Goal: Contribute content: Contribute content

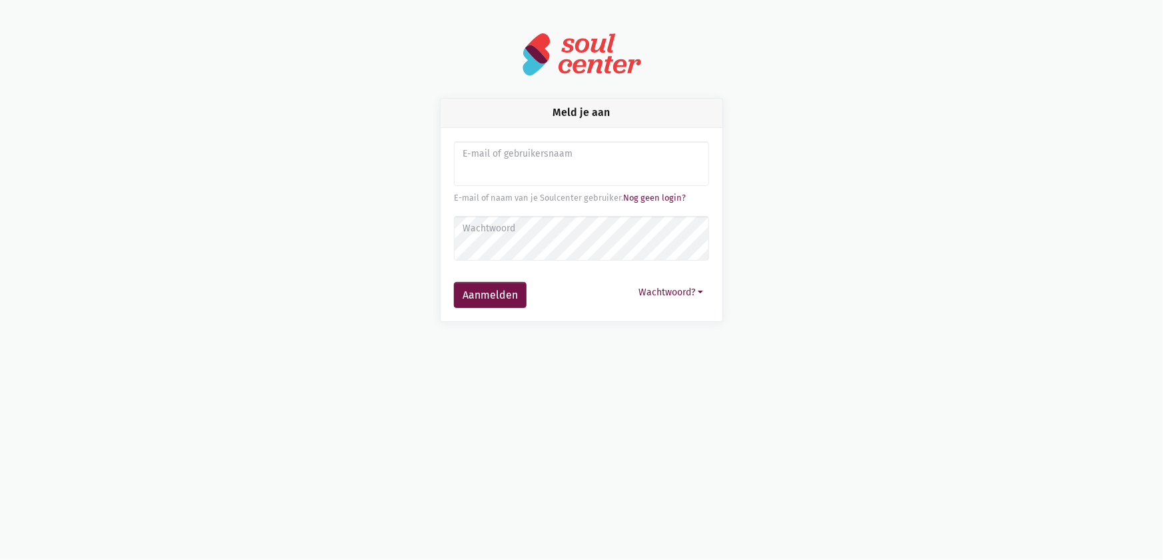
click at [578, 163] on input "Aanmelden" at bounding box center [581, 163] width 255 height 45
type input "[EMAIL_ADDRESS][DOMAIN_NAME]"
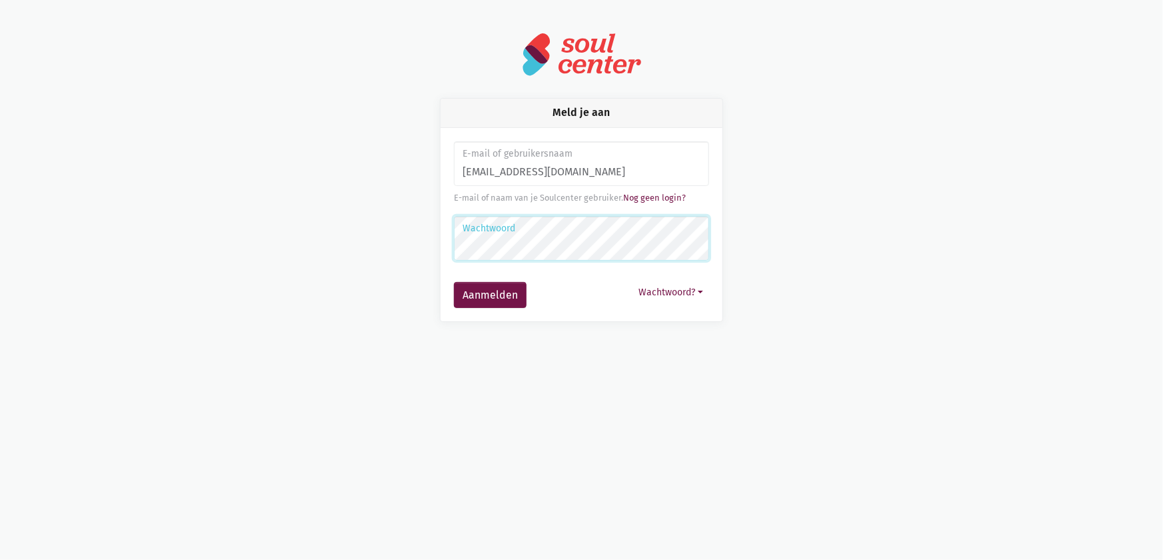
click at [454, 282] on button "Aanmelden" at bounding box center [490, 295] width 73 height 27
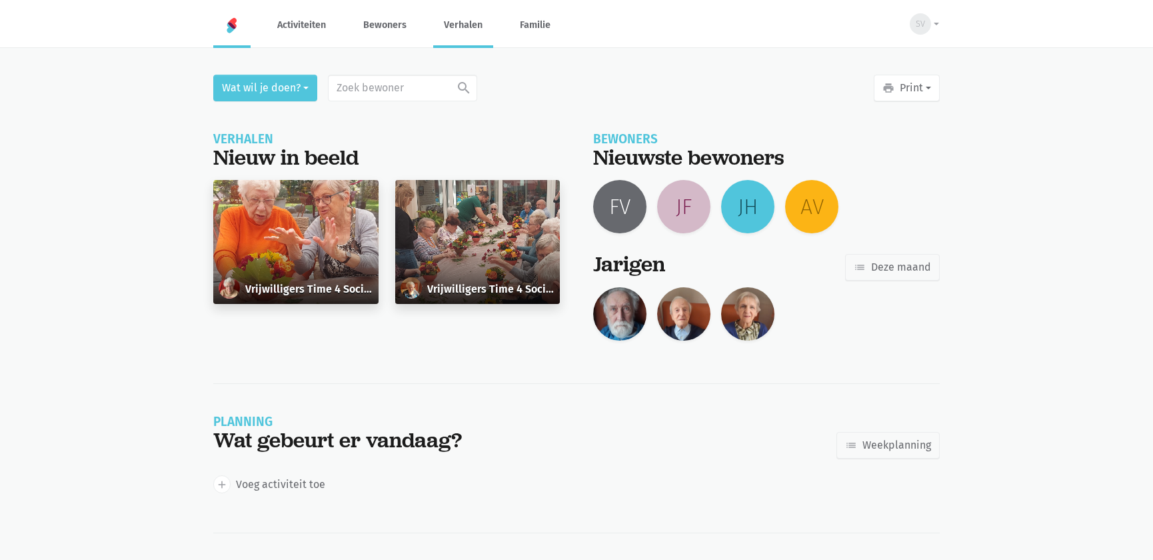
click at [458, 19] on link "Verhalen" at bounding box center [463, 25] width 60 height 45
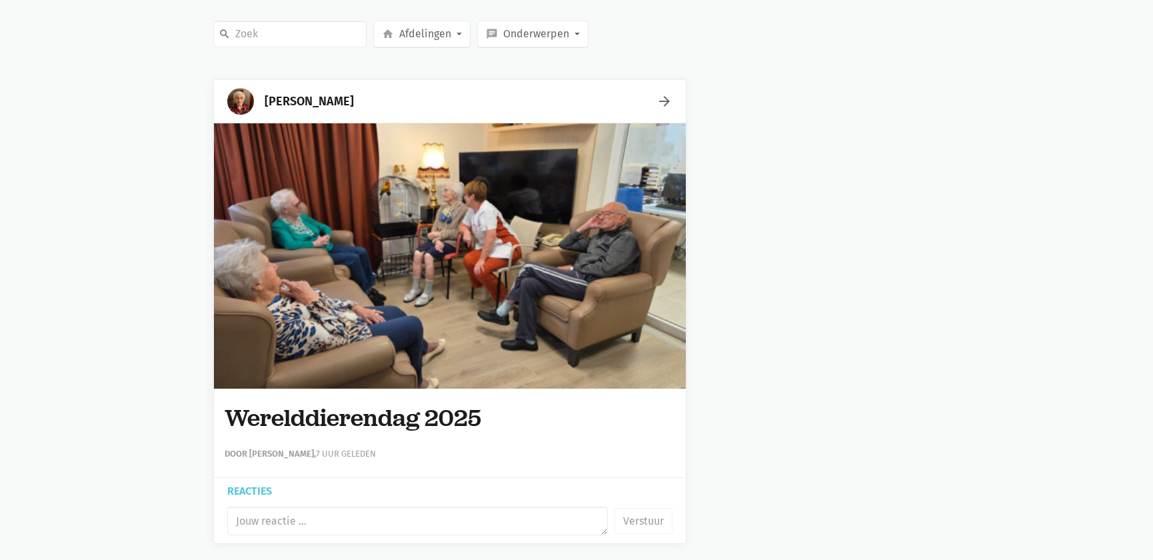
scroll to position [242, 0]
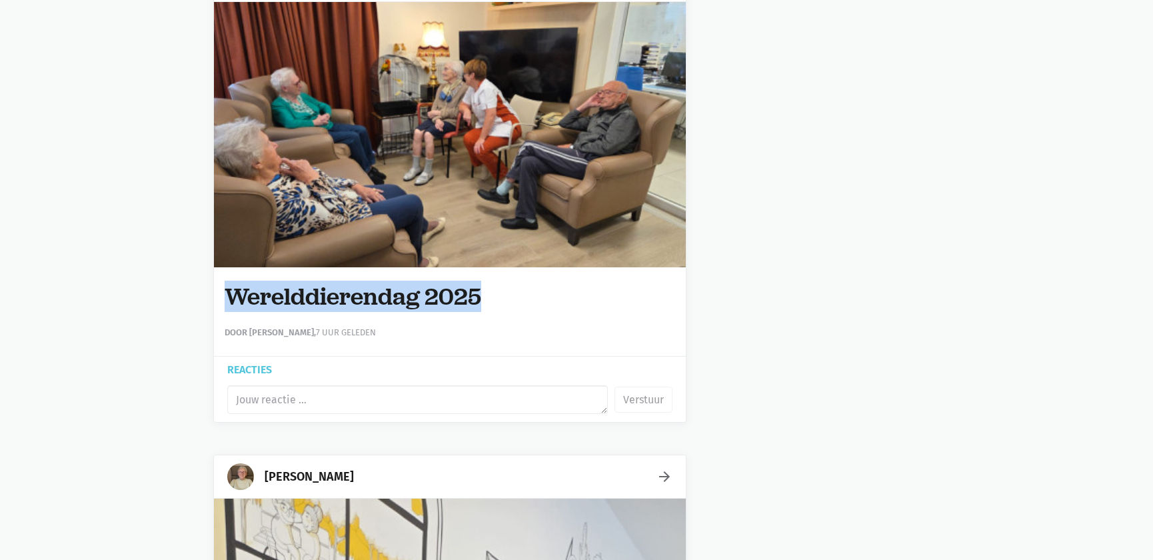
drag, startPoint x: 467, startPoint y: 293, endPoint x: 266, endPoint y: 294, distance: 200.6
click at [225, 289] on h1 "Werelddierendag 2025" at bounding box center [450, 296] width 451 height 27
copy h1 "Werelddierendag 2025"
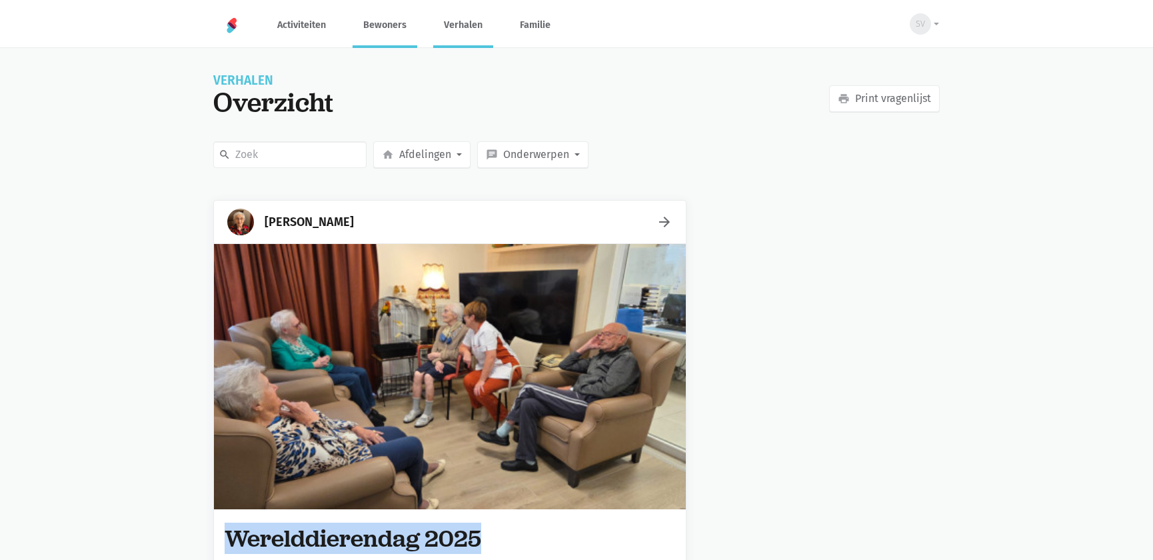
click at [393, 18] on link "Bewoners" at bounding box center [385, 25] width 65 height 45
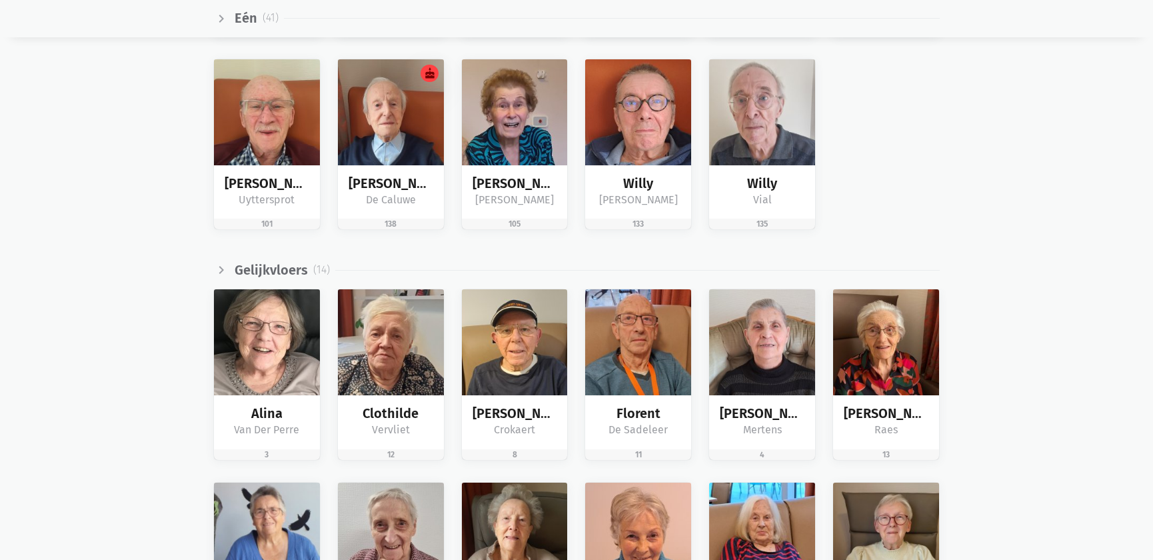
scroll to position [1939, 0]
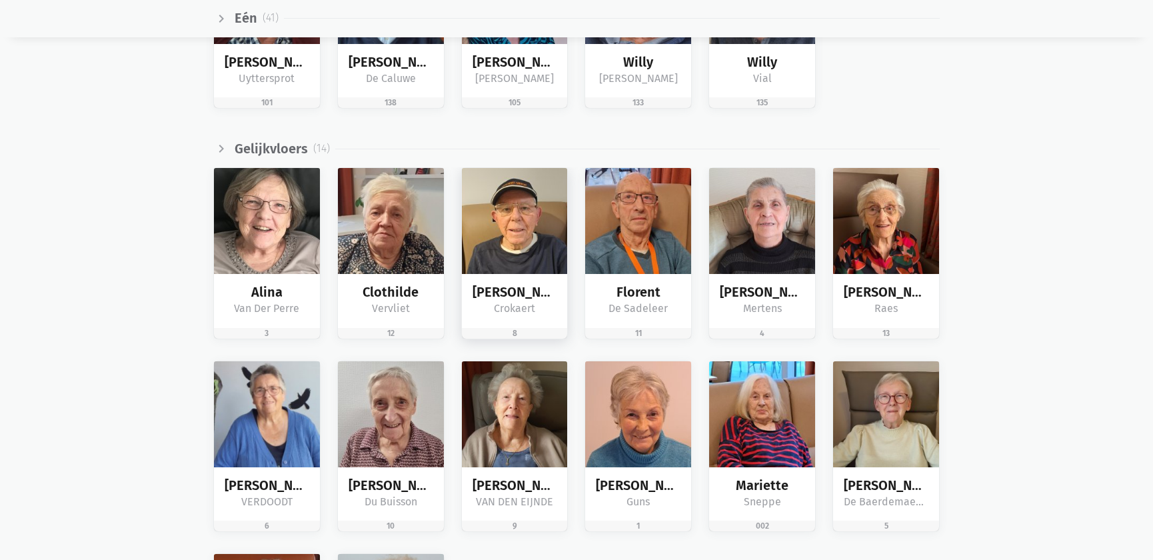
click at [527, 288] on div "[PERSON_NAME]" at bounding box center [515, 292] width 85 height 15
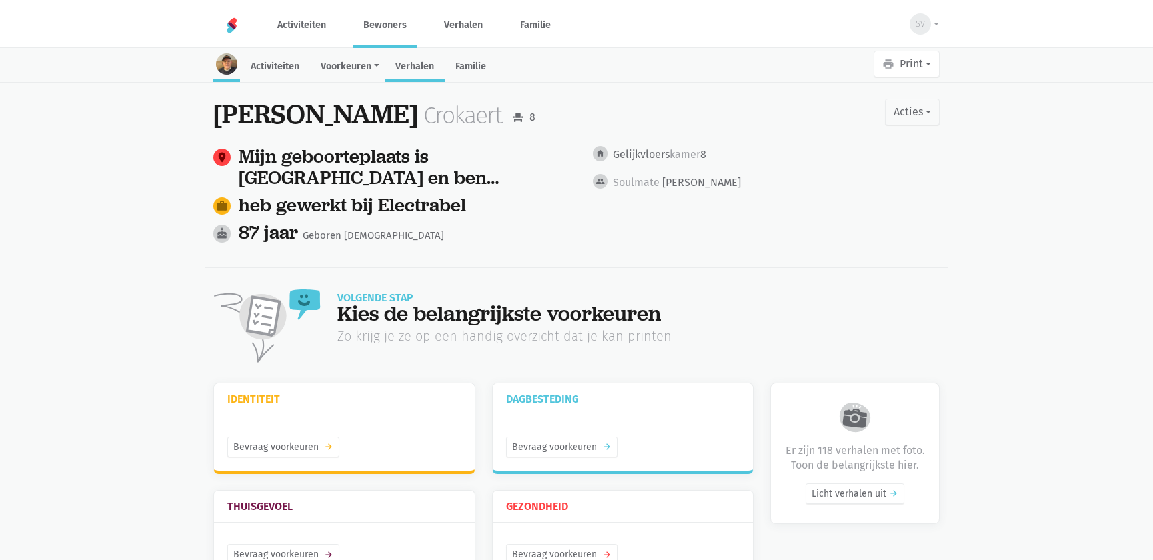
click at [431, 62] on link "Verhalen" at bounding box center [415, 67] width 60 height 29
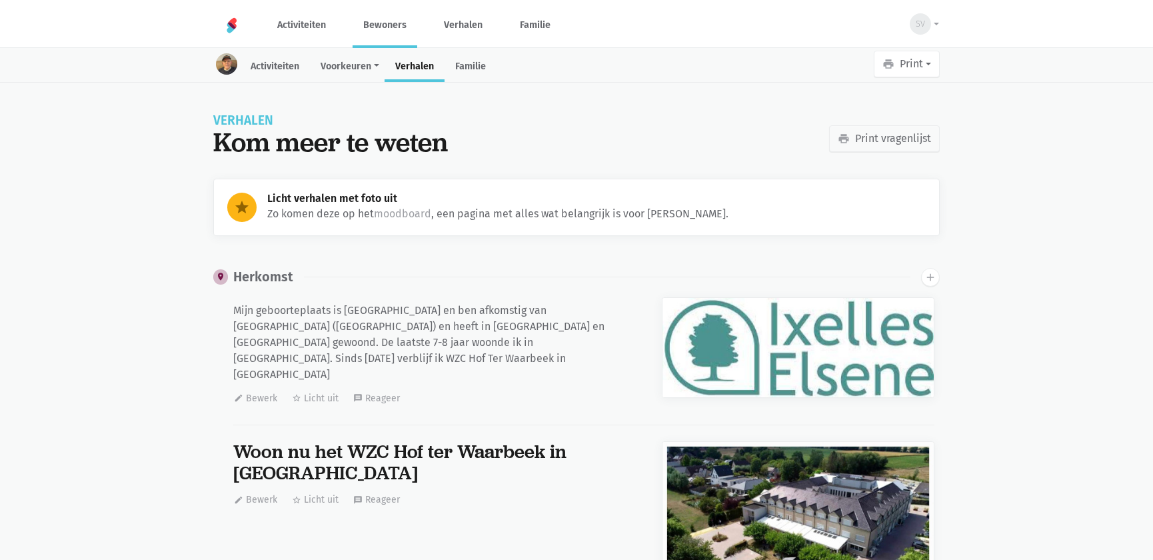
scroll to position [29803, 0]
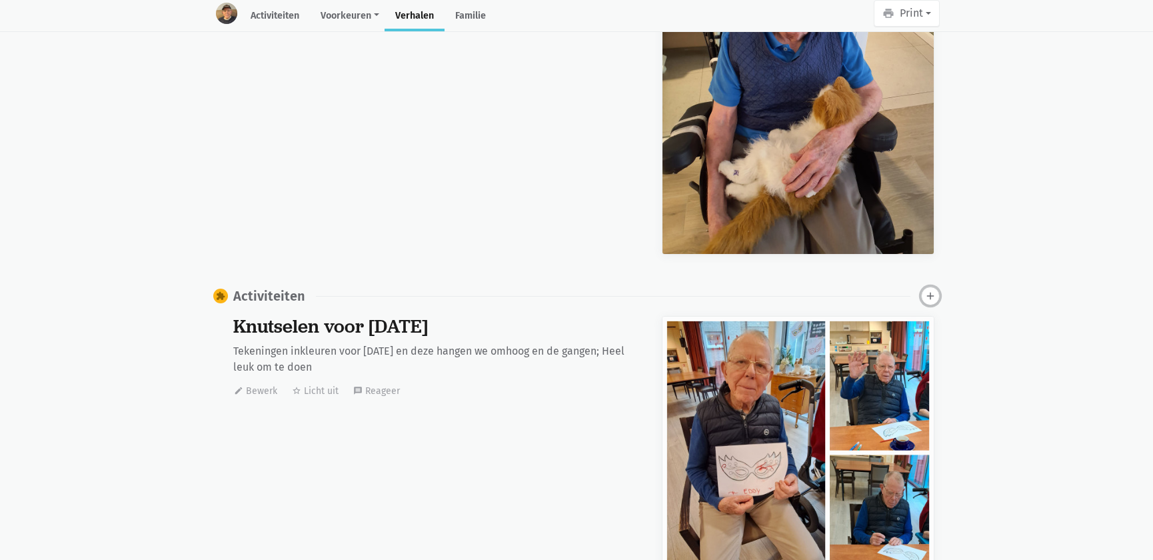
click at [933, 290] on icon "add" at bounding box center [931, 296] width 12 height 12
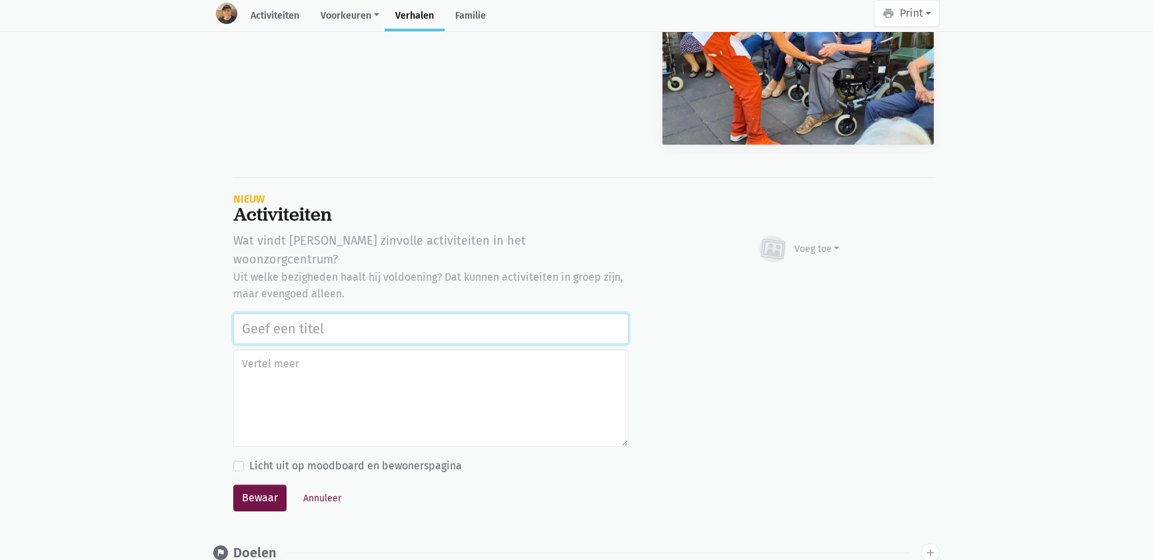
click at [425, 313] on input "text" at bounding box center [430, 328] width 395 height 31
paste input "Werelddierendag 2025"
type input "Werelddierendag 2025"
click at [801, 242] on div "Voeg toe" at bounding box center [817, 249] width 45 height 14
click at [793, 277] on link "Afbeelding" at bounding box center [791, 288] width 97 height 23
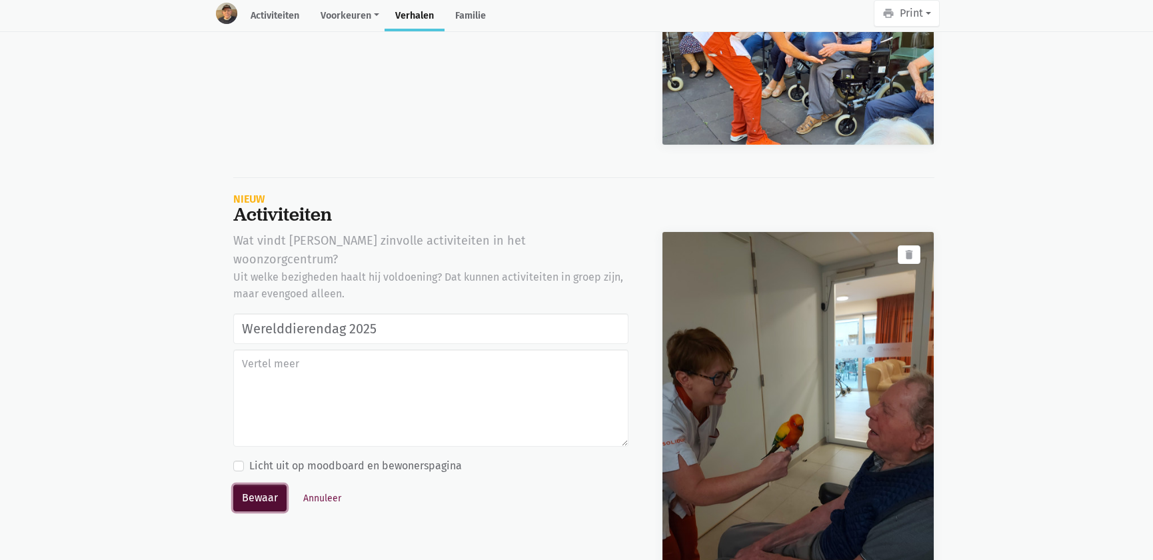
click at [252, 485] on button "Bewaar" at bounding box center [259, 498] width 53 height 27
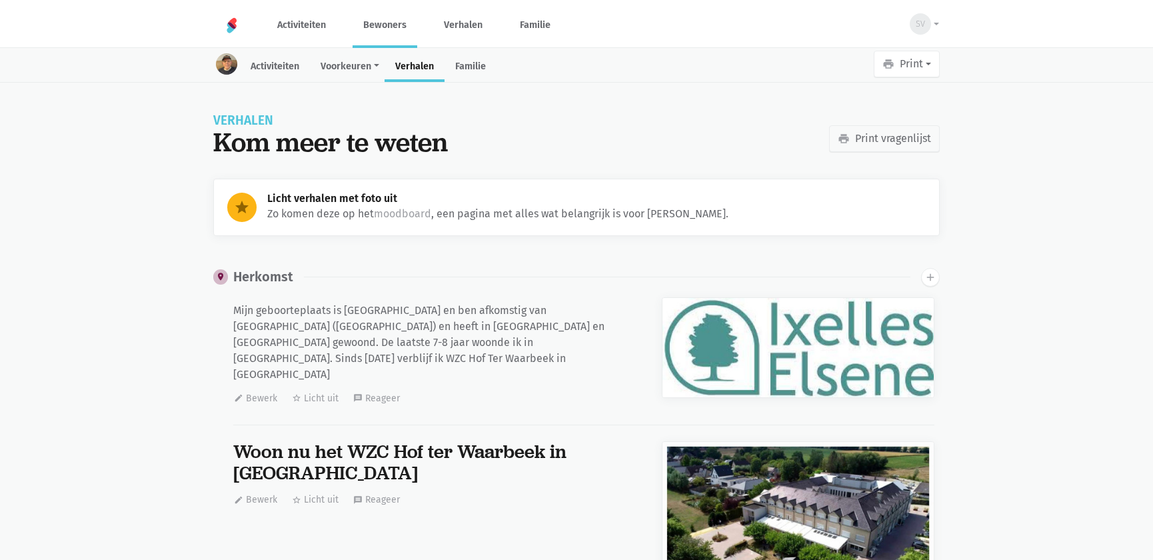
scroll to position [29803, 0]
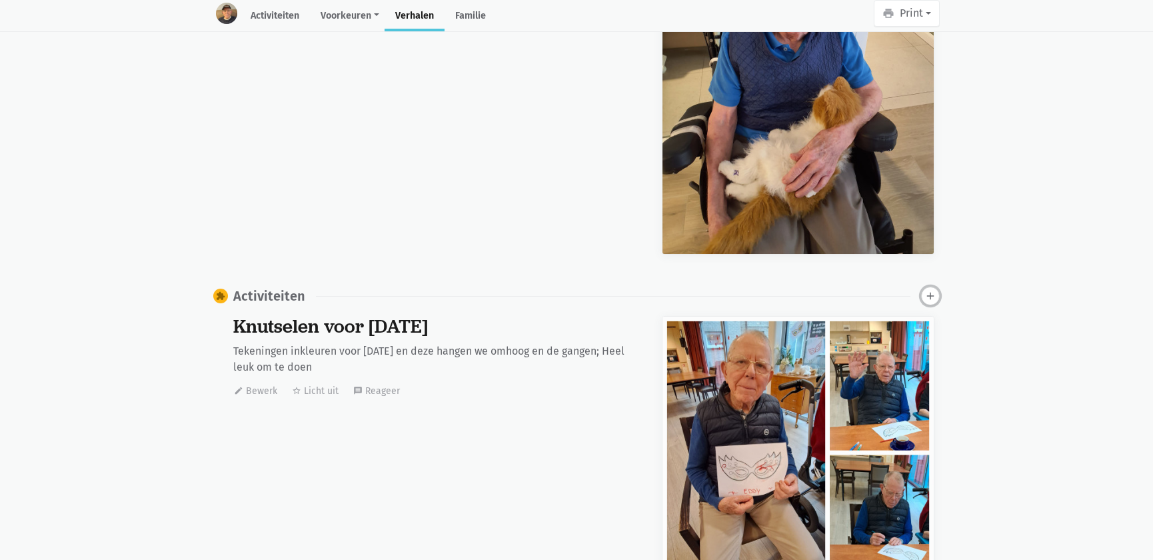
click at [931, 290] on icon "add" at bounding box center [931, 296] width 12 height 12
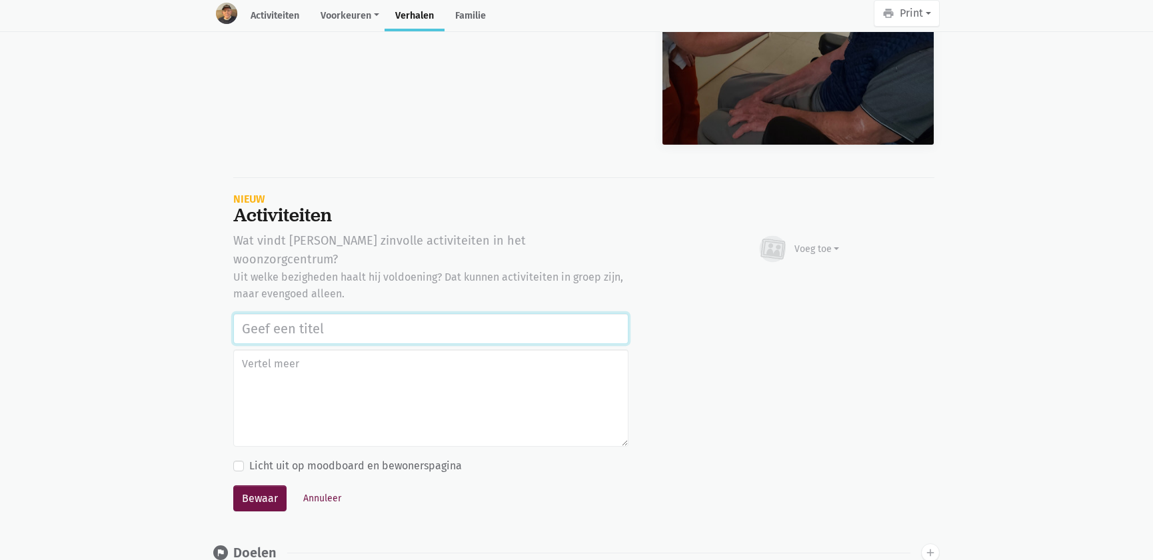
click at [313, 313] on input "text" at bounding box center [430, 328] width 395 height 31
paste input "Werelddierendag 2025"
type input "Werelddierendag 2025"
click at [812, 242] on div "Voeg toe" at bounding box center [817, 249] width 45 height 14
click at [803, 277] on link "Afbeelding" at bounding box center [791, 288] width 97 height 23
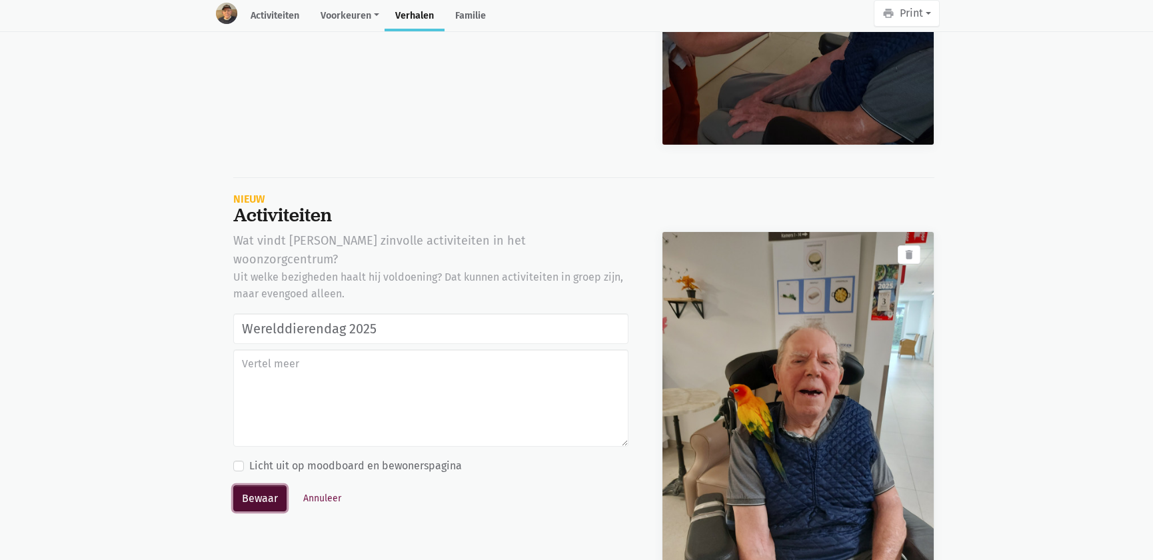
click at [240, 485] on button "Bewaar" at bounding box center [259, 498] width 53 height 27
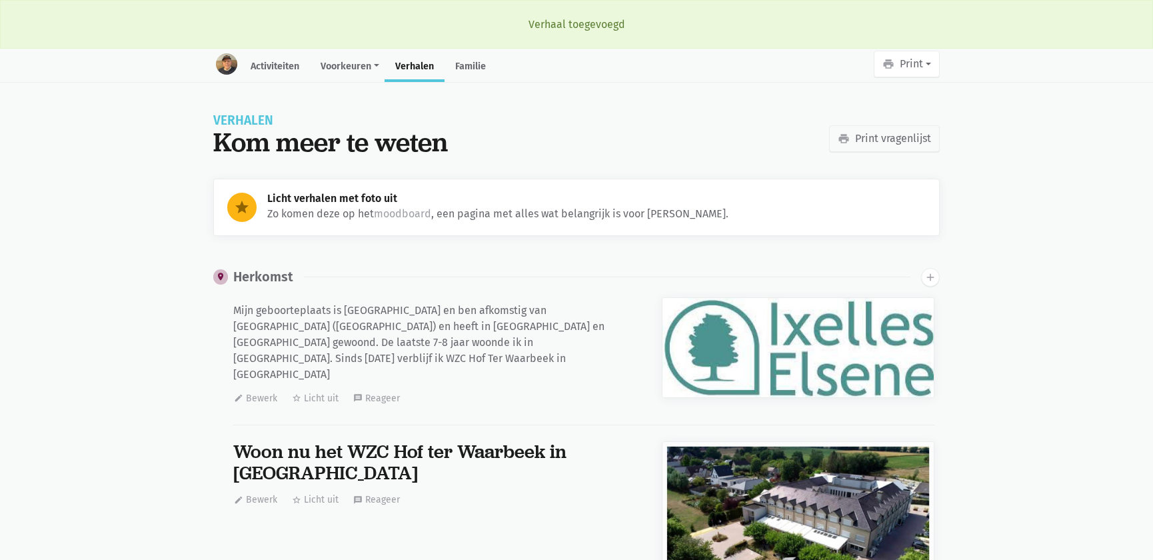
scroll to position [29803, 0]
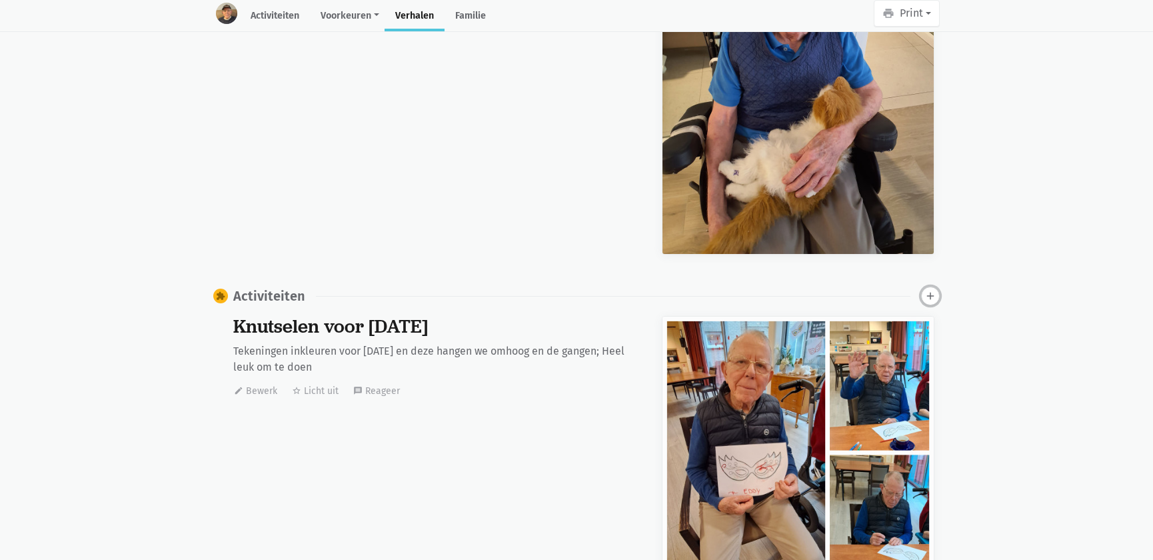
click at [927, 290] on icon "add" at bounding box center [931, 296] width 12 height 12
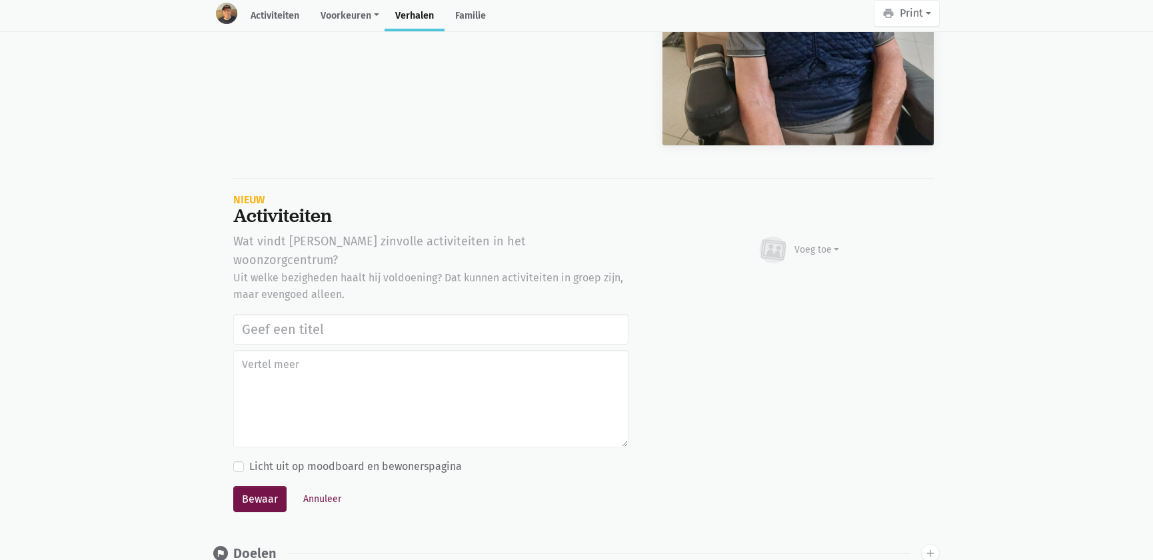
click at [279, 314] on input "text" at bounding box center [430, 329] width 395 height 31
type input "Werelddierendag 2025"
click at [811, 243] on div "Voeg toe" at bounding box center [817, 250] width 45 height 14
click at [777, 299] on link "Youtube video" at bounding box center [791, 310] width 97 height 23
click at [789, 235] on div "Voeg toe" at bounding box center [798, 249] width 83 height 29
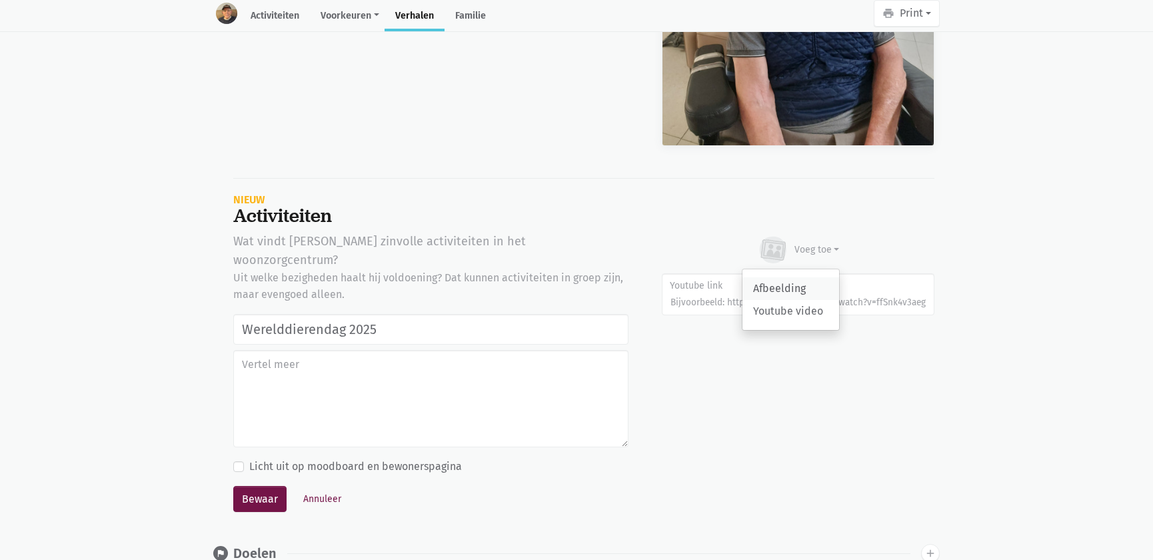
click at [779, 277] on link "Afbeelding" at bounding box center [791, 288] width 97 height 23
click at [266, 486] on button "Bewaar" at bounding box center [259, 499] width 53 height 27
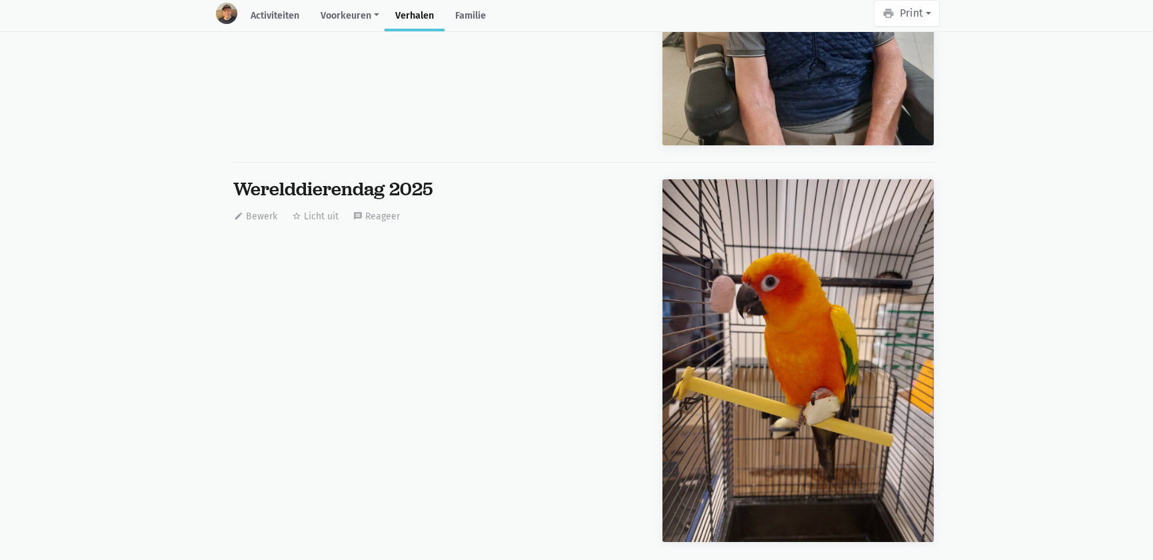
scroll to position [0, 0]
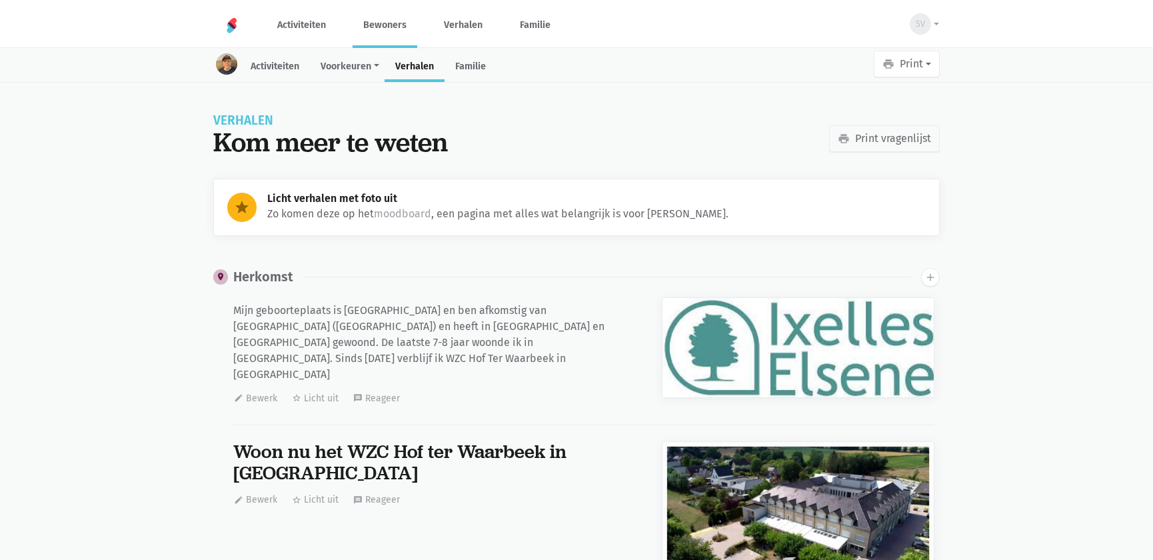
click at [384, 22] on link "Bewoners" at bounding box center [385, 25] width 65 height 45
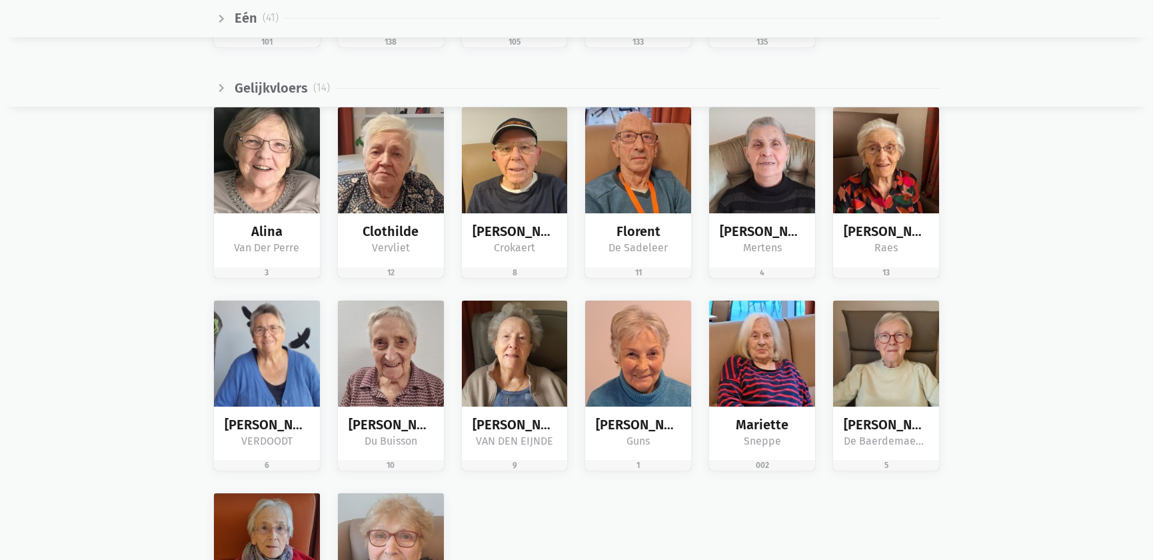
scroll to position [2120, 0]
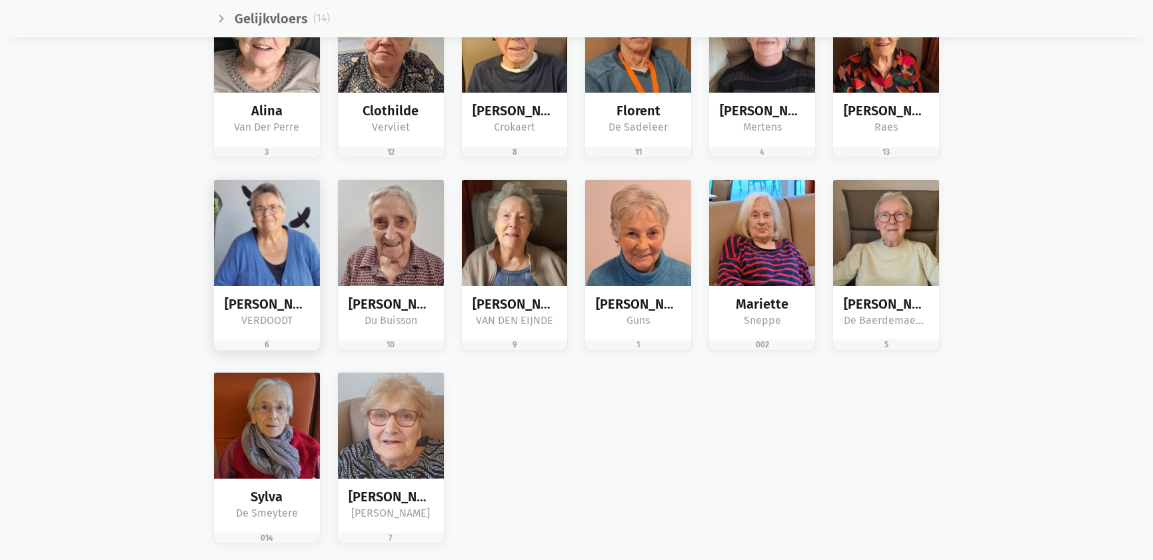
click at [281, 261] on img at bounding box center [267, 233] width 106 height 106
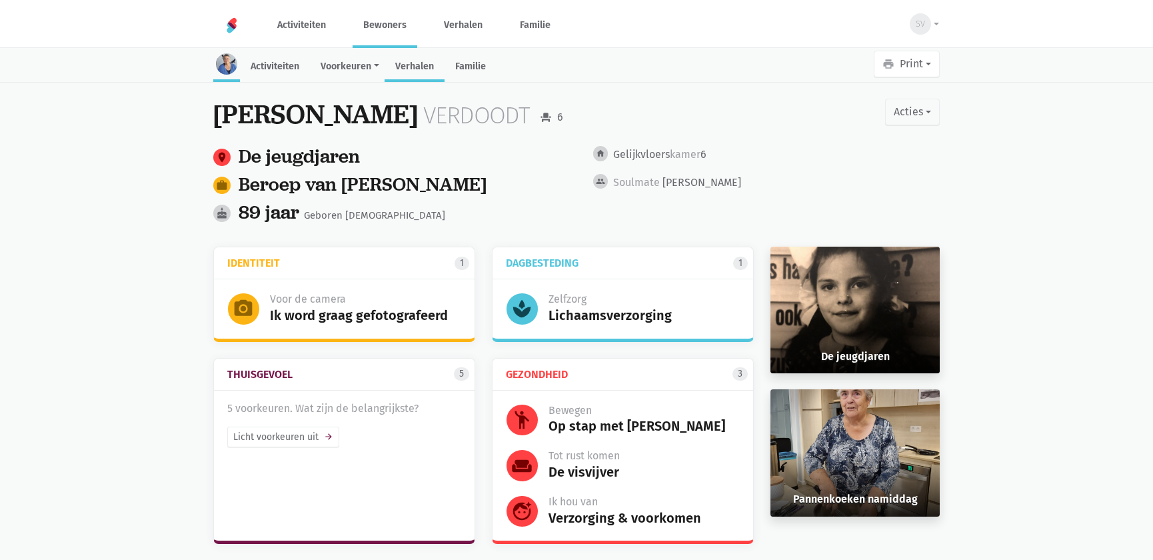
click at [423, 65] on link "Verhalen" at bounding box center [415, 67] width 60 height 29
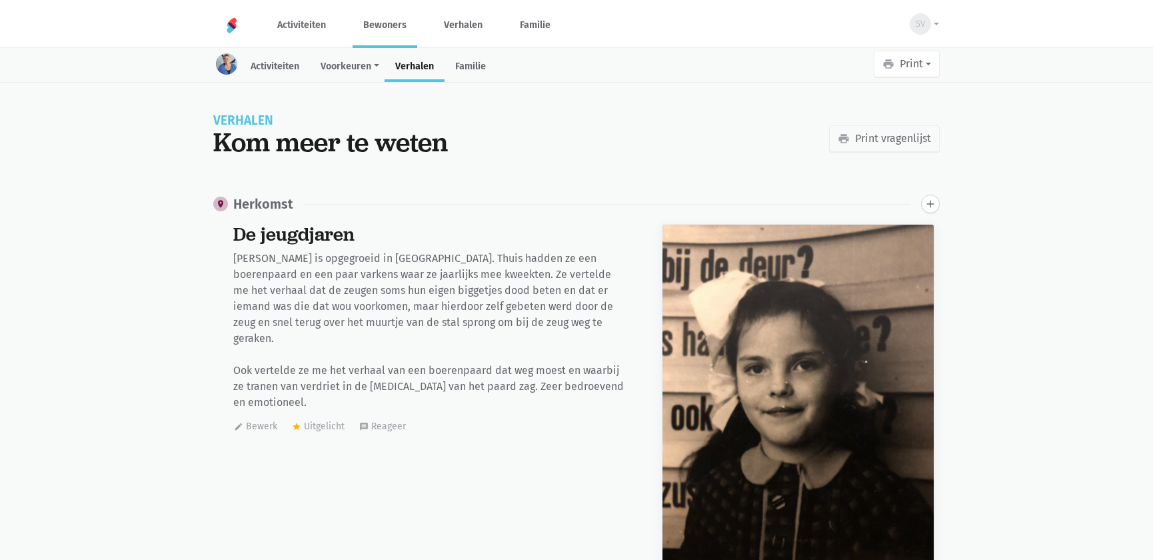
scroll to position [1021, 0]
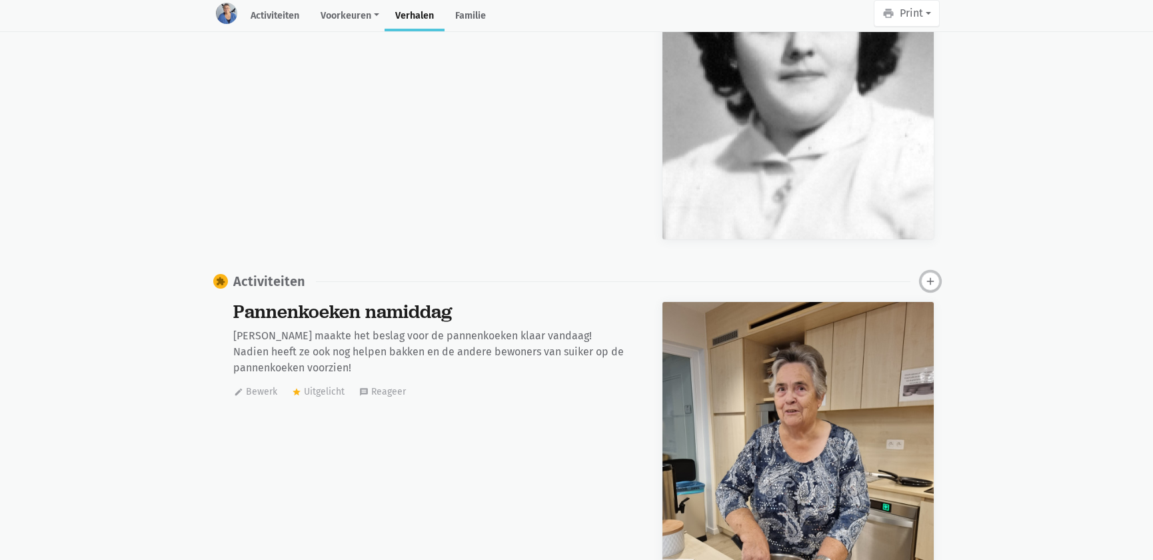
click at [927, 277] on icon "add" at bounding box center [931, 281] width 12 height 12
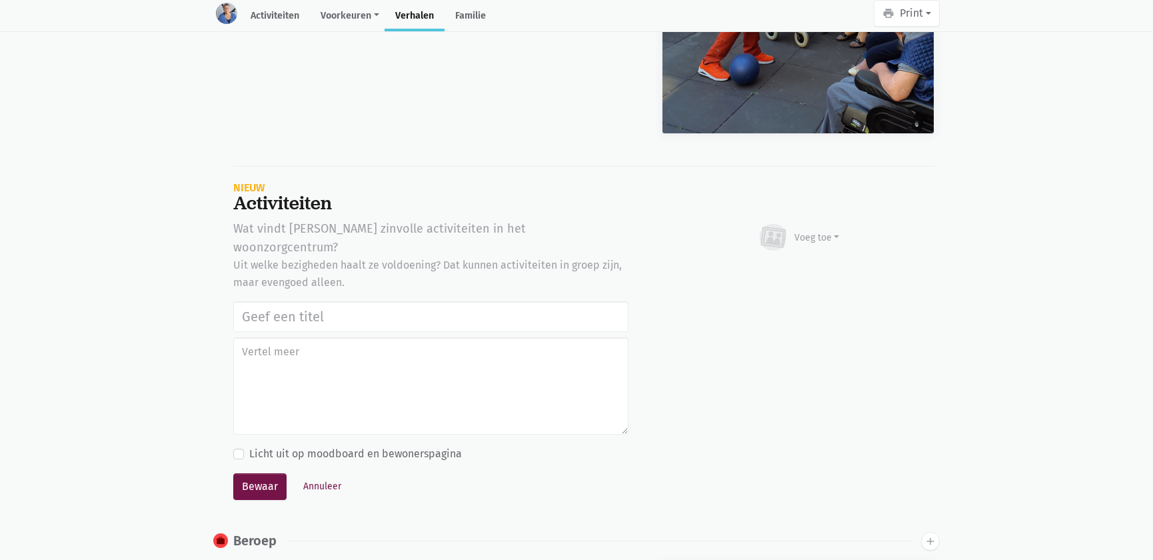
drag, startPoint x: 292, startPoint y: 285, endPoint x: 283, endPoint y: 293, distance: 12.3
click at [286, 301] on input "text" at bounding box center [430, 316] width 395 height 31
type input "Werelddierendag 2025"
click at [818, 236] on div "Voeg toe" at bounding box center [817, 238] width 45 height 14
click at [804, 267] on link "Afbeelding" at bounding box center [791, 276] width 97 height 23
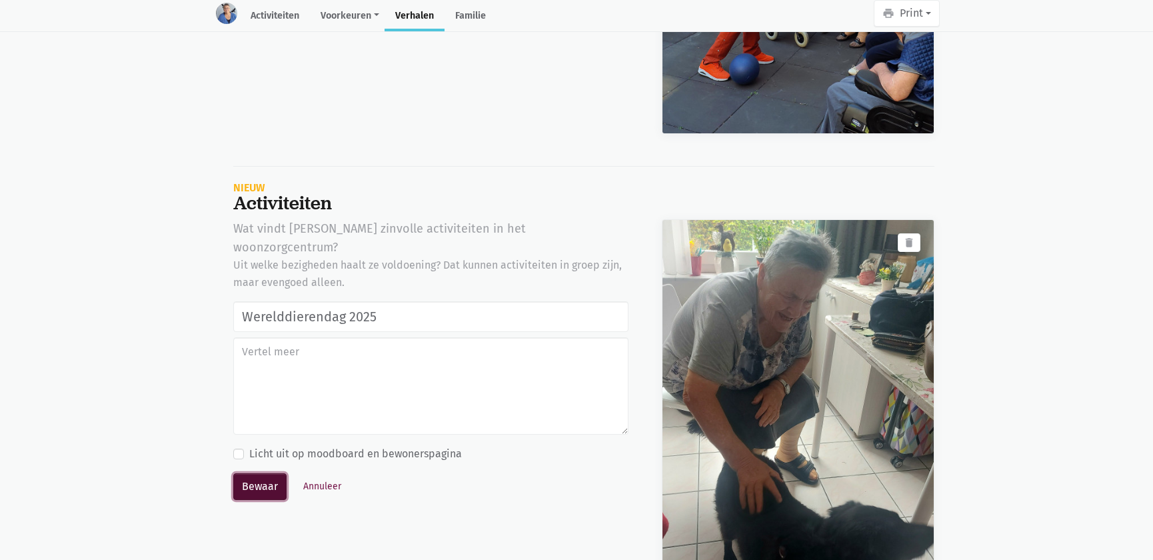
click at [247, 473] on button "Bewaar" at bounding box center [259, 486] width 53 height 27
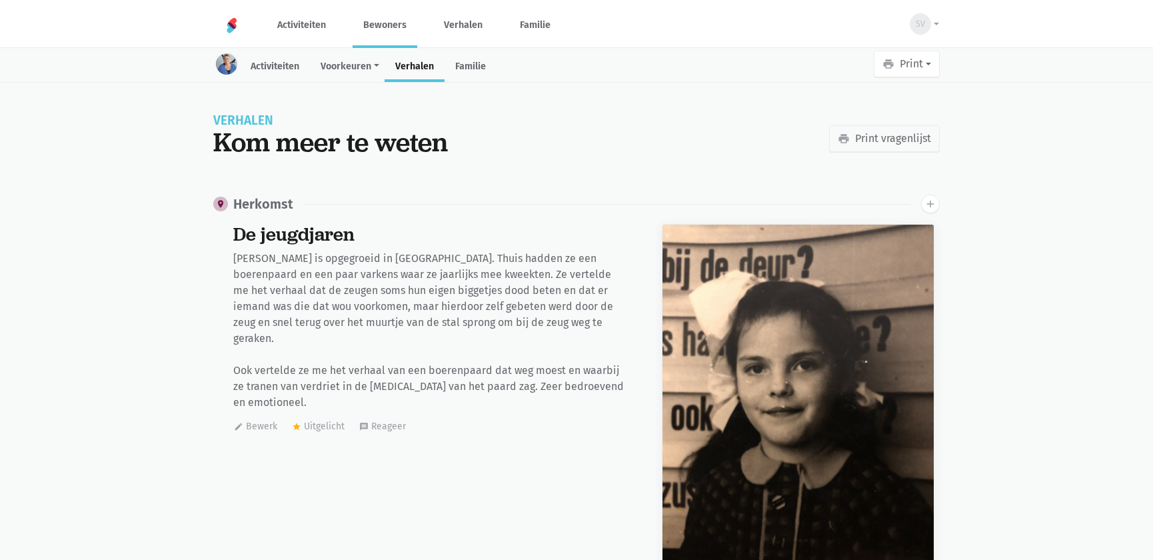
click at [380, 39] on link "Bewoners" at bounding box center [385, 25] width 65 height 45
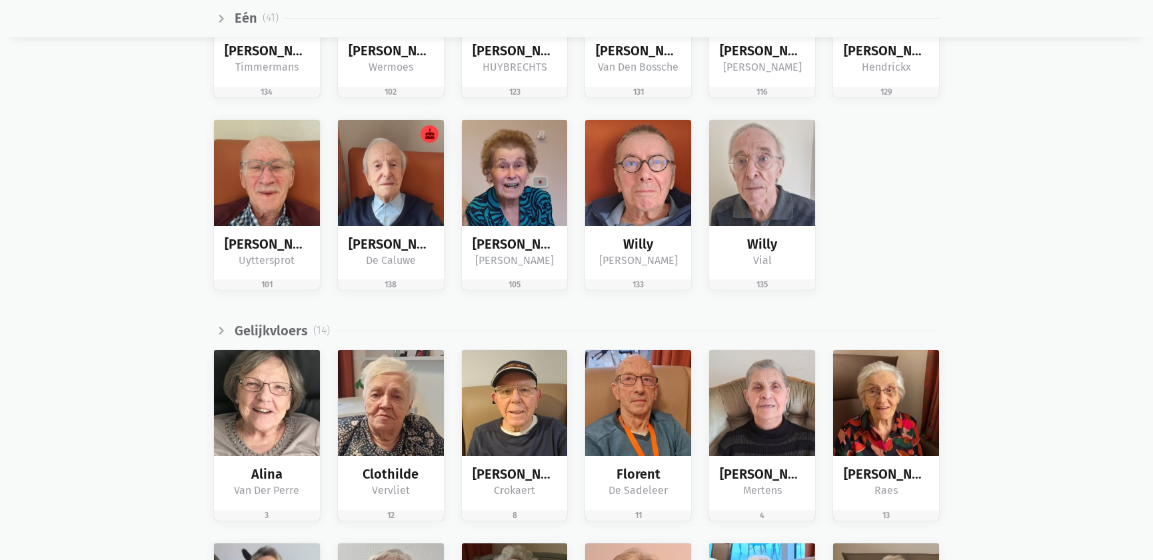
scroll to position [1939, 0]
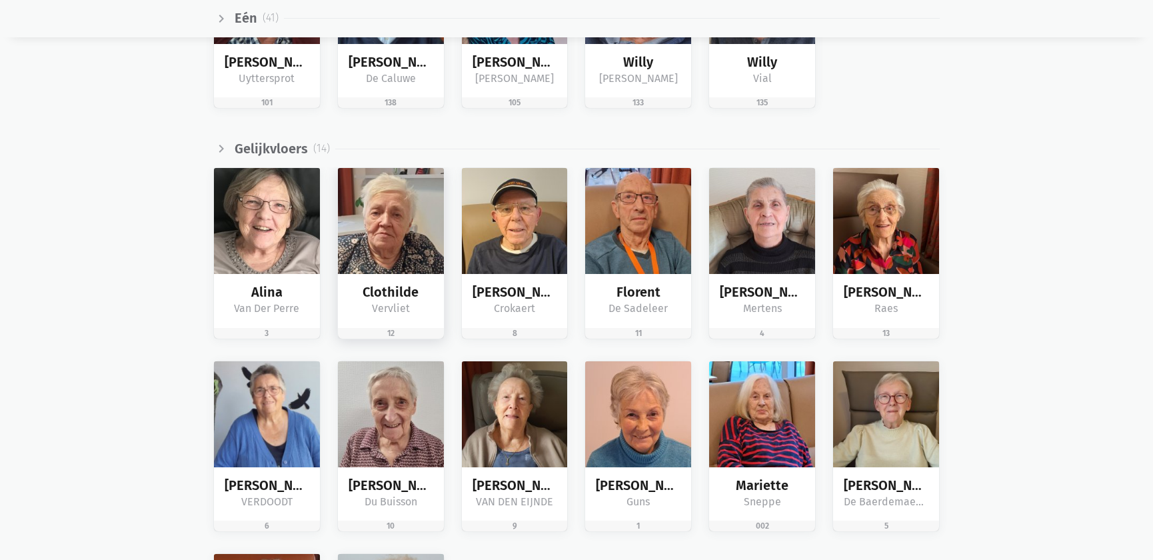
click at [413, 277] on div "Clothilde Vervliet" at bounding box center [391, 301] width 106 height 54
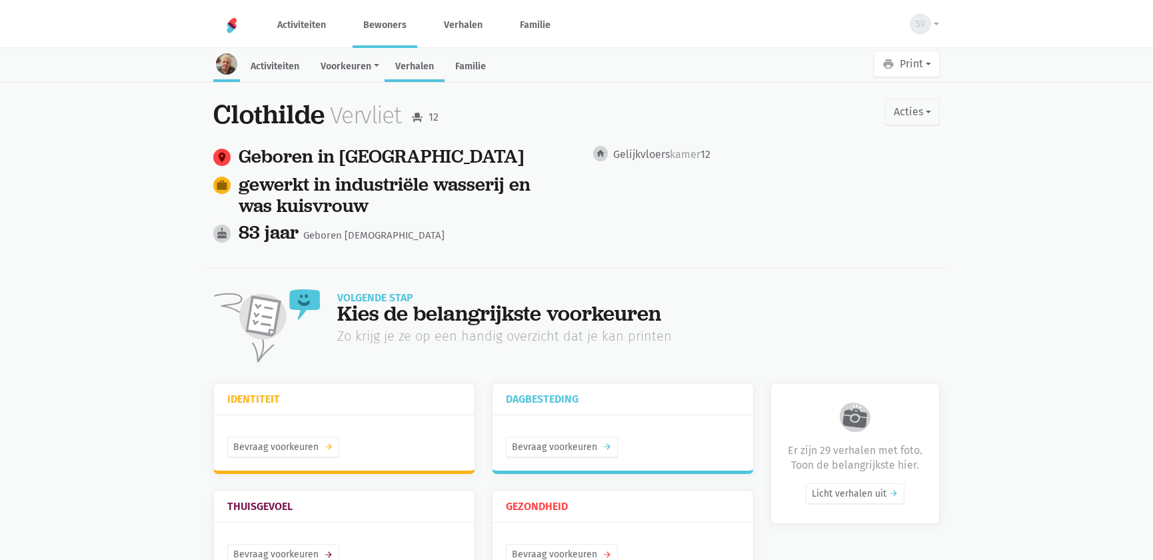
click at [419, 60] on link "Verhalen" at bounding box center [415, 67] width 60 height 29
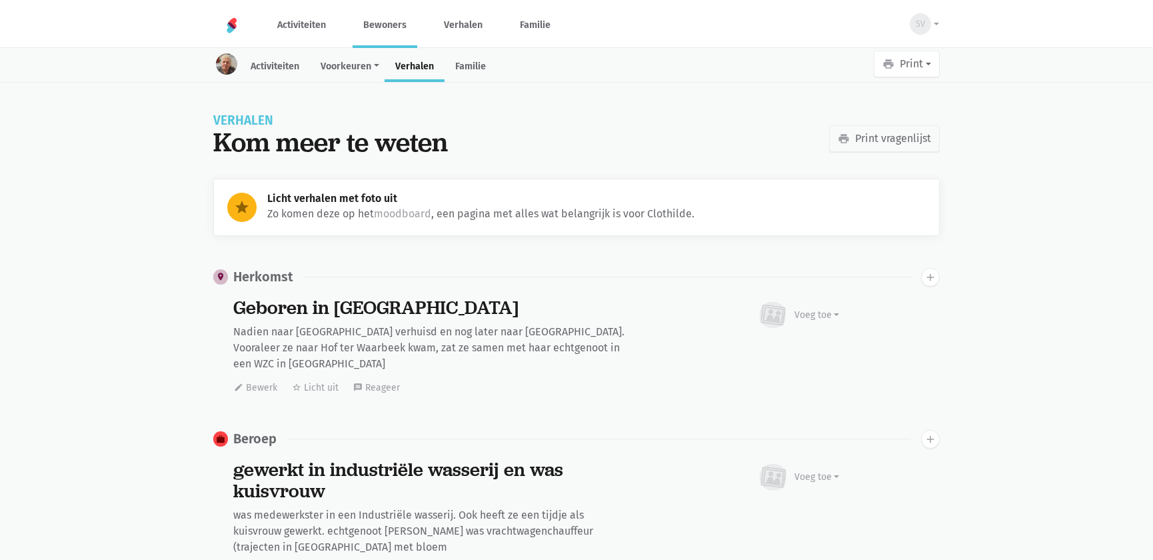
scroll to position [8800, 0]
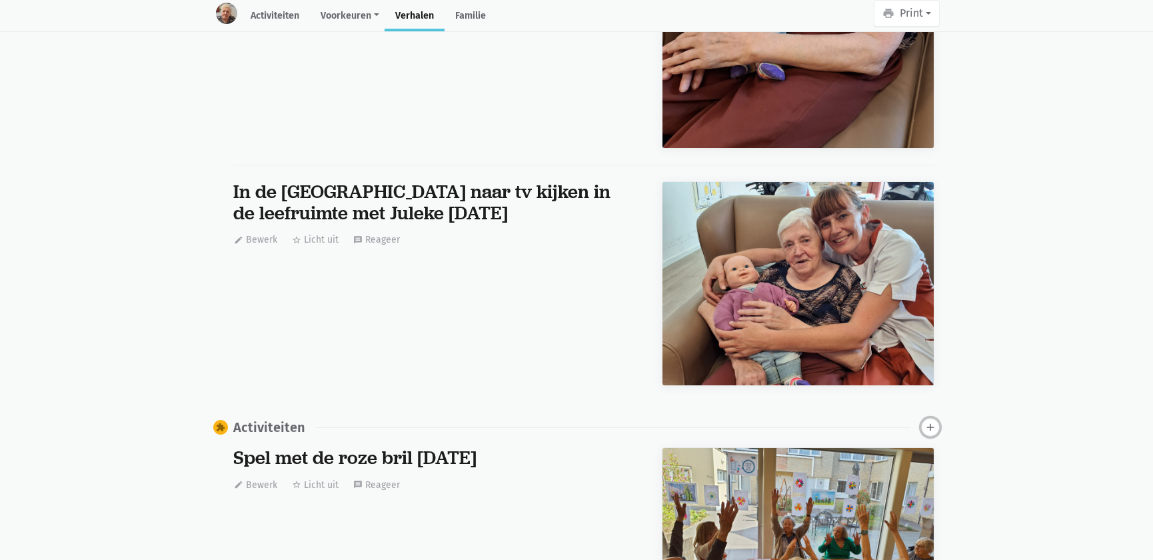
click at [931, 421] on icon "add" at bounding box center [931, 427] width 12 height 12
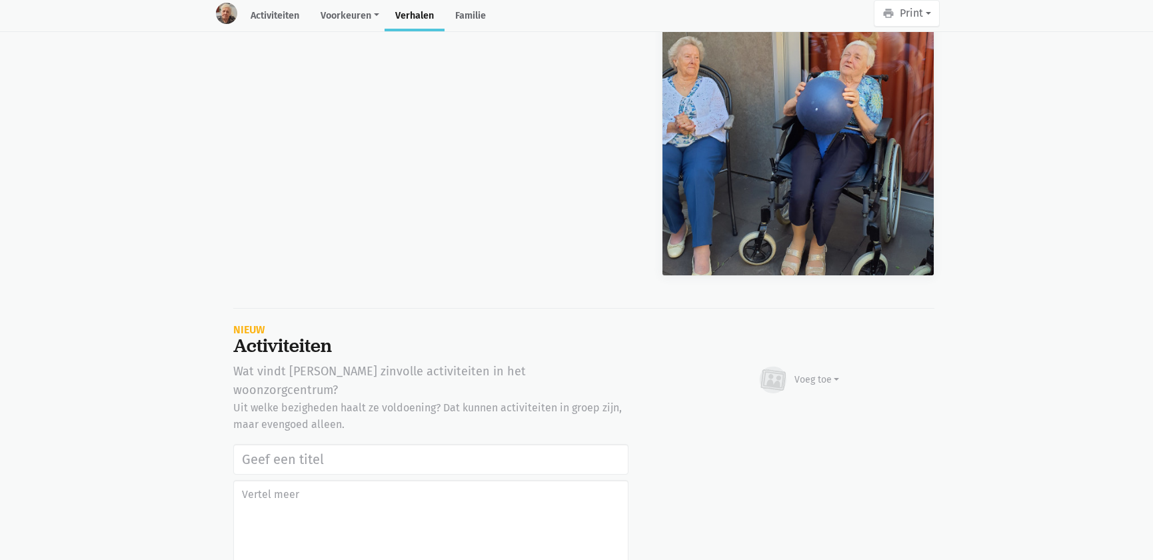
click at [271, 444] on input "text" at bounding box center [430, 459] width 395 height 31
type input "Werelddierendag 2025"
click at [816, 373] on div "Voeg toe" at bounding box center [817, 380] width 45 height 14
click at [794, 407] on link "Afbeelding" at bounding box center [791, 418] width 97 height 23
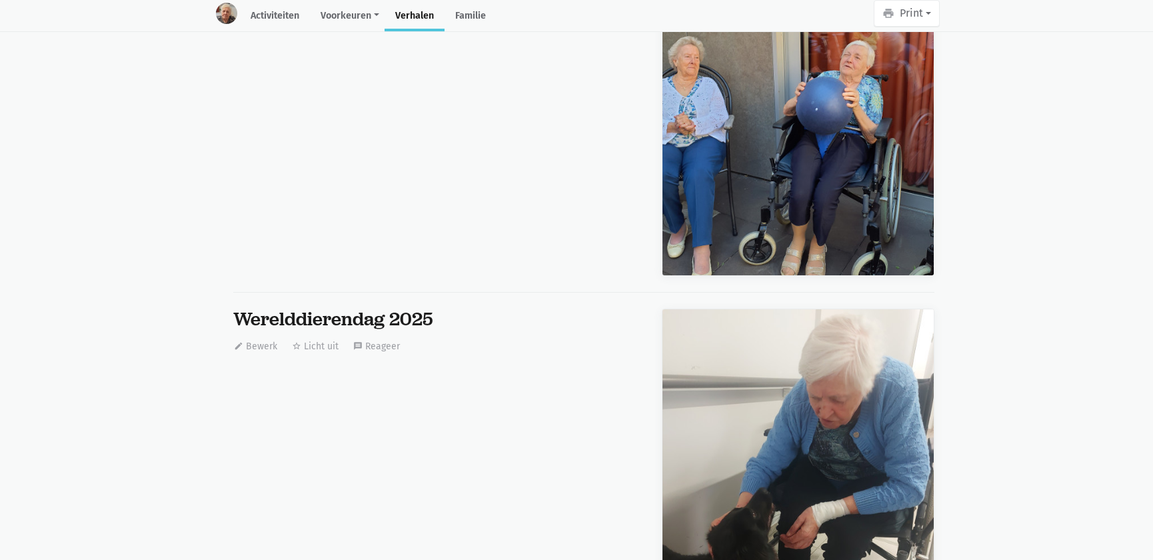
scroll to position [0, 0]
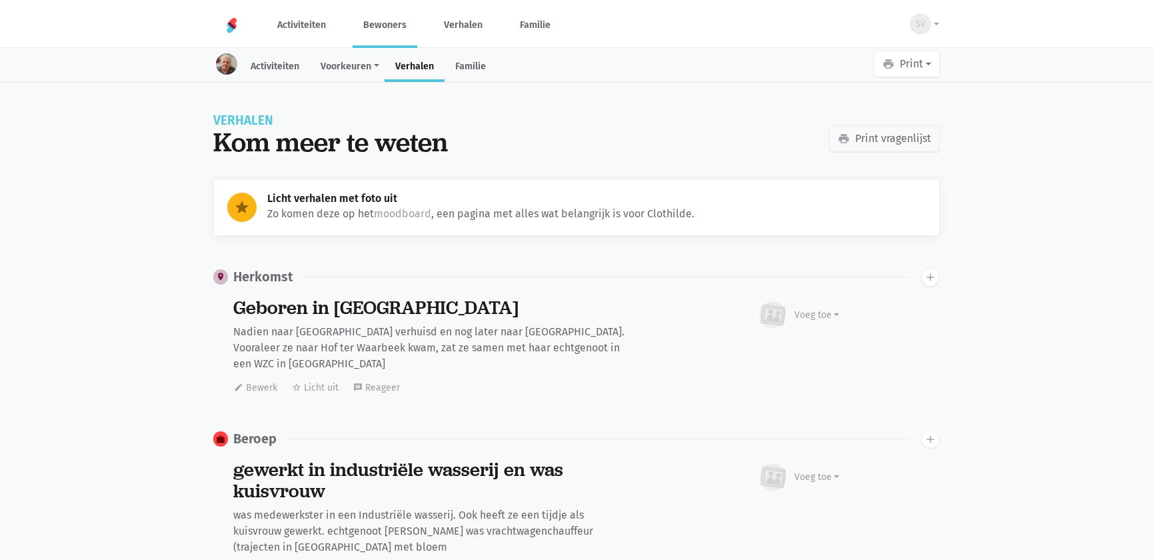
click at [357, 21] on link "Bewoners" at bounding box center [385, 25] width 65 height 45
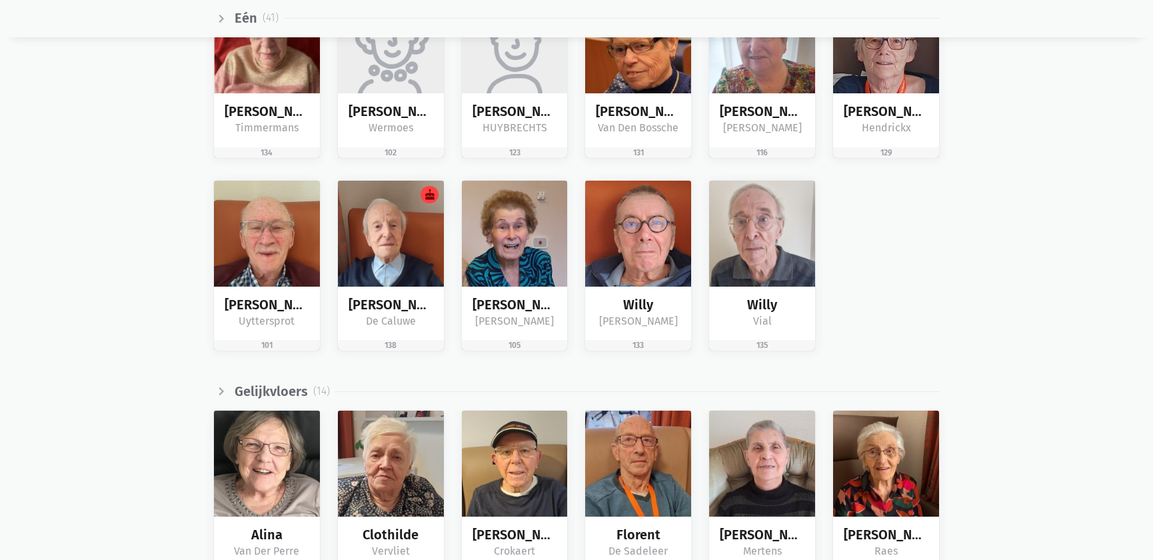
scroll to position [2000, 0]
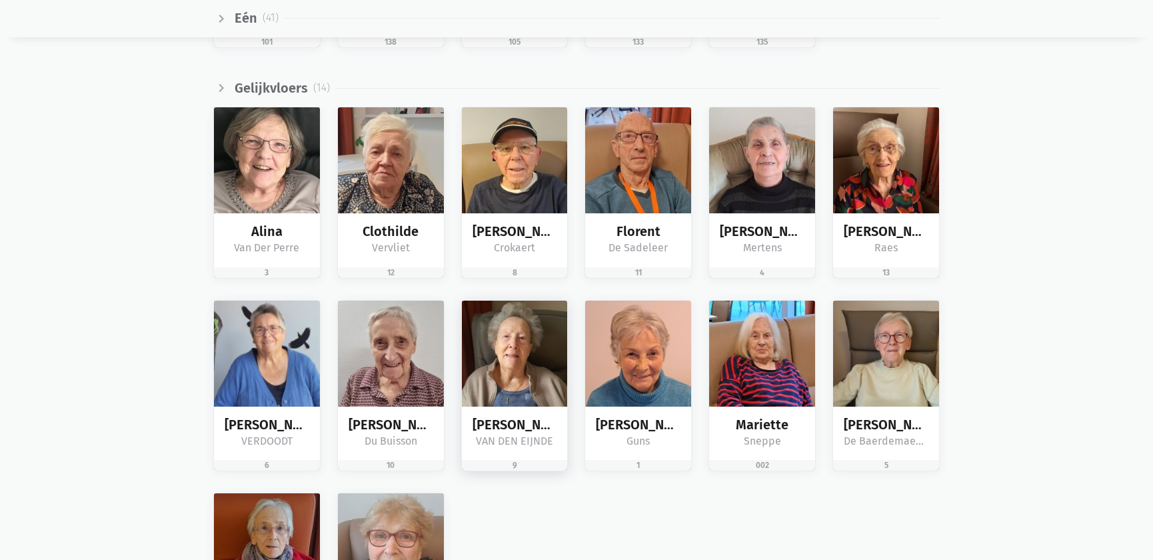
click at [499, 353] on img at bounding box center [515, 354] width 106 height 106
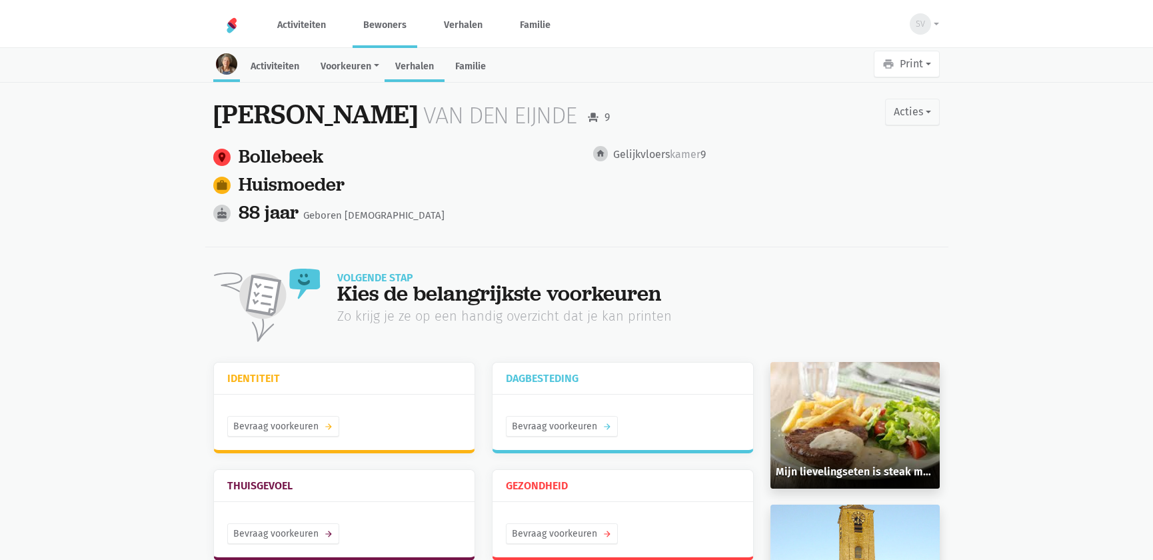
click at [409, 70] on link "Verhalen" at bounding box center [415, 67] width 60 height 29
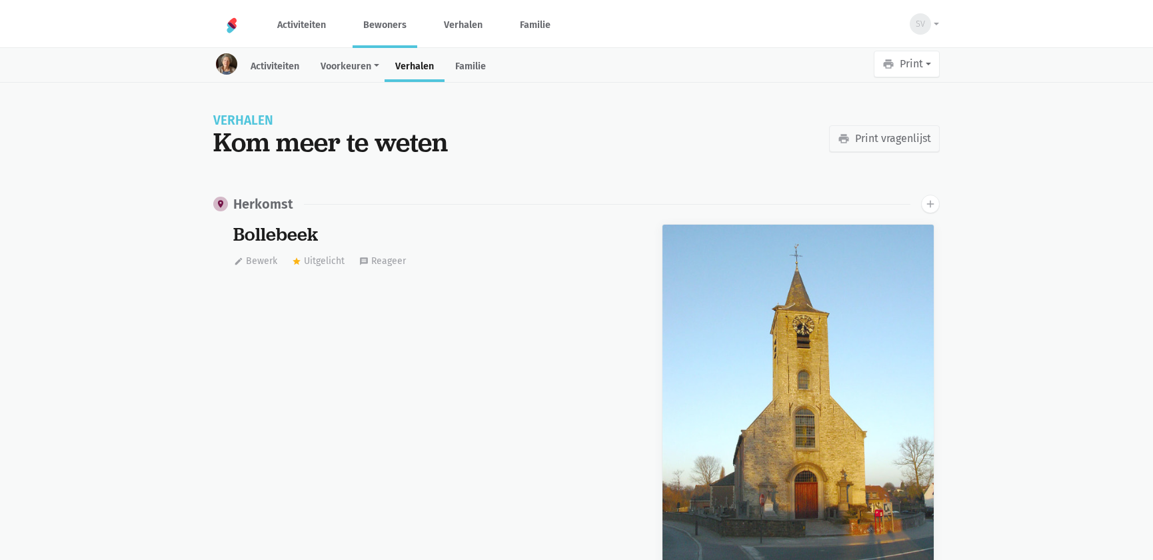
scroll to position [24694, 0]
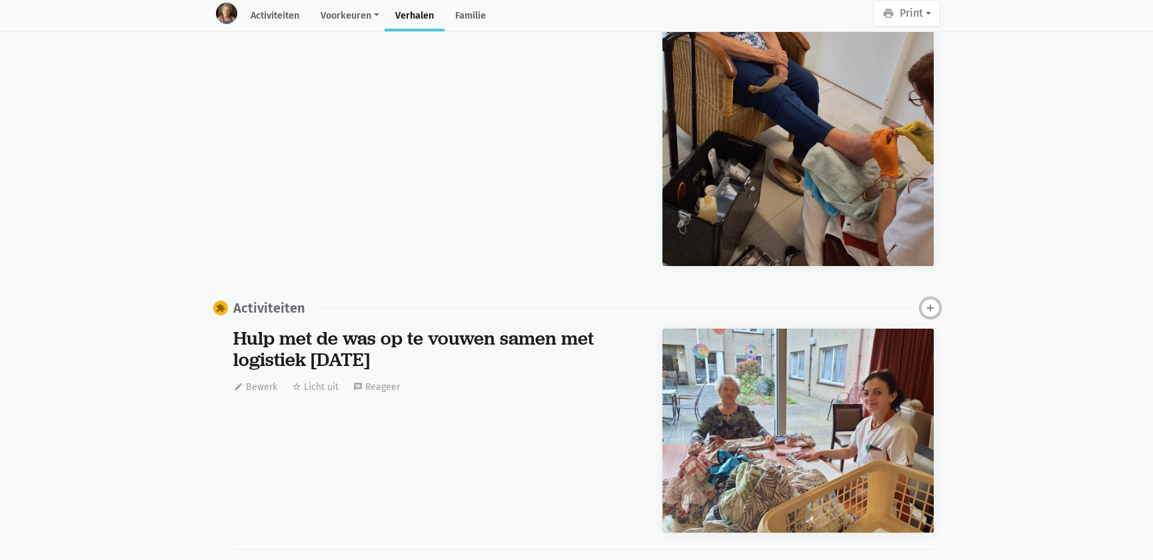
click at [937, 299] on button "add" at bounding box center [930, 308] width 19 height 19
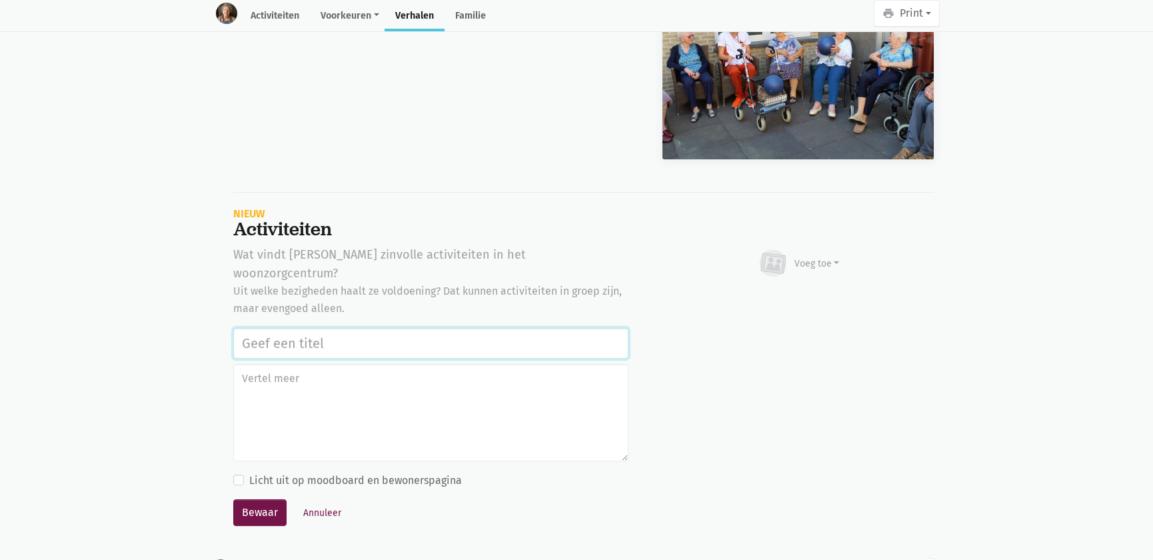
click at [380, 328] on input "text" at bounding box center [430, 343] width 395 height 31
paste input "Werelddierendag 2025"
type input "Werelddierendag 2025"
click at [802, 249] on div "Voeg toe" at bounding box center [798, 263] width 83 height 29
click at [791, 291] on link "Afbeelding" at bounding box center [791, 302] width 97 height 23
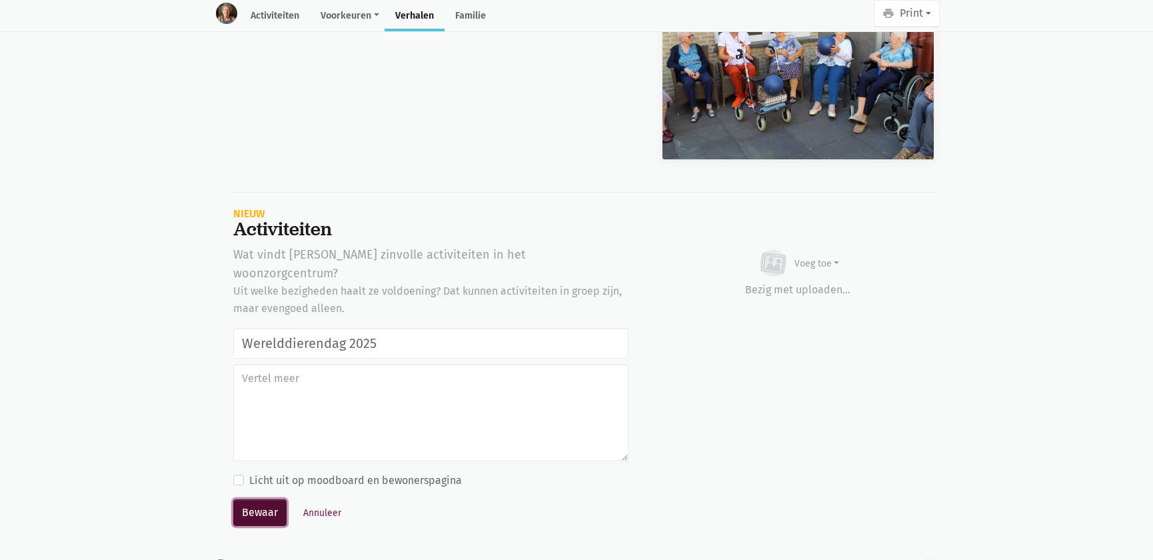
click at [267, 499] on button "Bewaar" at bounding box center [259, 512] width 53 height 27
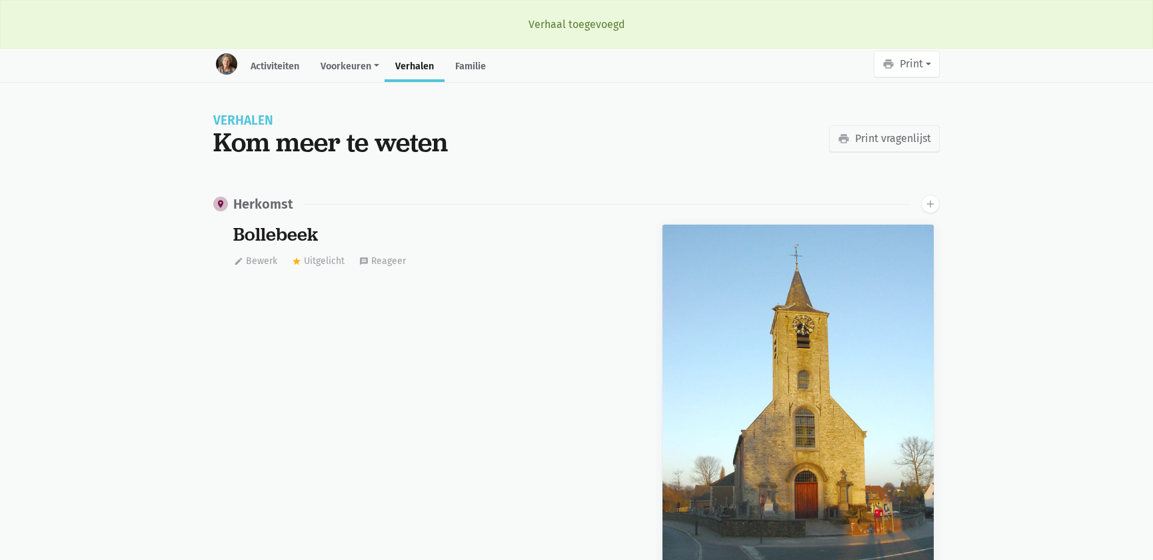
scroll to position [24694, 0]
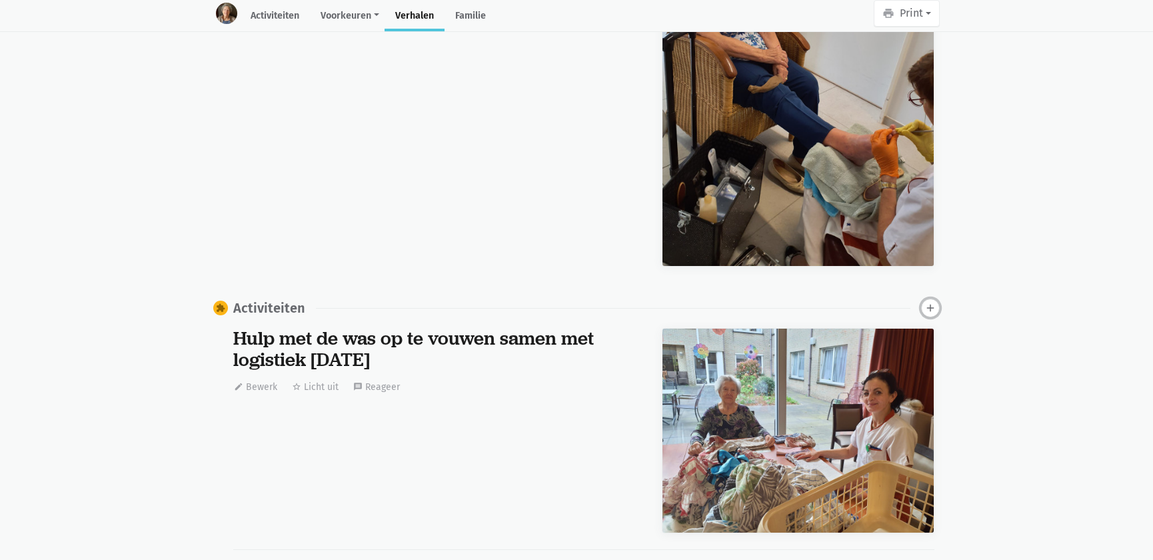
click at [926, 302] on icon "add" at bounding box center [931, 308] width 12 height 12
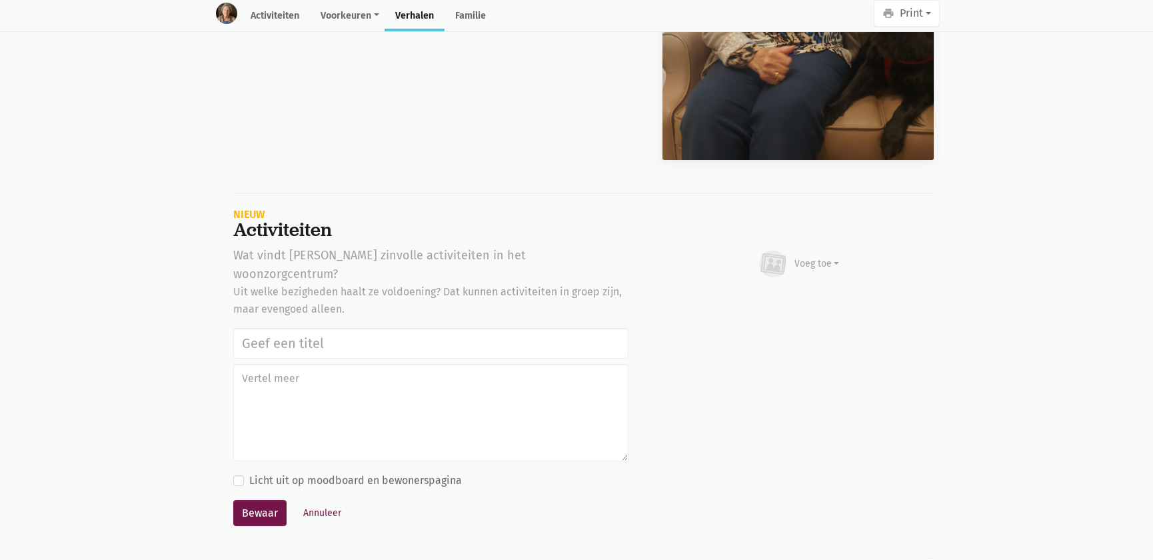
click at [313, 328] on input "text" at bounding box center [430, 343] width 395 height 31
type input "Werelddierendag 2025"
click at [831, 257] on div "Voeg toe" at bounding box center [817, 264] width 45 height 14
click at [813, 291] on link "Afbeelding" at bounding box center [791, 302] width 97 height 23
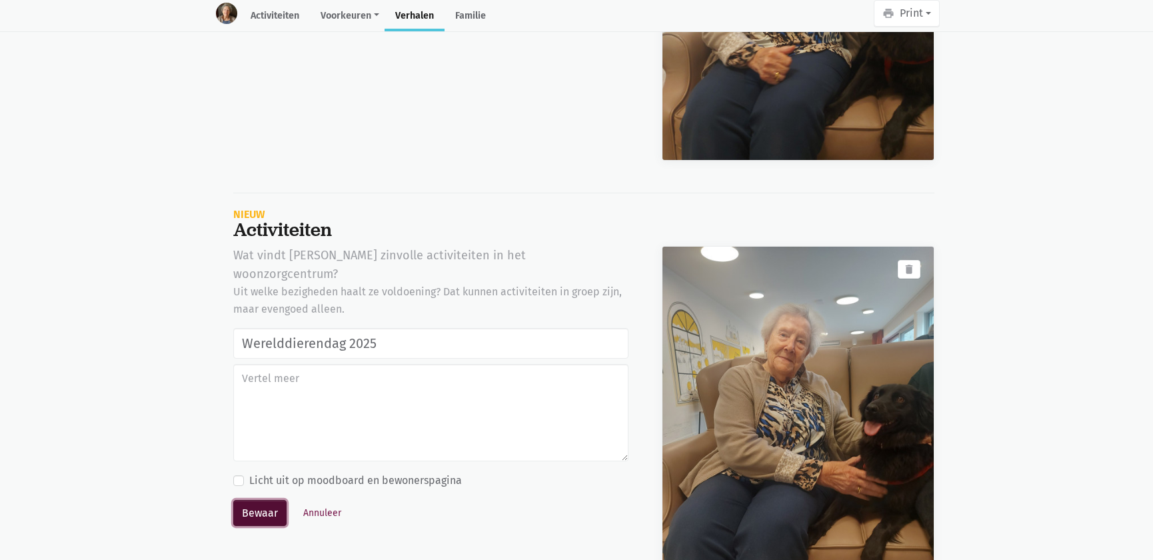
click at [269, 500] on button "Bewaar" at bounding box center [259, 513] width 53 height 27
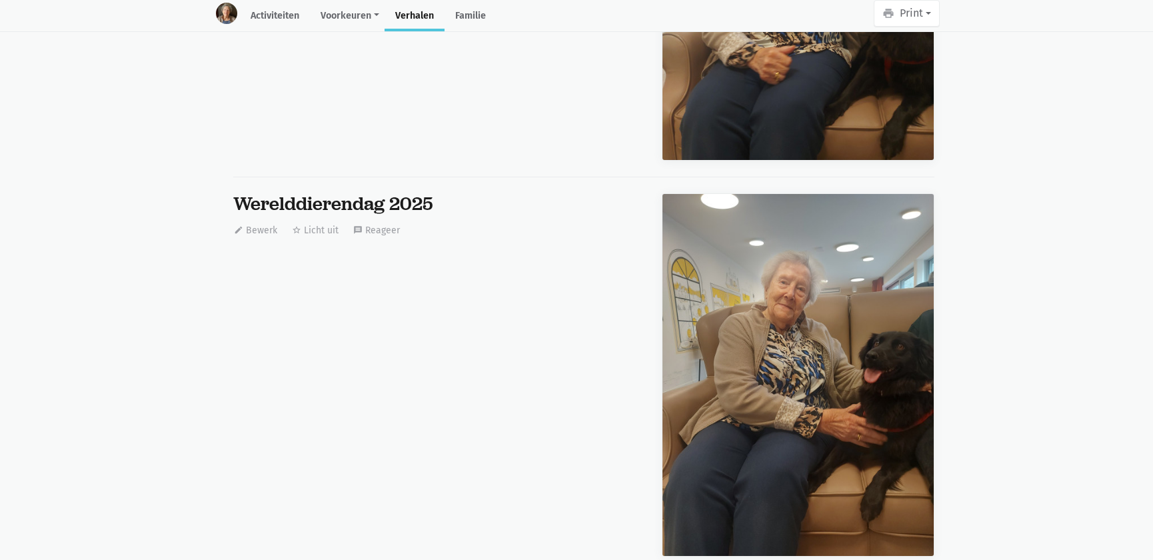
scroll to position [0, 0]
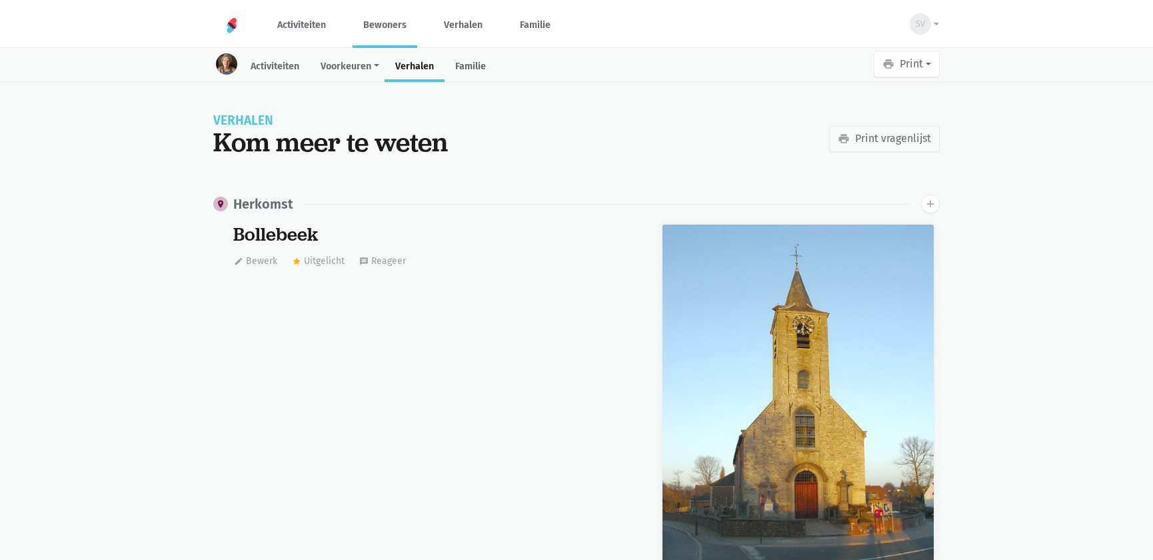
click at [382, 27] on link "Bewoners" at bounding box center [385, 25] width 65 height 45
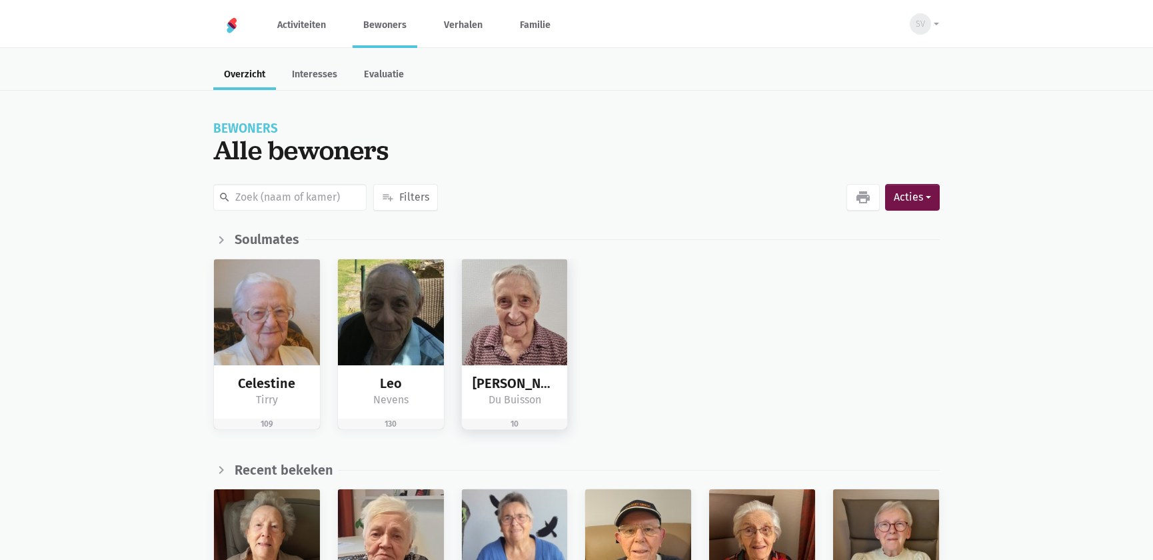
click at [539, 293] on img at bounding box center [515, 312] width 106 height 106
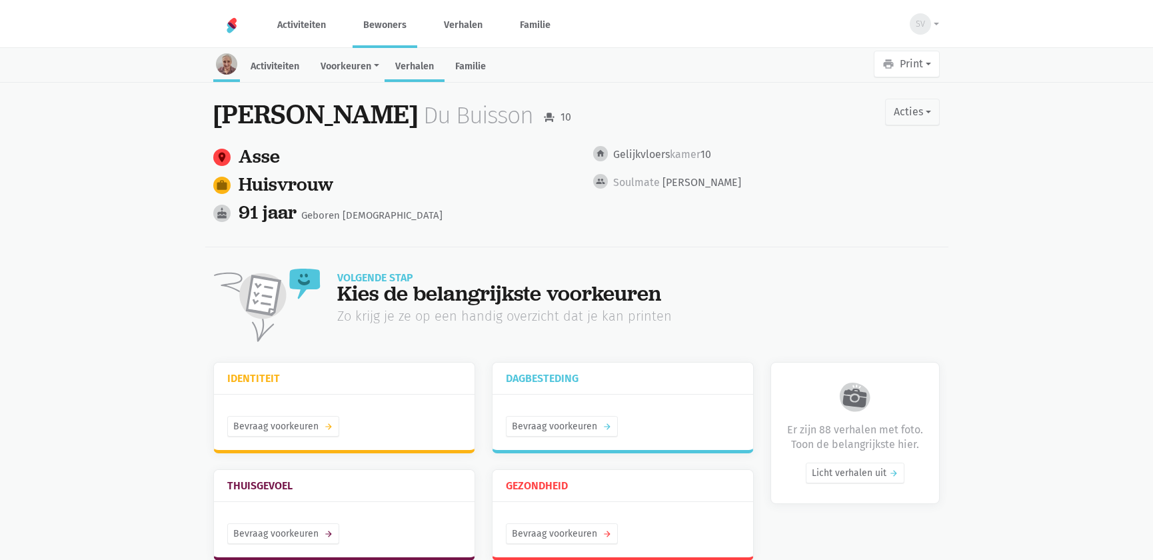
click at [403, 69] on link "Verhalen" at bounding box center [415, 67] width 60 height 29
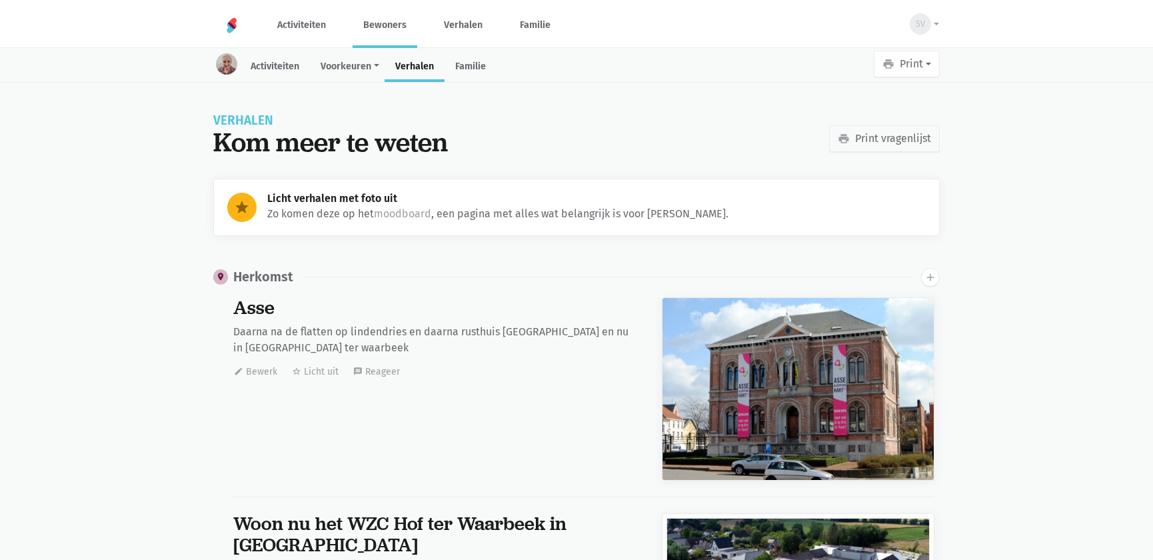
scroll to position [18701, 0]
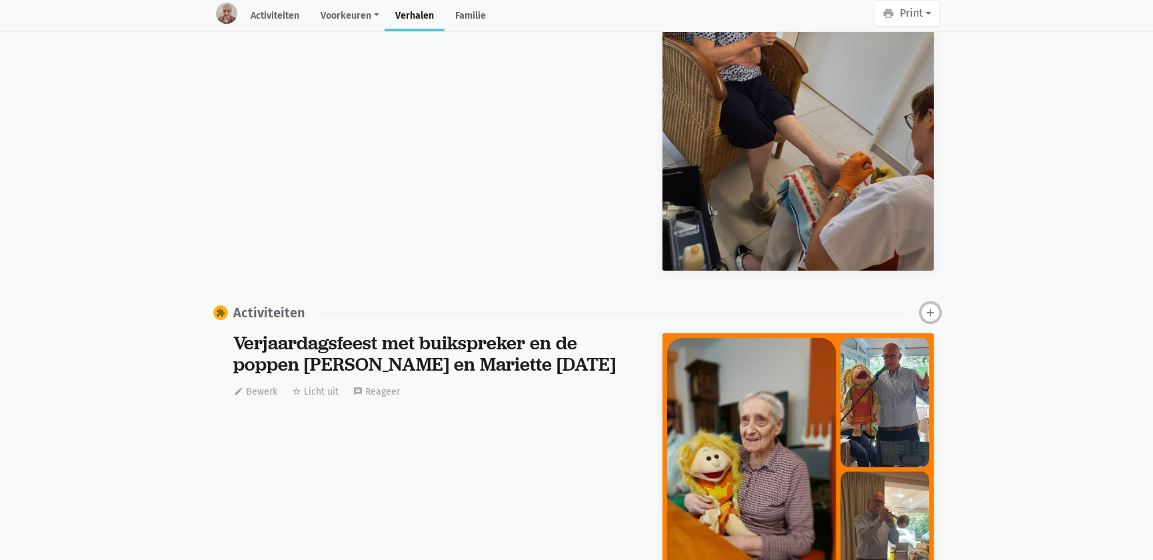
click at [931, 307] on icon "add" at bounding box center [931, 313] width 12 height 12
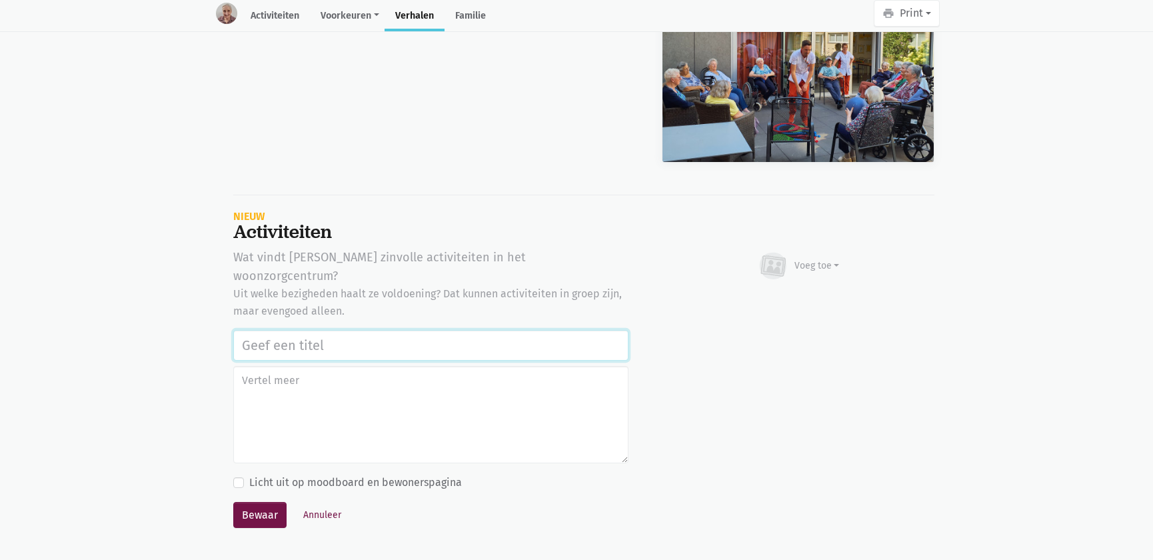
click at [263, 330] on input "text" at bounding box center [430, 345] width 395 height 31
paste input "Werelddierendag 2025"
type input "Werelddierendag 2025"
click at [789, 251] on icon at bounding box center [773, 265] width 32 height 29
click at [797, 293] on link "Afbeelding" at bounding box center [791, 304] width 97 height 23
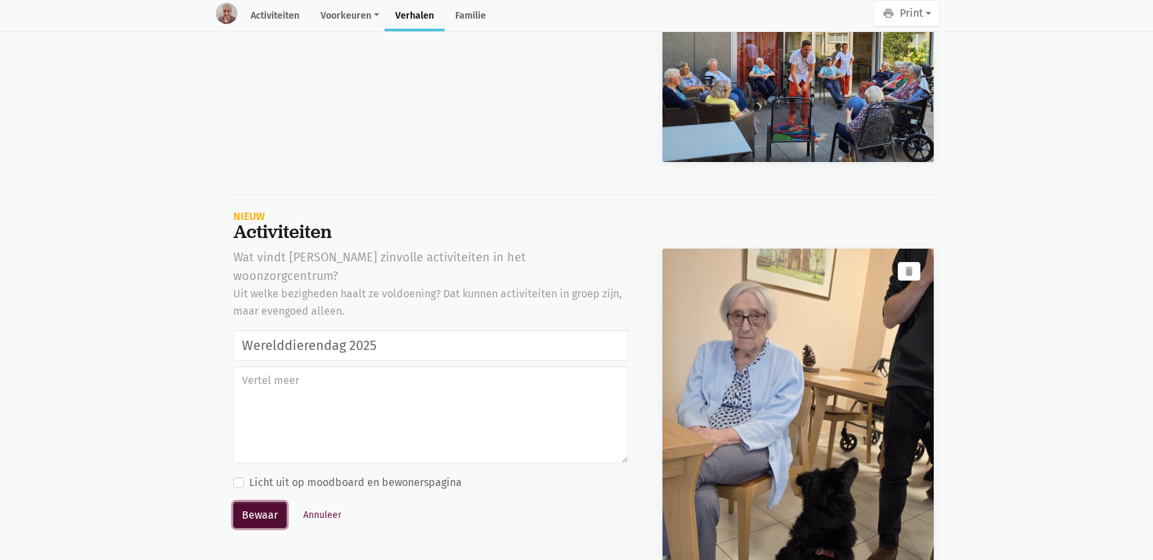
click at [235, 502] on button "Bewaar" at bounding box center [259, 515] width 53 height 27
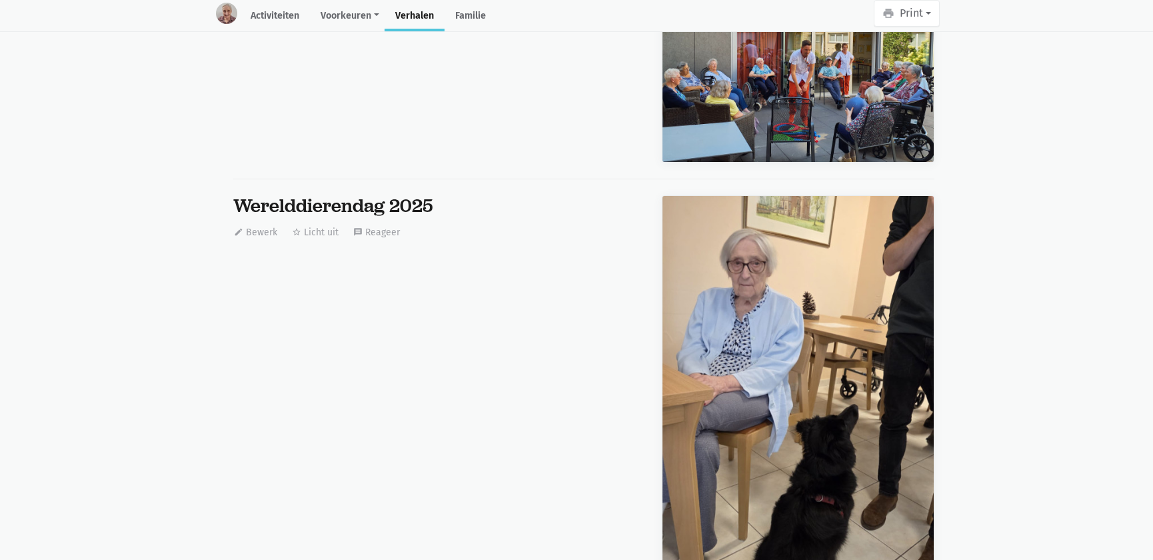
scroll to position [0, 0]
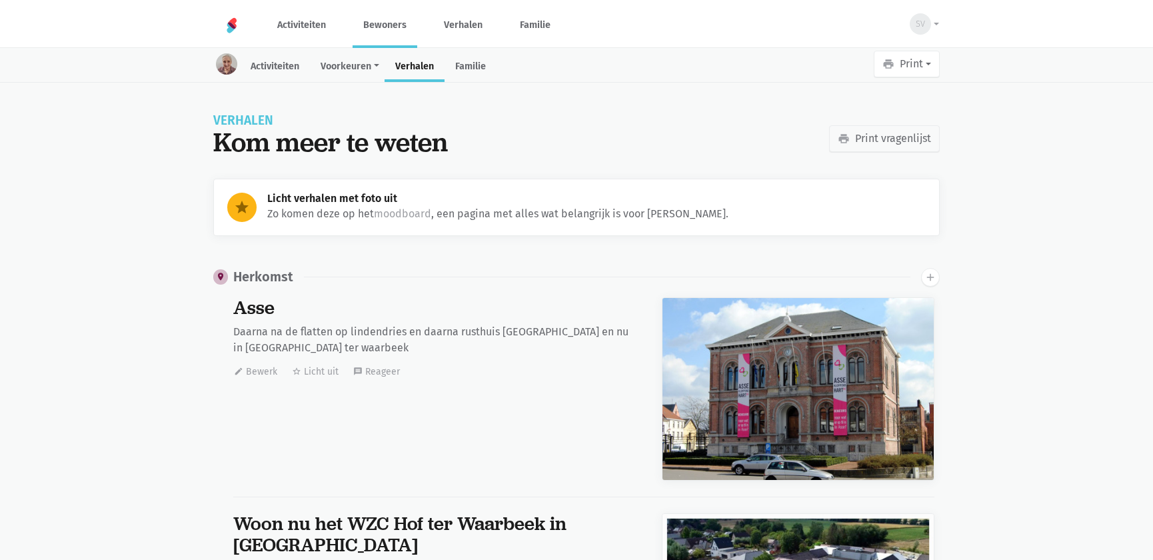
click at [384, 25] on link "Bewoners" at bounding box center [385, 25] width 65 height 45
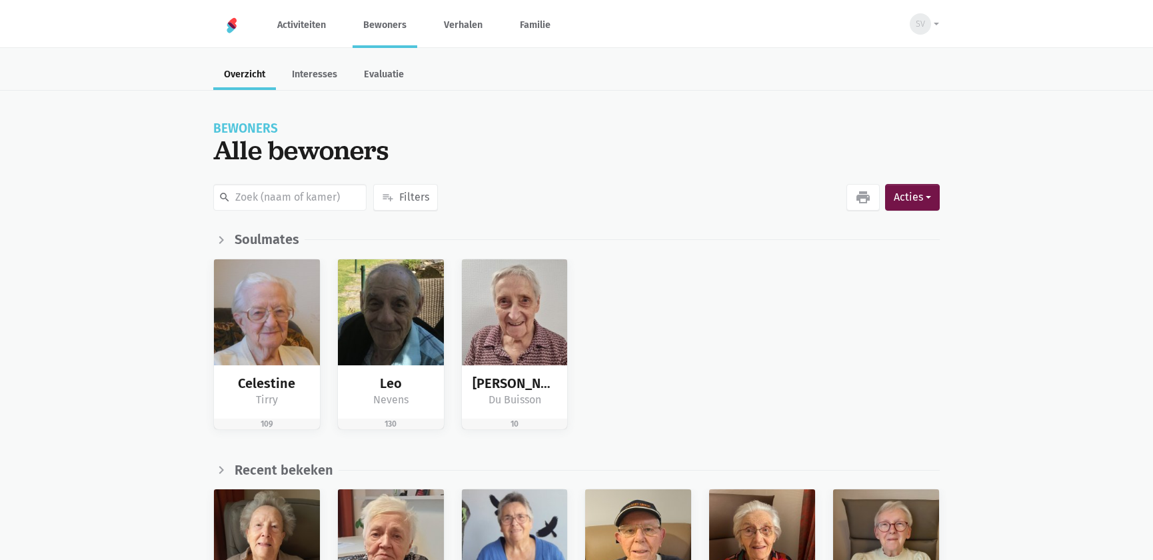
click at [526, 293] on img at bounding box center [515, 312] width 106 height 106
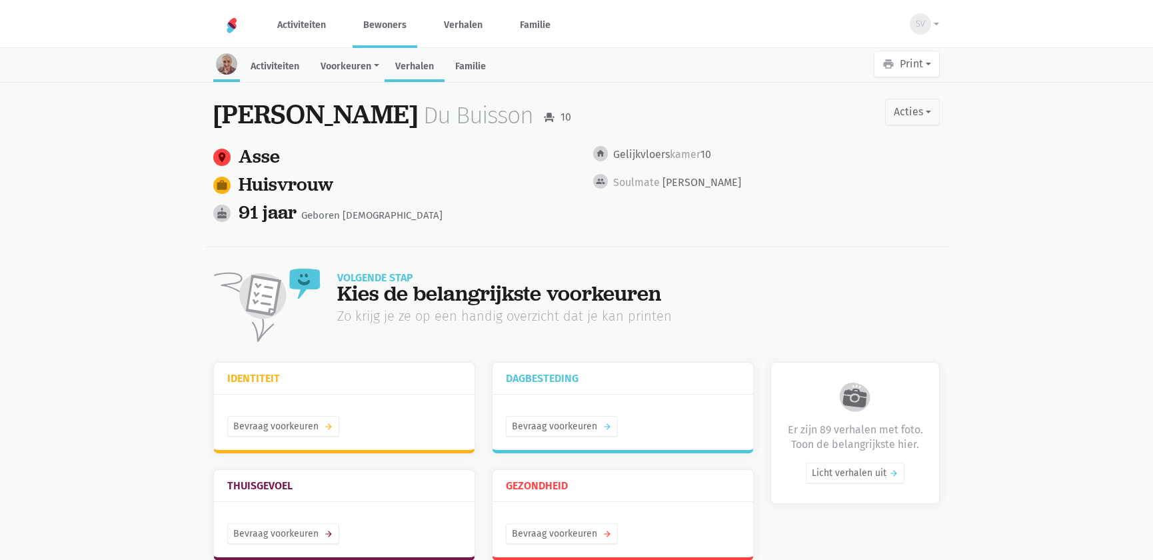
click at [407, 60] on link "Verhalen" at bounding box center [415, 67] width 60 height 29
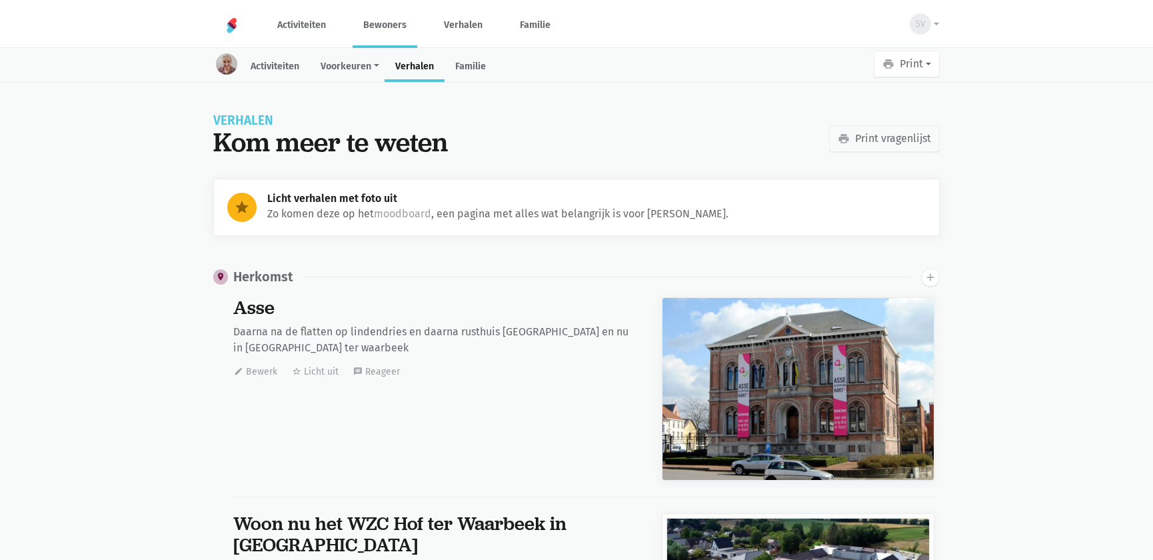
scroll to position [18701, 0]
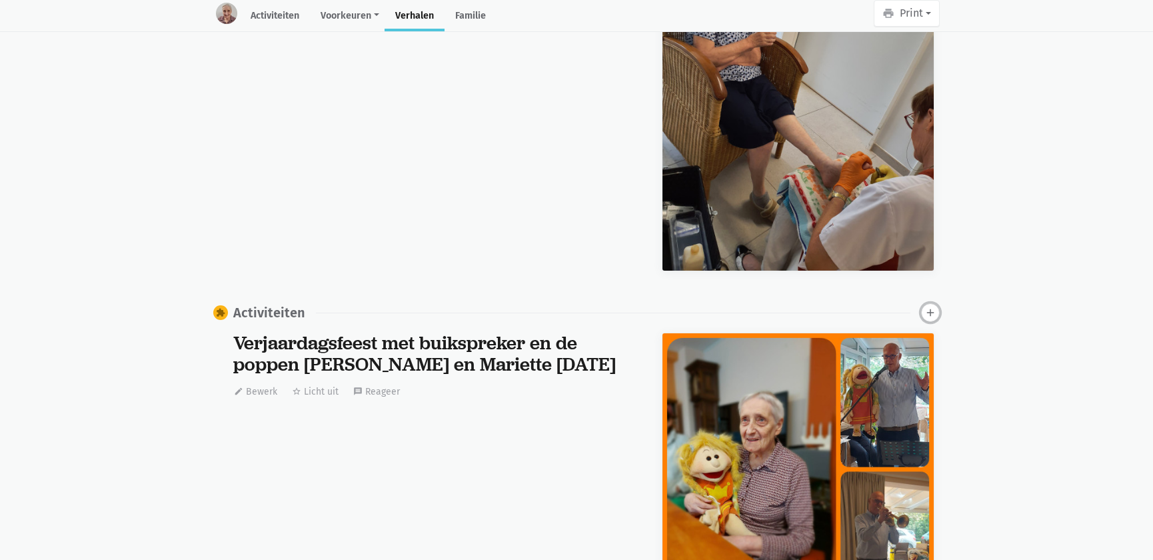
click at [925, 307] on icon "add" at bounding box center [931, 313] width 12 height 12
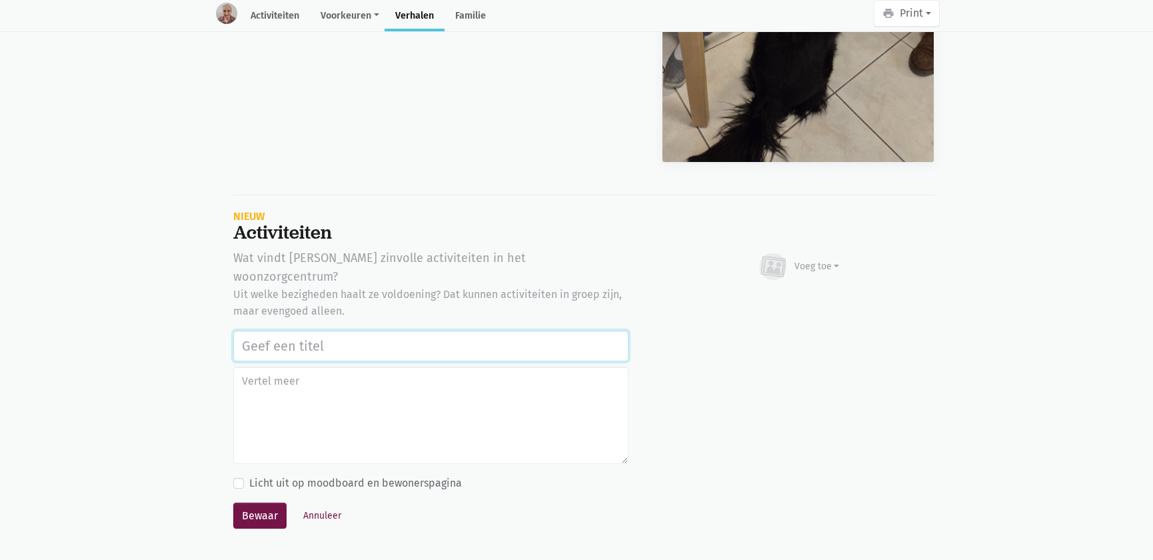
click at [347, 331] on input "text" at bounding box center [430, 346] width 395 height 31
paste input "Werelddierendag 2025"
type input "Werelddierendag 2025"
click at [796, 259] on div "Voeg toe" at bounding box center [817, 266] width 45 height 14
click at [767, 294] on link "Afbeelding" at bounding box center [791, 305] width 97 height 23
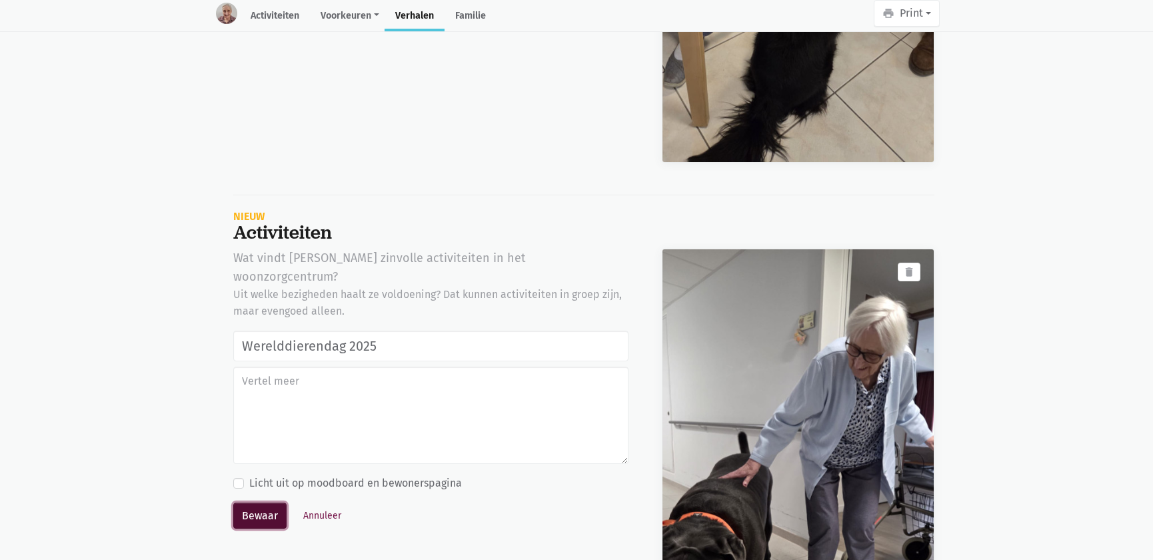
click at [255, 503] on button "Bewaar" at bounding box center [259, 516] width 53 height 27
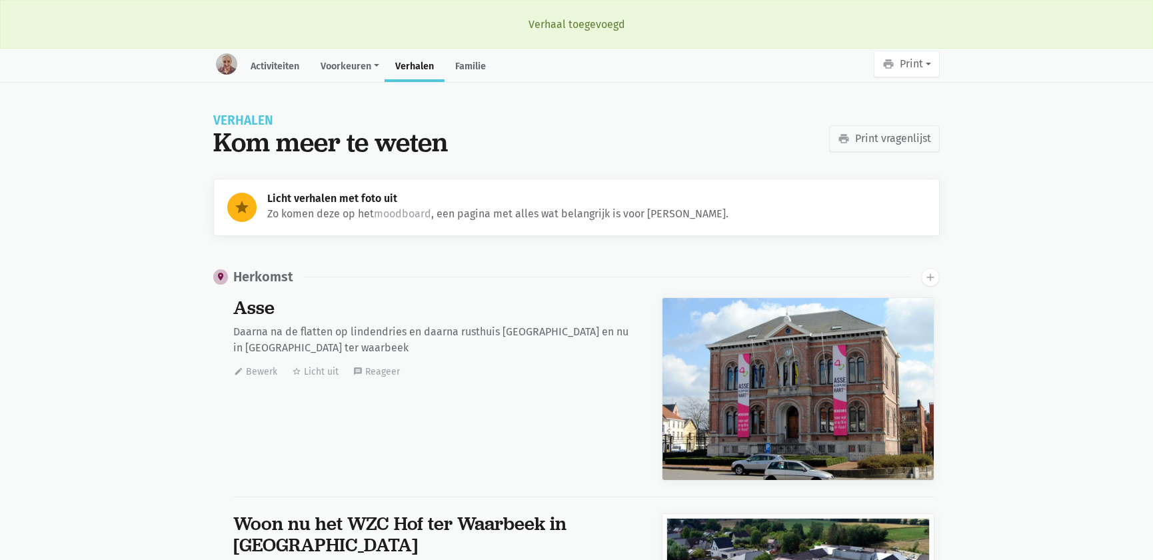
scroll to position [18701, 0]
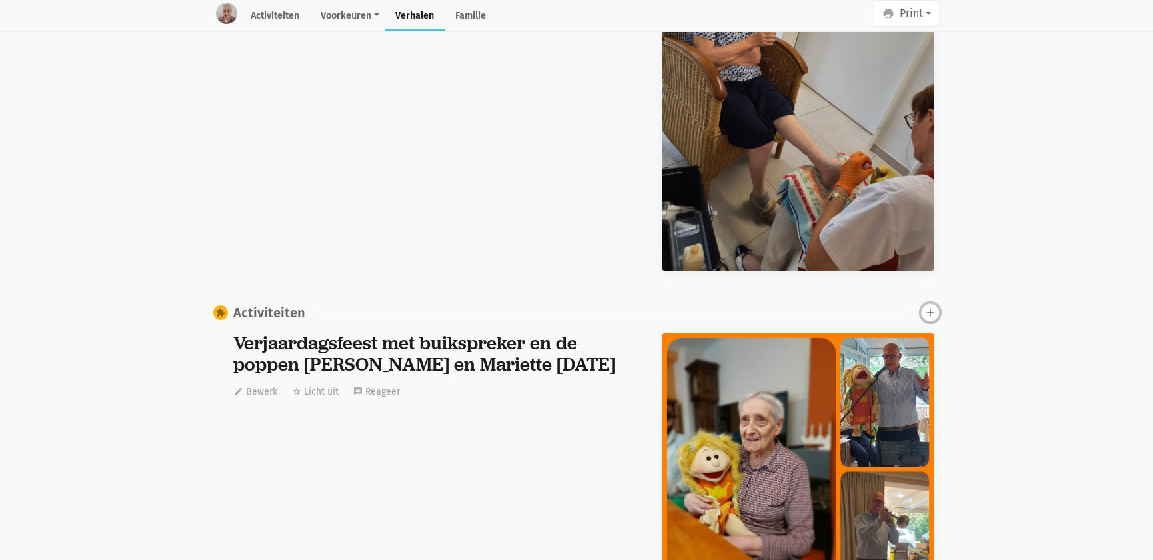
click at [931, 307] on icon "add" at bounding box center [931, 313] width 12 height 12
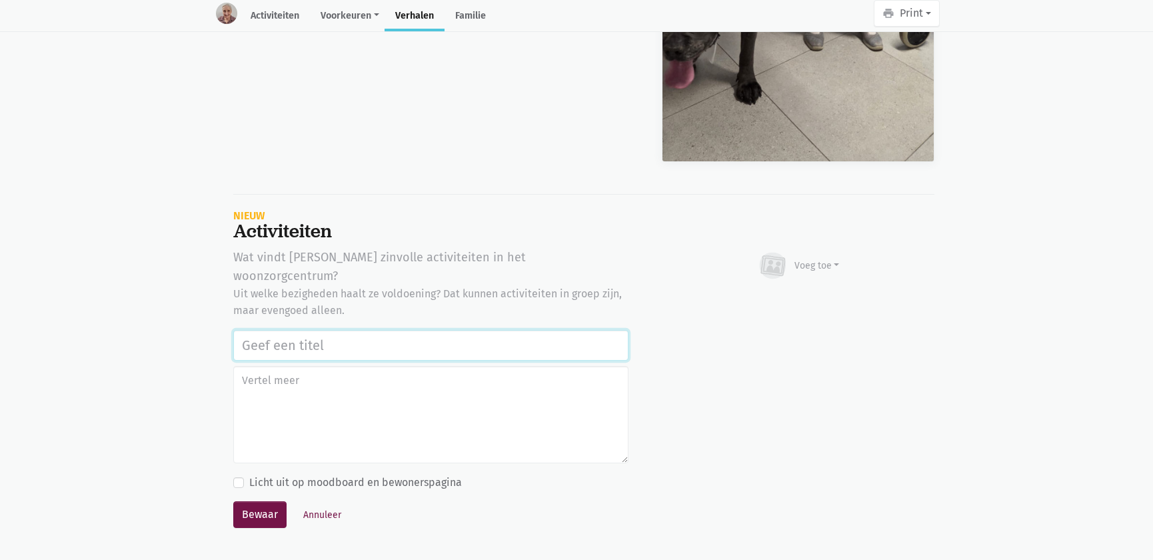
click at [395, 330] on input "text" at bounding box center [430, 345] width 395 height 31
paste input "Werelddierendag 2025"
type input "Werelddierendag 2025"
click at [819, 259] on div "Voeg toe" at bounding box center [817, 266] width 45 height 14
click at [803, 293] on link "Afbeelding" at bounding box center [791, 304] width 97 height 23
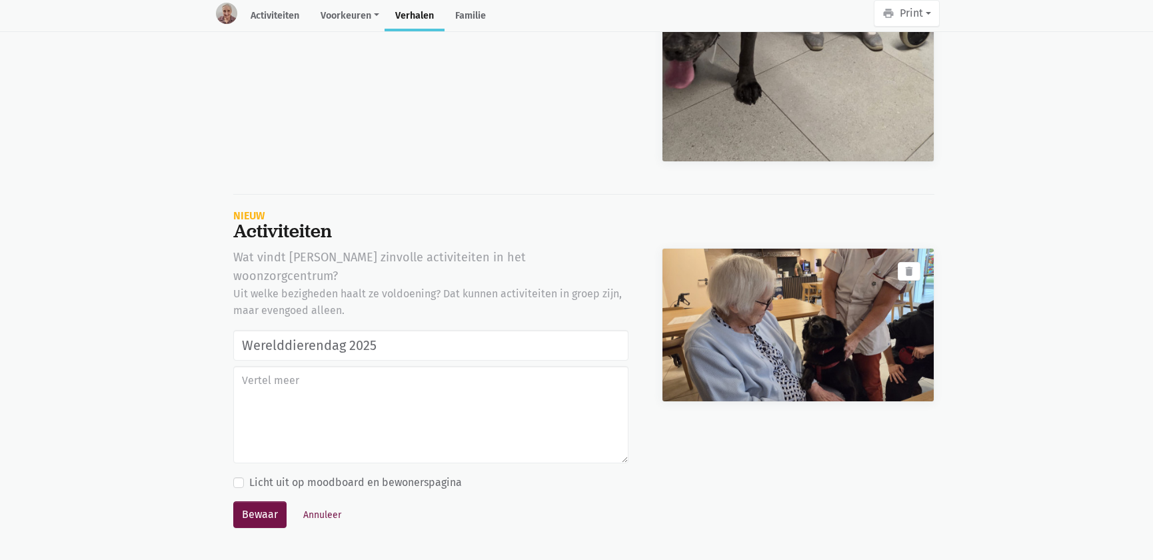
click at [270, 475] on div "Wat vindt Maria zinvolle activiteiten in het woonzorgcentrum? Uit welke bezighe…" at bounding box center [431, 396] width 429 height 296
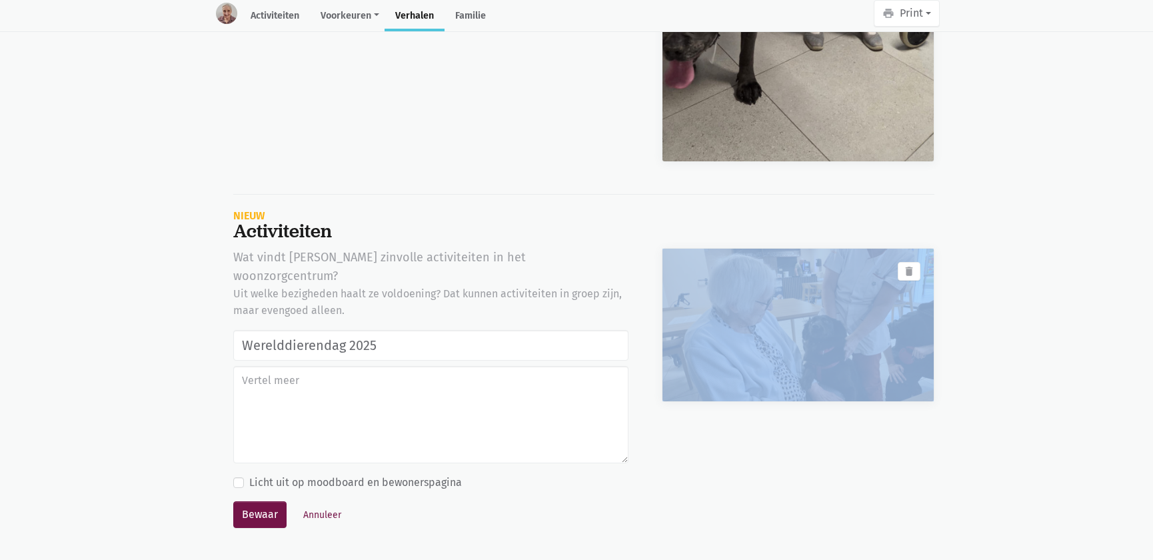
click at [269, 477] on div "Wat vindt Maria zinvolle activiteiten in het woonzorgcentrum? Uit welke bezighe…" at bounding box center [431, 396] width 429 height 296
click at [273, 501] on button "Bewaar" at bounding box center [259, 514] width 53 height 27
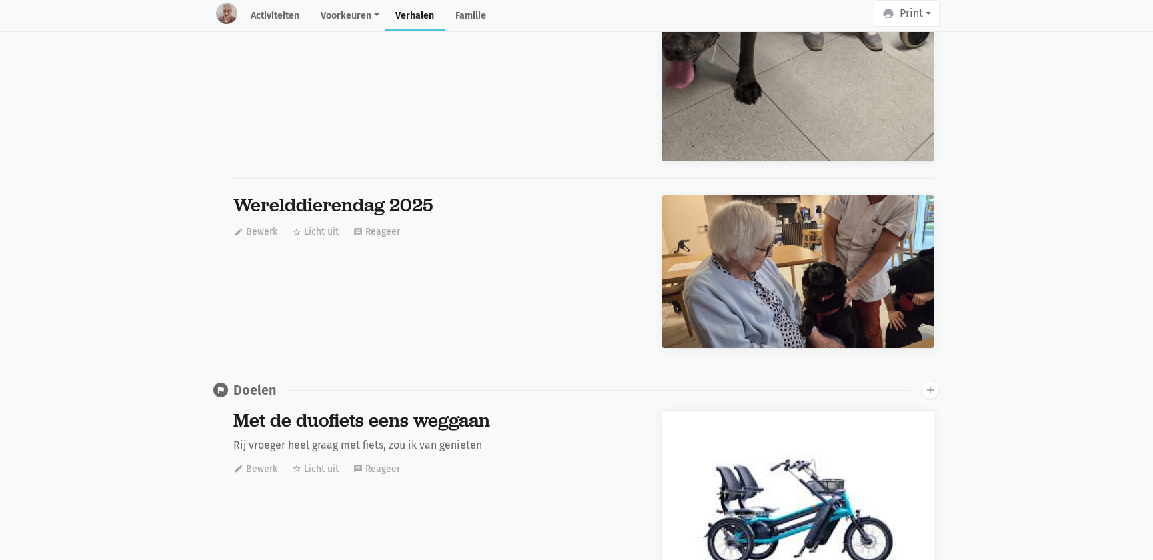
scroll to position [0, 0]
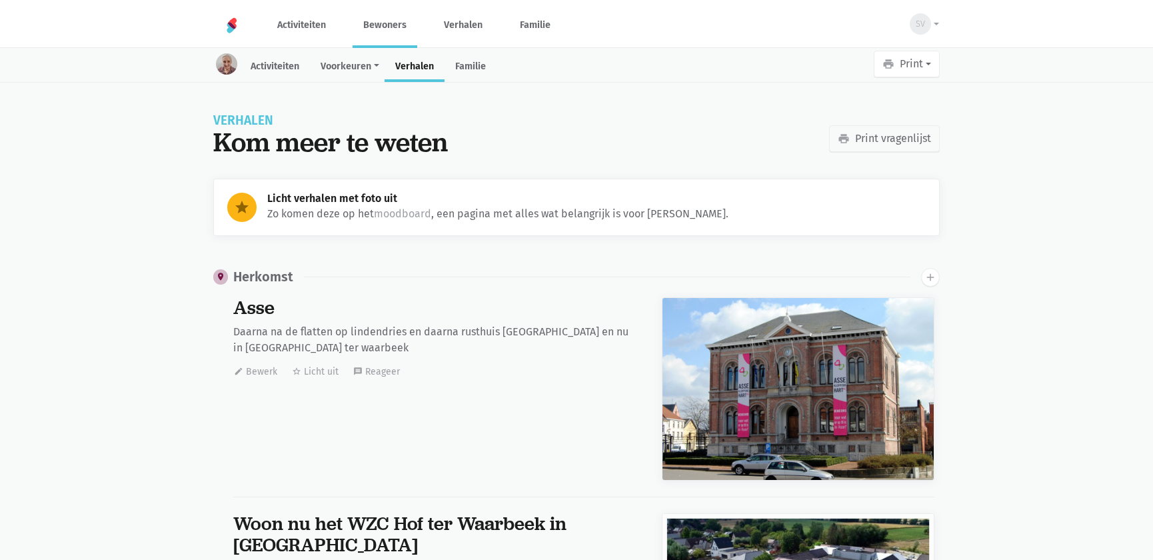
click at [395, 31] on link "Bewoners" at bounding box center [385, 25] width 65 height 45
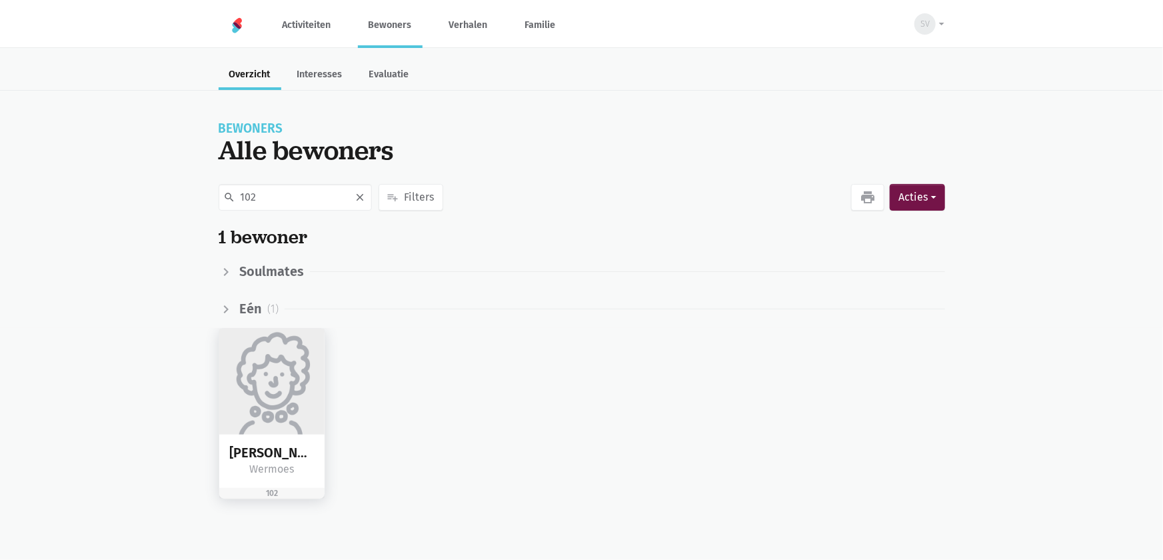
type input "102"
click at [270, 366] on img at bounding box center [272, 382] width 106 height 106
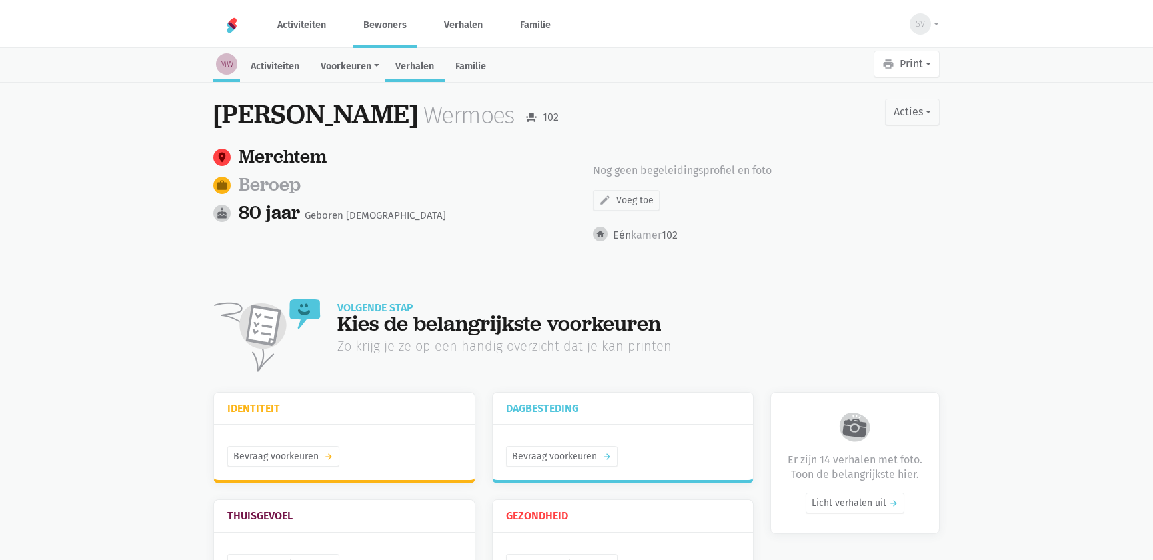
click at [431, 71] on link "Verhalen" at bounding box center [415, 67] width 60 height 29
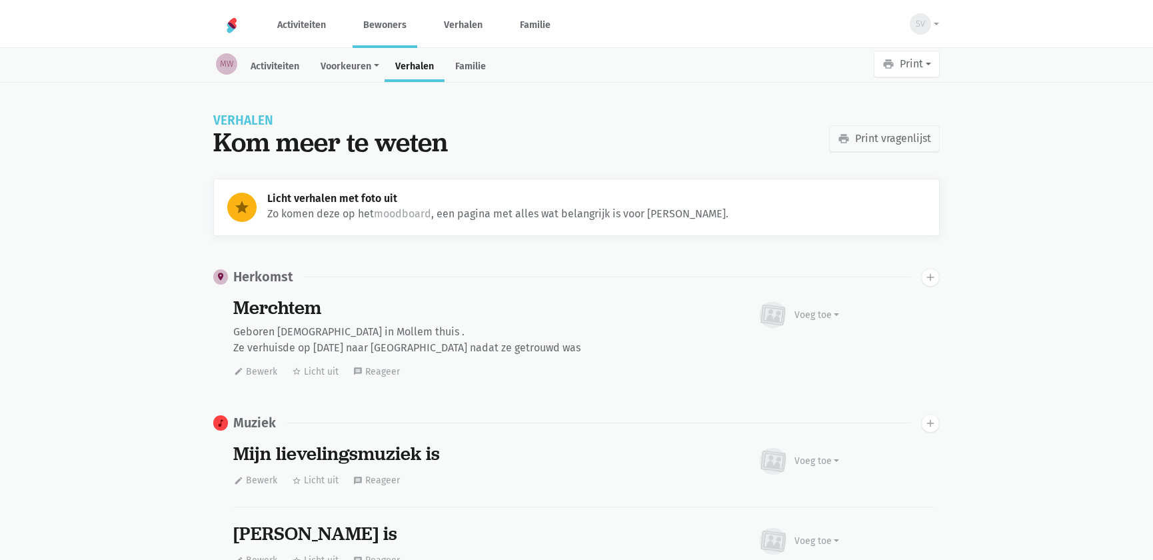
scroll to position [2626, 0]
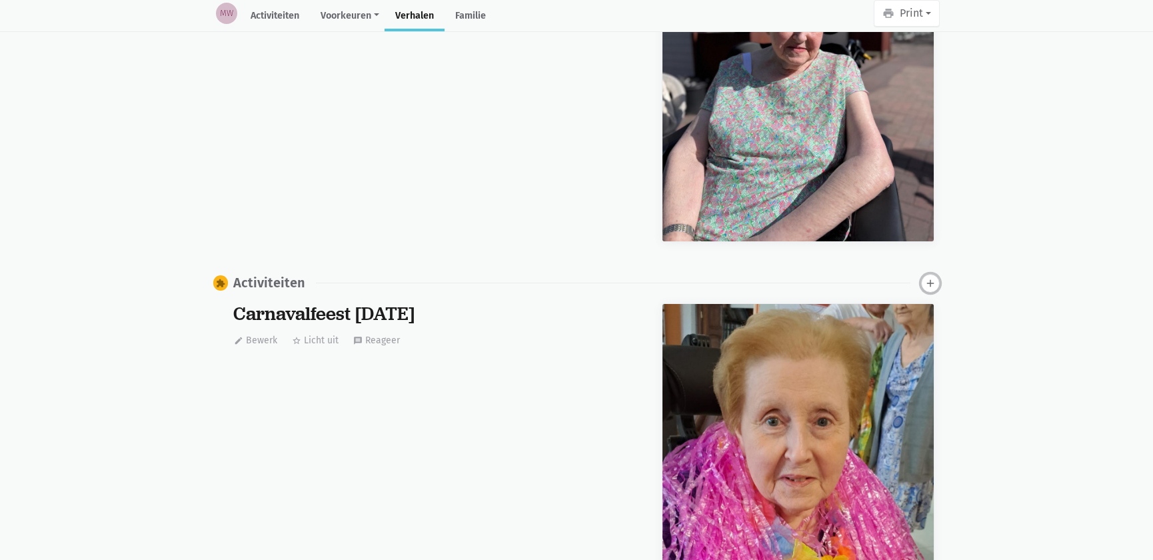
click at [932, 280] on icon "add" at bounding box center [931, 283] width 12 height 12
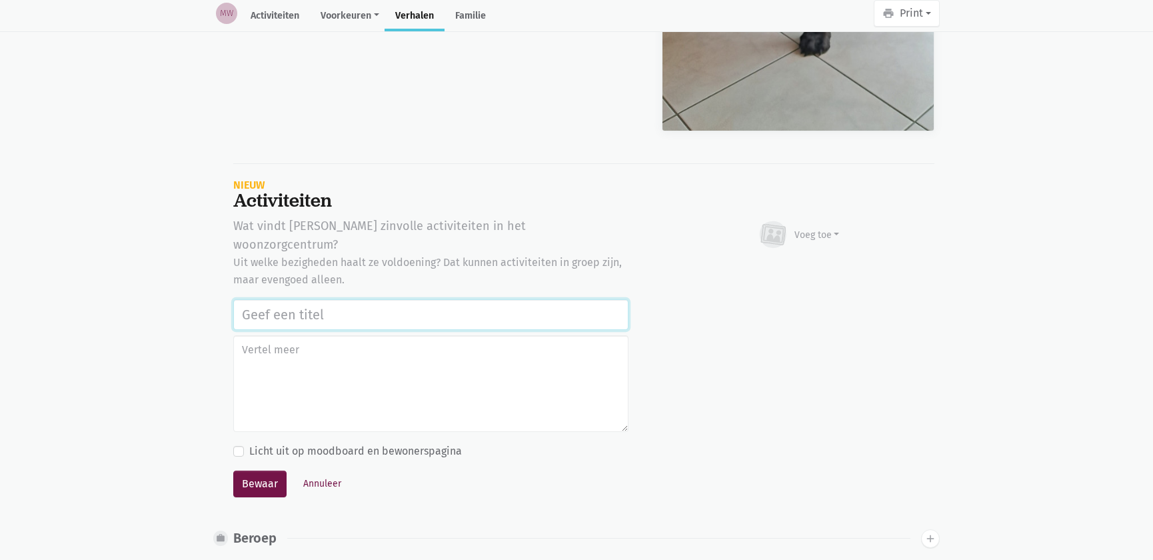
click at [420, 299] on input "text" at bounding box center [430, 314] width 395 height 31
paste input "Werelddierendag 2025"
type input "Werelddierendag 2025"
click at [814, 228] on div "Voeg toe" at bounding box center [817, 235] width 45 height 14
click at [802, 265] on link "Afbeelding" at bounding box center [791, 273] width 97 height 23
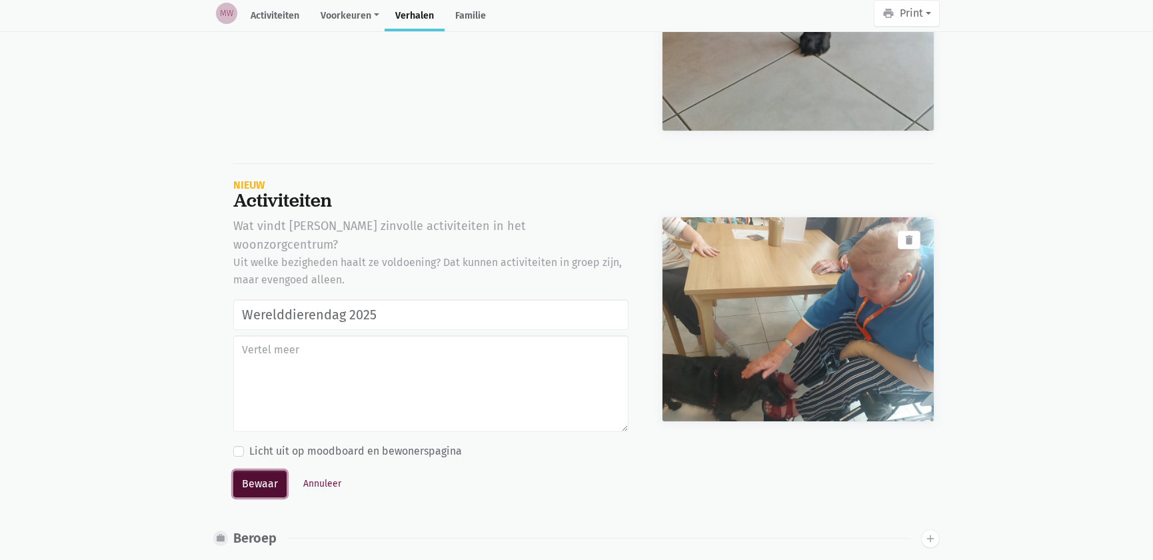
click at [267, 471] on button "Bewaar" at bounding box center [259, 484] width 53 height 27
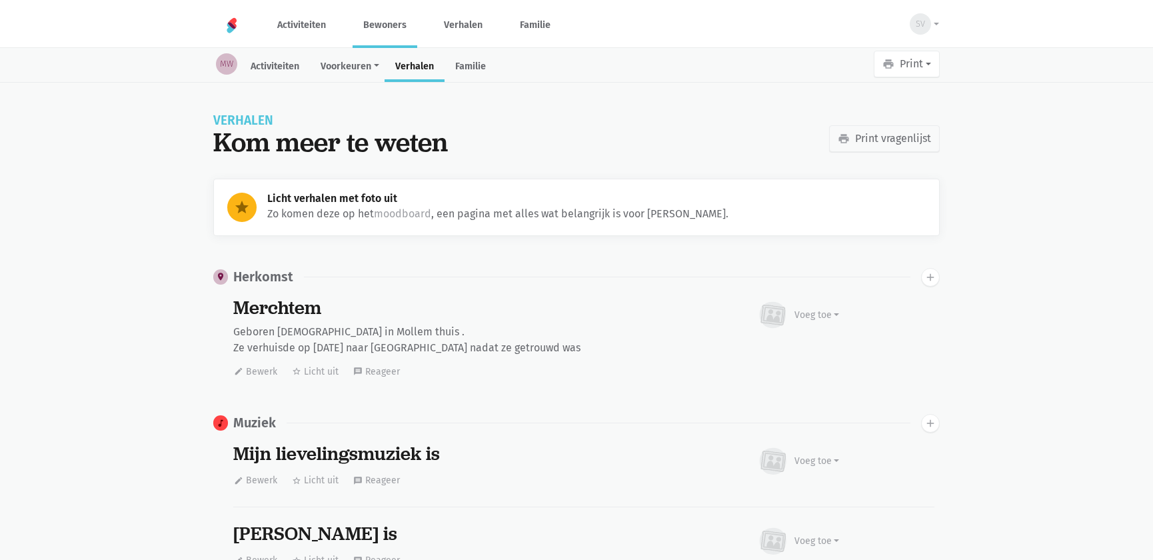
click at [386, 27] on link "Bewoners" at bounding box center [385, 25] width 65 height 45
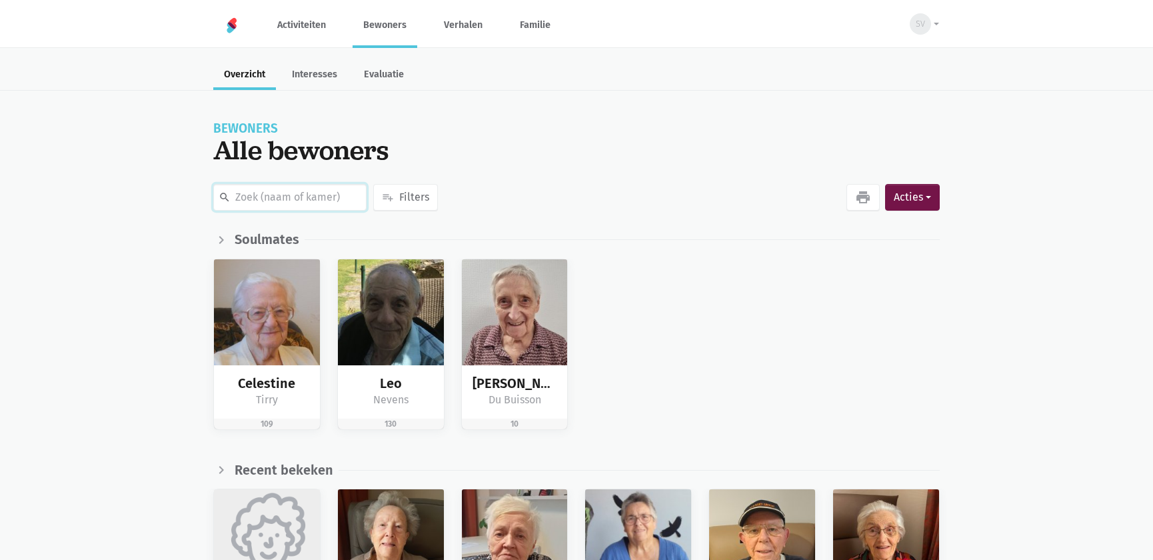
click at [261, 187] on input "text" at bounding box center [289, 197] width 153 height 27
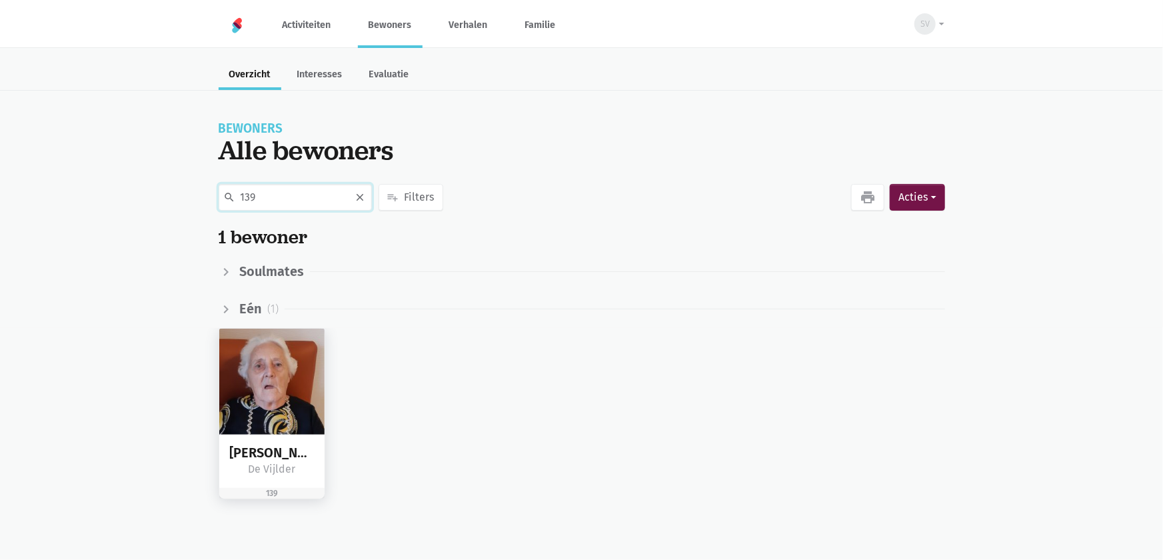
type input "139"
click at [275, 384] on img at bounding box center [272, 382] width 106 height 106
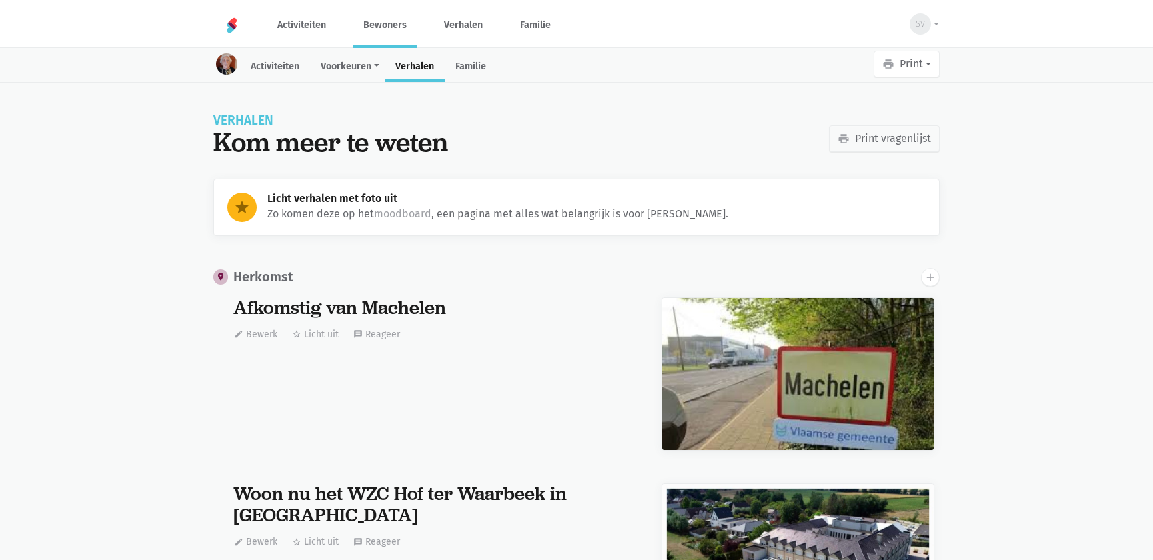
scroll to position [17853, 0]
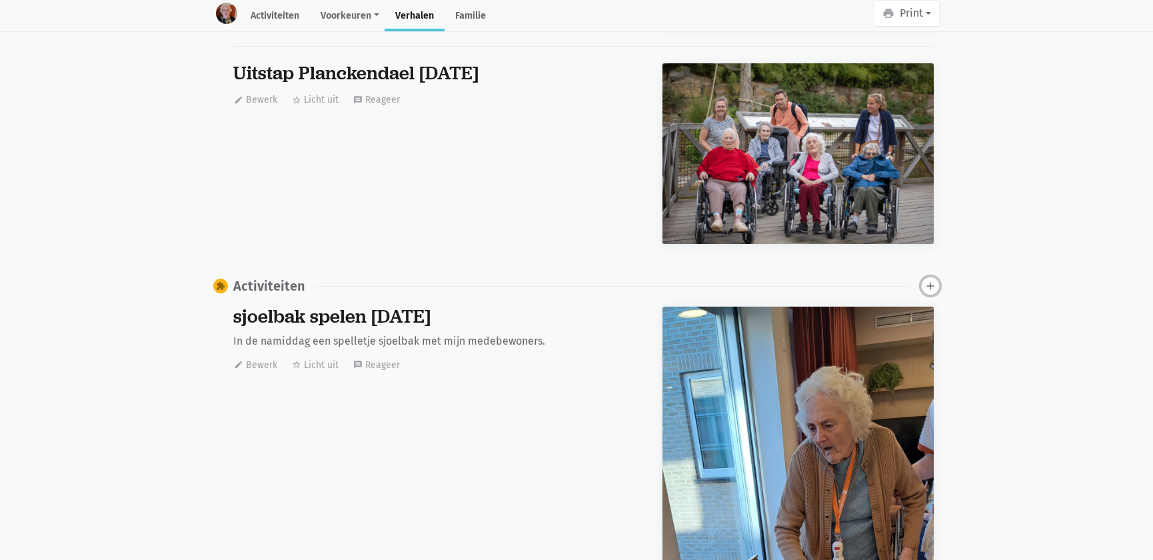
click at [929, 280] on icon "add" at bounding box center [931, 286] width 12 height 12
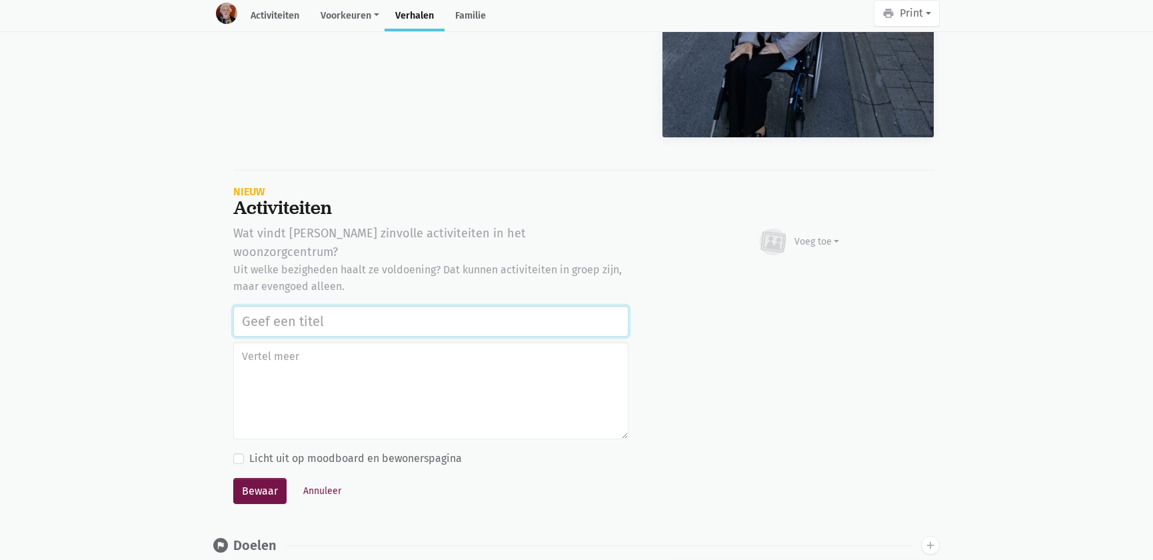
click at [339, 306] on input "text" at bounding box center [430, 321] width 395 height 31
paste input "Werelddierendag 2025"
type input "Werelddierendag 2025"
click at [835, 235] on div "Voeg toe" at bounding box center [817, 242] width 45 height 14
click at [789, 271] on link "Afbeelding" at bounding box center [791, 280] width 97 height 23
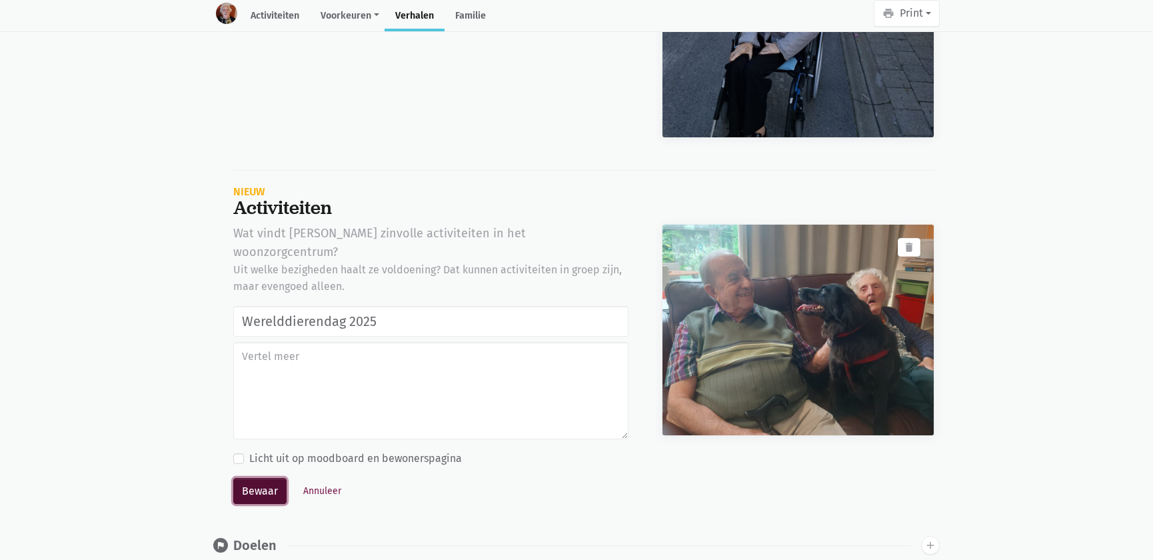
click at [252, 478] on button "Bewaar" at bounding box center [259, 491] width 53 height 27
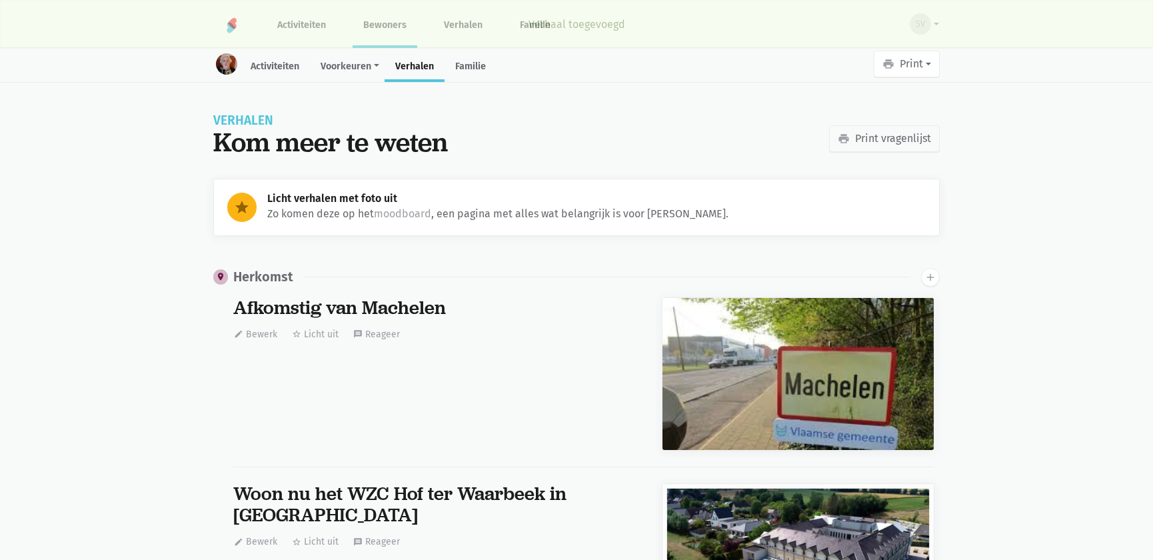
scroll to position [17853, 0]
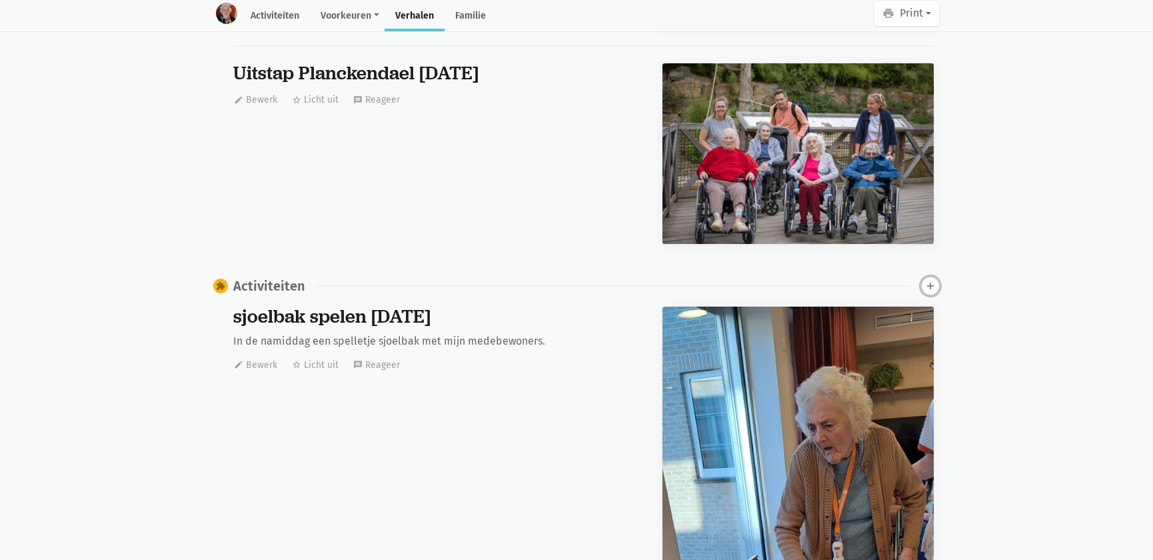
click at [931, 280] on icon "add" at bounding box center [931, 286] width 12 height 12
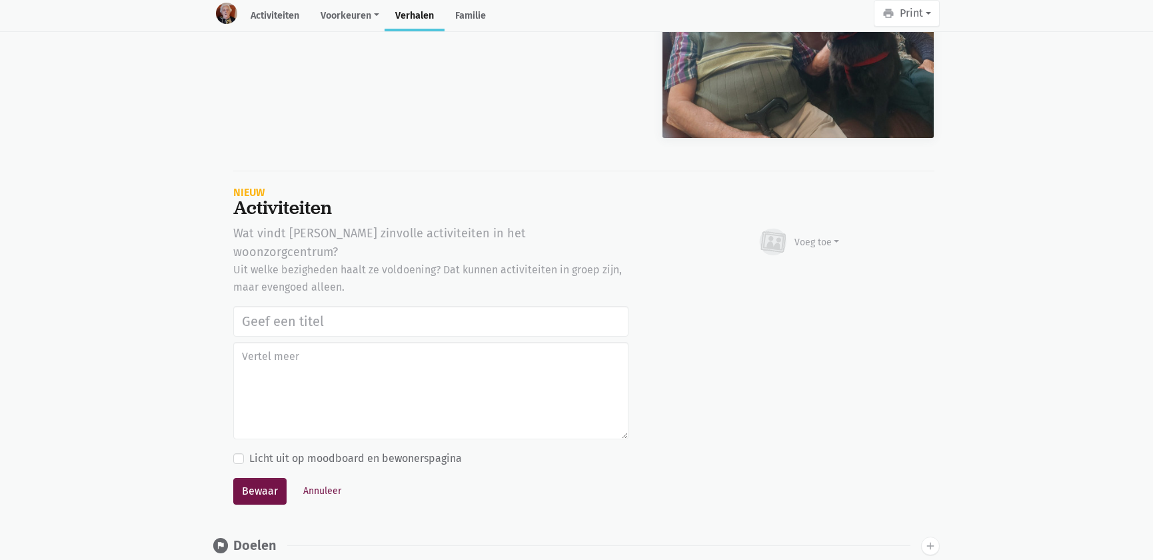
click at [315, 306] on input "text" at bounding box center [430, 321] width 395 height 31
type input "Werelddierendag 2025"
click at [830, 235] on div "Voeg toe" at bounding box center [817, 242] width 45 height 14
click at [807, 275] on link "Afbeelding" at bounding box center [791, 280] width 97 height 23
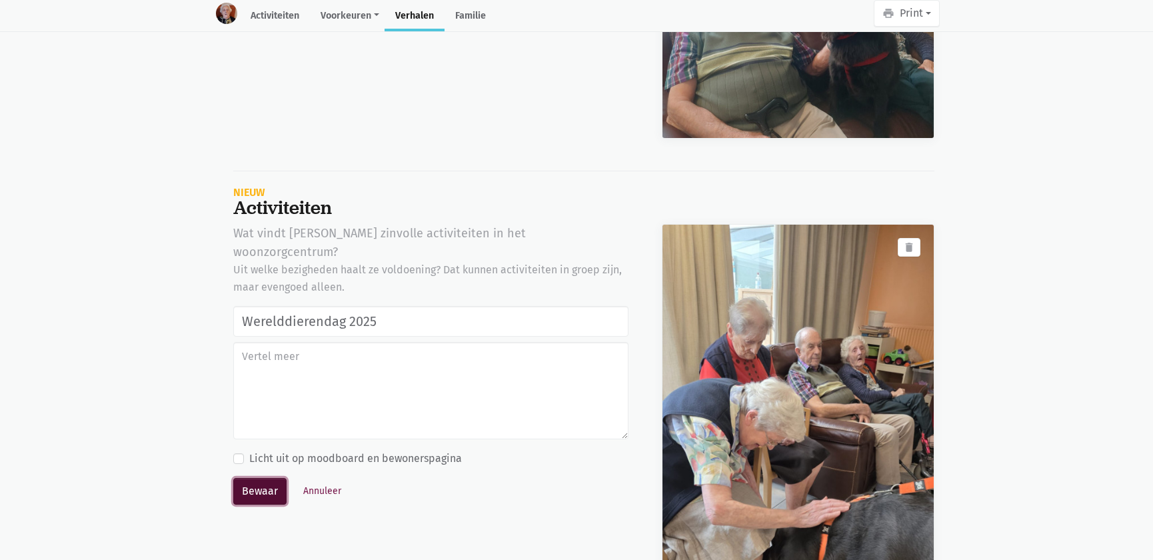
click at [255, 478] on button "Bewaar" at bounding box center [259, 491] width 53 height 27
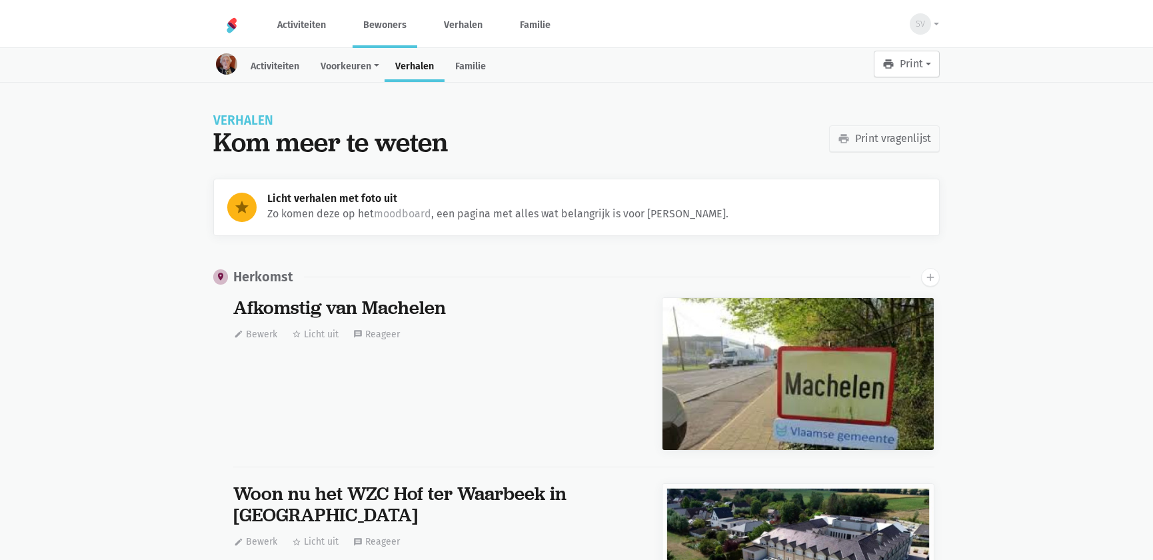
scroll to position [17853, 0]
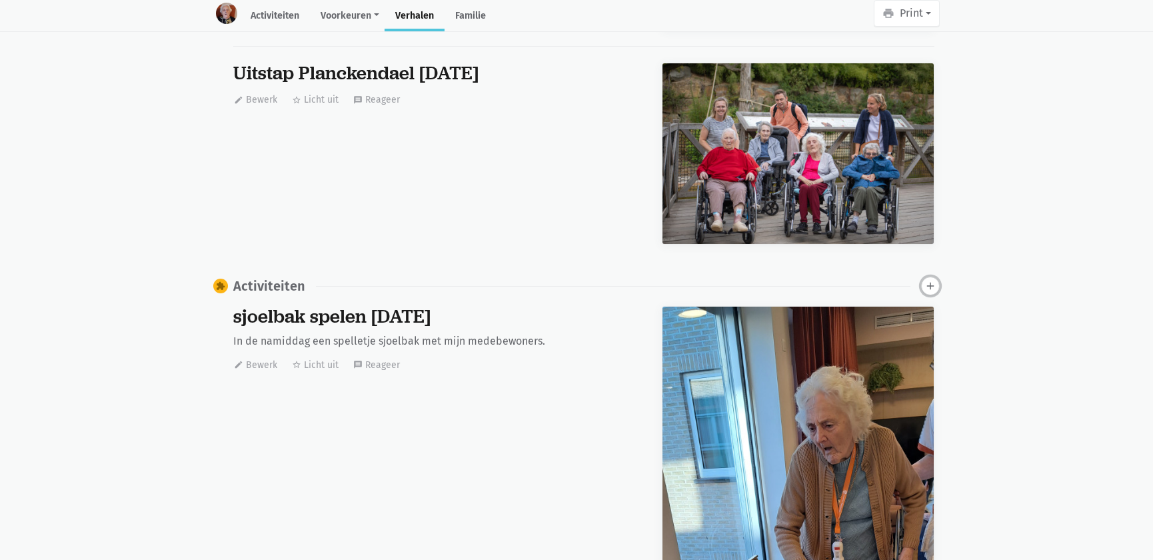
click at [927, 280] on icon "add" at bounding box center [931, 286] width 12 height 12
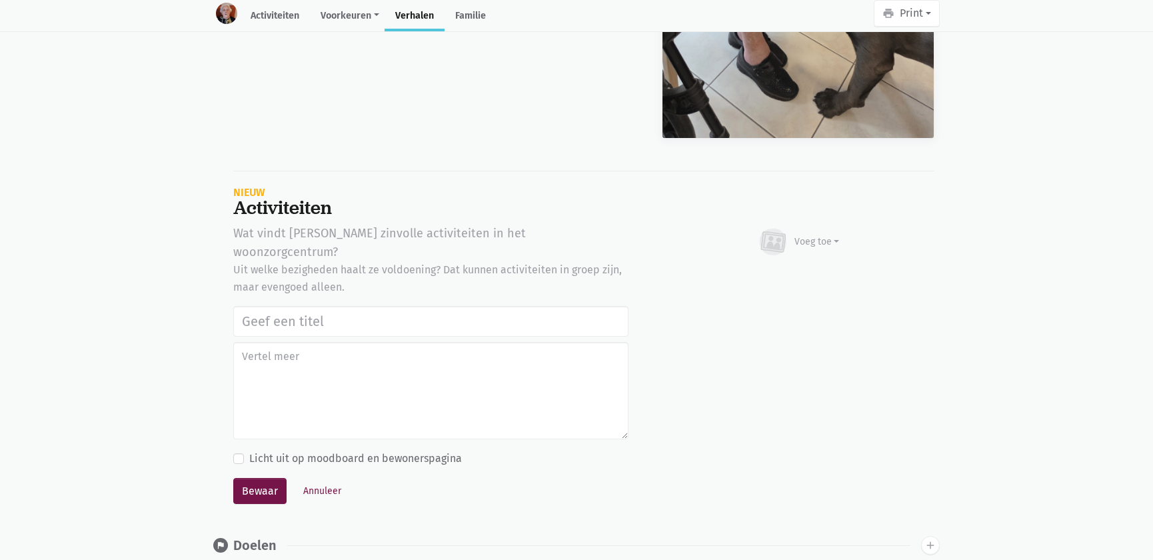
click at [277, 306] on input "text" at bounding box center [430, 321] width 395 height 31
type input "Werelddierendag 2025"
click at [815, 235] on div "Voeg toe" at bounding box center [817, 242] width 45 height 14
click at [811, 292] on link "Youtube video" at bounding box center [791, 303] width 97 height 23
click at [824, 235] on div "Voeg toe" at bounding box center [817, 242] width 45 height 14
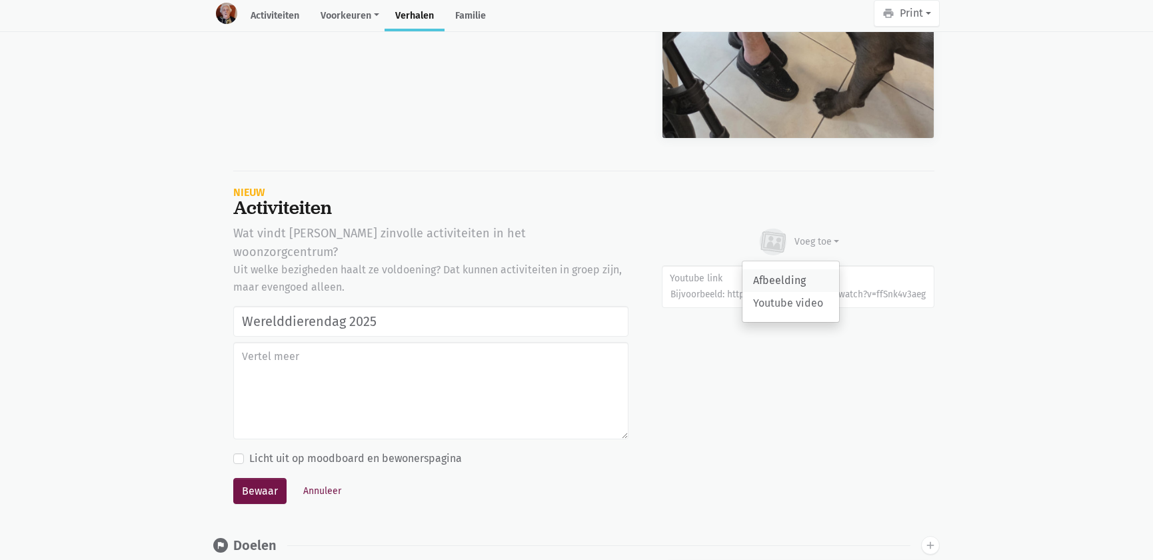
click at [817, 269] on link "Afbeelding" at bounding box center [791, 280] width 97 height 23
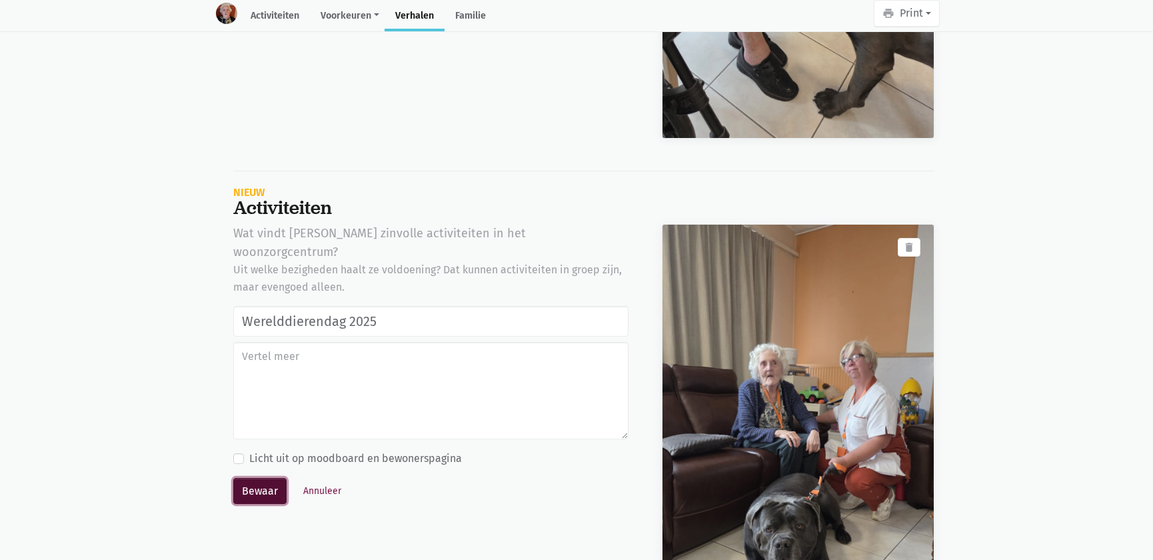
click at [264, 478] on button "Bewaar" at bounding box center [259, 491] width 53 height 27
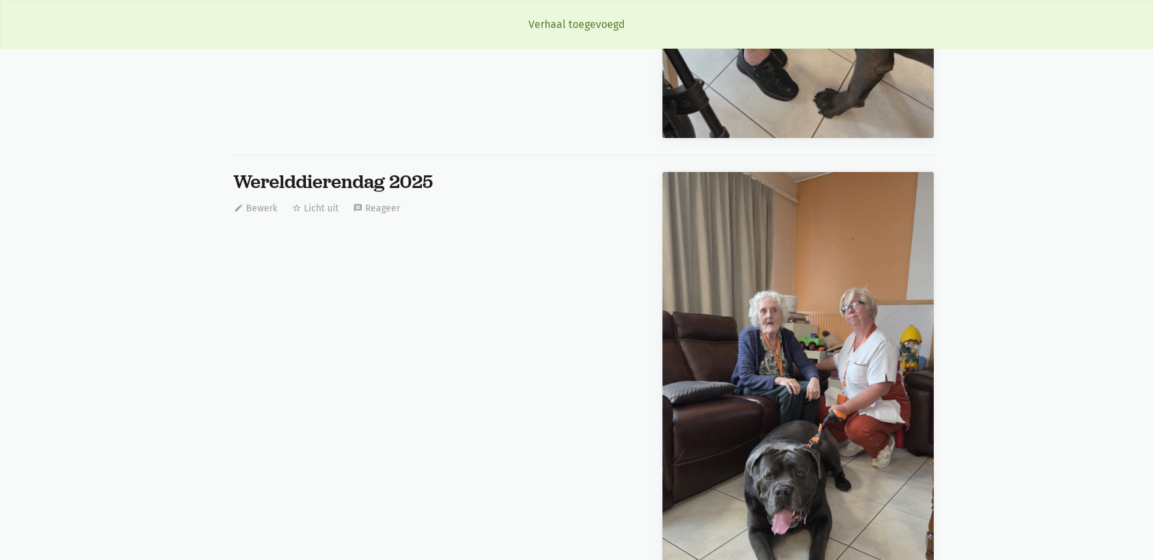
scroll to position [0, 0]
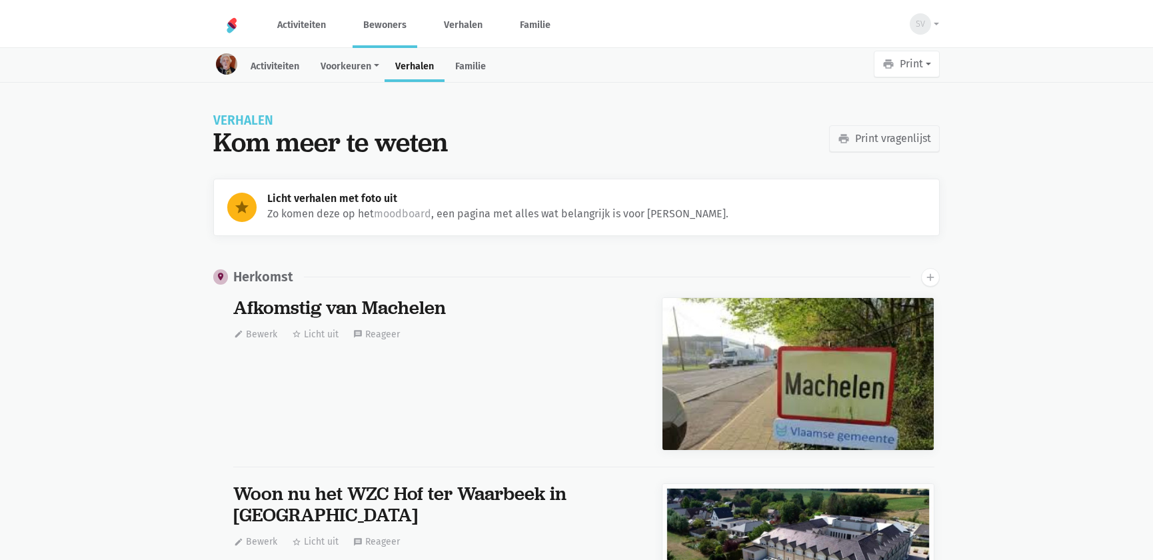
click at [379, 29] on link "Bewoners" at bounding box center [385, 25] width 65 height 45
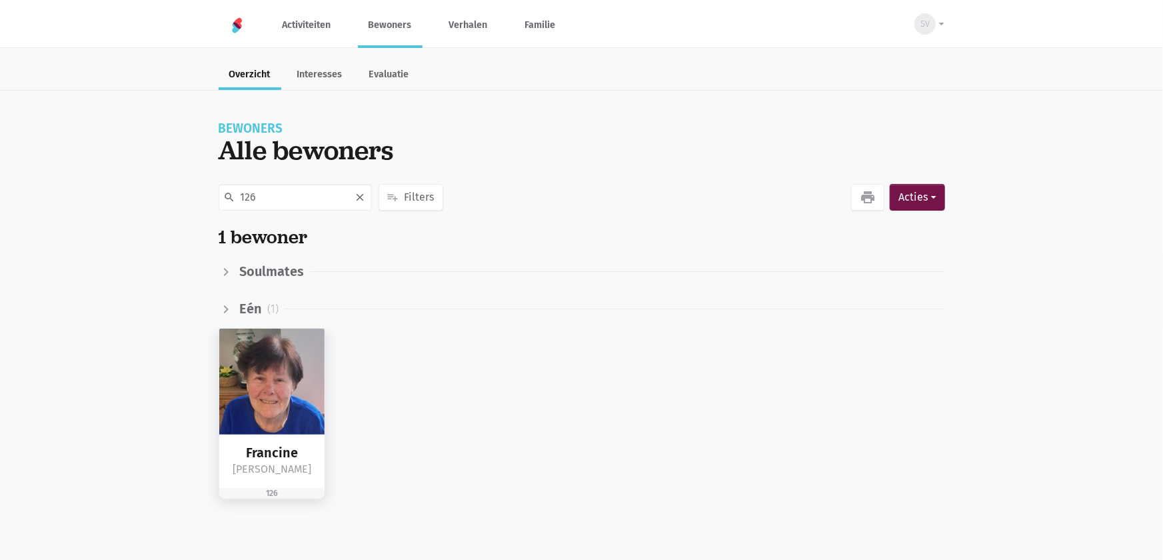
type input "126"
click at [289, 383] on img at bounding box center [272, 382] width 106 height 106
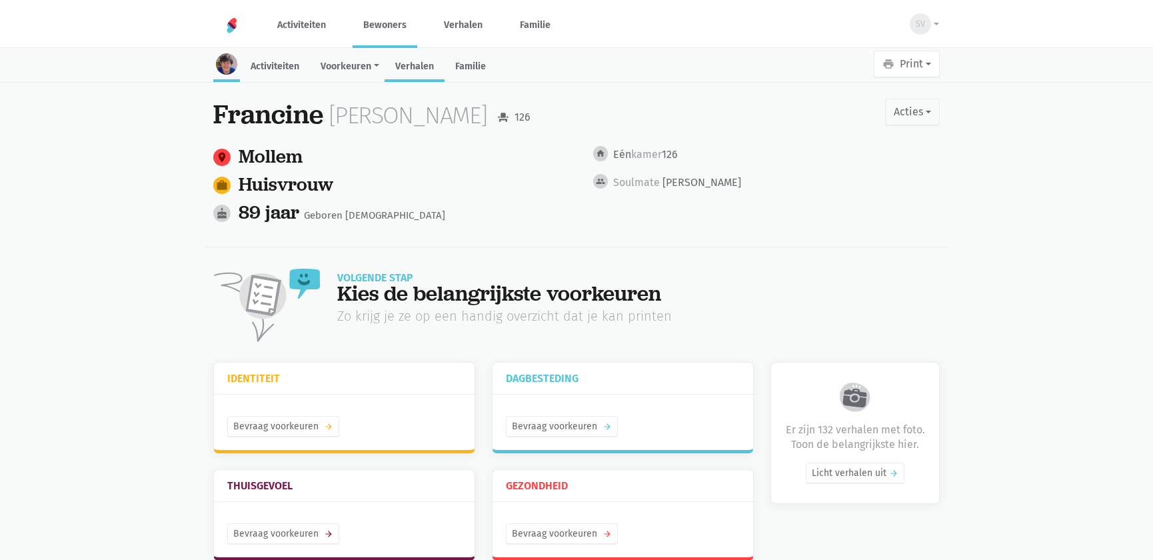
click at [417, 76] on link "Verhalen" at bounding box center [415, 67] width 60 height 29
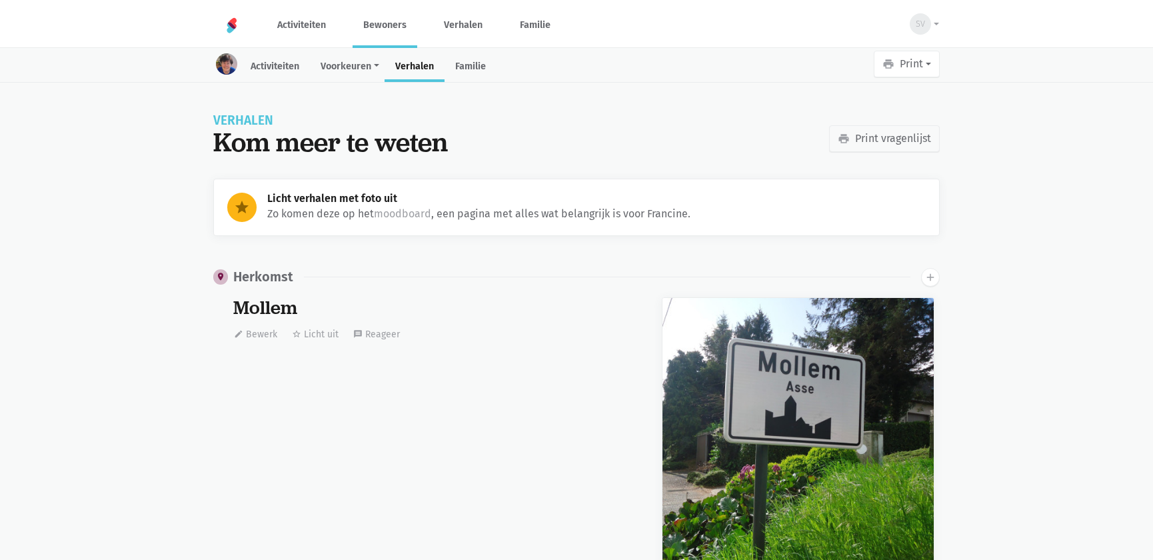
scroll to position [14187, 0]
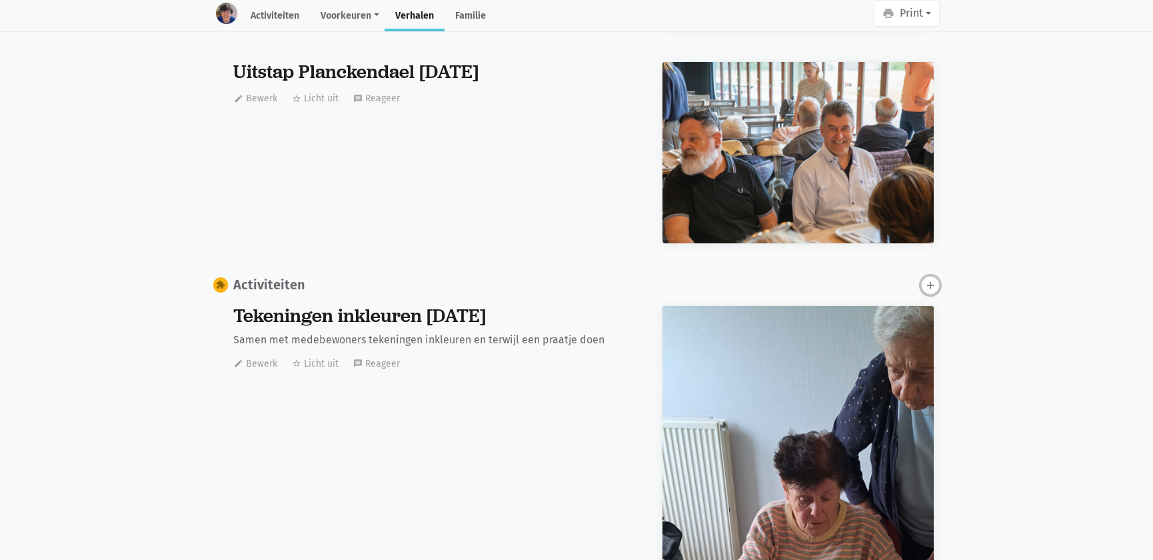
click at [933, 279] on icon "add" at bounding box center [931, 285] width 12 height 12
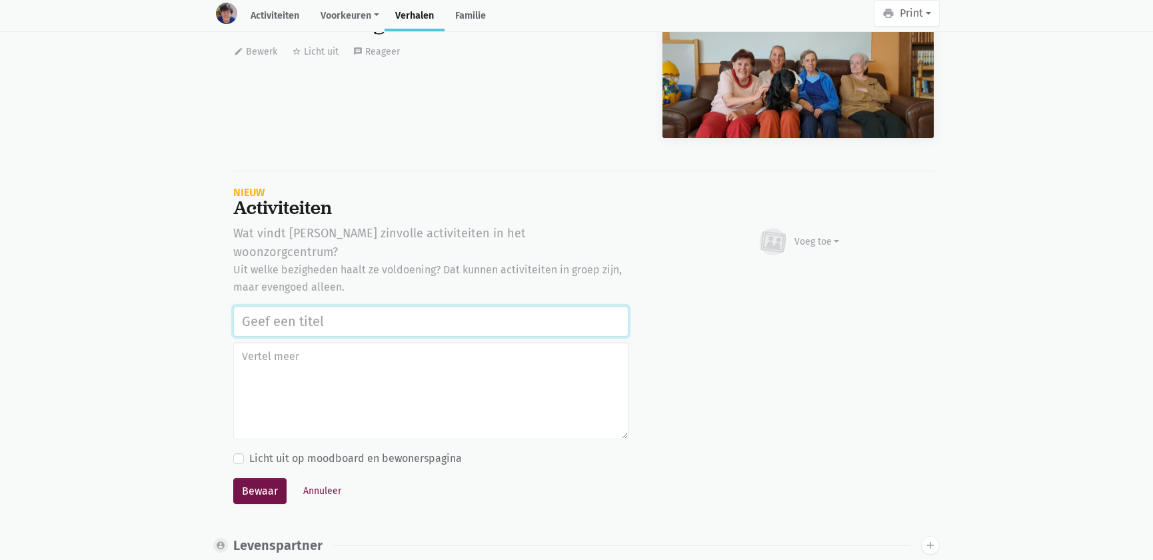
click at [346, 306] on input "text" at bounding box center [430, 321] width 395 height 31
paste input "Werelddierendag 2025"
type input "Werelddierendag 2025"
click at [823, 235] on div "Voeg toe" at bounding box center [817, 242] width 45 height 14
click at [816, 269] on link "Afbeelding" at bounding box center [791, 280] width 97 height 23
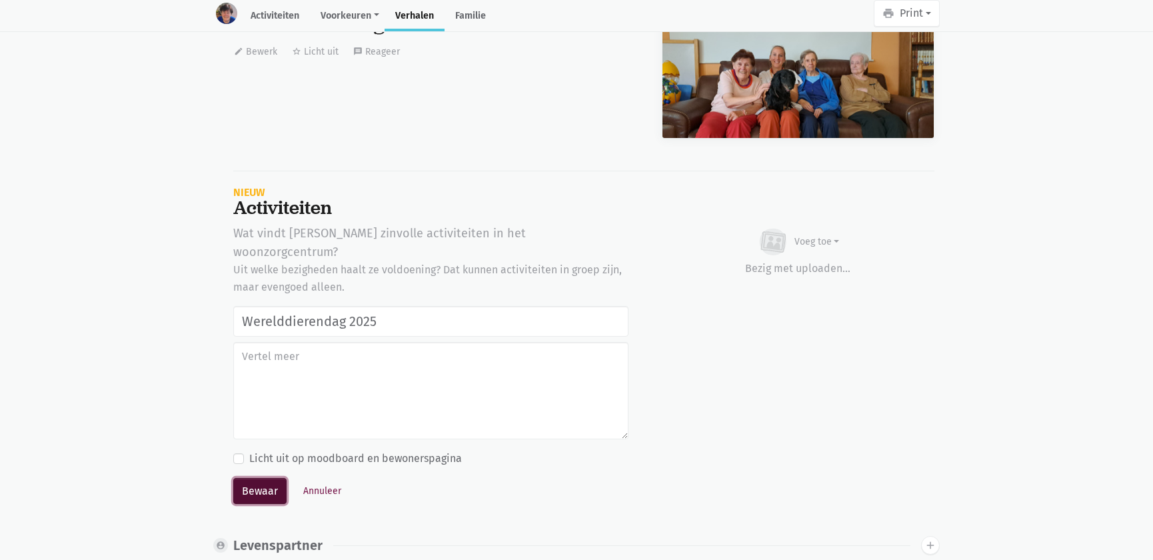
click at [263, 478] on button "Bewaar" at bounding box center [259, 491] width 53 height 27
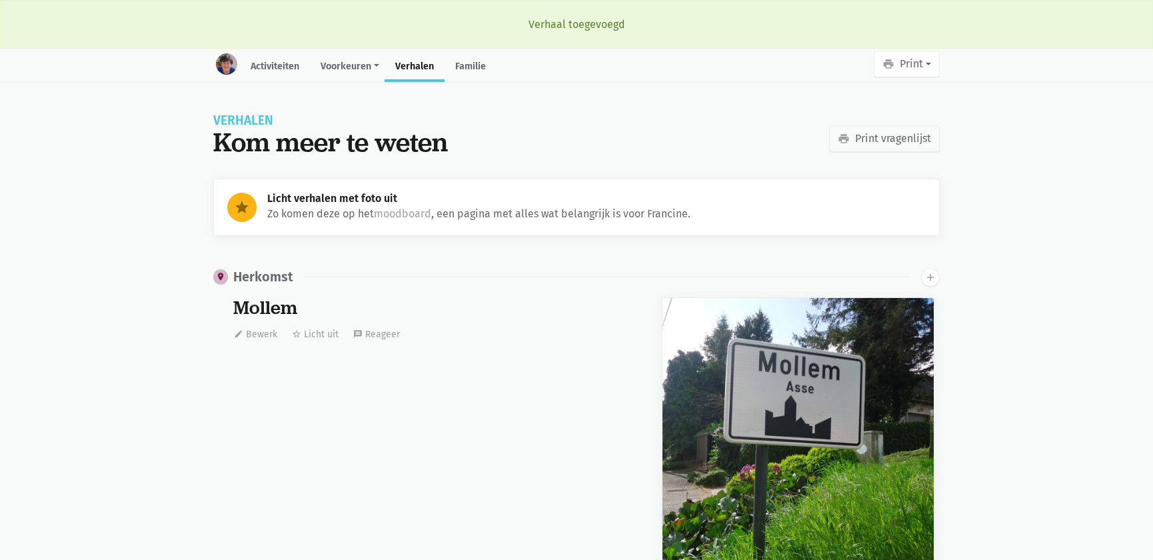
scroll to position [14187, 0]
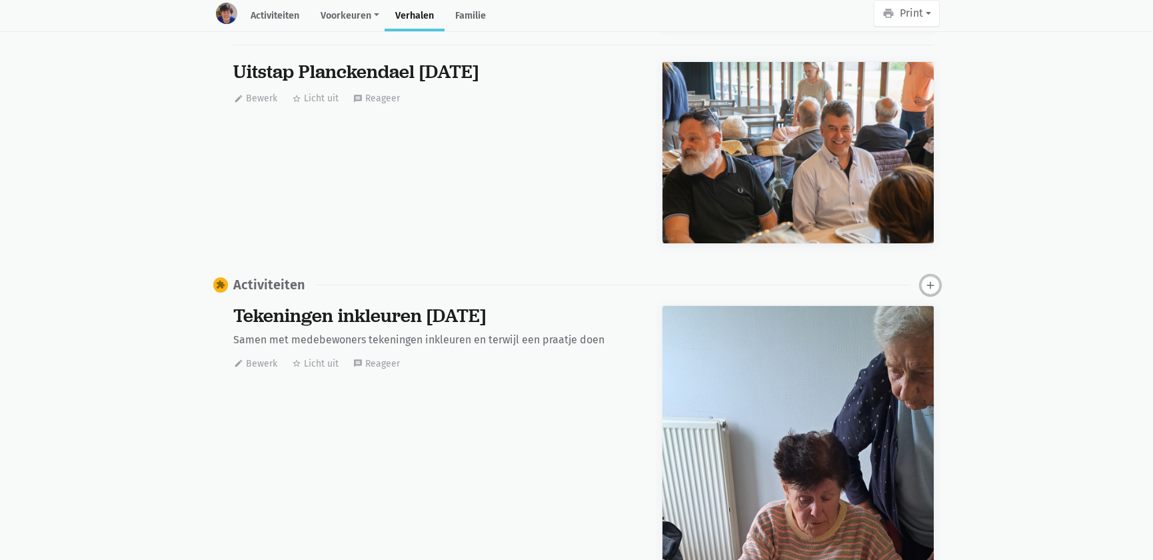
click at [928, 279] on icon "add" at bounding box center [931, 285] width 12 height 12
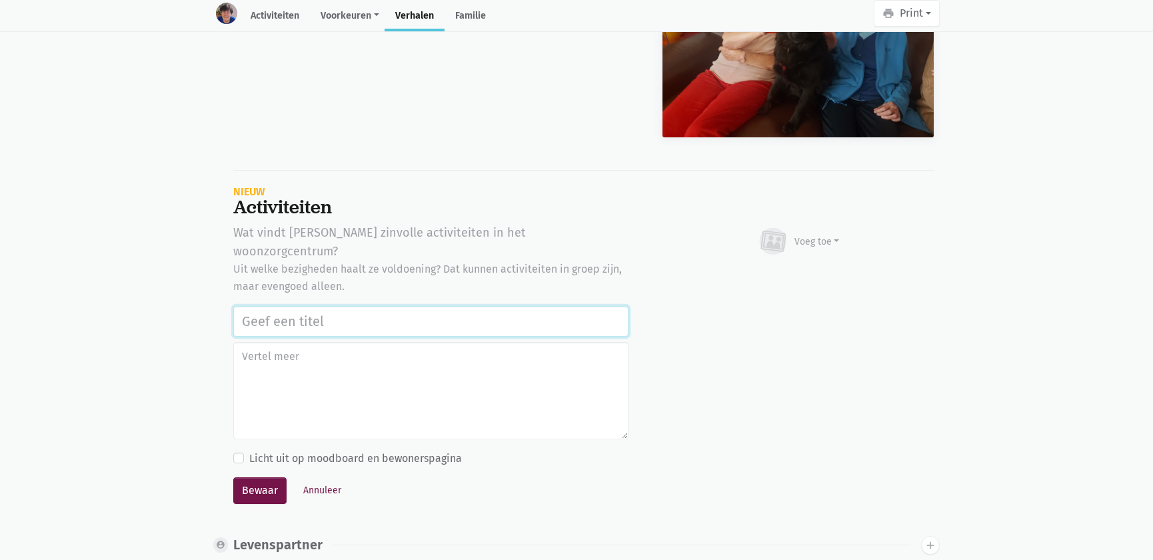
click at [401, 306] on input "text" at bounding box center [430, 321] width 395 height 31
paste input "Werelddierendag 2025"
type input "Werelddierendag 2025"
drag, startPoint x: 851, startPoint y: 237, endPoint x: 835, endPoint y: 237, distance: 15.3
click at [850, 237] on div "Voeg toe Afbeelding Youtube video Bezig met uploaden…" at bounding box center [798, 241] width 273 height 36
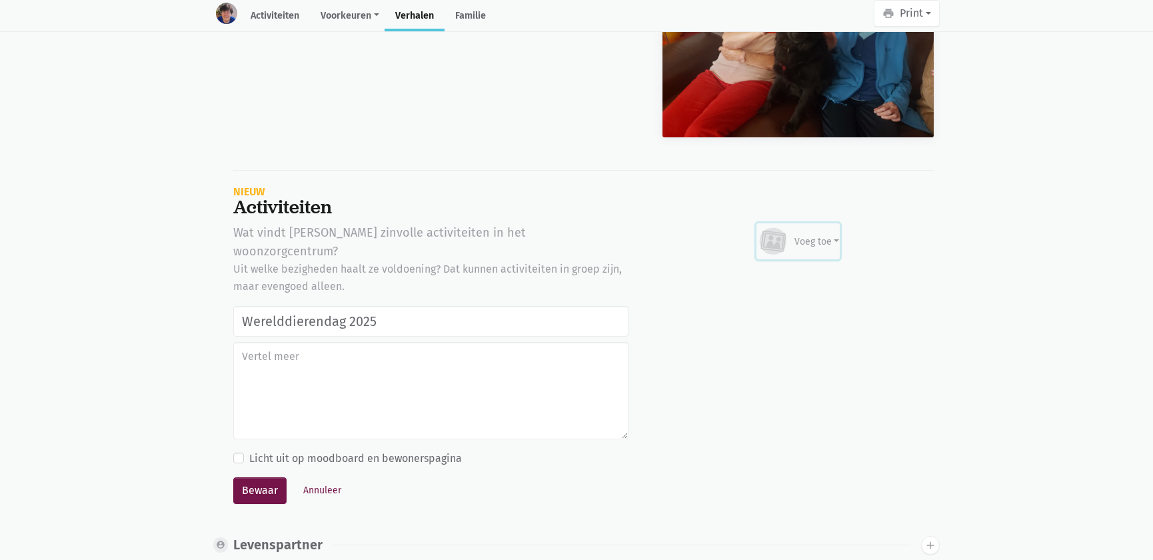
click at [825, 235] on div "Voeg toe" at bounding box center [817, 242] width 45 height 14
click at [803, 269] on link "Afbeelding" at bounding box center [791, 280] width 97 height 23
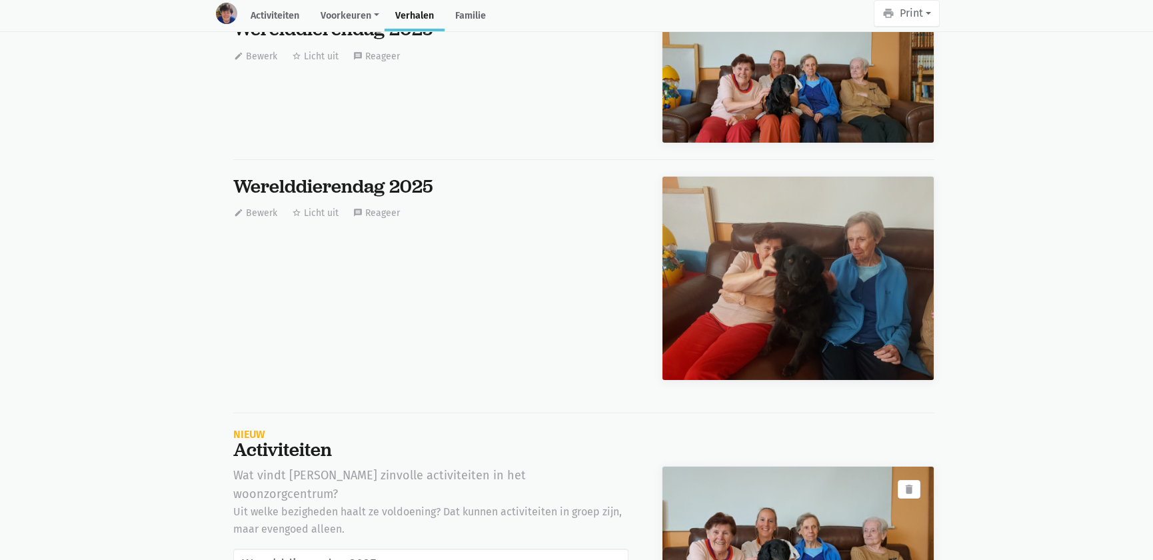
scroll to position [45912, 0]
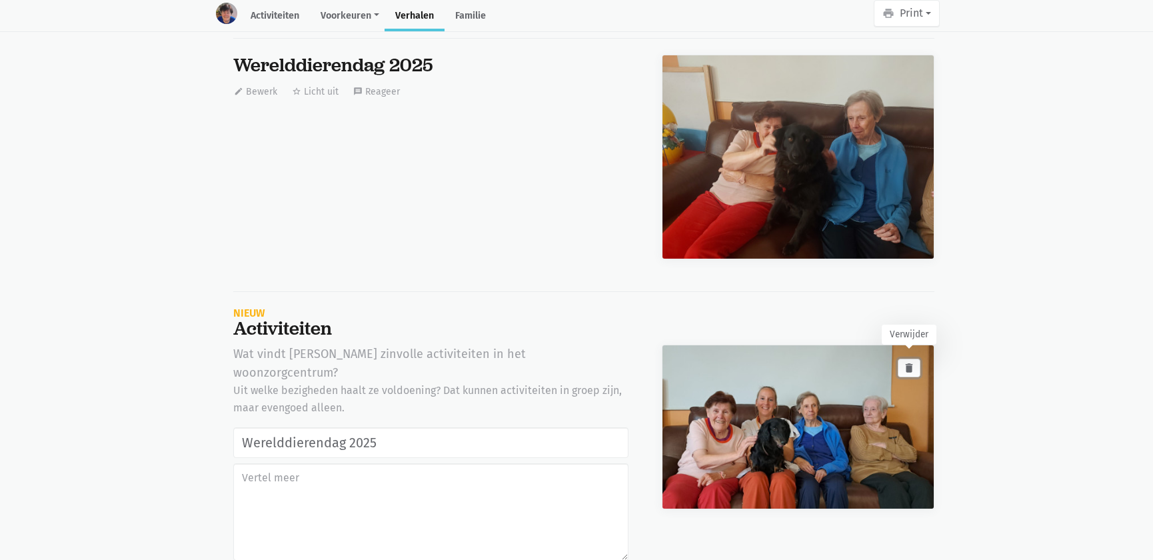
click at [912, 362] on icon "delete" at bounding box center [909, 368] width 12 height 12
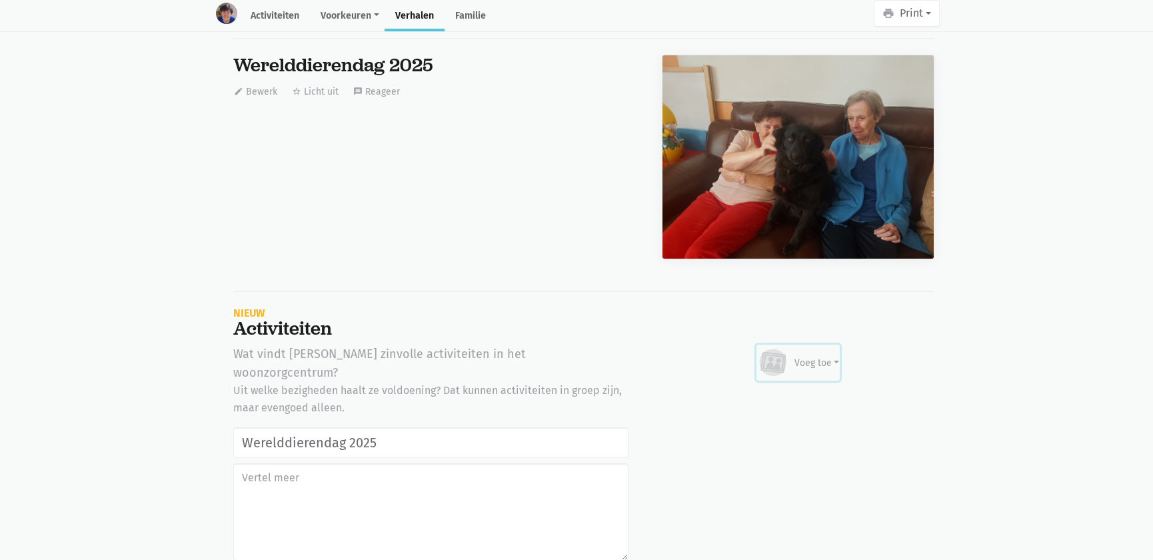
click at [833, 358] on div "Voeg toe" at bounding box center [817, 363] width 45 height 14
click at [799, 390] on link "Afbeelding" at bounding box center [791, 401] width 97 height 23
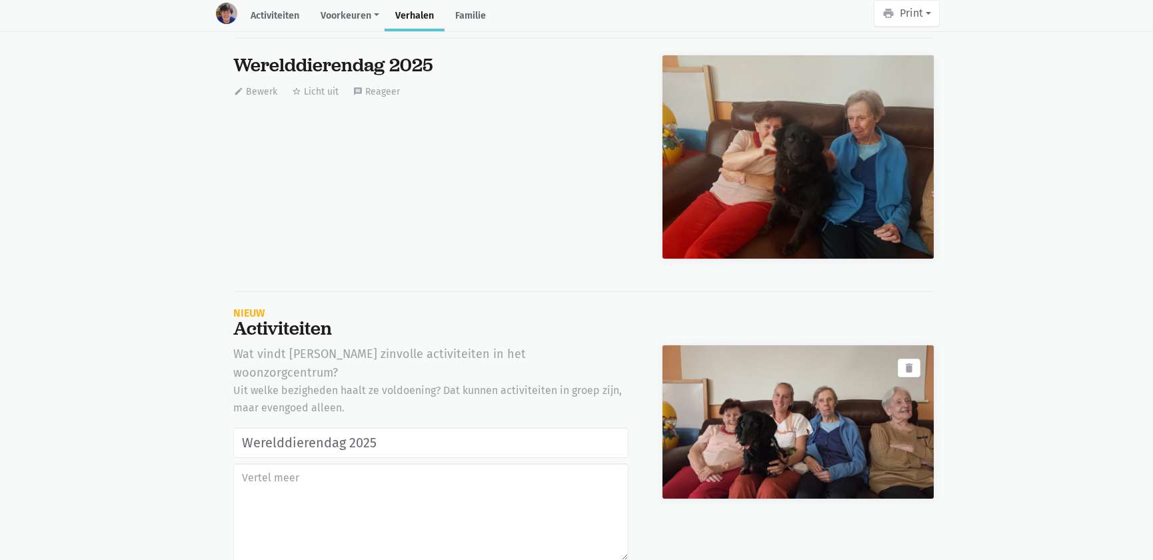
scroll to position [45973, 0]
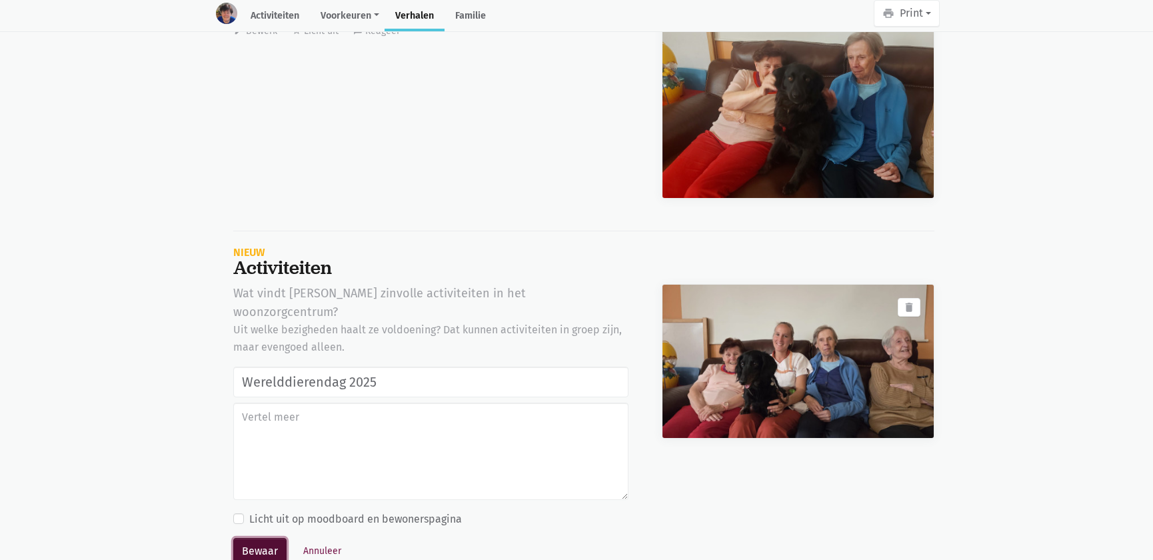
click at [273, 538] on button "Bewaar" at bounding box center [259, 551] width 53 height 27
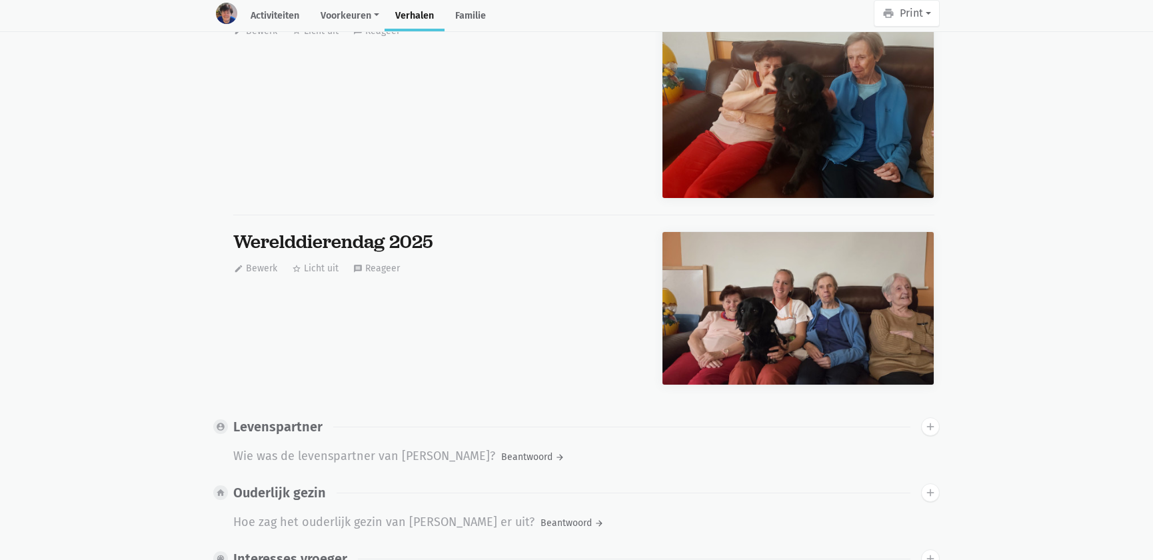
scroll to position [0, 0]
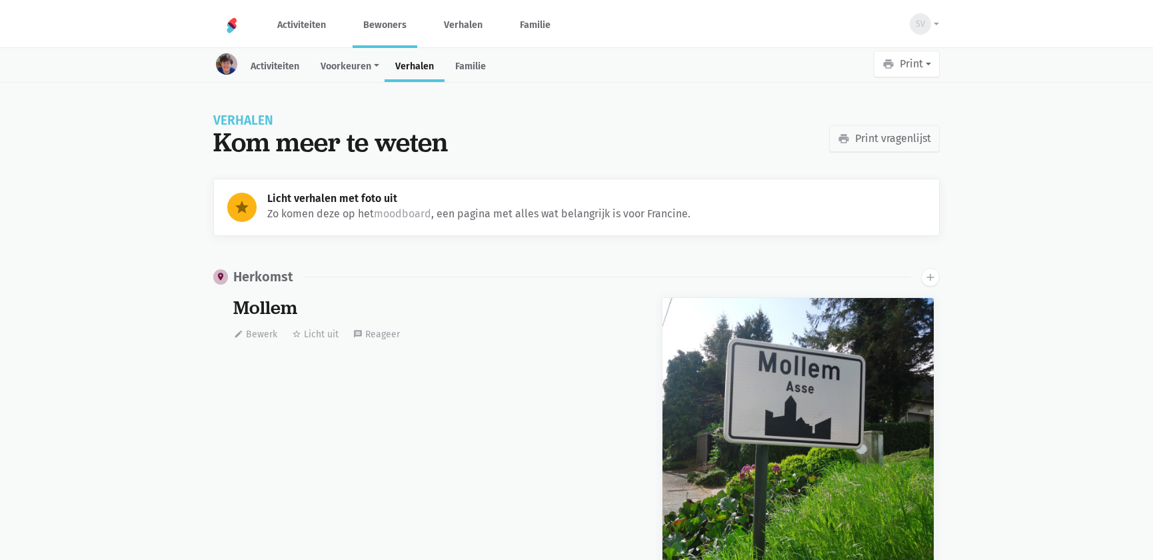
click at [368, 27] on link "Bewoners" at bounding box center [385, 25] width 65 height 45
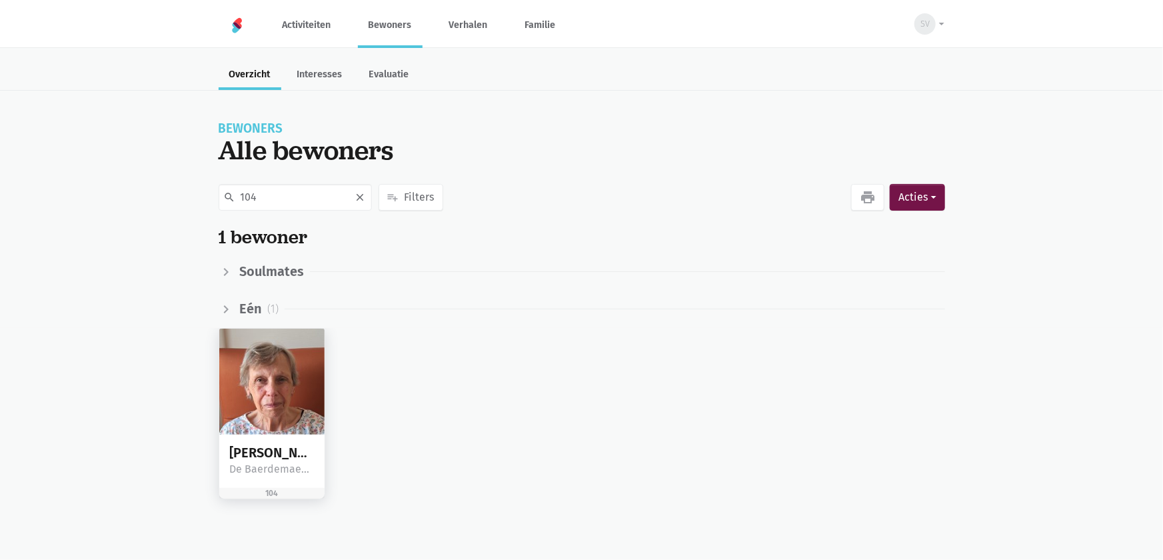
type input "104"
click at [277, 365] on img at bounding box center [272, 382] width 106 height 106
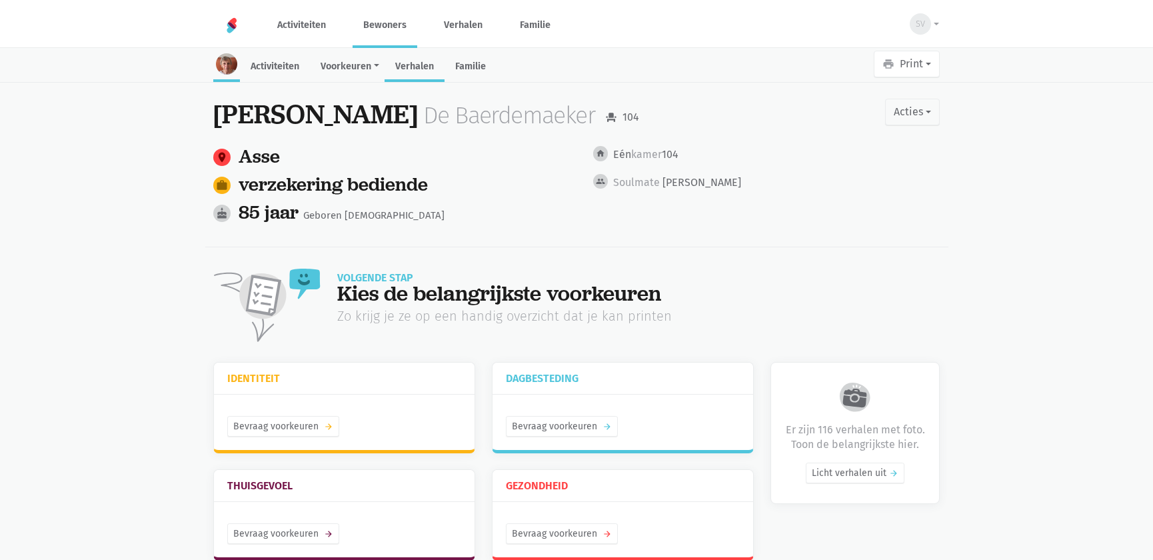
click at [415, 77] on link "Verhalen" at bounding box center [415, 67] width 60 height 29
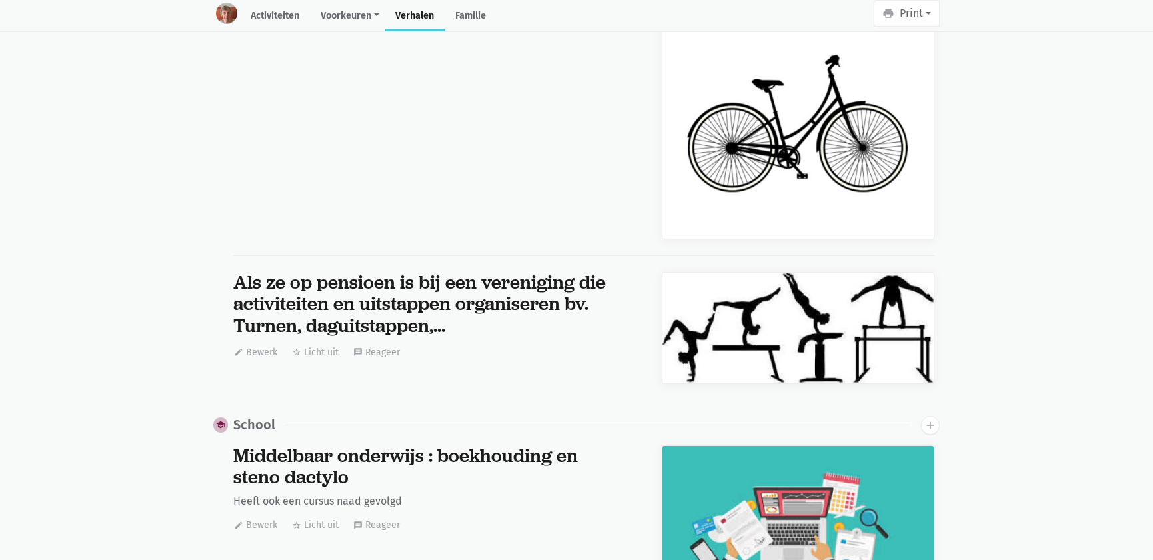
scroll to position [11061, 0]
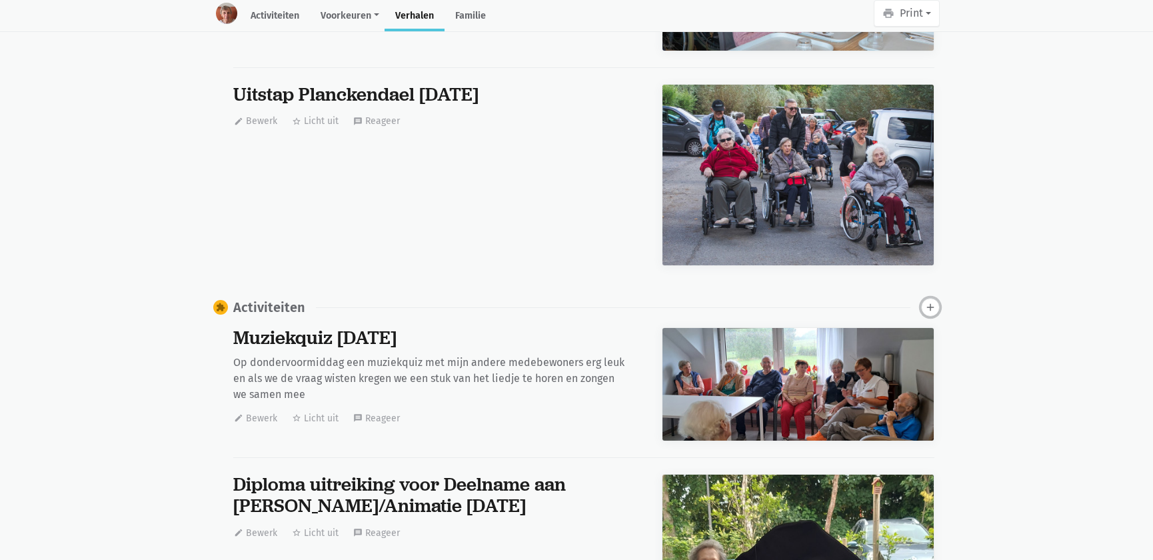
click at [930, 301] on icon "add" at bounding box center [931, 307] width 12 height 12
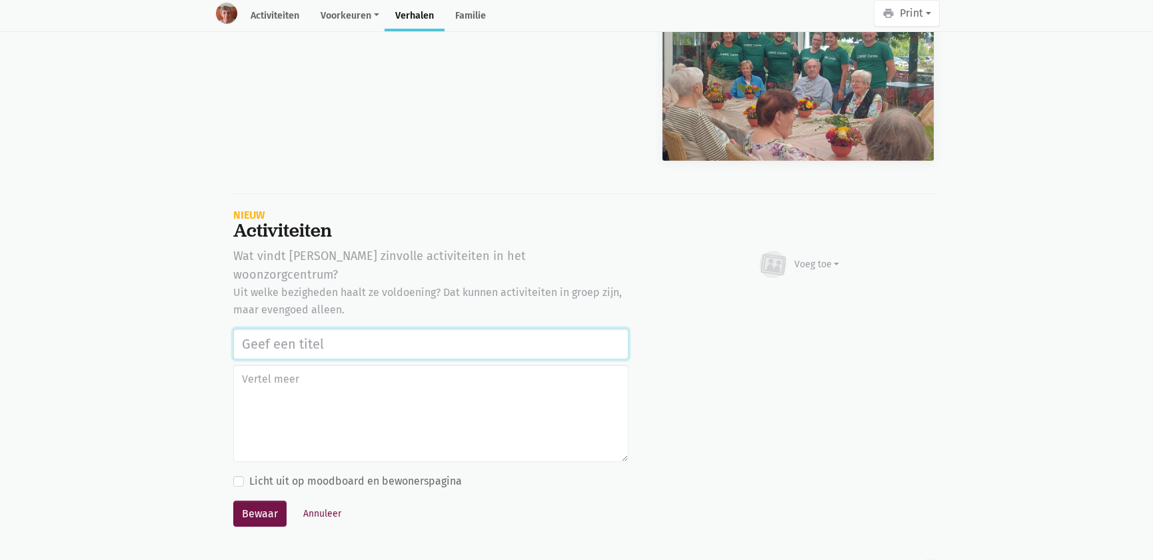
click at [265, 329] on input "text" at bounding box center [430, 344] width 395 height 31
paste input "Werelddierendag 2025"
type input "Werelddierendag 2025"
click at [815, 257] on div "Voeg toe" at bounding box center [817, 264] width 45 height 14
click at [805, 292] on link "Afbeelding" at bounding box center [791, 303] width 97 height 23
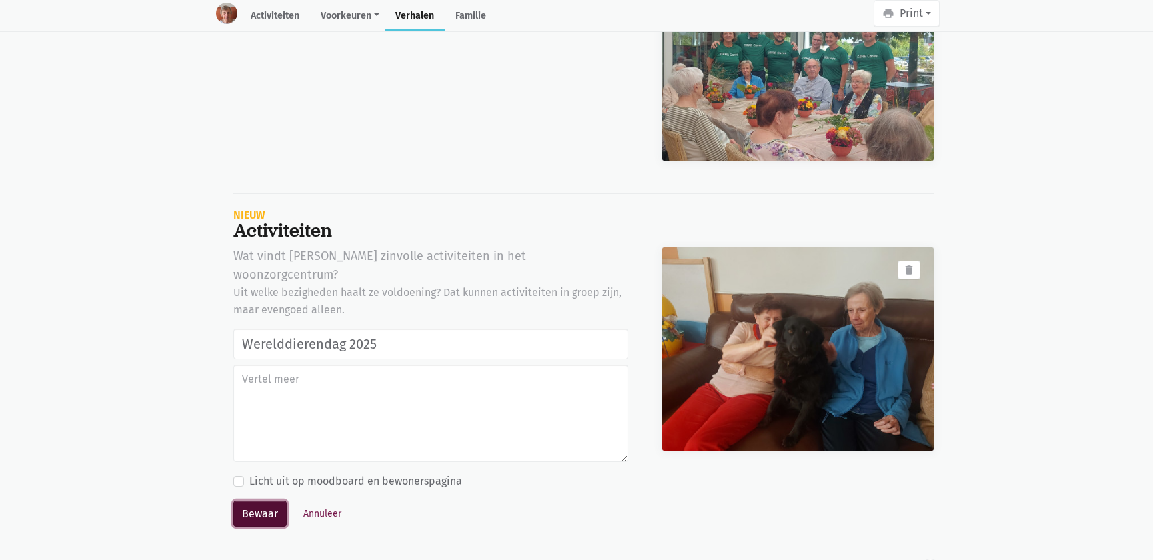
click at [260, 501] on button "Bewaar" at bounding box center [259, 514] width 53 height 27
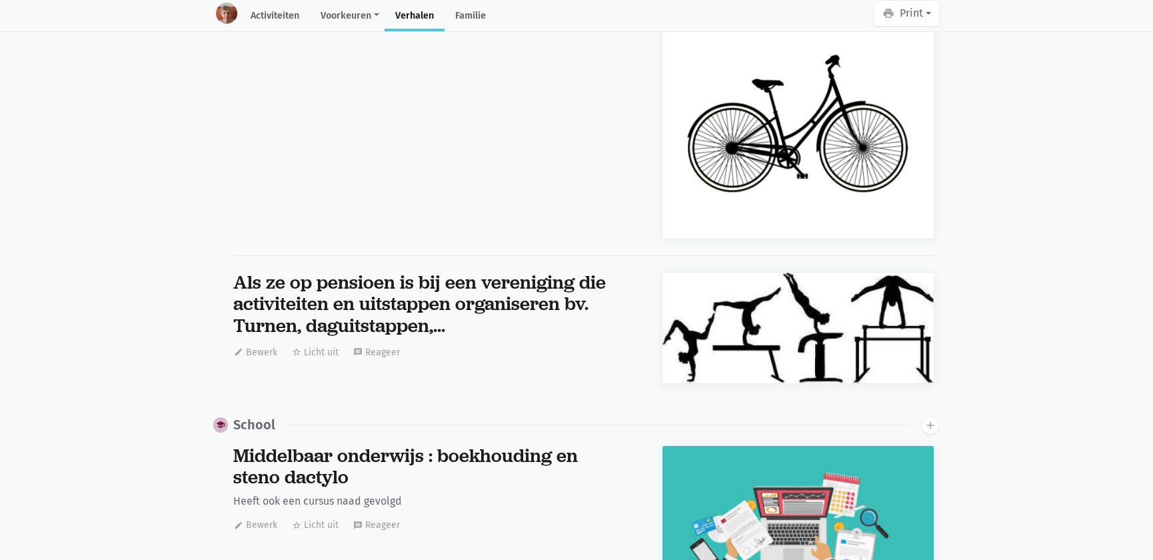
scroll to position [11061, 0]
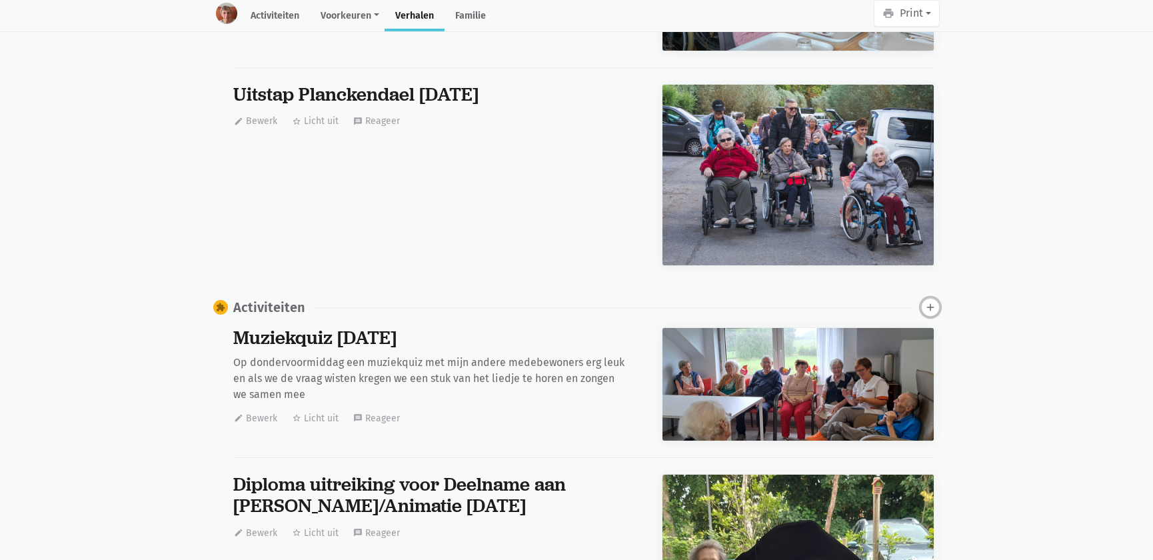
click at [927, 301] on icon "add" at bounding box center [931, 307] width 12 height 12
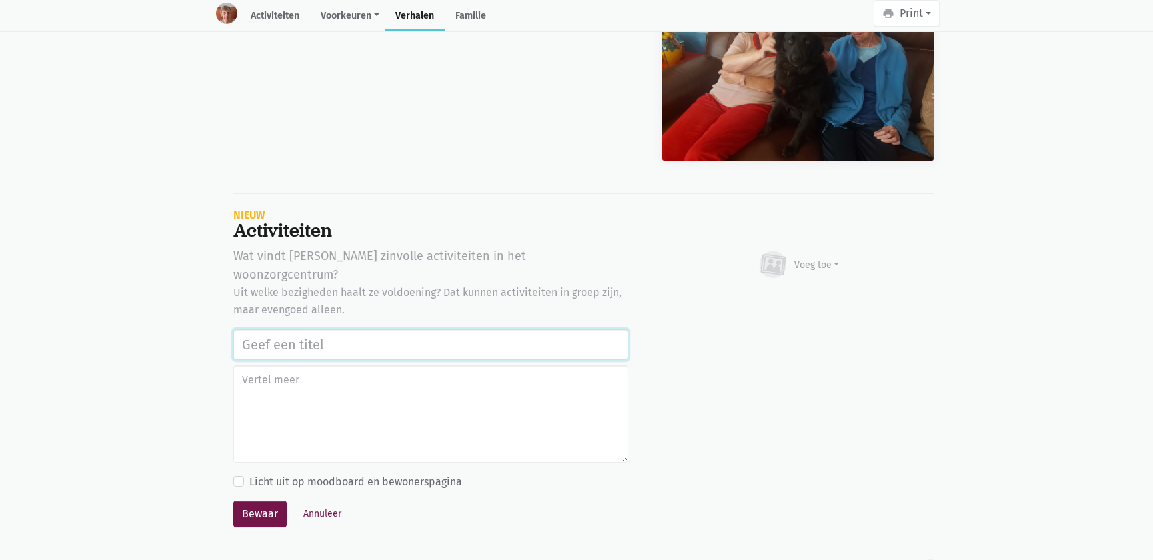
click at [286, 329] on input "text" at bounding box center [430, 344] width 395 height 31
paste input "Werelddierendag 2025"
type input "Werelddierendag 2025"
drag, startPoint x: 819, startPoint y: 231, endPoint x: 813, endPoint y: 251, distance: 20.9
click at [818, 258] on div "Voeg toe" at bounding box center [817, 265] width 45 height 14
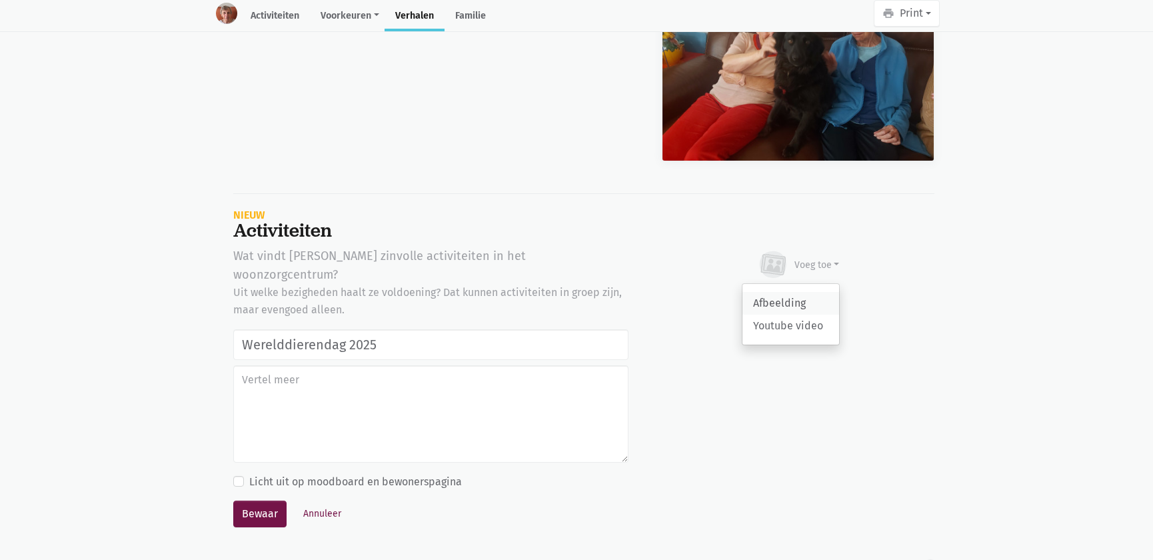
click at [801, 292] on link "Afbeelding" at bounding box center [791, 303] width 97 height 23
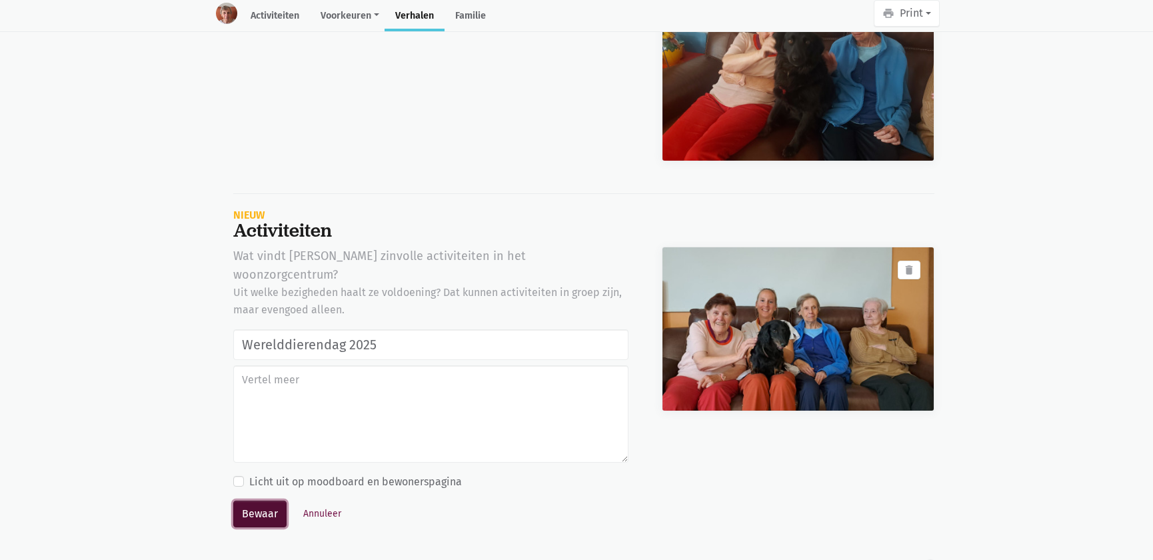
click at [253, 501] on button "Bewaar" at bounding box center [259, 514] width 53 height 27
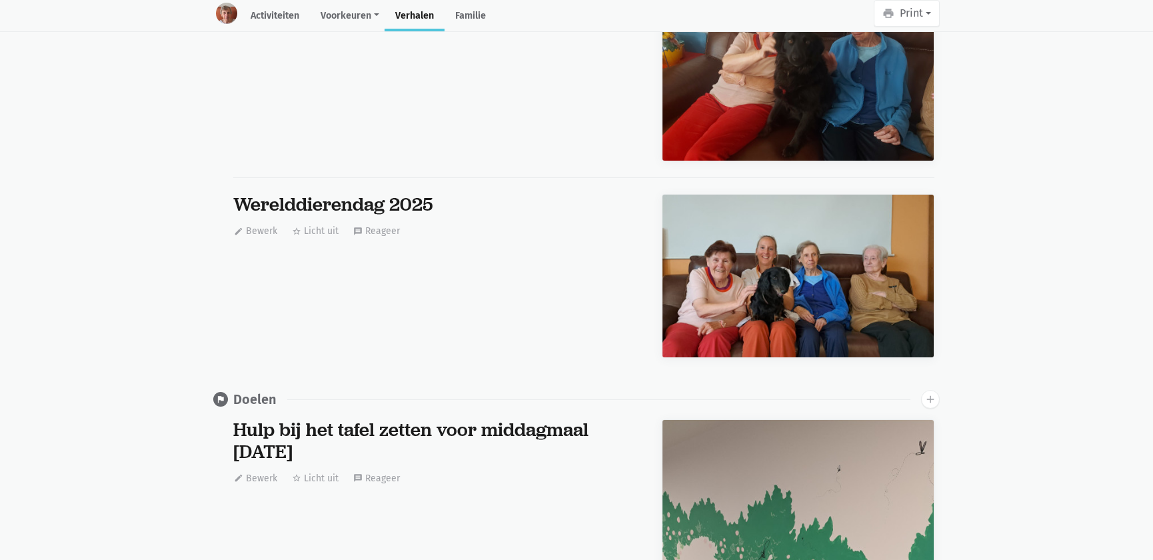
scroll to position [0, 0]
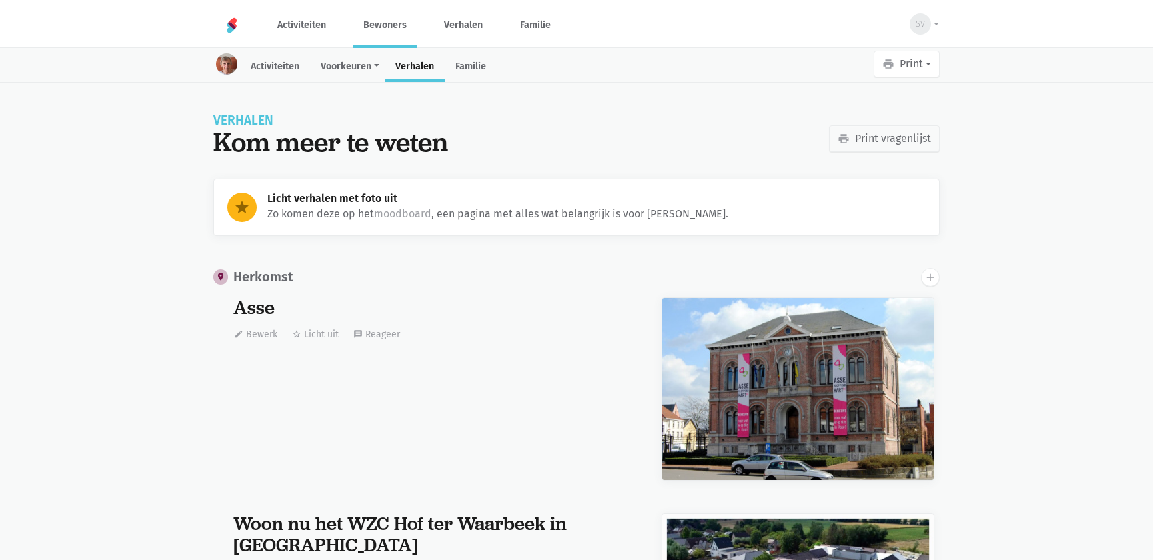
click at [393, 19] on link "Bewoners" at bounding box center [385, 25] width 65 height 45
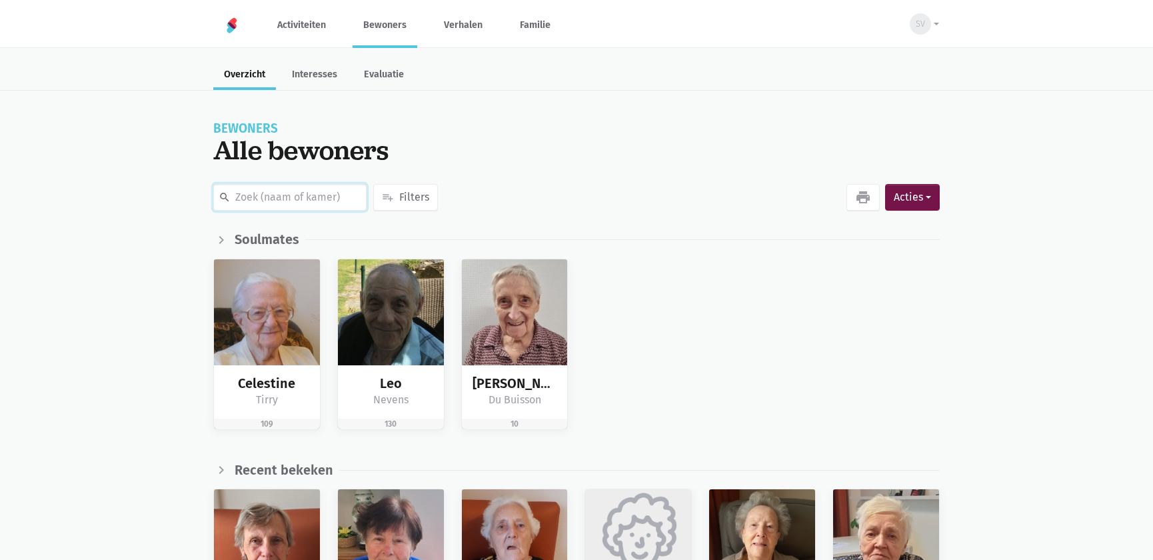
click at [264, 200] on input "text" at bounding box center [289, 197] width 153 height 27
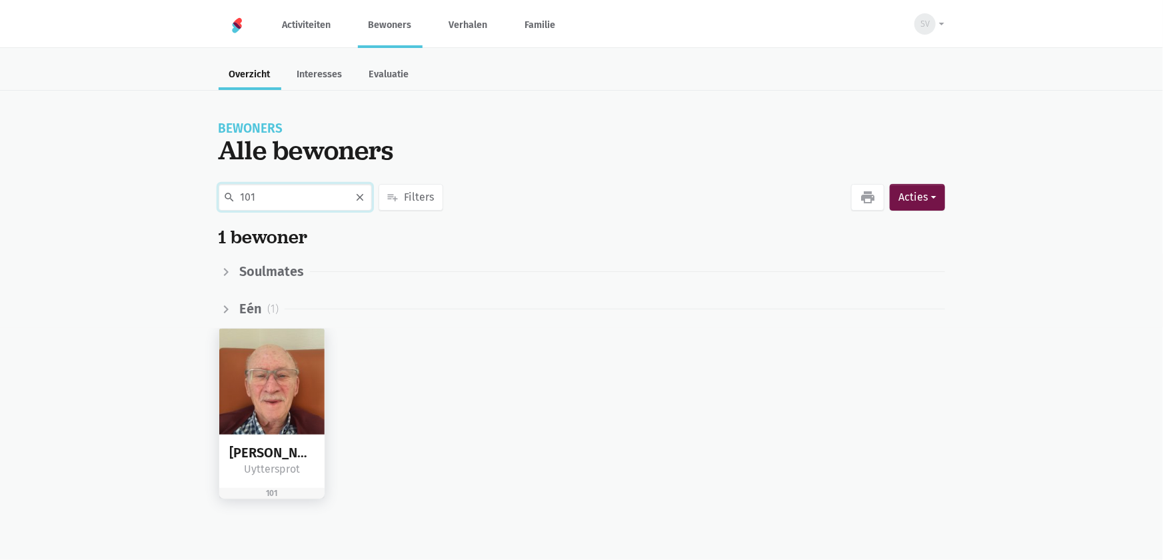
type input "101"
click at [243, 367] on img at bounding box center [272, 382] width 106 height 106
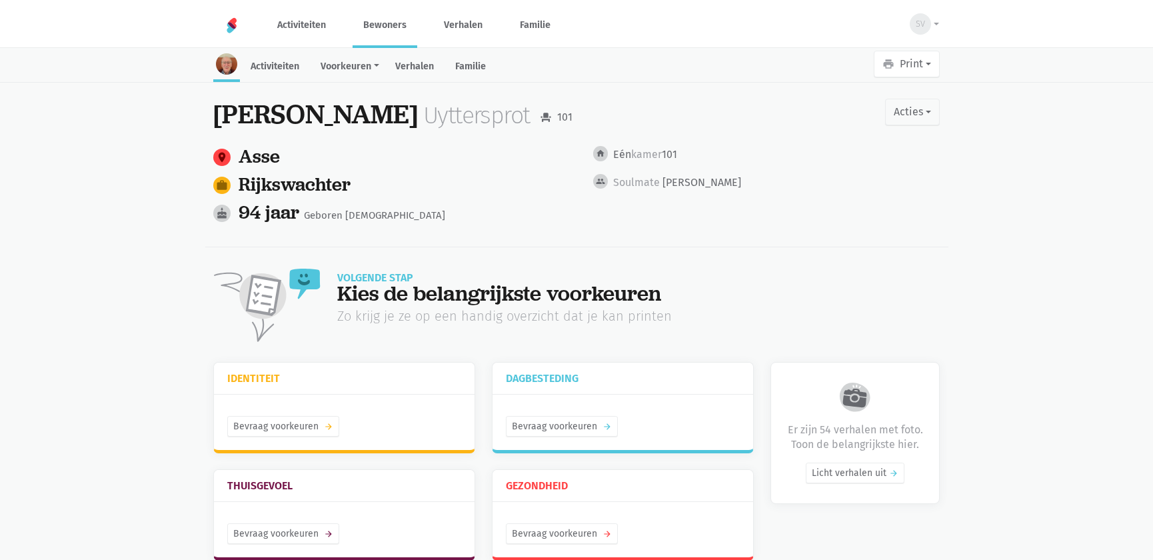
click at [421, 67] on link "Verhalen" at bounding box center [415, 67] width 60 height 29
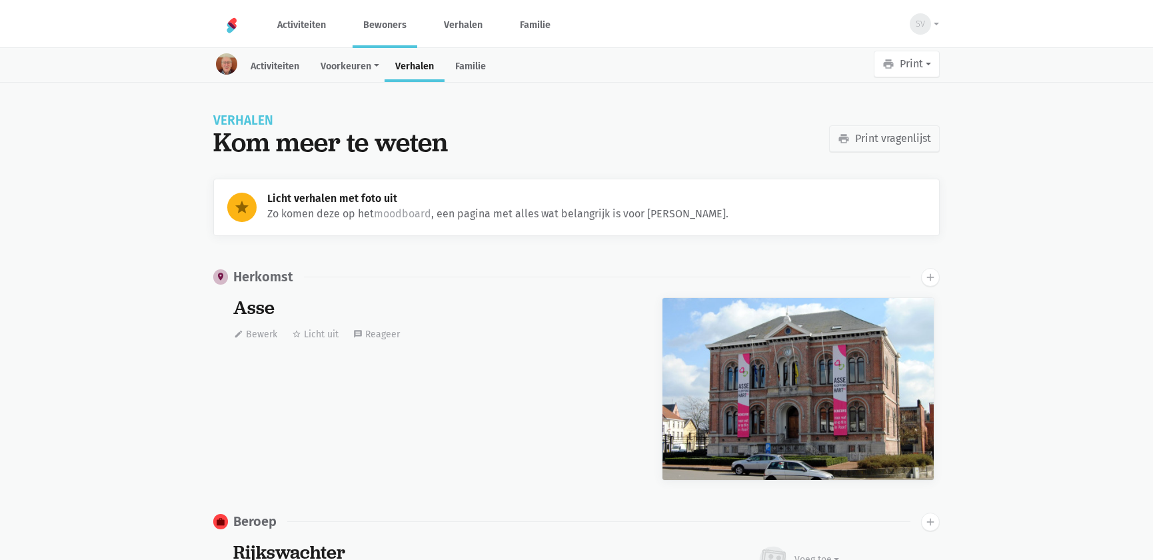
scroll to position [9572, 0]
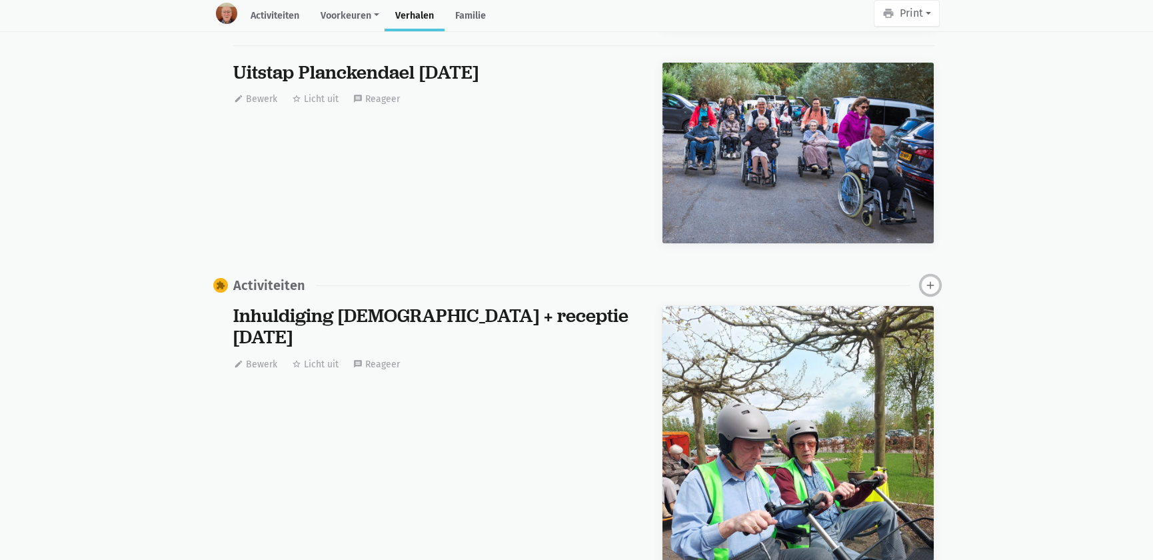
click at [927, 279] on icon "add" at bounding box center [931, 285] width 12 height 12
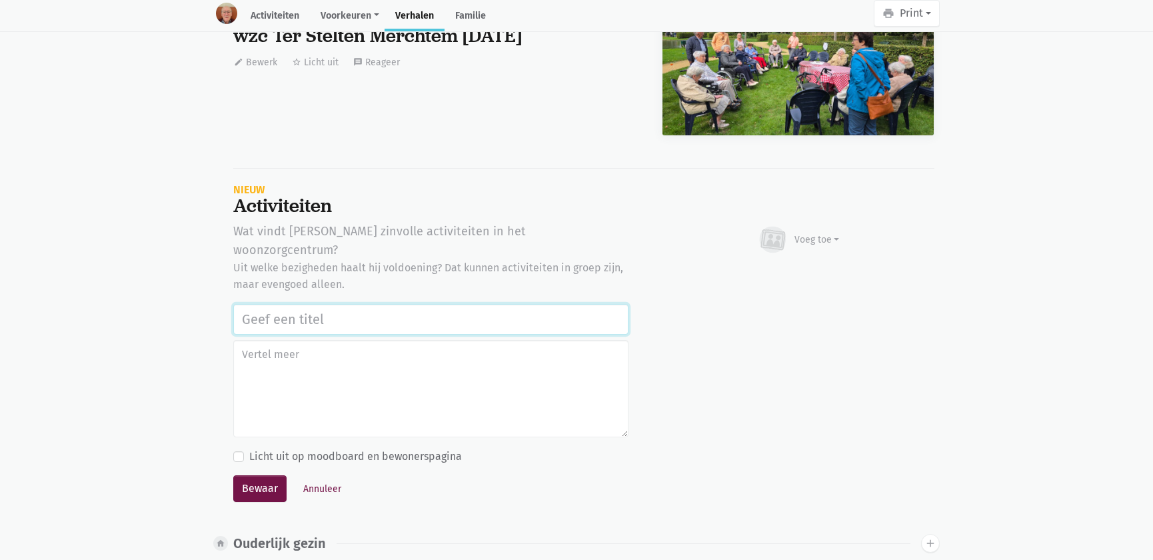
click at [378, 304] on input "text" at bounding box center [430, 319] width 395 height 31
paste input "Werelddierendag 2025"
type input "Werelddierendag 2025"
click at [814, 241] on div "Voeg toe" at bounding box center [798, 239] width 83 height 29
click at [800, 277] on link "Afbeelding" at bounding box center [791, 278] width 97 height 23
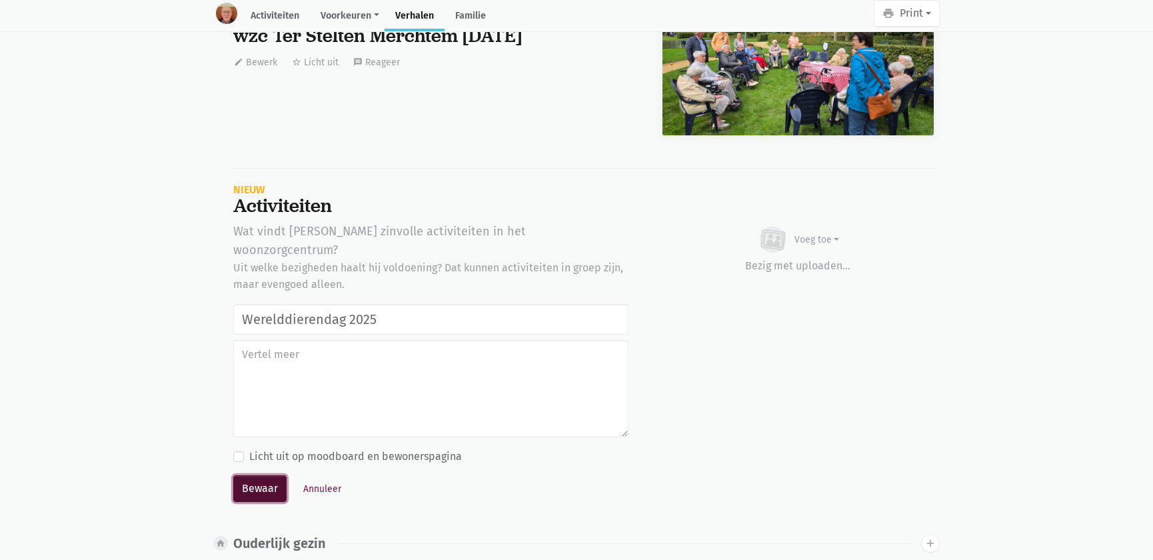
click at [267, 475] on button "Bewaar" at bounding box center [259, 488] width 53 height 27
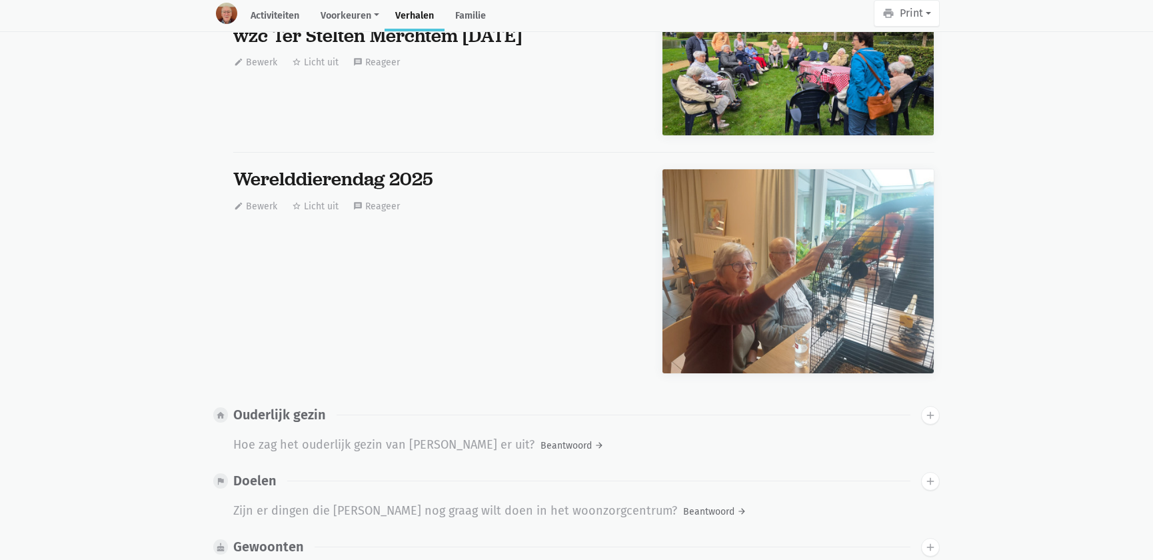
scroll to position [0, 0]
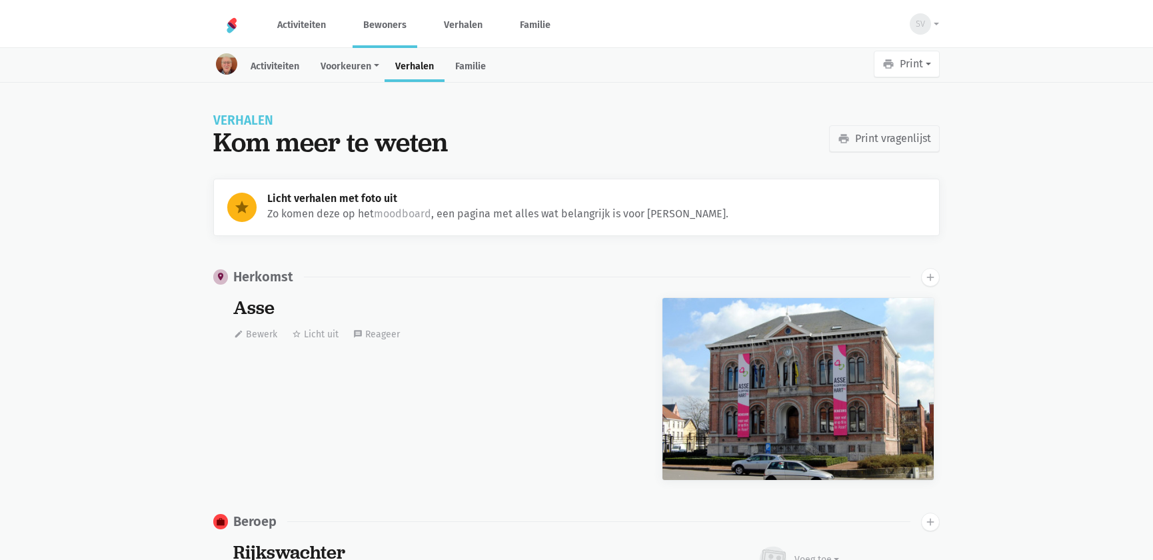
click at [377, 24] on link "Bewoners" at bounding box center [385, 25] width 65 height 45
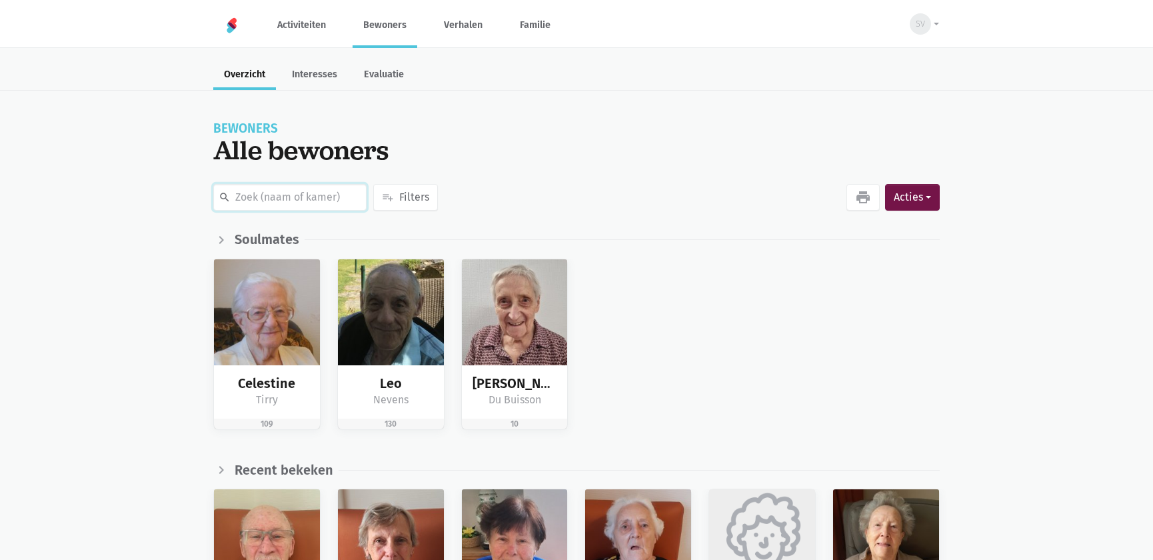
click at [299, 189] on input "text" at bounding box center [289, 197] width 153 height 27
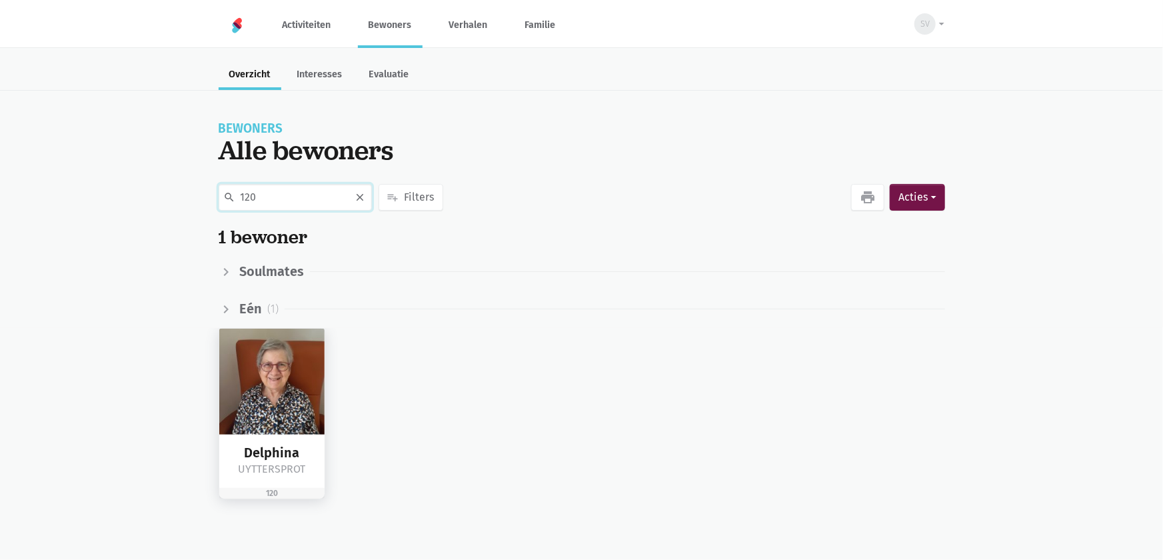
type input "120"
click at [268, 388] on img at bounding box center [272, 382] width 106 height 106
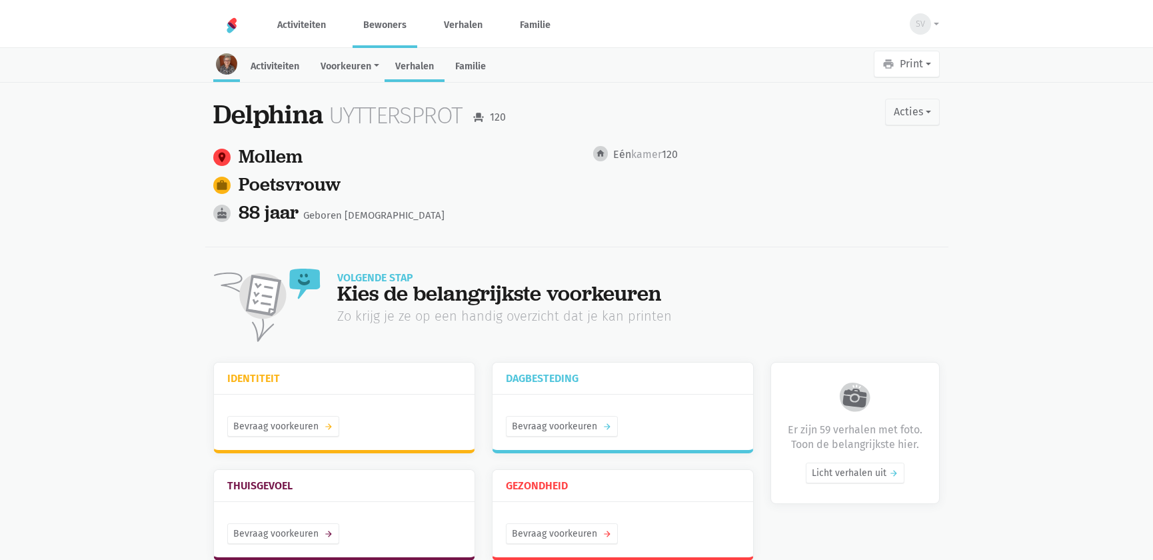
click at [432, 69] on link "Verhalen" at bounding box center [415, 67] width 60 height 29
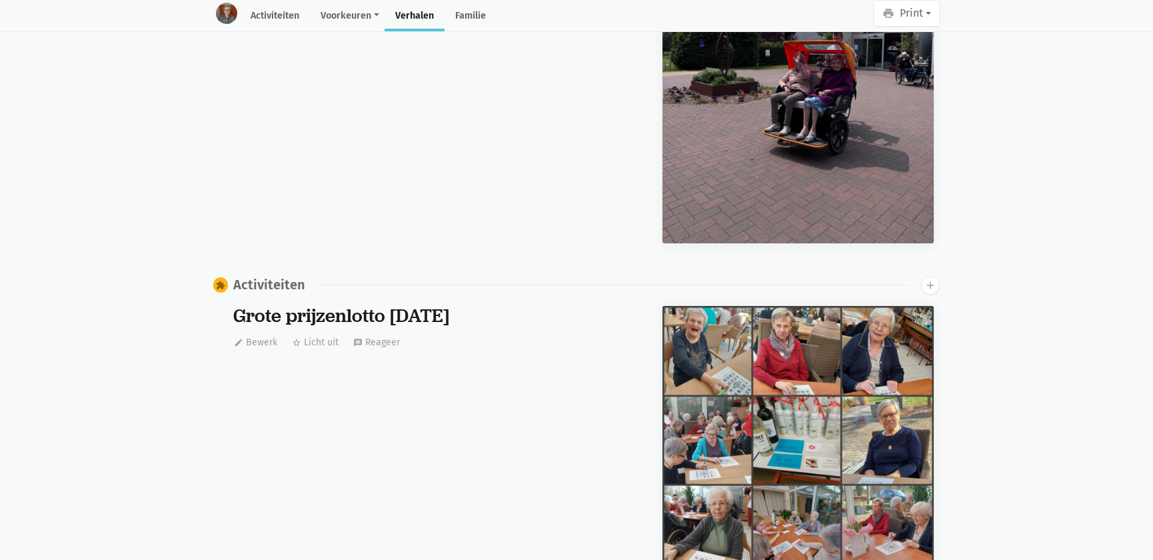
scroll to position [8863, 0]
click at [935, 282] on icon "add" at bounding box center [931, 285] width 12 height 12
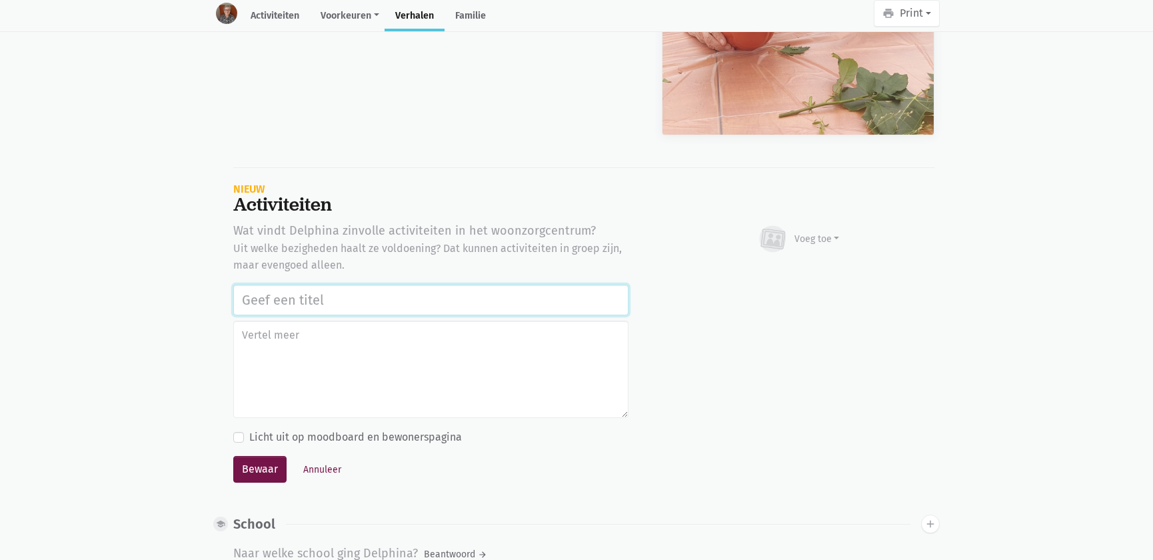
click at [286, 299] on input "text" at bounding box center [430, 300] width 395 height 31
paste input "Werelddierendag 2025"
type input "Werelddierendag 2025"
click at [820, 225] on div "Voeg toe" at bounding box center [798, 239] width 83 height 29
click at [797, 267] on link "Afbeelding" at bounding box center [791, 278] width 97 height 23
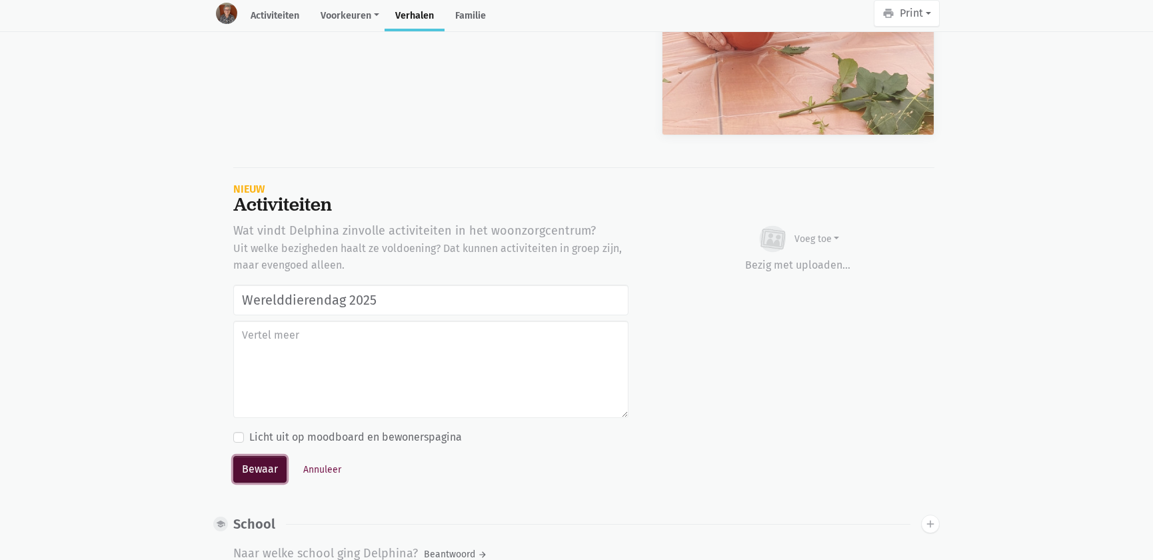
click at [260, 464] on button "Bewaar" at bounding box center [259, 469] width 53 height 27
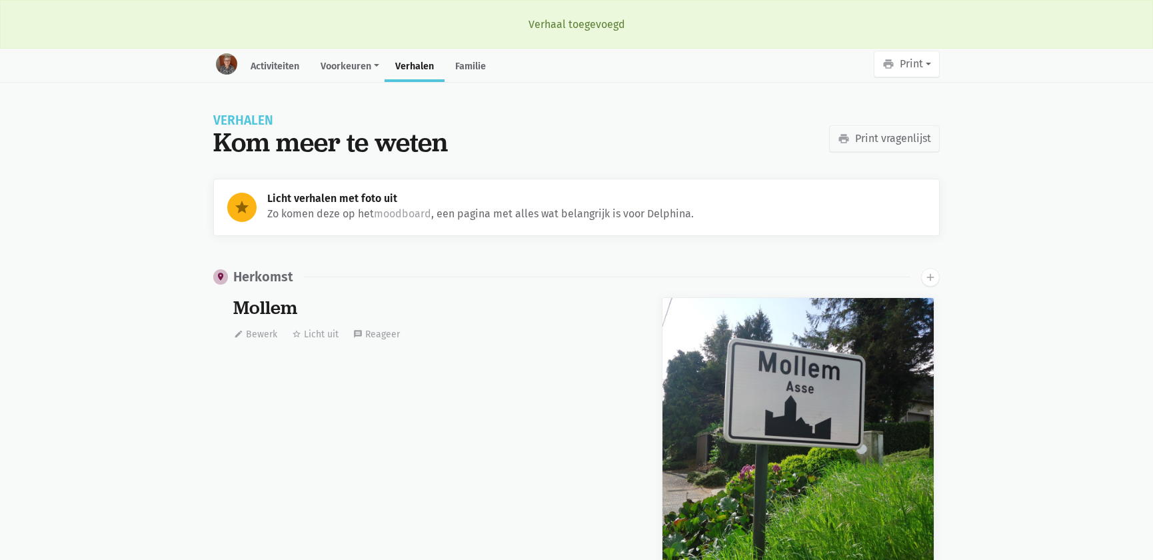
scroll to position [8863, 0]
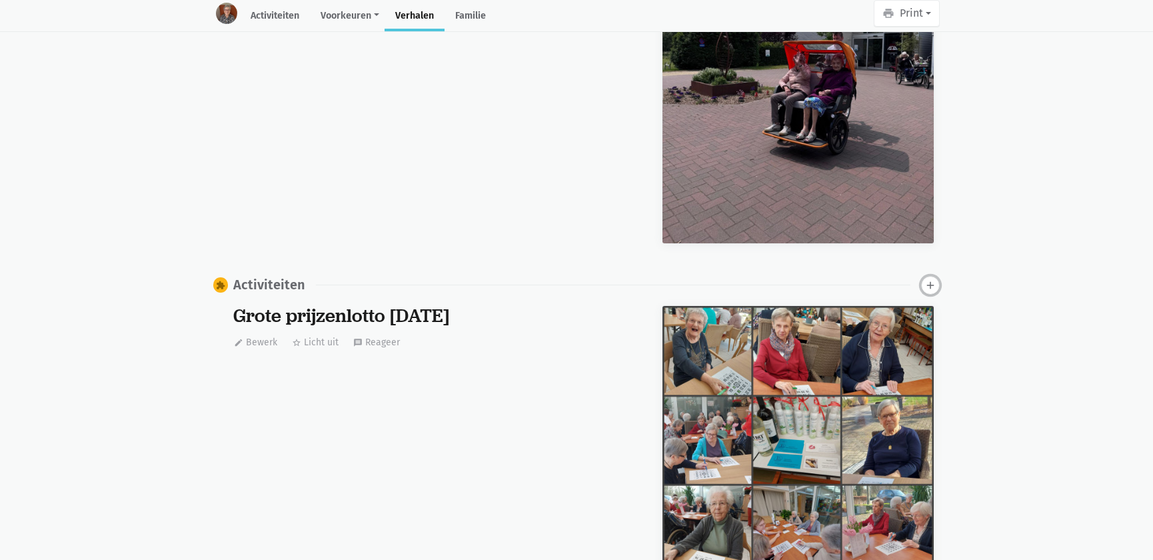
click at [923, 280] on button "add" at bounding box center [930, 285] width 19 height 19
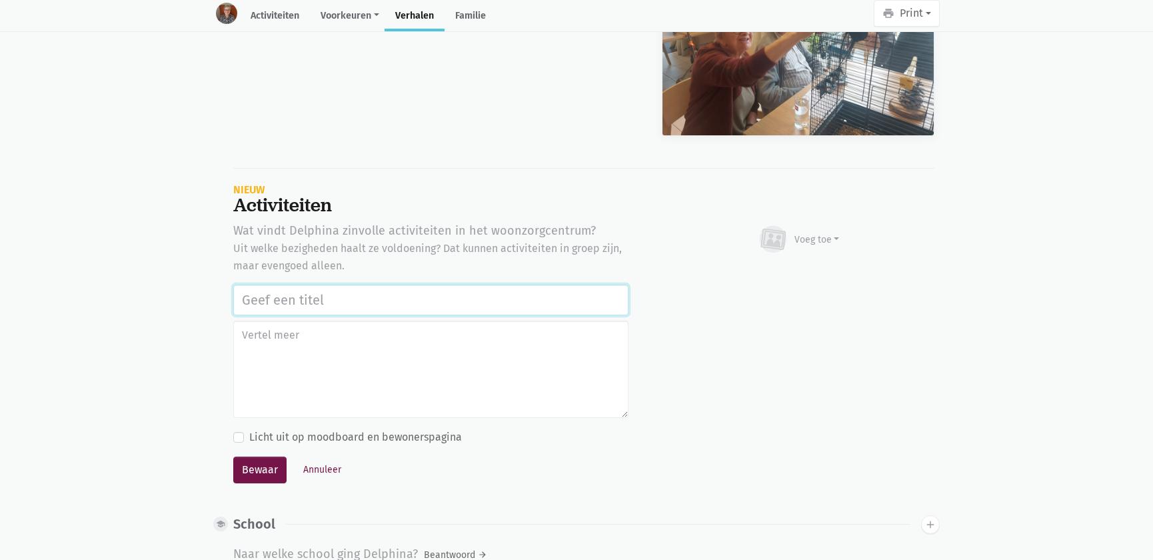
click at [358, 292] on input "text" at bounding box center [430, 300] width 395 height 31
paste input "Werelddierendag 2025"
type input "Werelddierendag 2025"
click at [802, 233] on div "Voeg toe" at bounding box center [817, 240] width 45 height 14
click at [805, 267] on link "Afbeelding" at bounding box center [791, 278] width 97 height 23
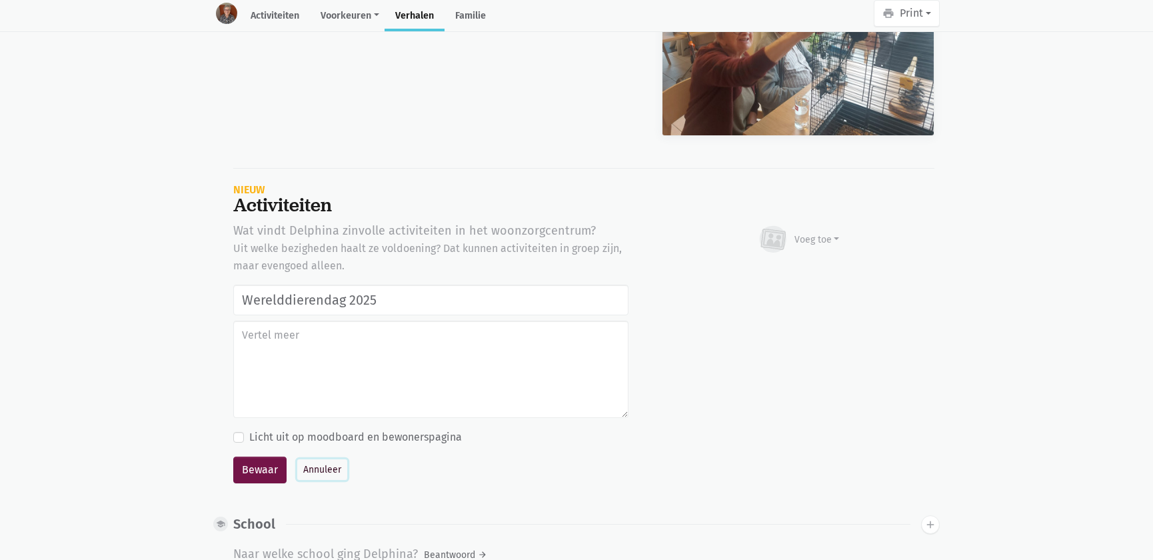
click at [312, 461] on button "Annuleer" at bounding box center [322, 469] width 50 height 21
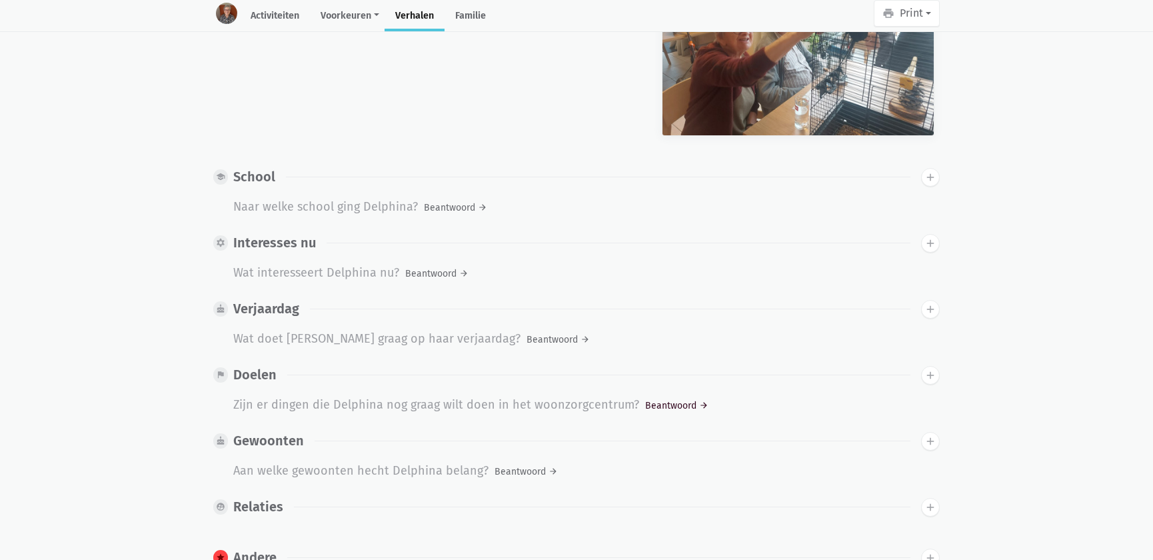
scroll to position [0, 0]
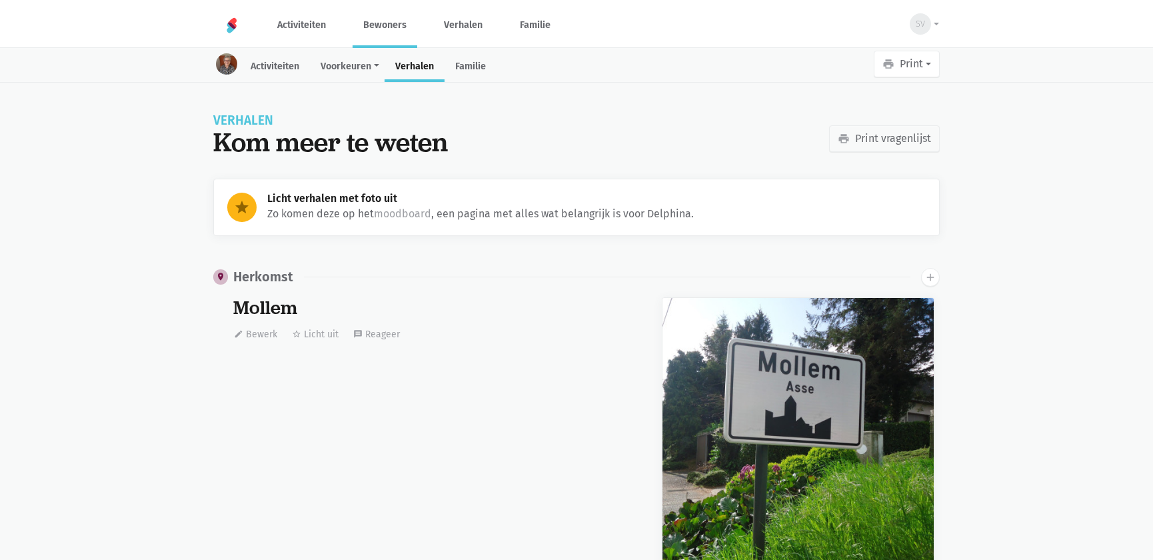
click at [397, 33] on link "Bewoners" at bounding box center [385, 25] width 65 height 45
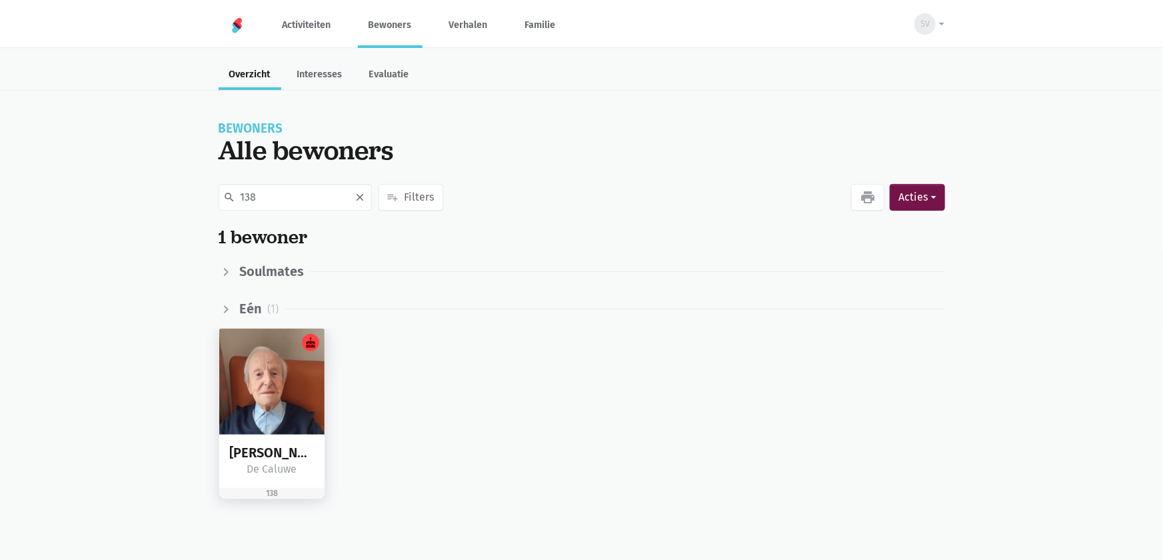
type input "138"
click at [274, 386] on img at bounding box center [272, 382] width 106 height 106
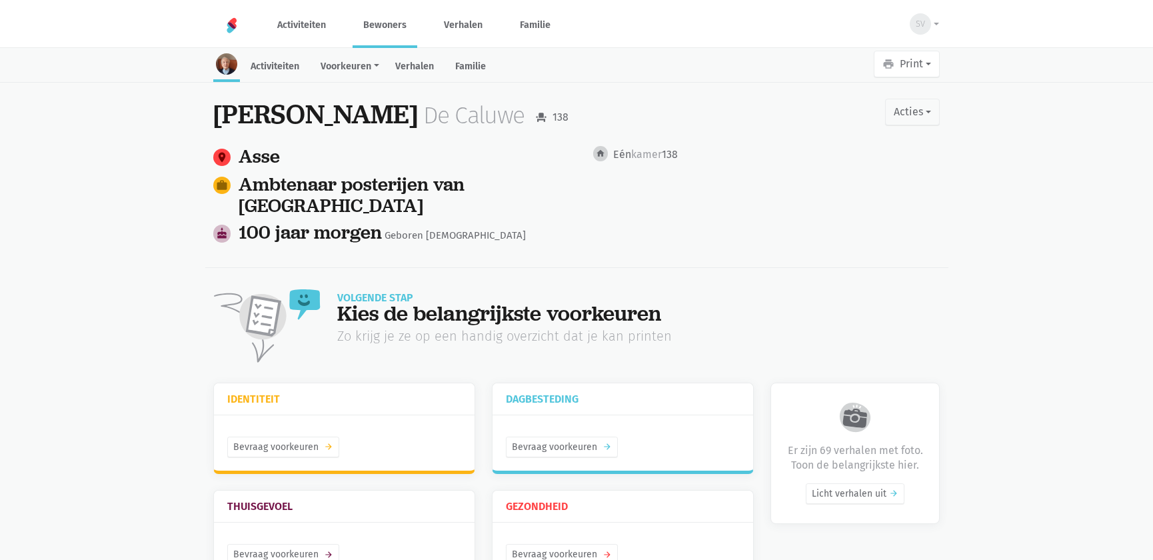
click at [432, 69] on link "Verhalen" at bounding box center [415, 67] width 60 height 29
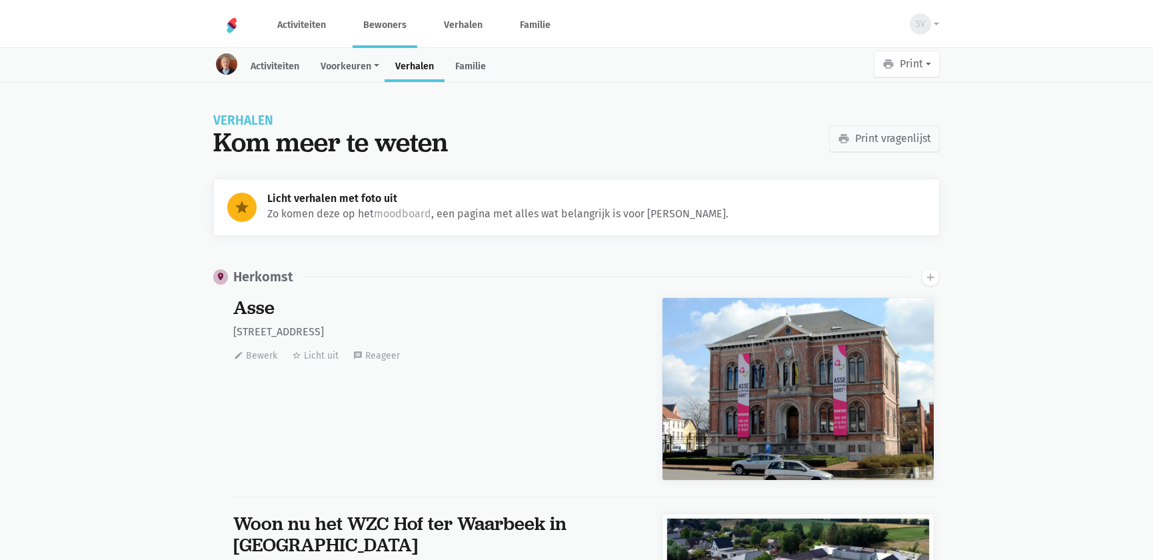
scroll to position [11034, 0]
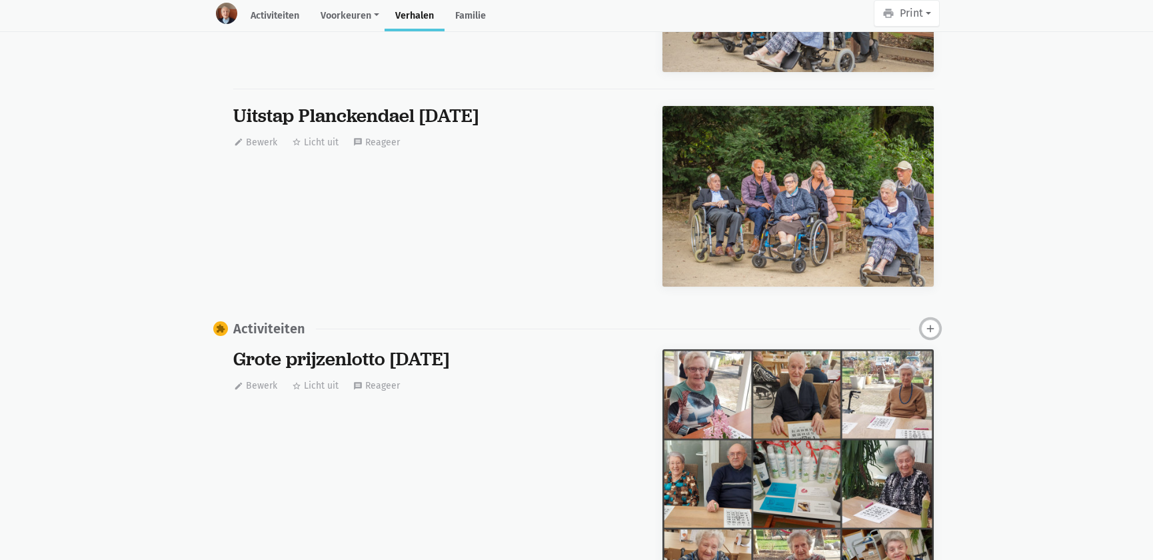
click at [933, 323] on icon "add" at bounding box center [931, 329] width 12 height 12
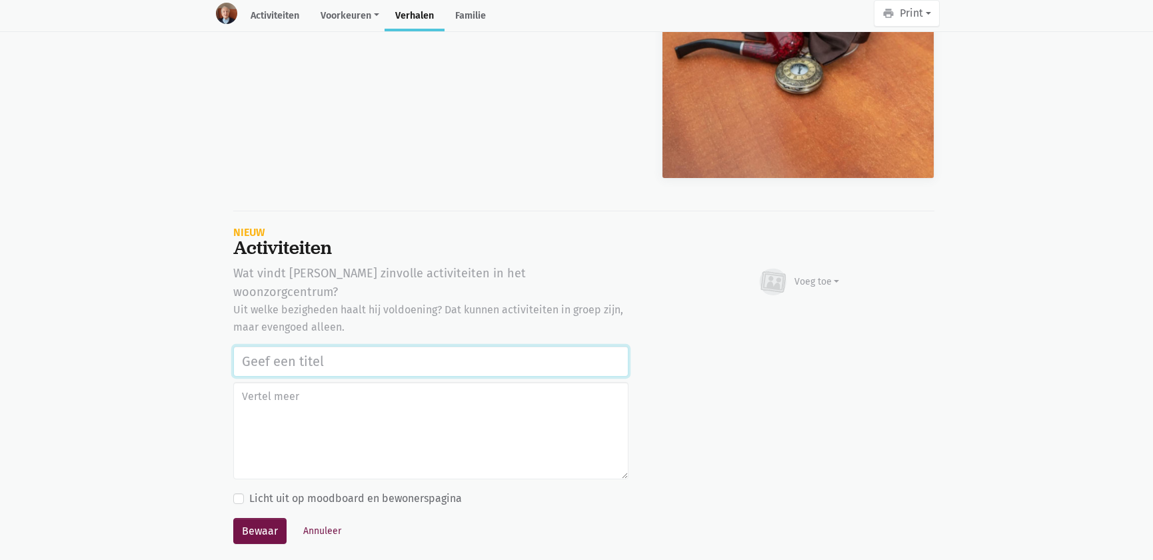
click at [332, 346] on input "text" at bounding box center [430, 361] width 395 height 31
paste input "Werelddierendag 2025"
type input "Werelddierendag 2025"
click at [812, 275] on div "Voeg toe" at bounding box center [817, 282] width 45 height 14
click at [801, 309] on link "Afbeelding" at bounding box center [791, 320] width 97 height 23
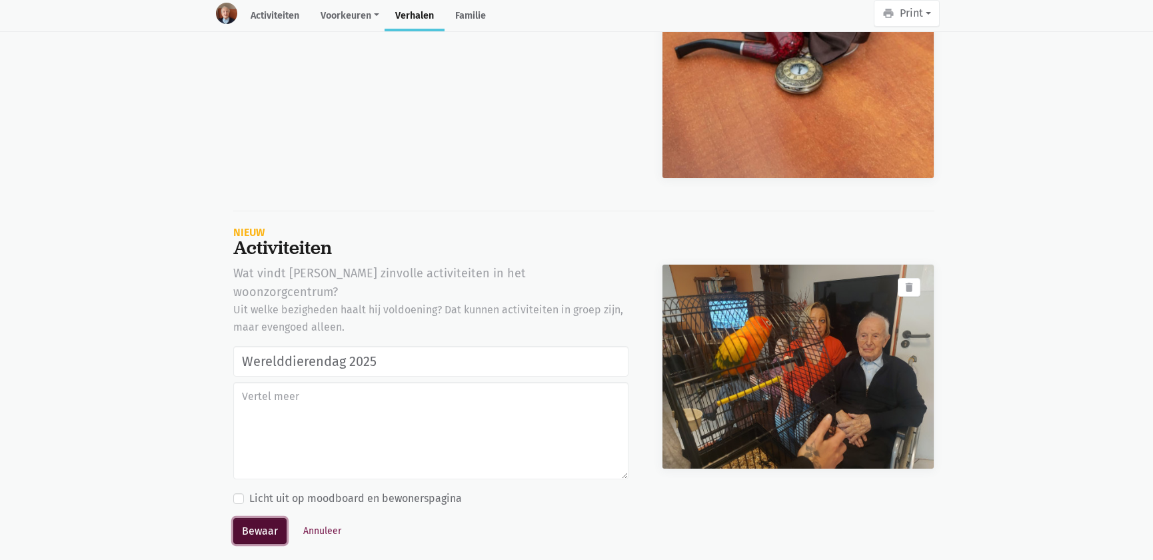
click at [249, 518] on button "Bewaar" at bounding box center [259, 531] width 53 height 27
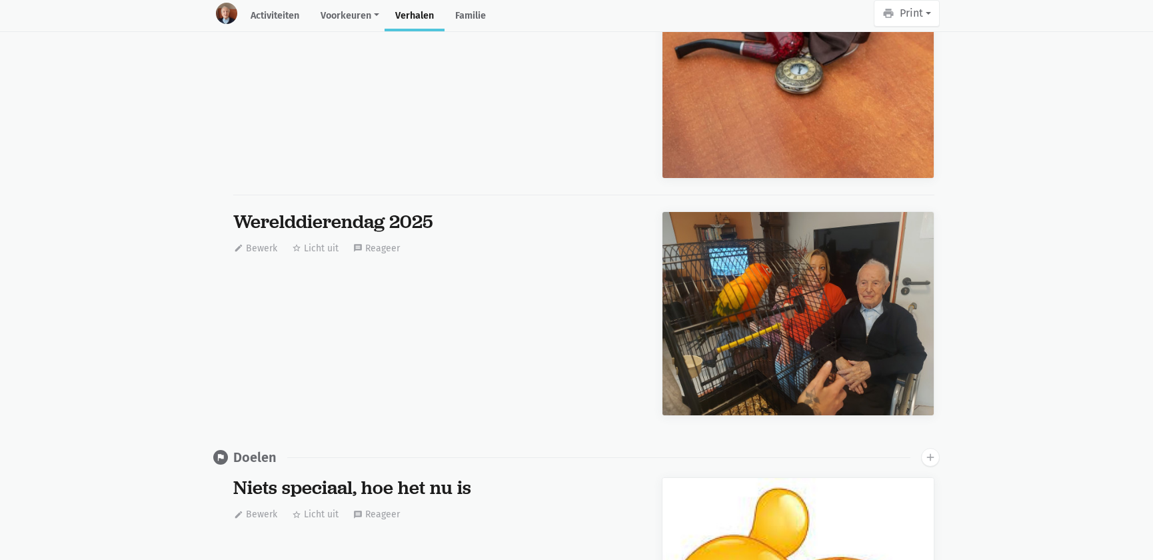
scroll to position [0, 0]
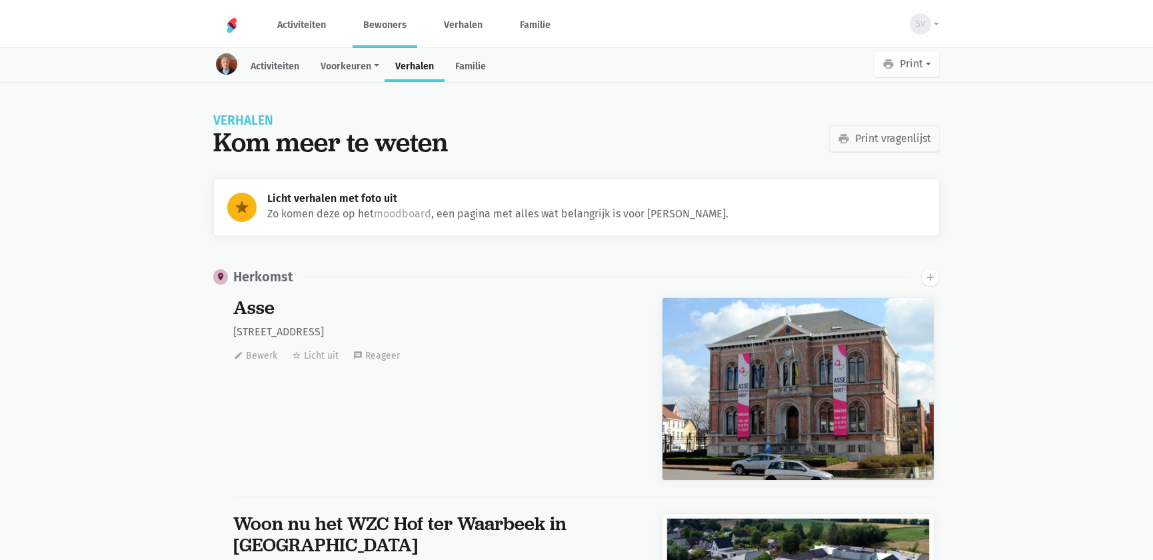
click at [378, 23] on link "Bewoners" at bounding box center [385, 25] width 65 height 45
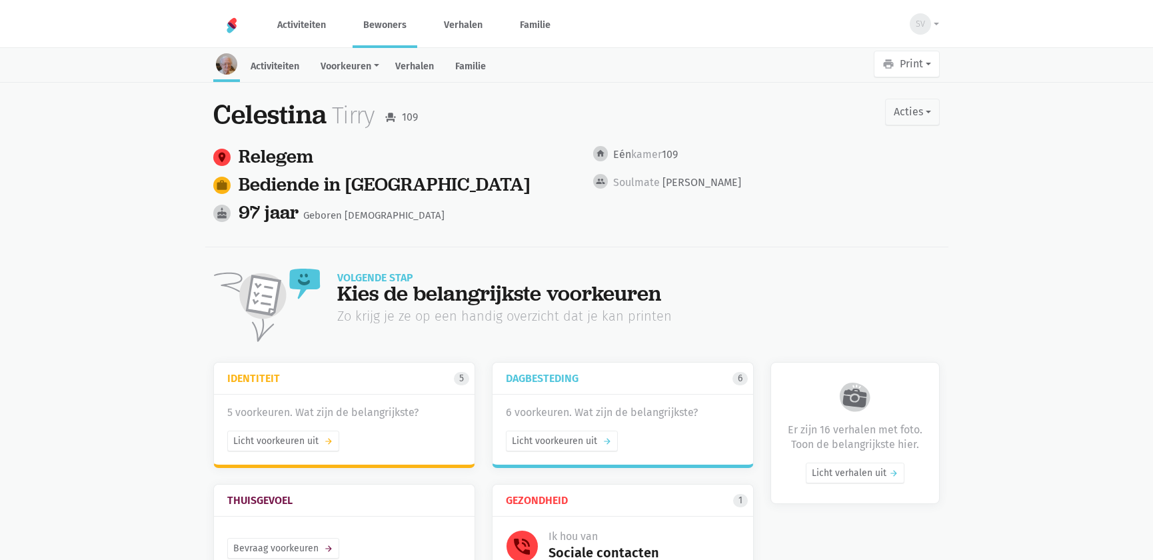
click at [421, 69] on link "Verhalen" at bounding box center [415, 67] width 60 height 29
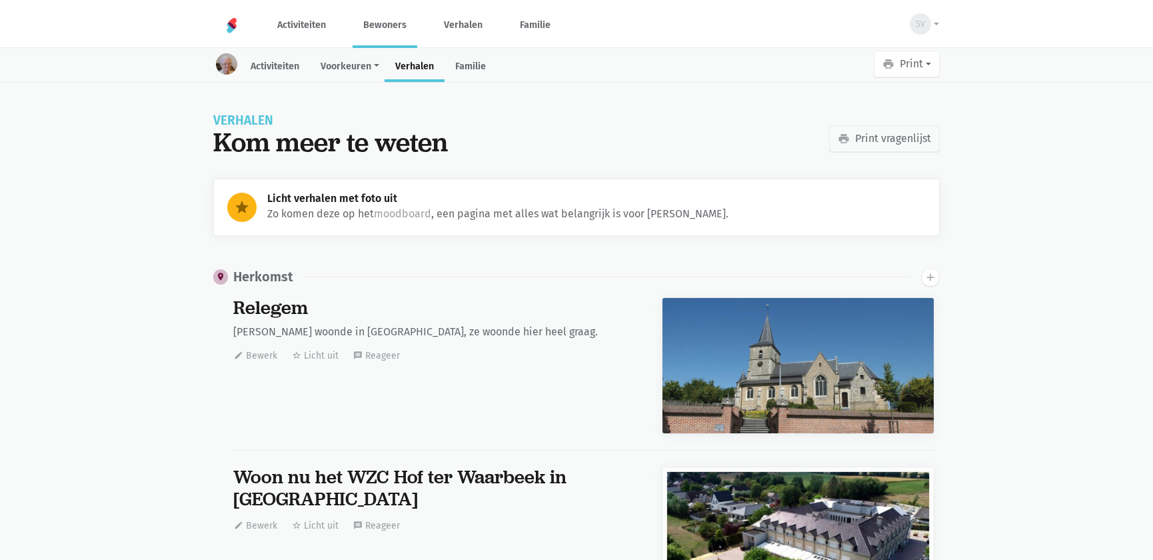
scroll to position [4455, 0]
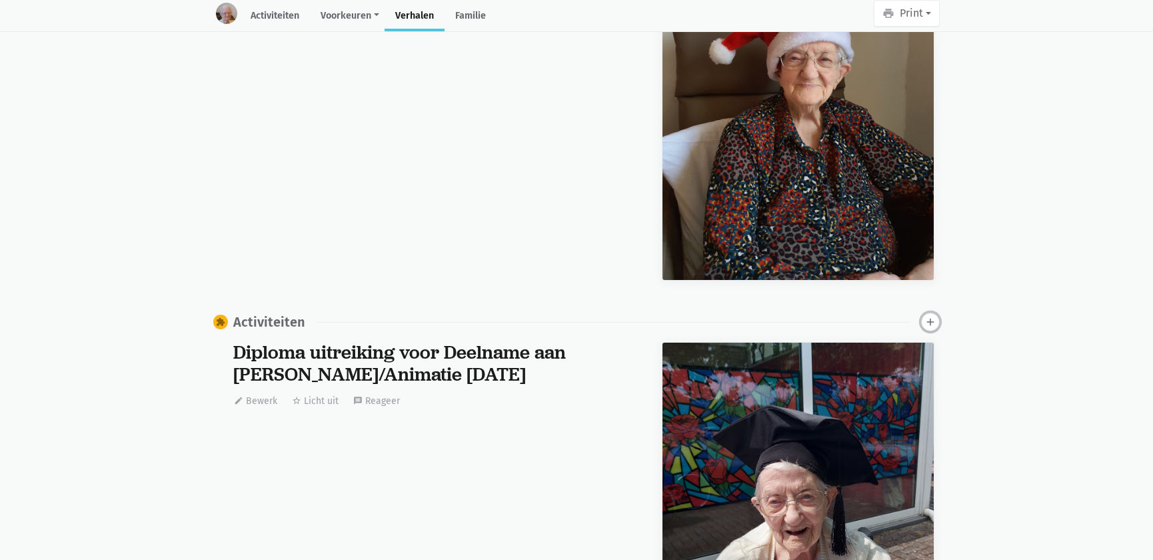
click at [933, 316] on icon "add" at bounding box center [931, 322] width 12 height 12
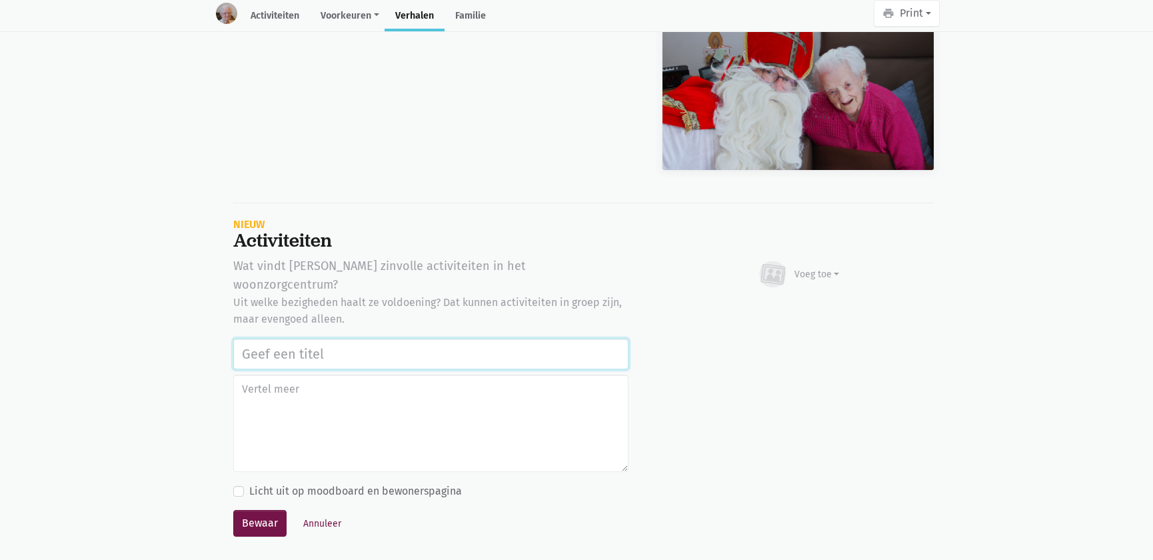
click at [376, 339] on input "text" at bounding box center [430, 354] width 395 height 31
paste input "Werelddierendag 2025"
type input "Werelddierendag 2025"
click at [809, 267] on div "Voeg toe" at bounding box center [817, 274] width 45 height 14
click at [785, 302] on link "Afbeelding" at bounding box center [791, 313] width 97 height 23
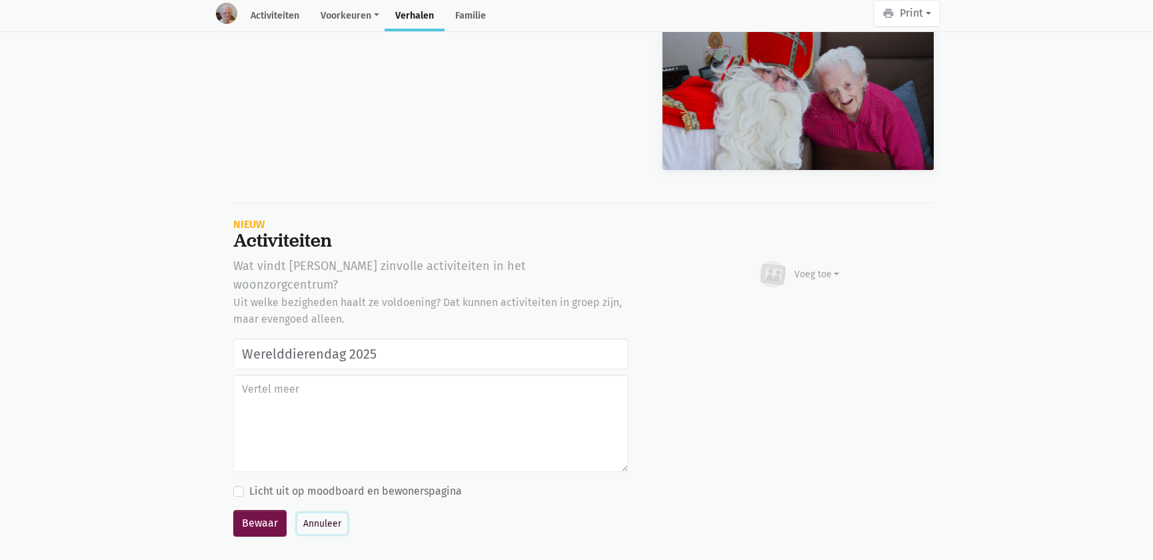
click at [330, 513] on button "Annuleer" at bounding box center [322, 523] width 50 height 21
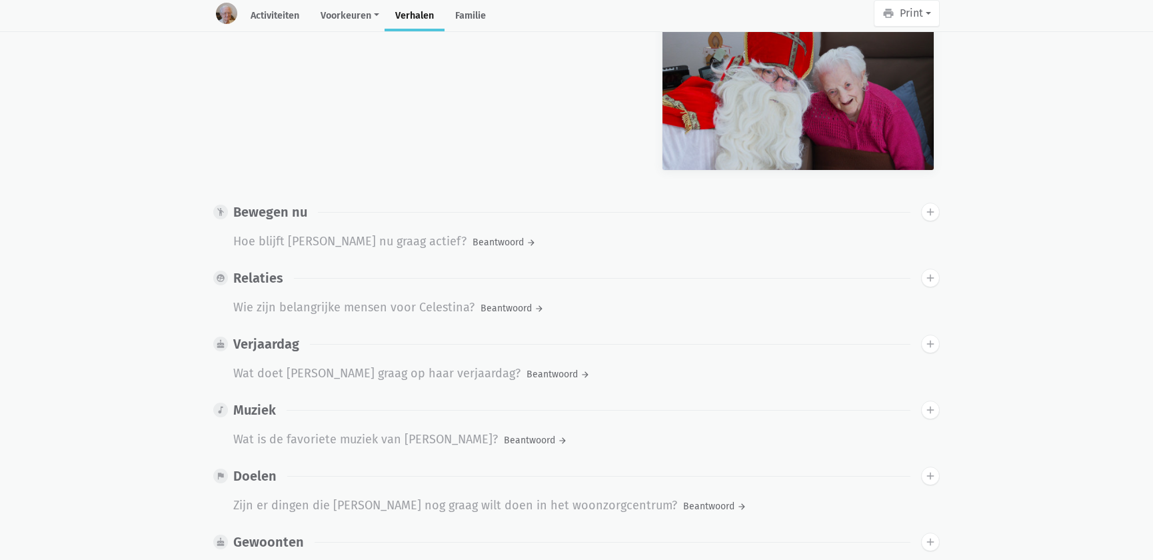
scroll to position [0, 0]
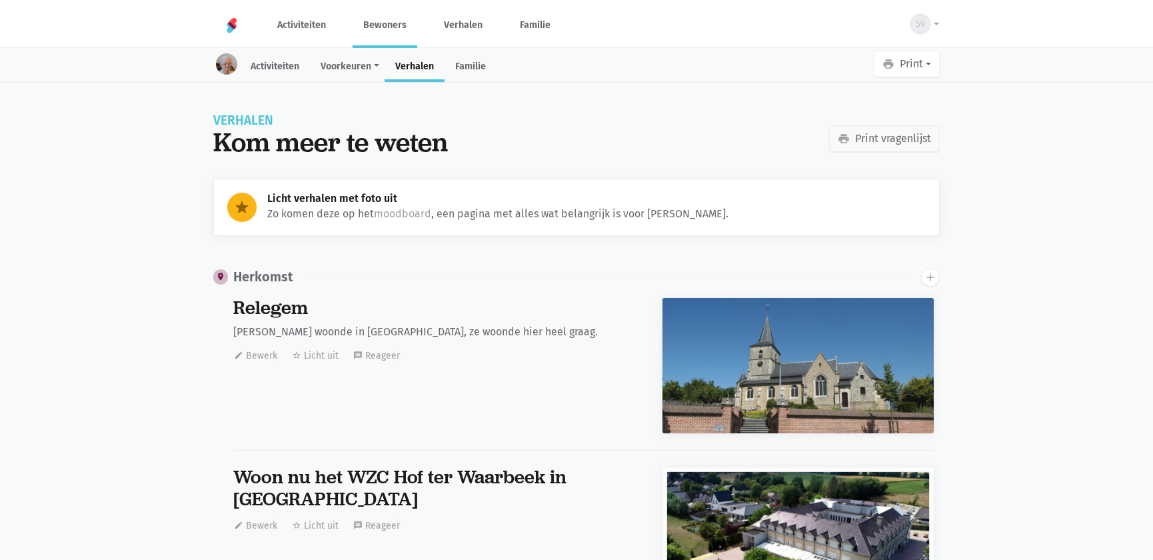
click at [381, 9] on link "Bewoners" at bounding box center [385, 25] width 65 height 45
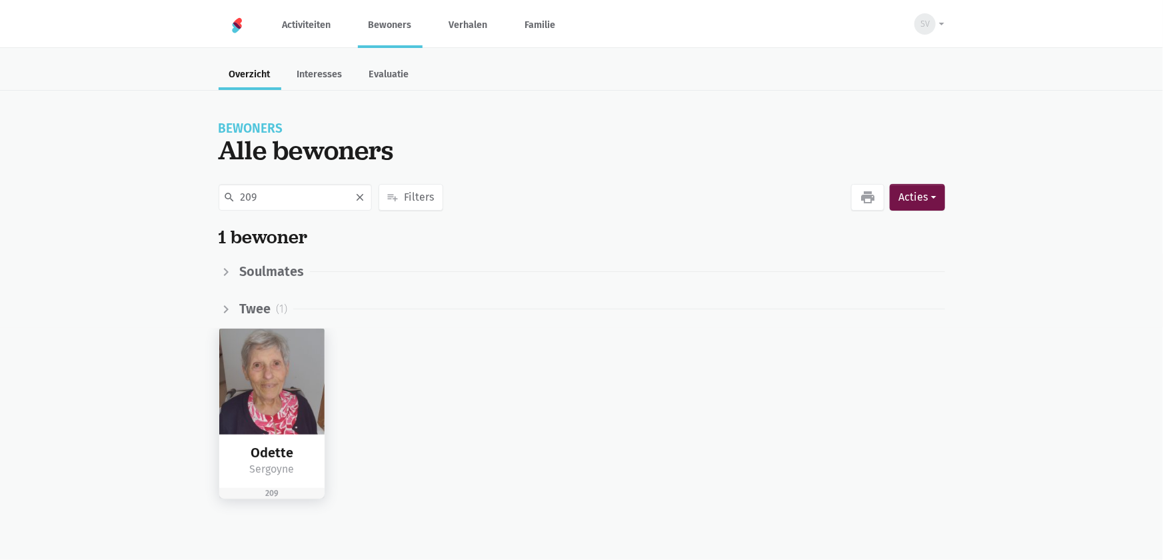
type input "209"
click at [276, 372] on img at bounding box center [272, 382] width 106 height 106
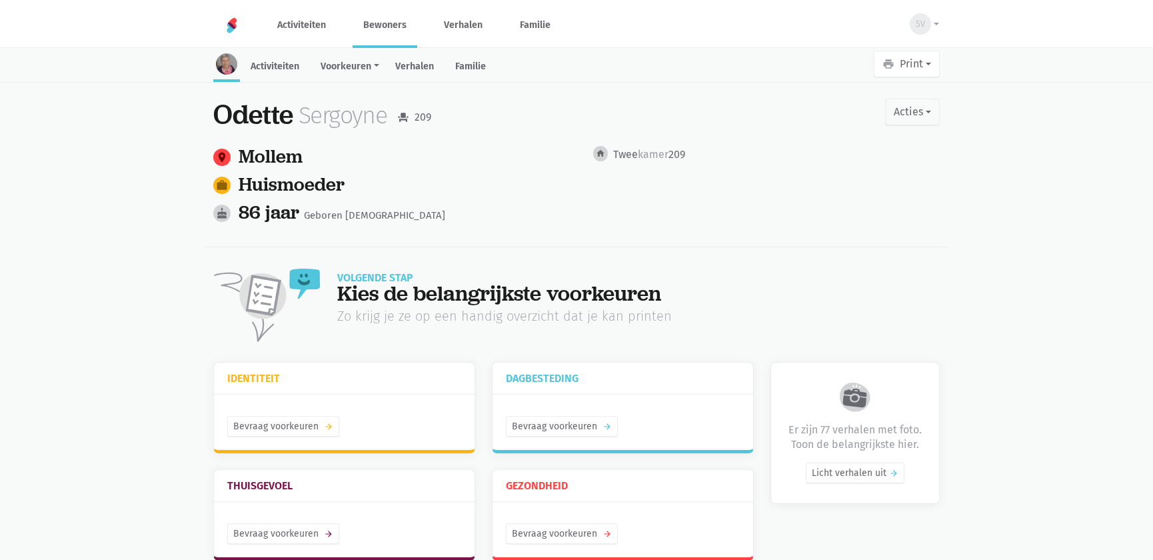
click at [425, 64] on link "Verhalen" at bounding box center [415, 67] width 60 height 29
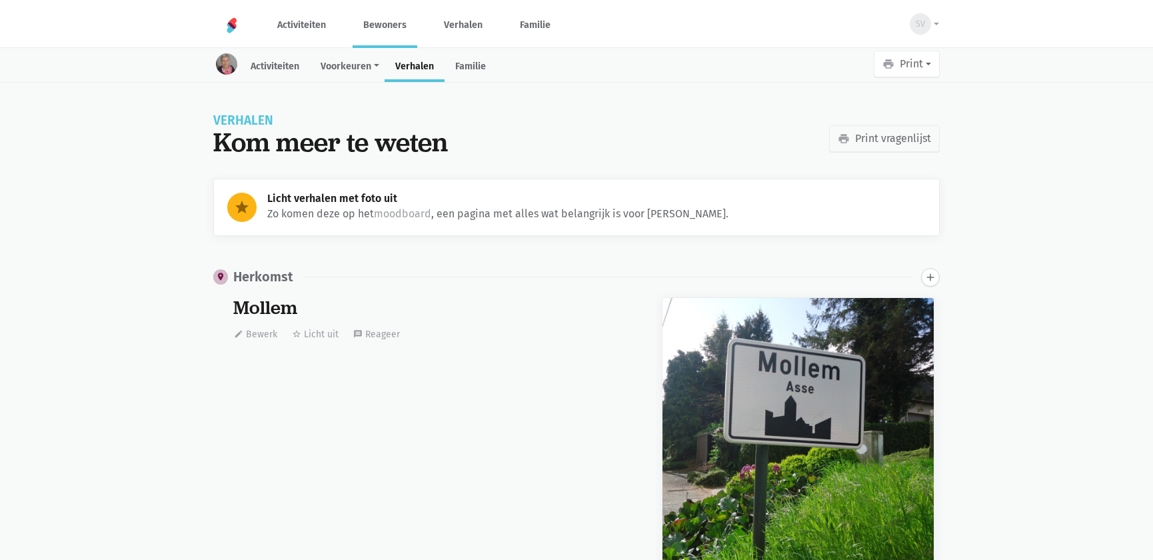
scroll to position [13071, 0]
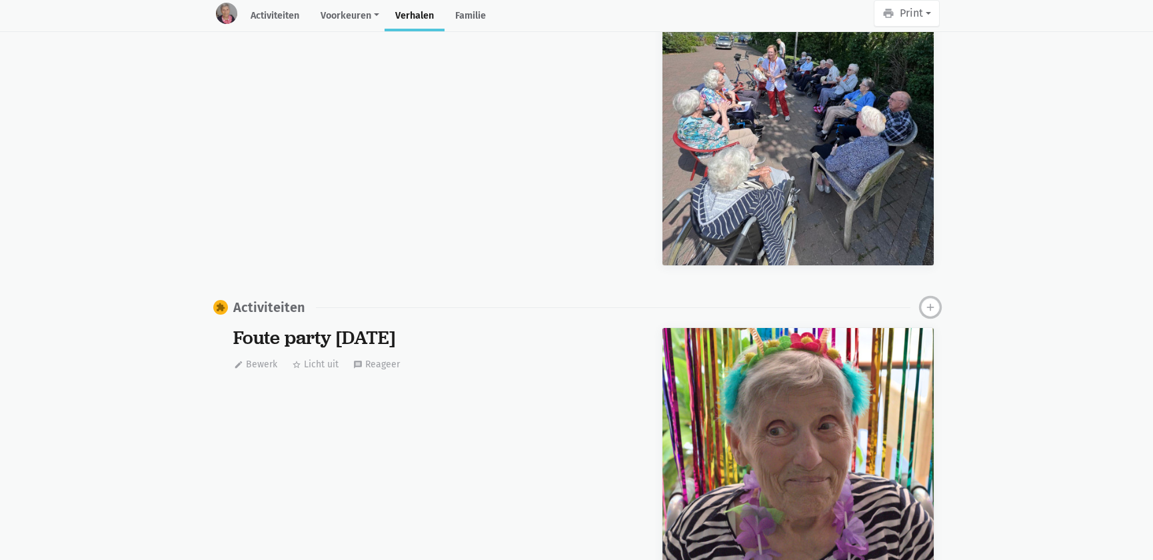
click at [929, 301] on icon "add" at bounding box center [931, 307] width 12 height 12
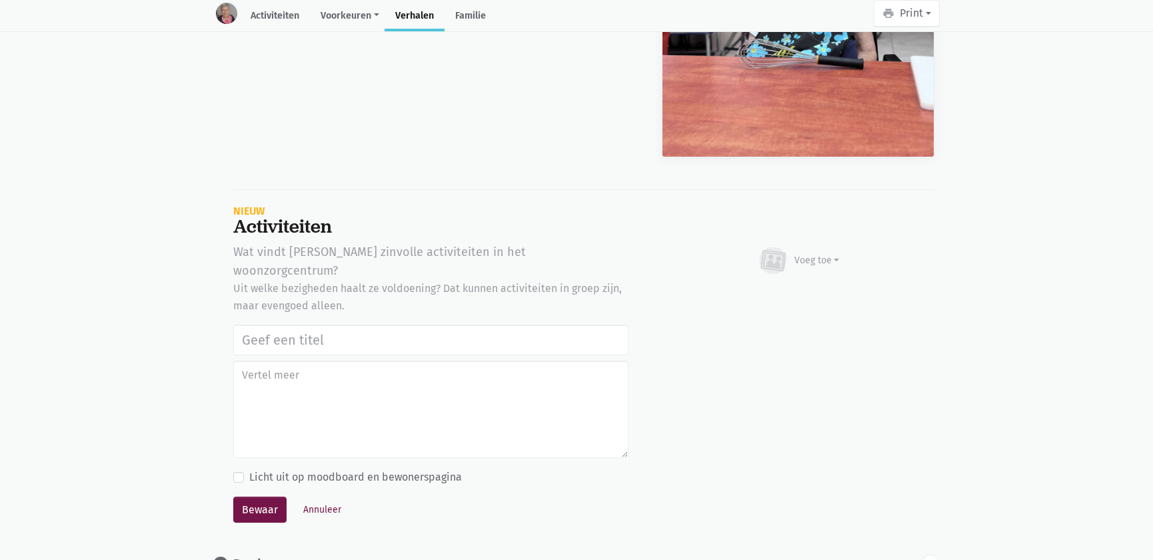
click at [346, 325] on input "text" at bounding box center [430, 340] width 395 height 31
type input "Werelddierendag 2025"
click at [815, 246] on div "Voeg toe" at bounding box center [798, 260] width 83 height 29
click at [809, 288] on link "Afbeelding" at bounding box center [791, 299] width 97 height 23
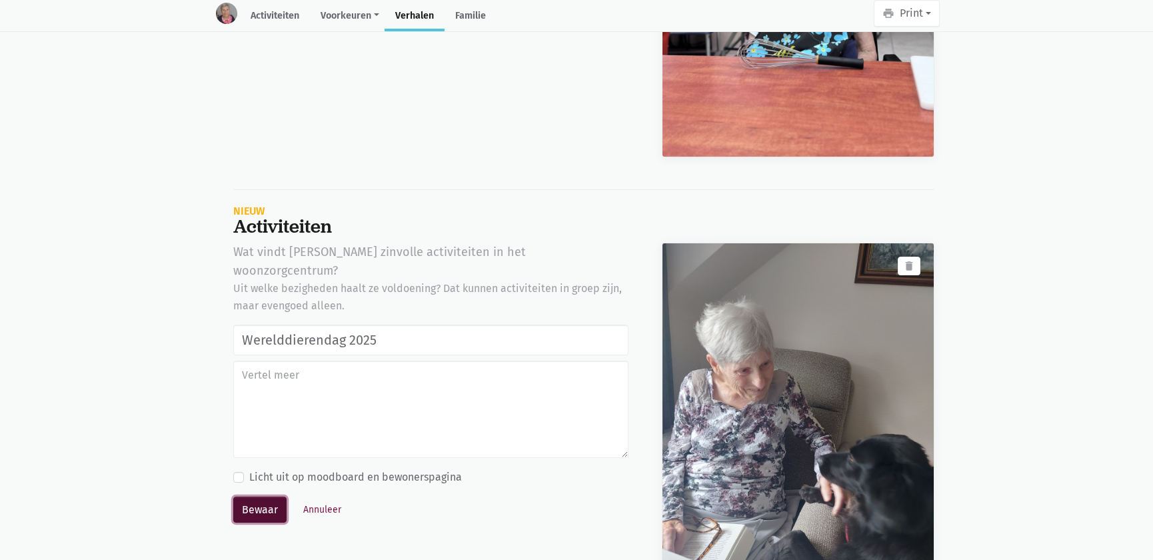
click at [263, 497] on button "Bewaar" at bounding box center [259, 510] width 53 height 27
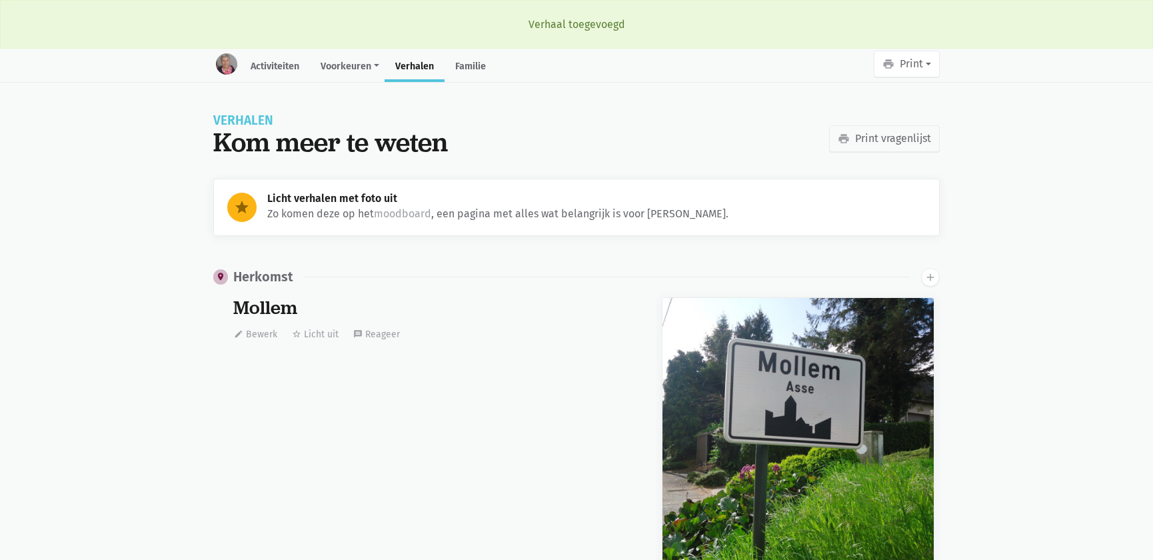
scroll to position [13071, 0]
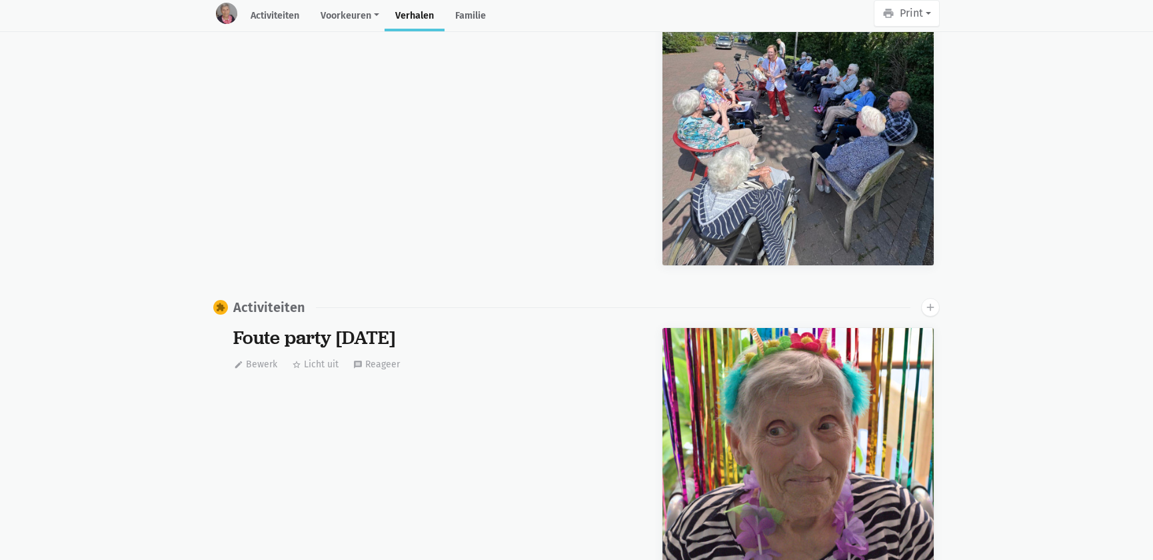
click at [397, 194] on div "Mooi weer 9 mei 2025 edit Bewerk star_border Licht uit message Reageer" at bounding box center [431, 92] width 429 height 379
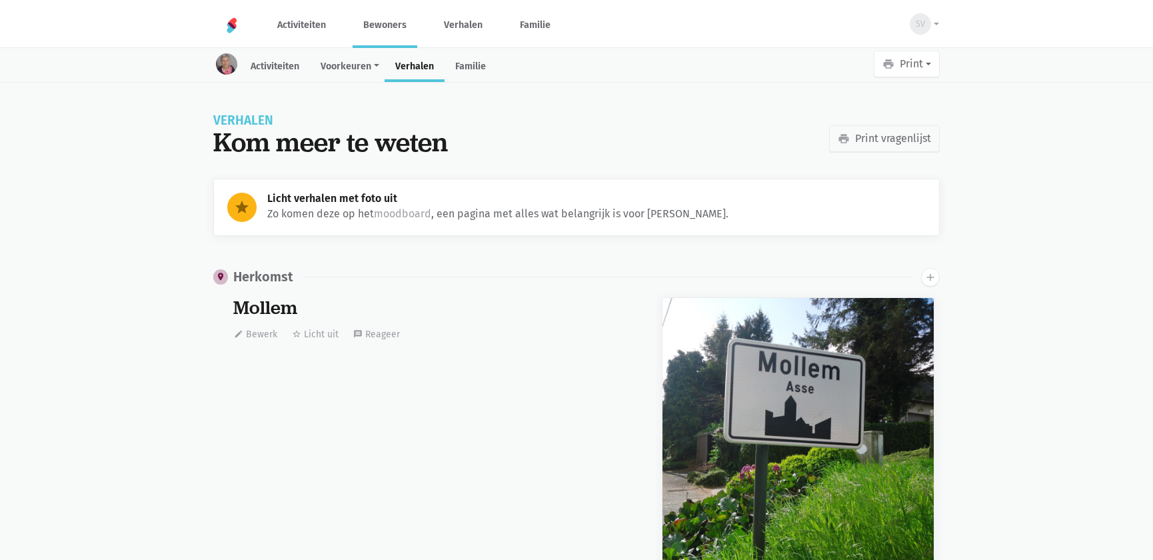
click at [373, 15] on link "Bewoners" at bounding box center [385, 25] width 65 height 45
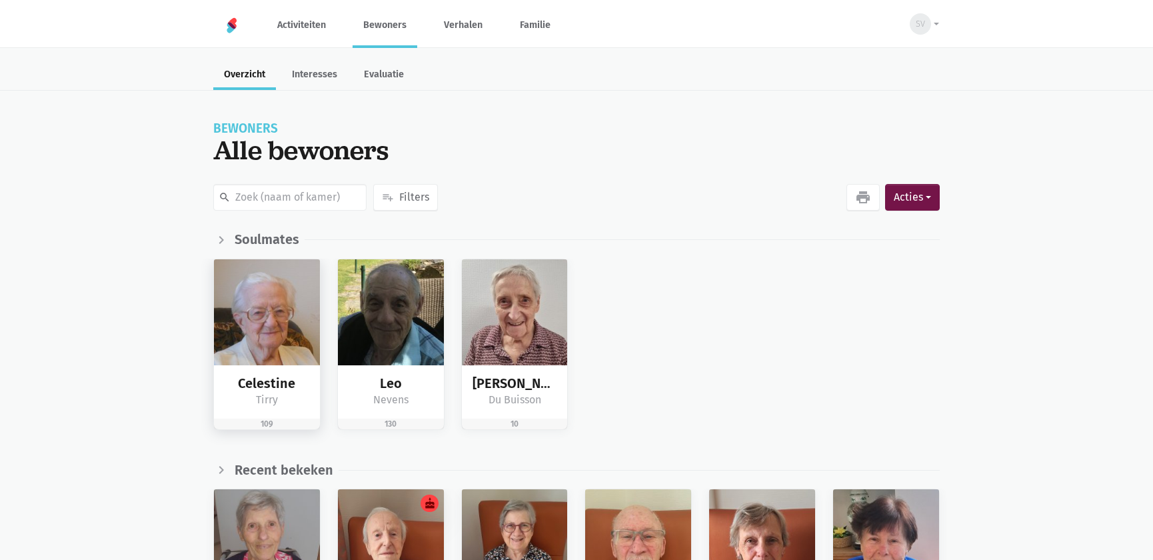
click at [303, 367] on div "[PERSON_NAME] Tirry" at bounding box center [267, 392] width 106 height 54
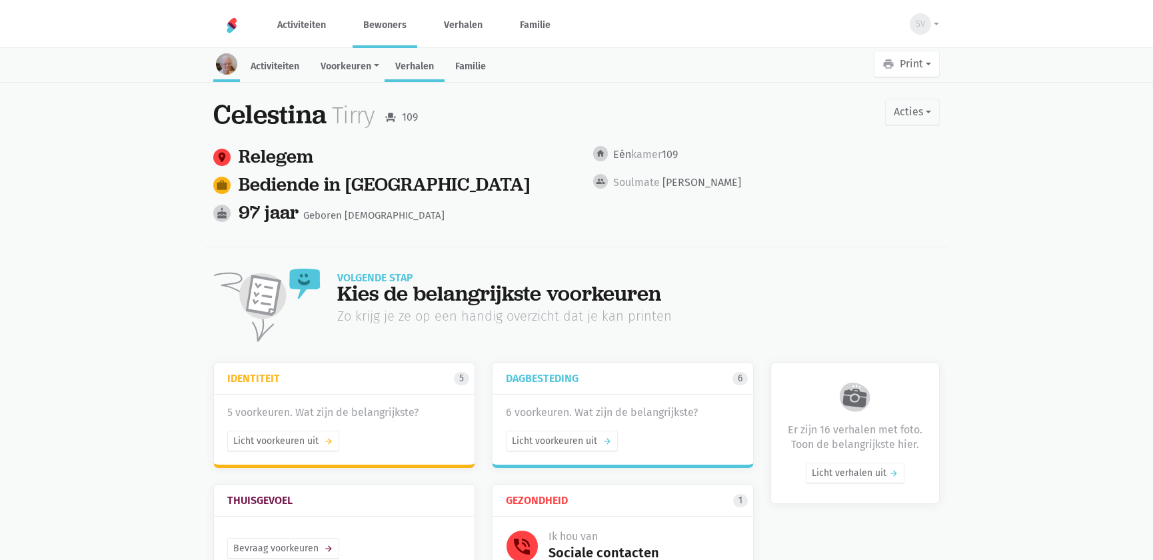
click at [401, 71] on link "Verhalen" at bounding box center [415, 67] width 60 height 29
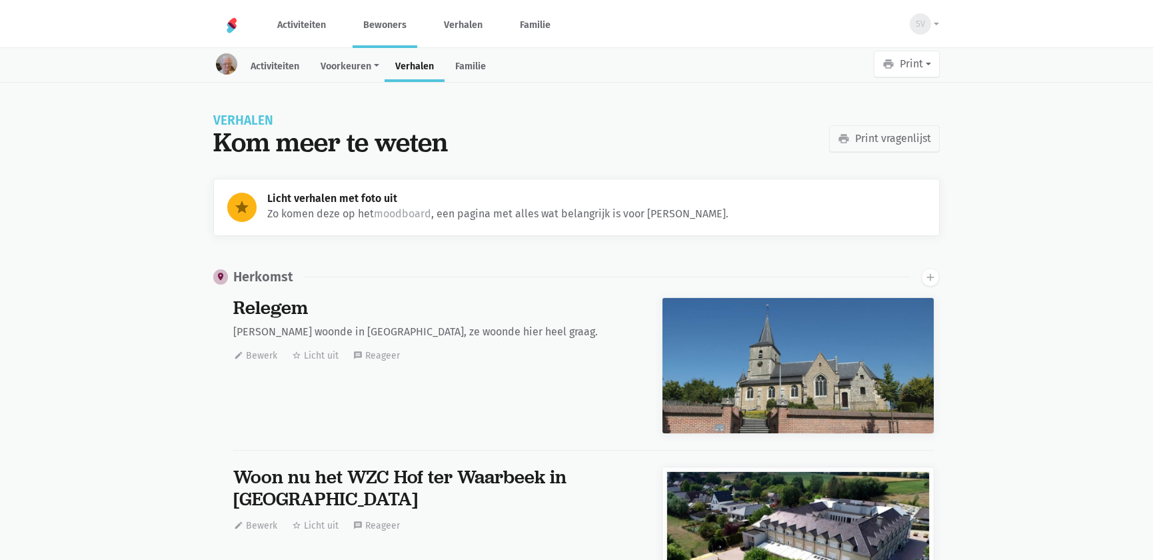
scroll to position [4455, 0]
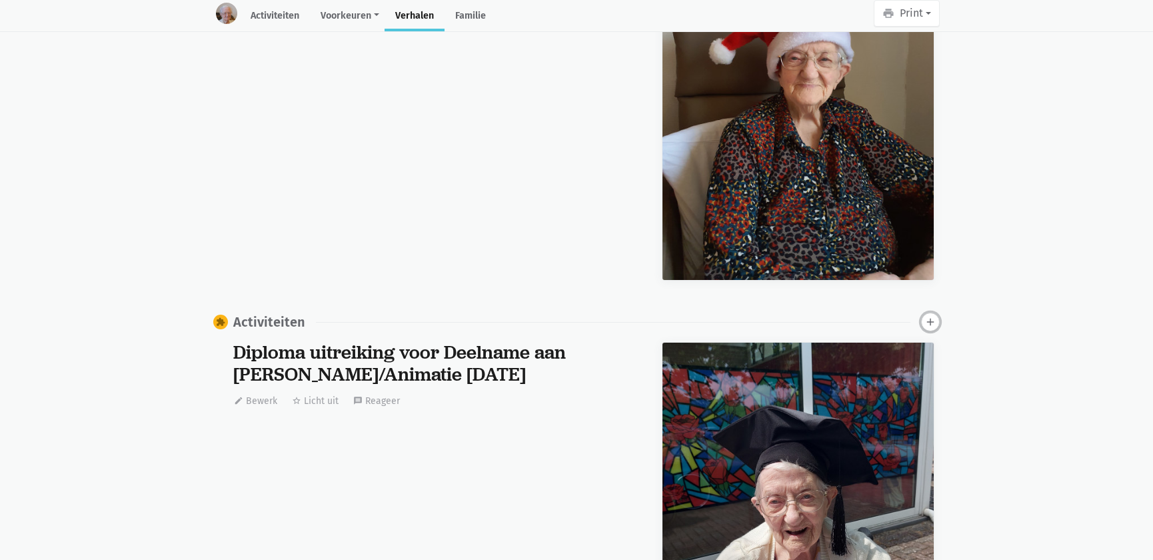
click at [931, 316] on icon "add" at bounding box center [931, 322] width 12 height 12
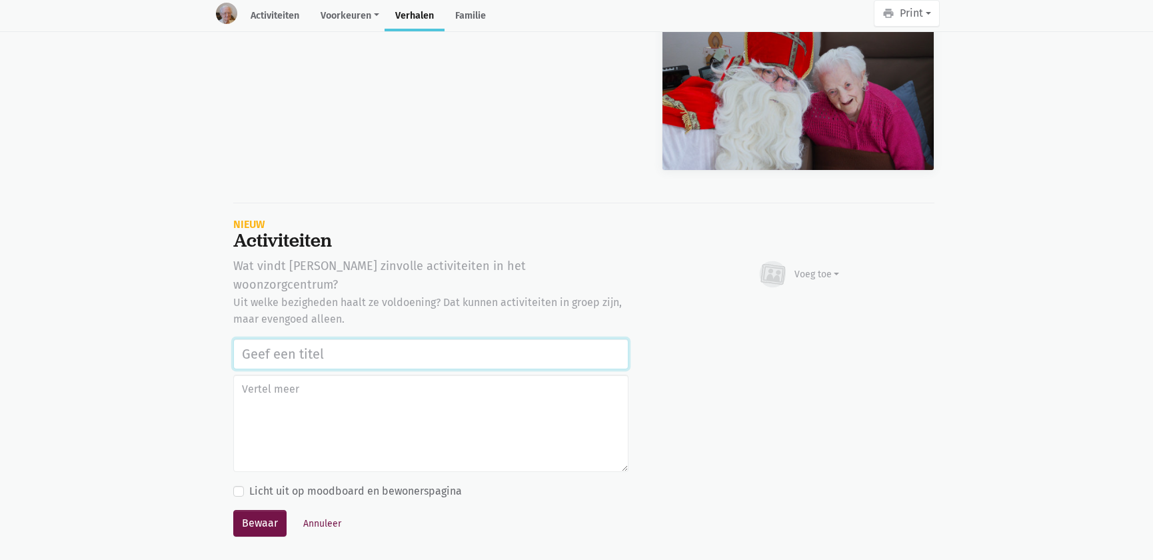
click at [303, 339] on input "text" at bounding box center [430, 354] width 395 height 31
paste input "Werelddierendag 2025"
type input "Werelddierendag 2025"
click at [826, 267] on div "Voeg toe" at bounding box center [817, 274] width 45 height 14
click at [804, 302] on link "Afbeelding" at bounding box center [791, 313] width 97 height 23
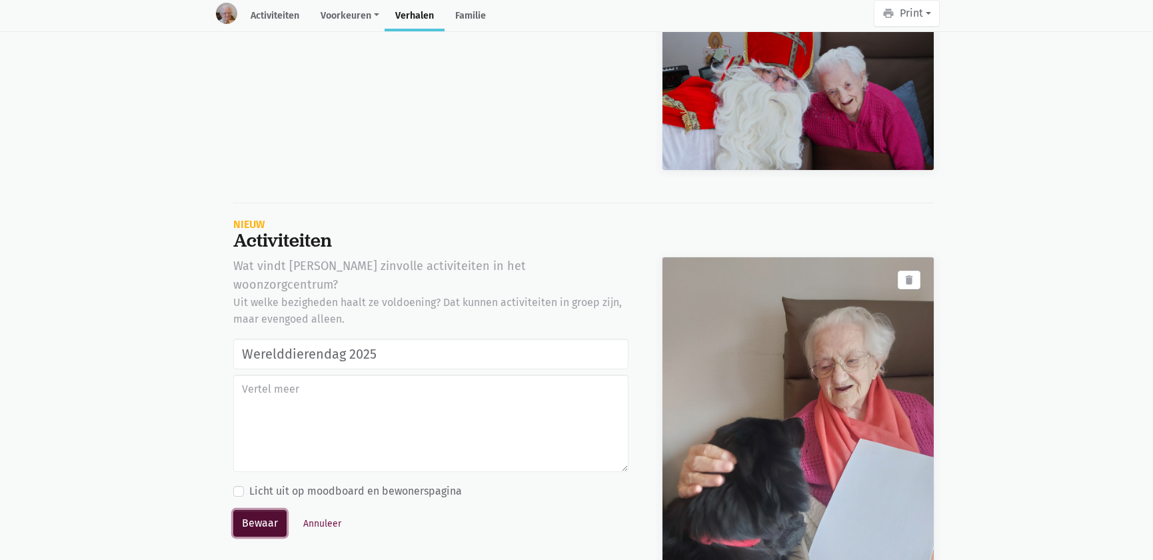
click at [238, 510] on button "Bewaar" at bounding box center [259, 523] width 53 height 27
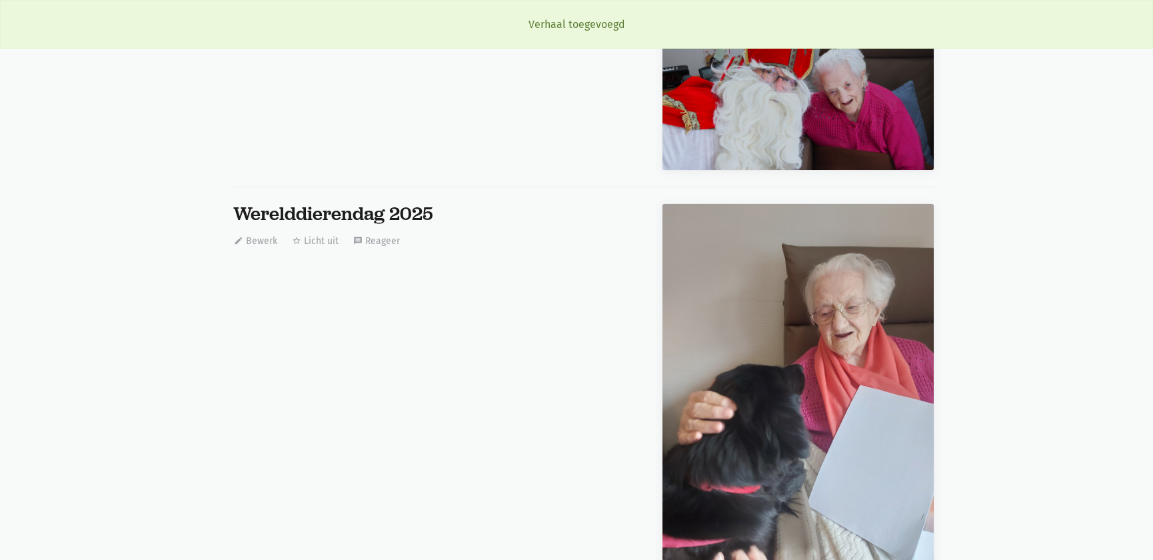
scroll to position [0, 0]
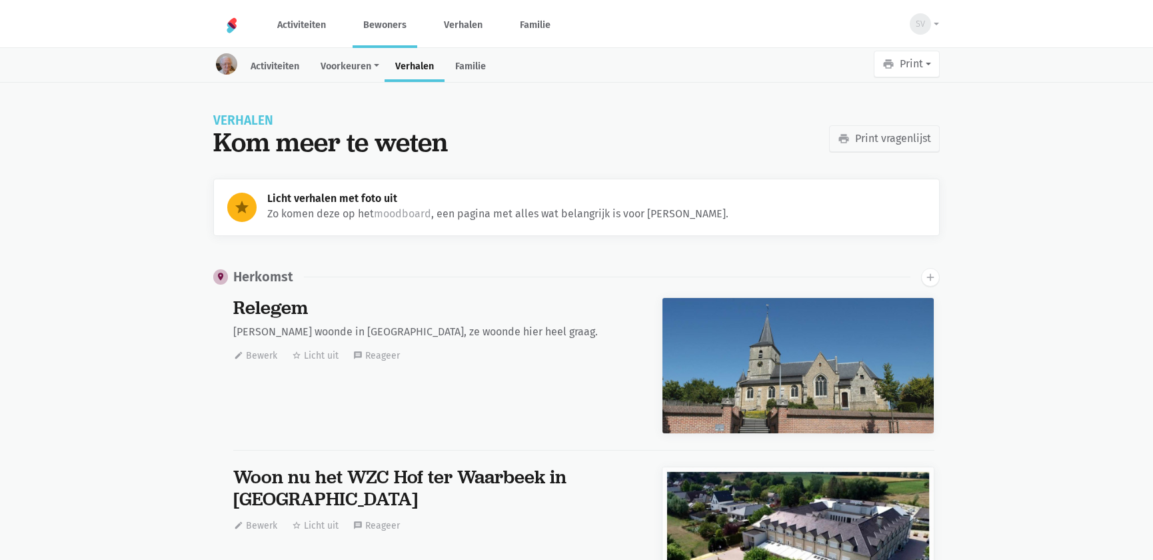
click at [375, 25] on link "Bewoners" at bounding box center [385, 25] width 65 height 45
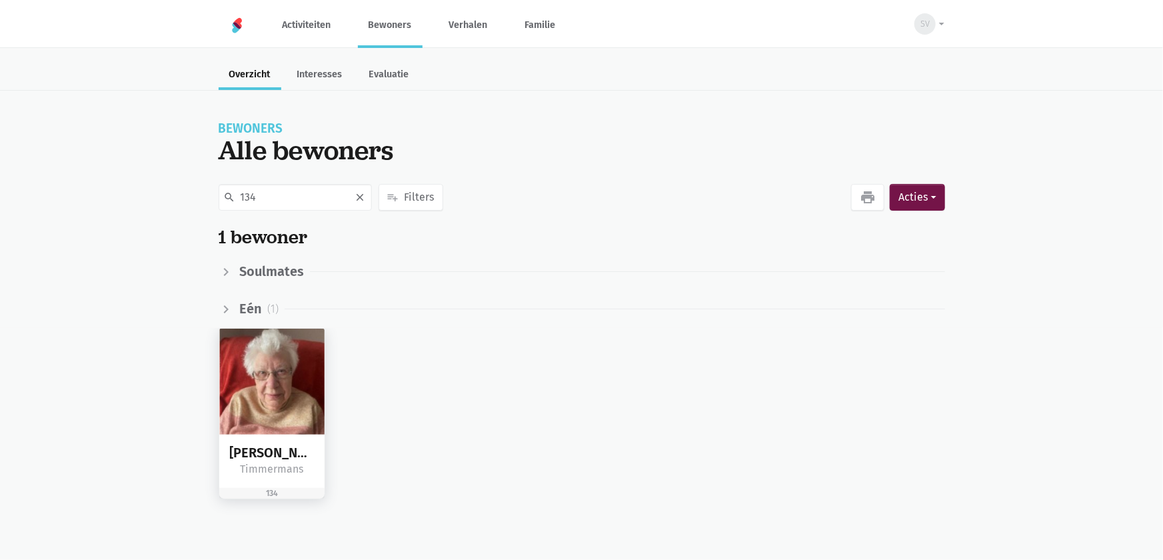
type input "134"
click at [275, 333] on img at bounding box center [272, 382] width 106 height 106
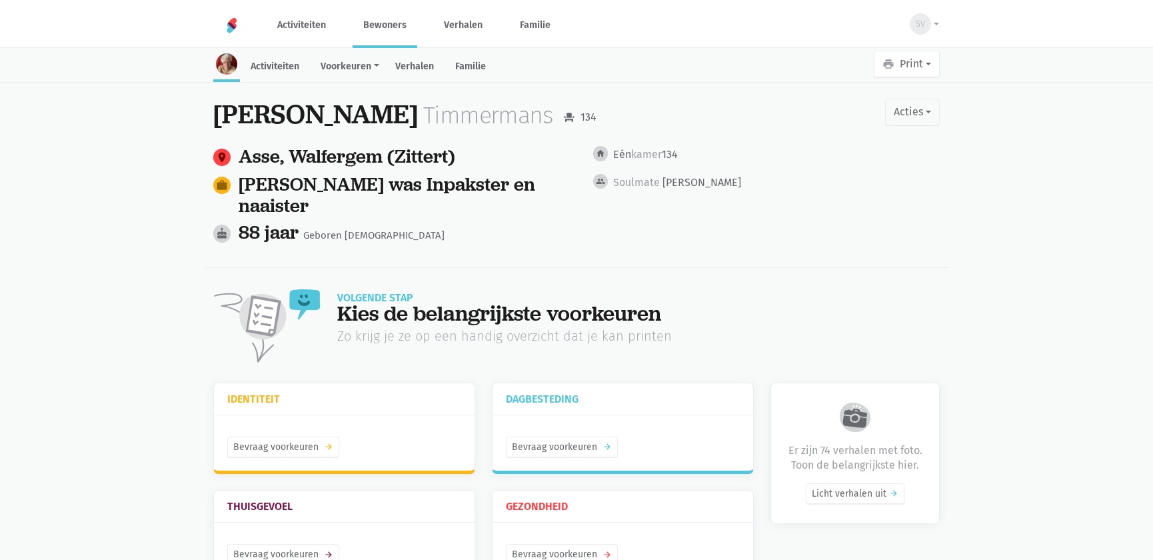
click at [425, 69] on link "Verhalen" at bounding box center [415, 67] width 60 height 29
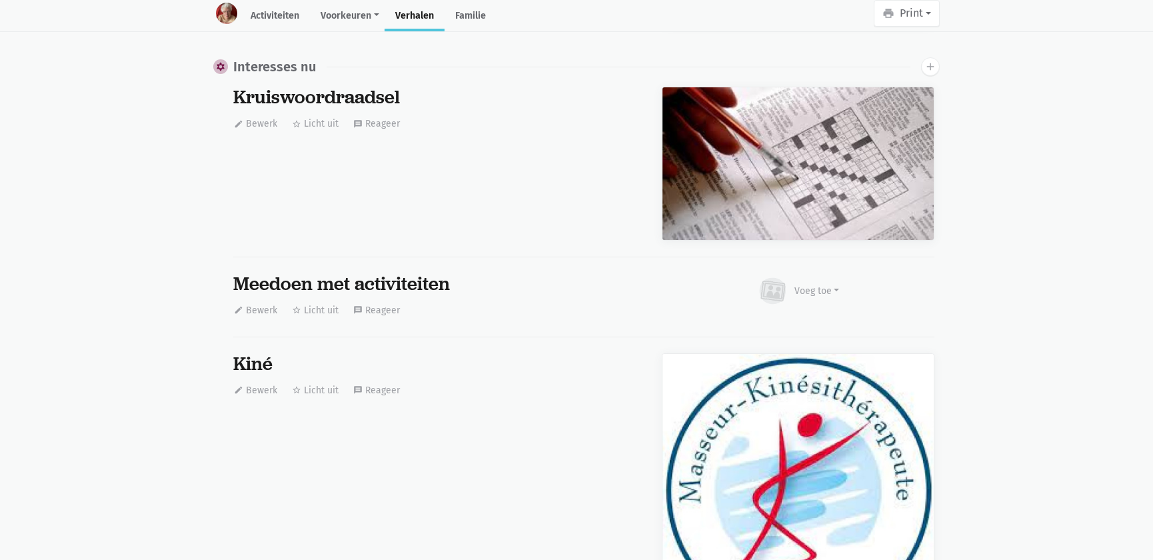
scroll to position [10407, 0]
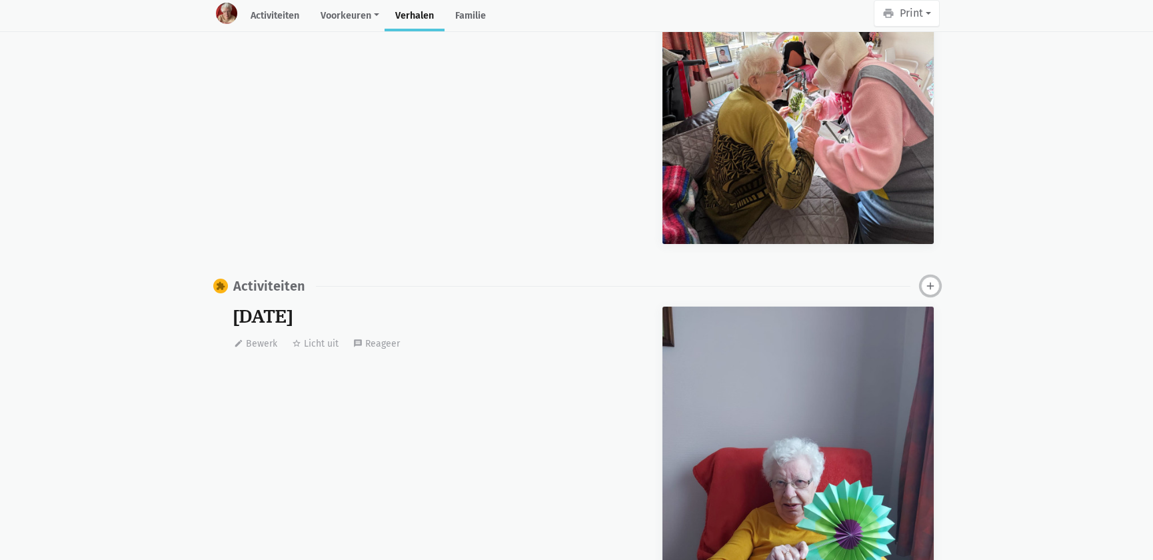
click at [932, 282] on icon "add" at bounding box center [931, 286] width 12 height 12
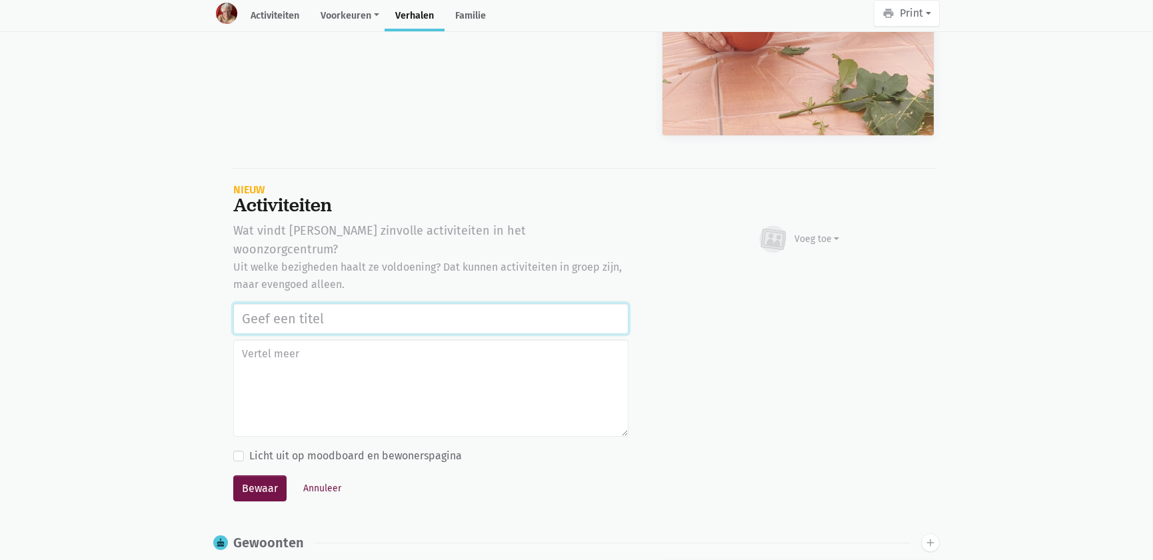
click at [335, 303] on input "text" at bounding box center [430, 318] width 395 height 31
paste input "Werelddierendag 2025"
type input "Werelddierendag 2025"
click at [797, 225] on div "Voeg toe" at bounding box center [798, 239] width 83 height 29
click at [779, 273] on link "Afbeelding" at bounding box center [791, 278] width 97 height 23
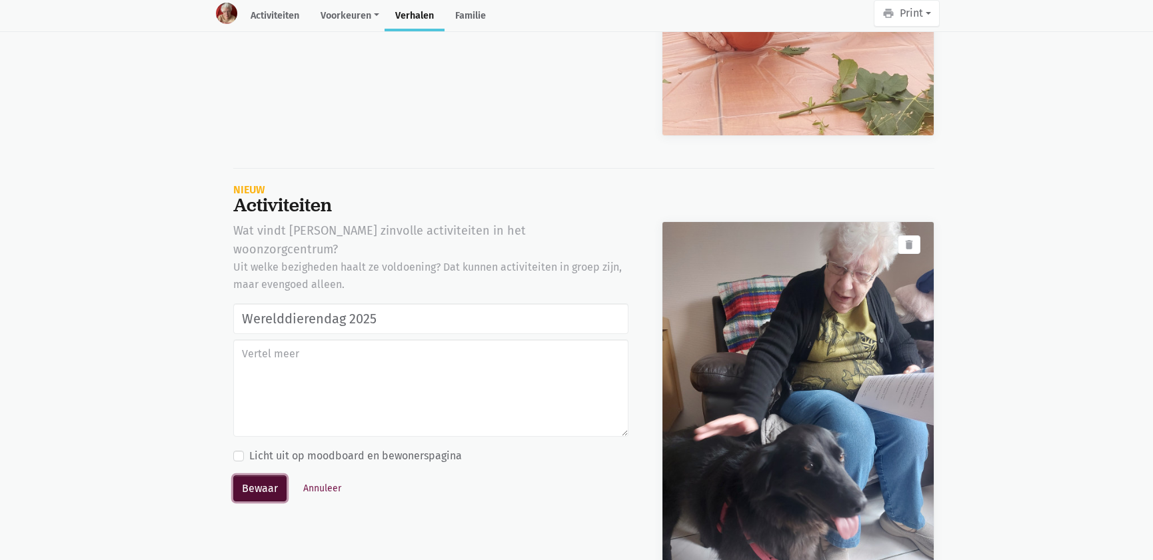
click at [249, 475] on button "Bewaar" at bounding box center [259, 488] width 53 height 27
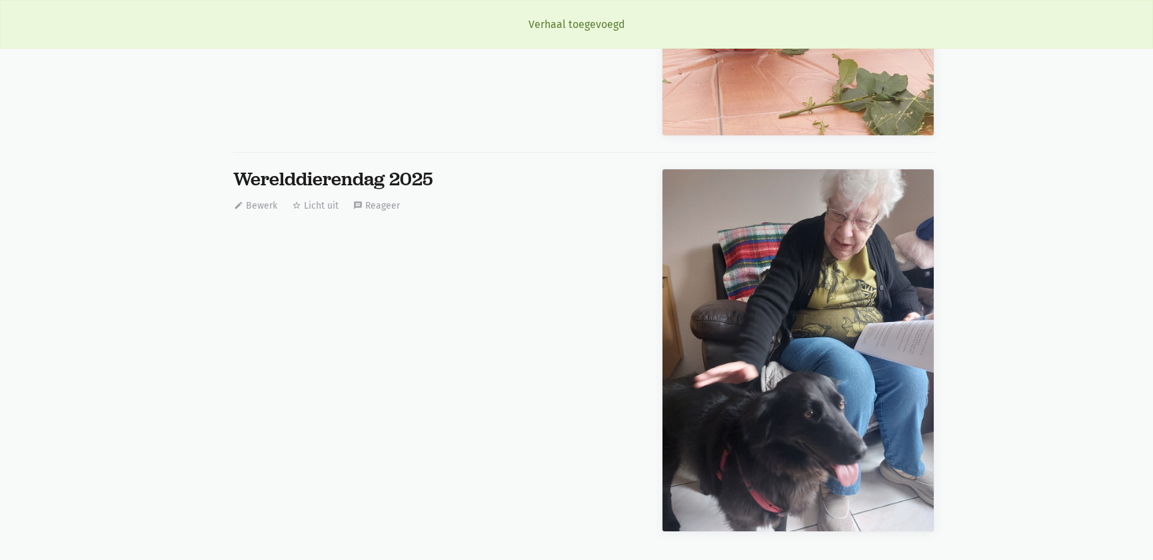
scroll to position [0, 0]
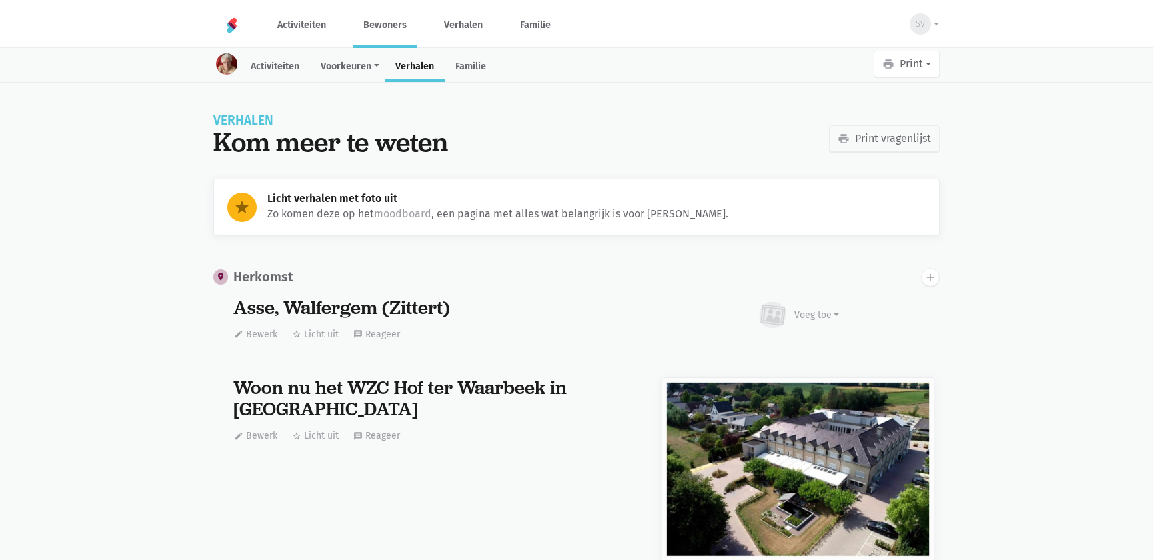
click at [378, 19] on link "Bewoners" at bounding box center [385, 25] width 65 height 45
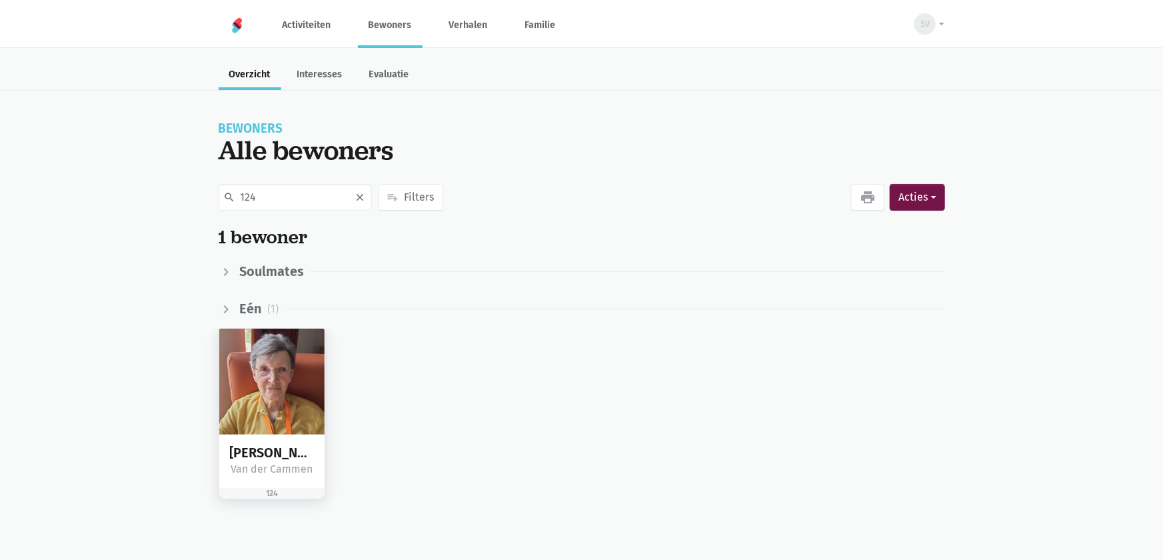
type input "124"
click at [273, 386] on img at bounding box center [272, 382] width 106 height 106
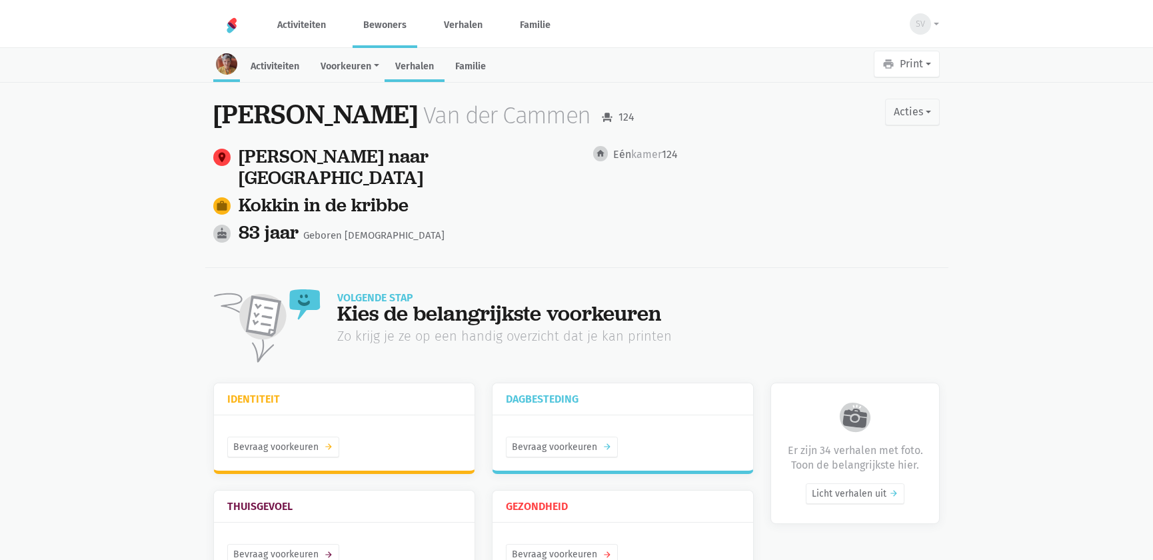
click at [419, 67] on link "Verhalen" at bounding box center [415, 67] width 60 height 29
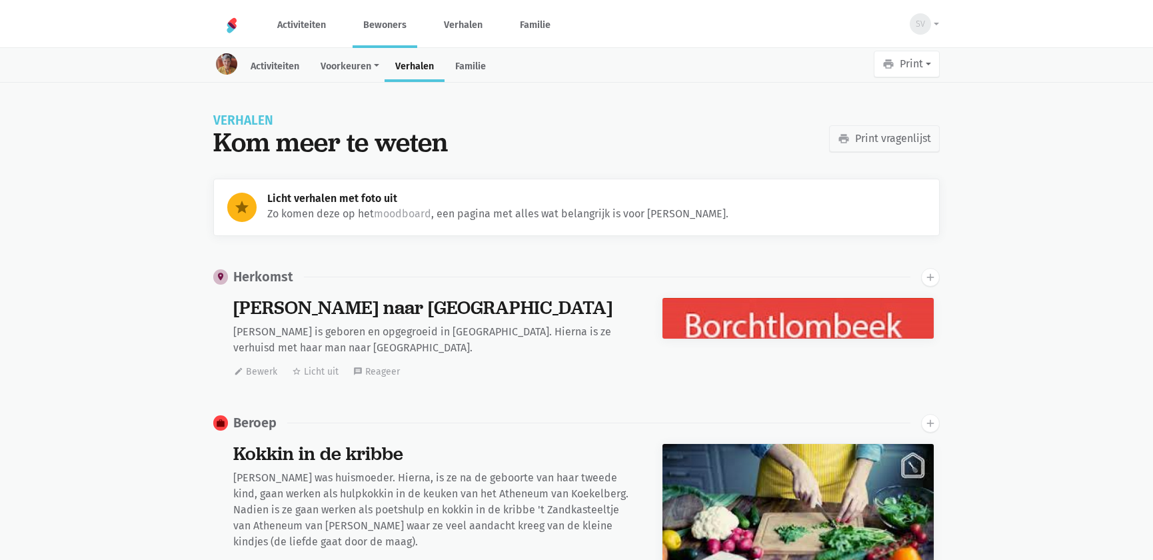
scroll to position [6266, 0]
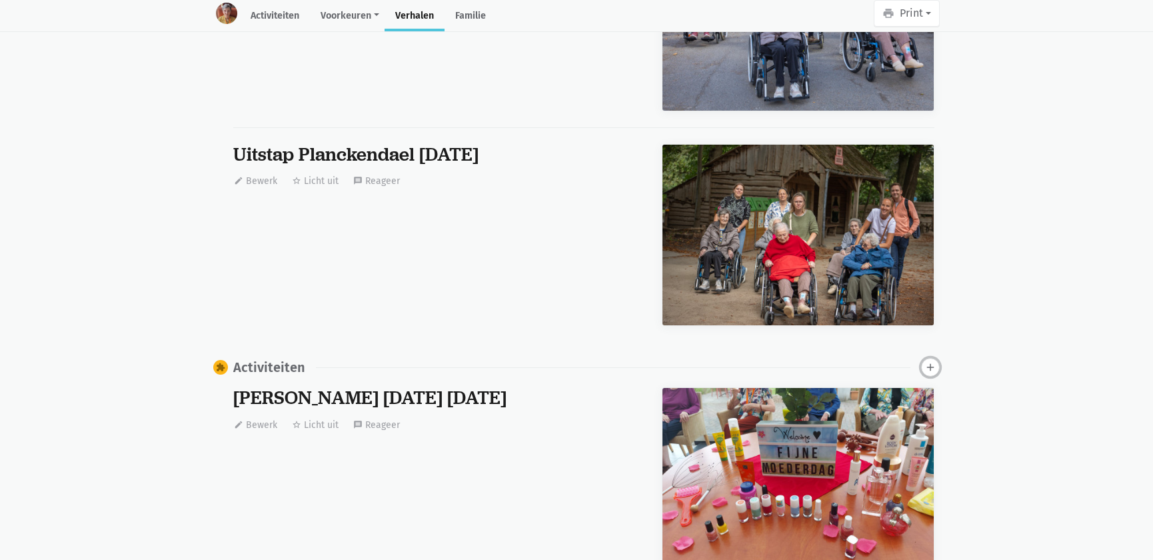
click at [931, 361] on icon "add" at bounding box center [931, 367] width 12 height 12
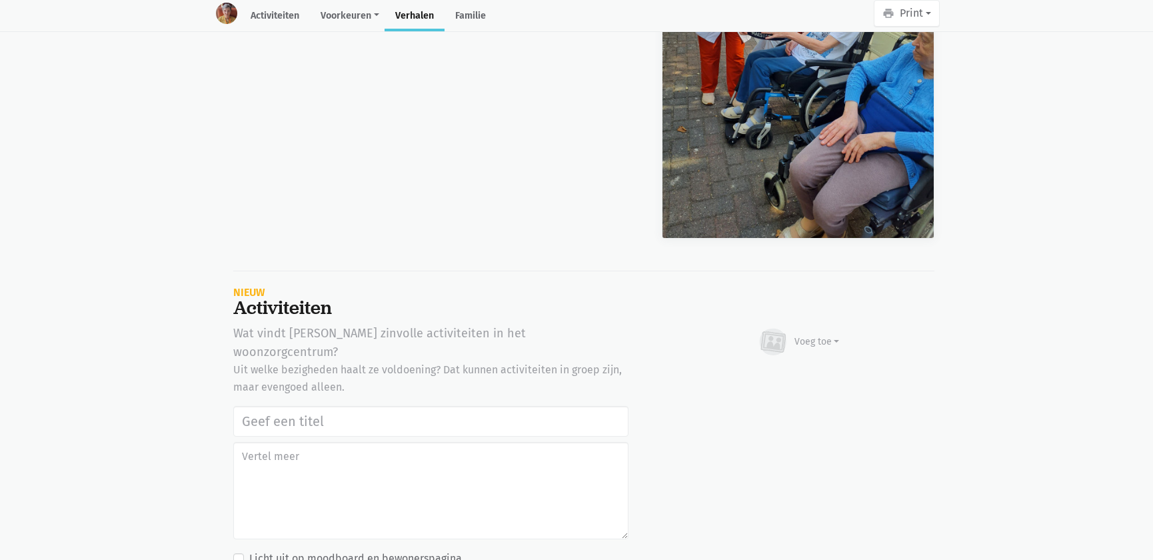
click at [295, 406] on input "text" at bounding box center [430, 421] width 395 height 31
type input "Werelddierendag 2025"
click at [781, 329] on icon at bounding box center [772, 342] width 27 height 27
click at [783, 369] on link "Afbeelding" at bounding box center [791, 380] width 97 height 23
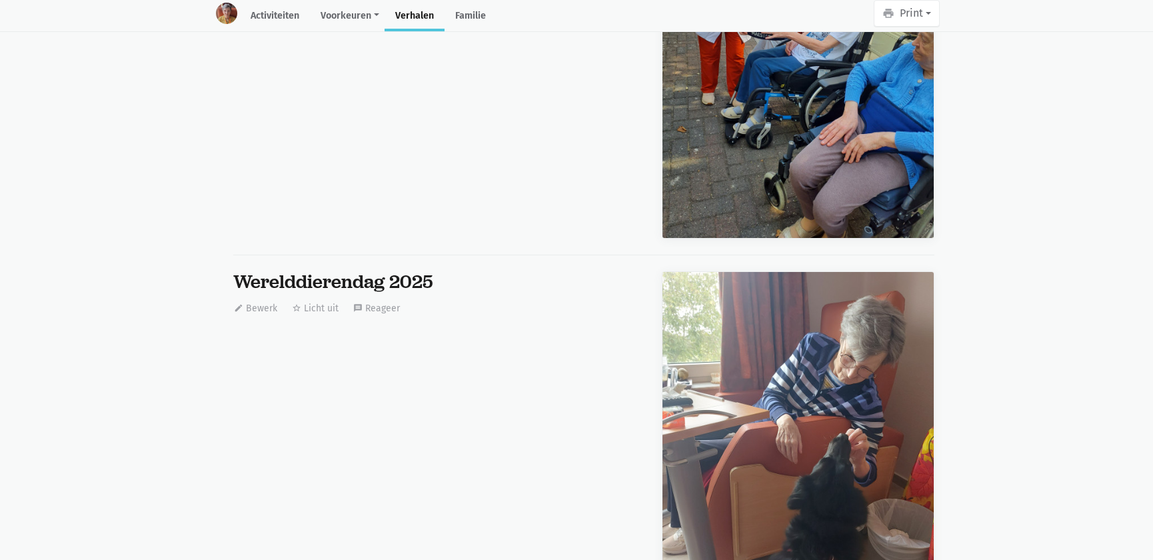
scroll to position [0, 0]
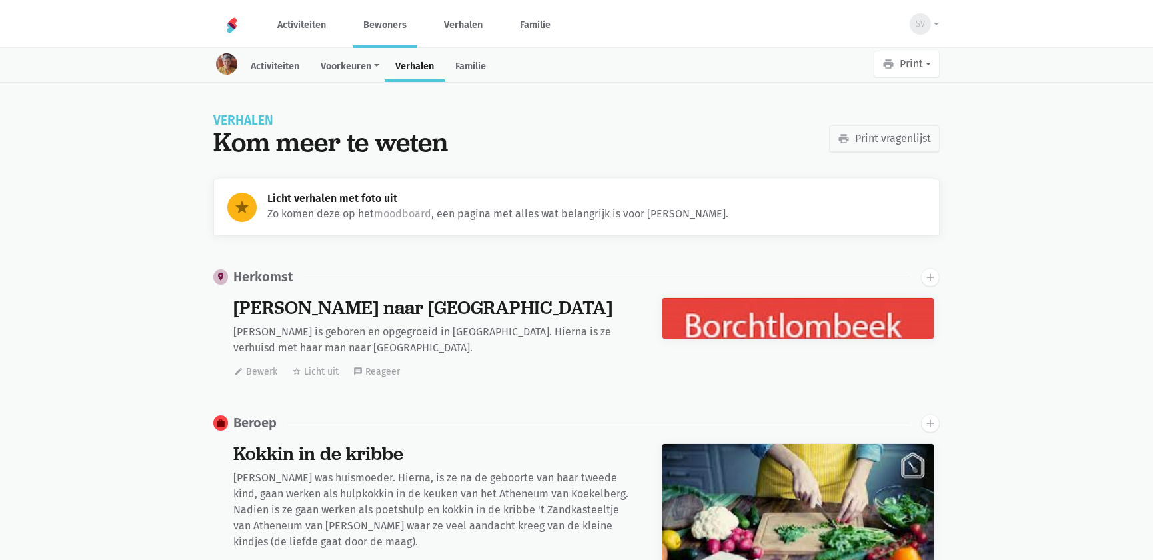
click at [367, 25] on link "Bewoners" at bounding box center [385, 25] width 65 height 45
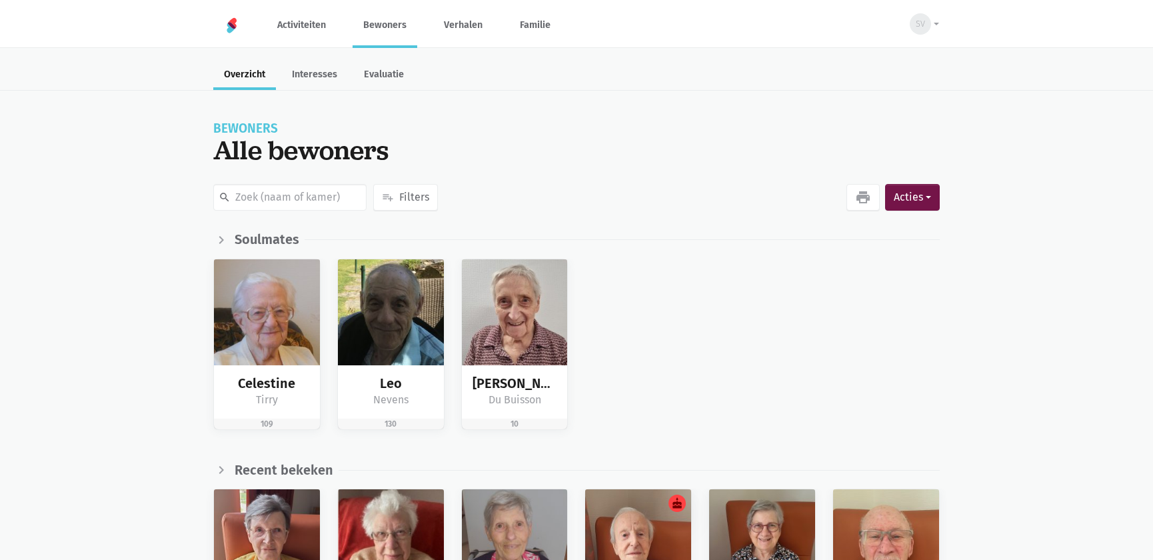
click at [323, 197] on input "text" at bounding box center [289, 197] width 153 height 27
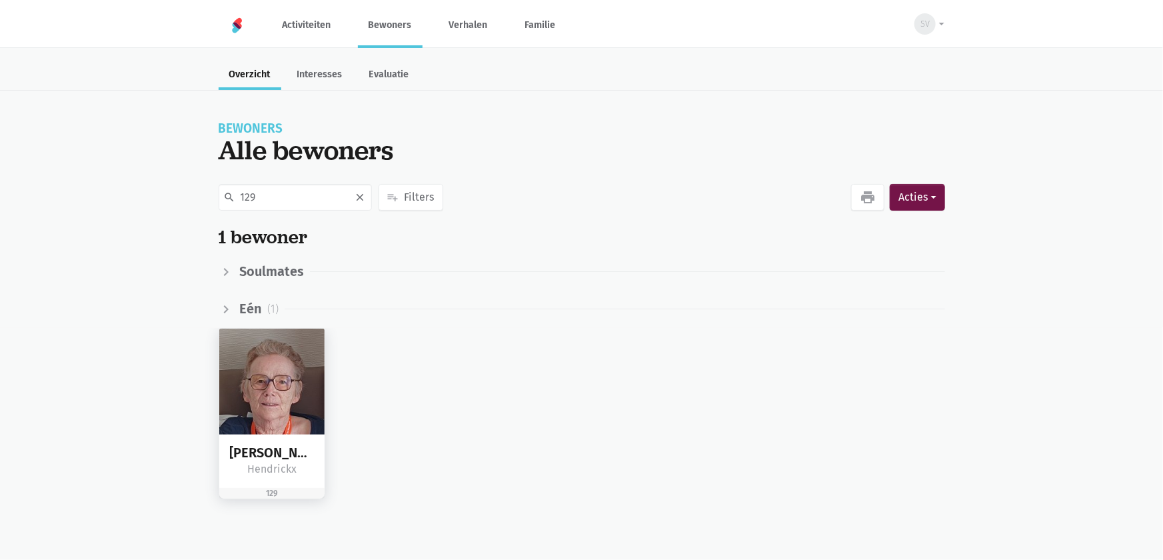
type input "129"
click at [257, 398] on img at bounding box center [272, 382] width 106 height 106
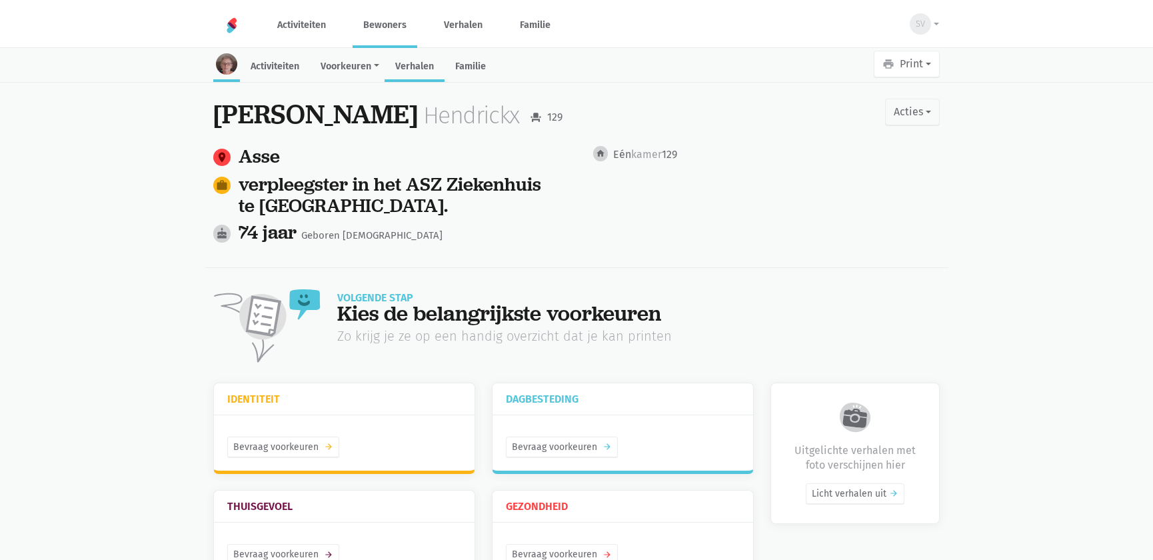
click at [400, 67] on link "Verhalen" at bounding box center [415, 67] width 60 height 29
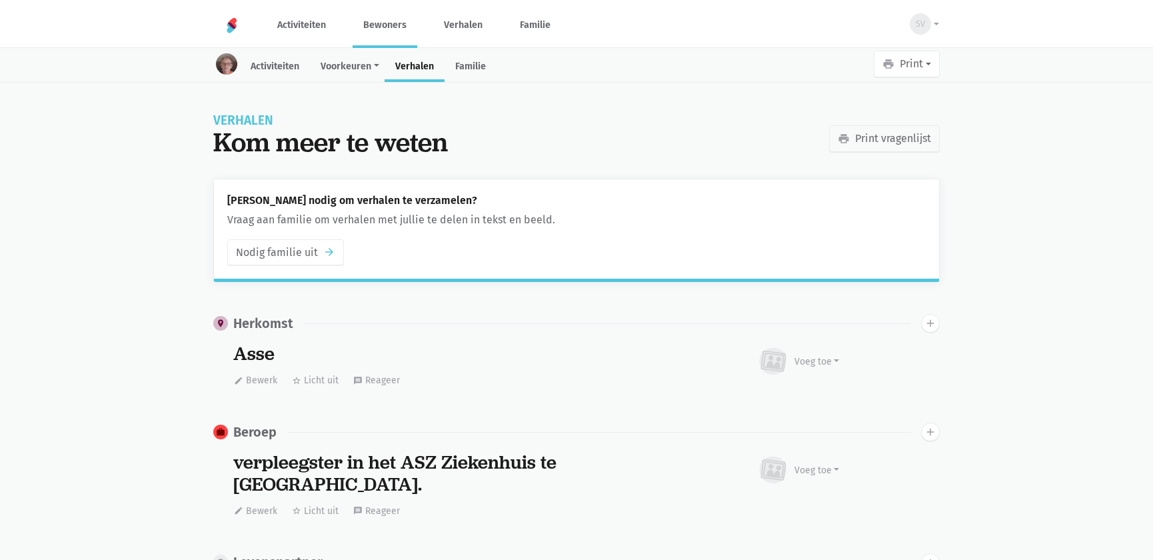
scroll to position [1113, 0]
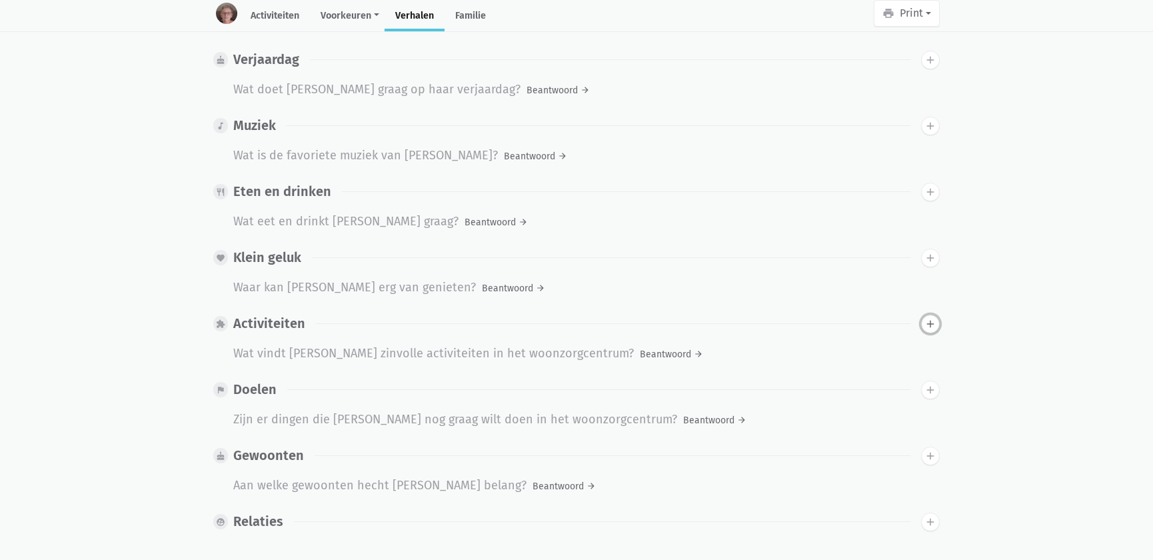
click at [935, 318] on icon "add" at bounding box center [931, 324] width 12 height 12
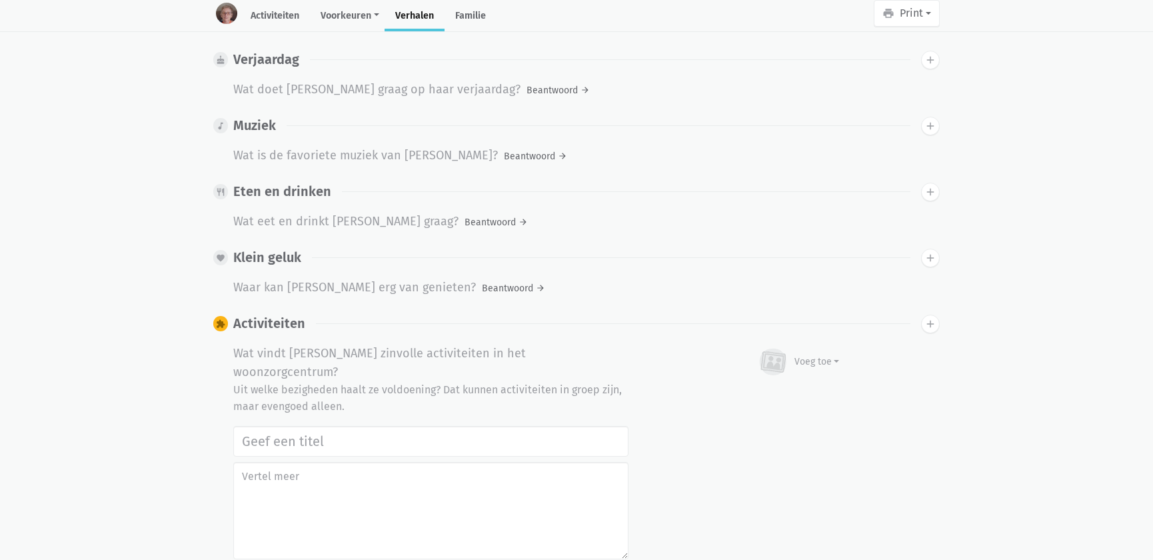
click at [376, 426] on input "text" at bounding box center [430, 441] width 395 height 31
type input "Werelddierendag 2025"
click at [923, 315] on button "add" at bounding box center [930, 324] width 19 height 19
click at [811, 355] on div "Voeg toe" at bounding box center [817, 362] width 45 height 14
click at [790, 389] on link "Afbeelding" at bounding box center [791, 400] width 97 height 23
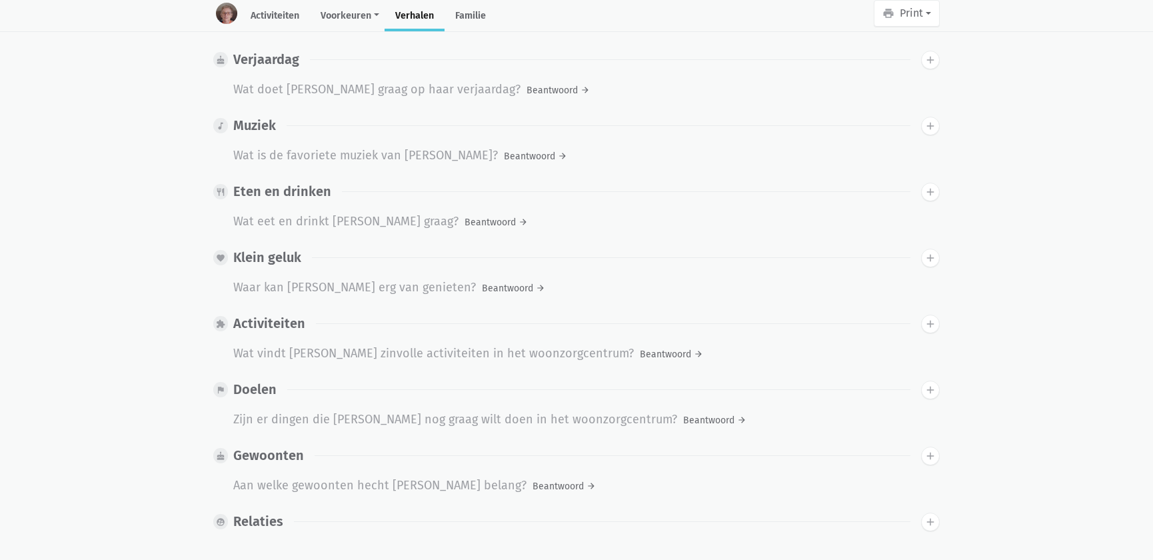
scroll to position [0, 0]
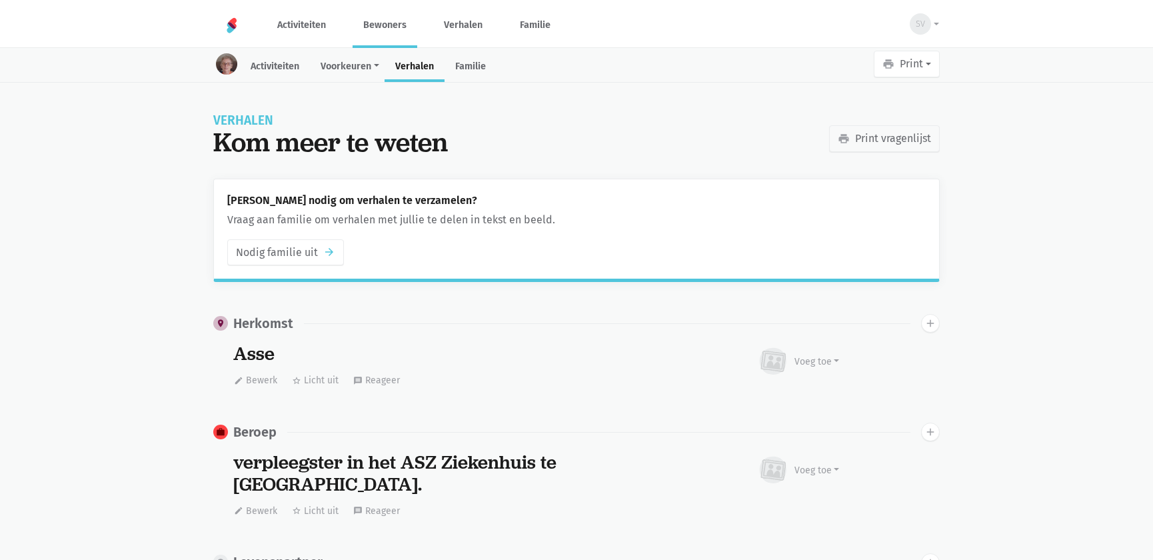
click at [391, 21] on link "Bewoners" at bounding box center [385, 25] width 65 height 45
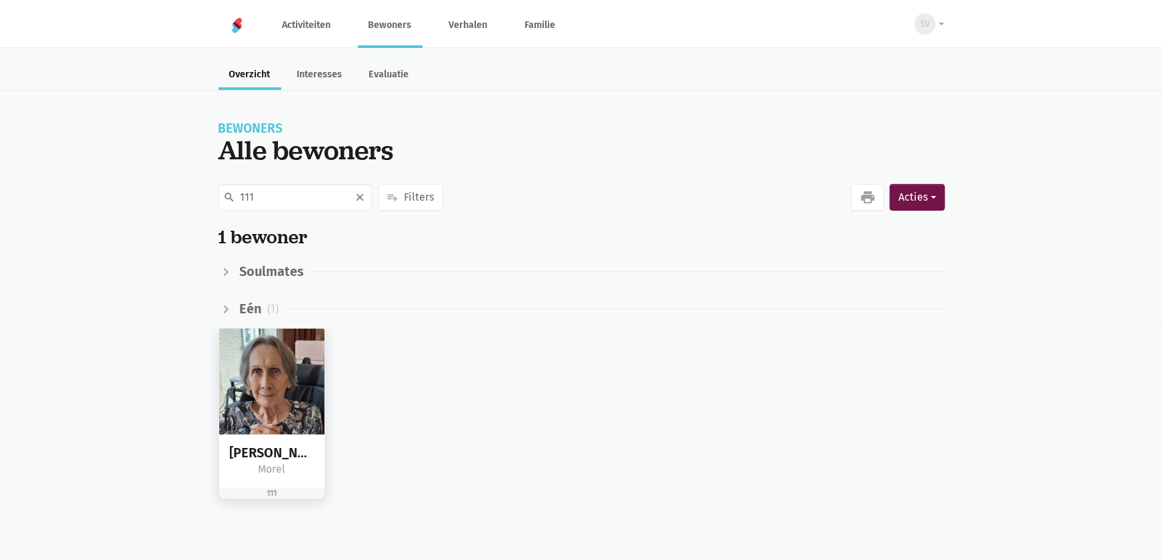
type input "111"
click at [256, 407] on img at bounding box center [272, 382] width 106 height 106
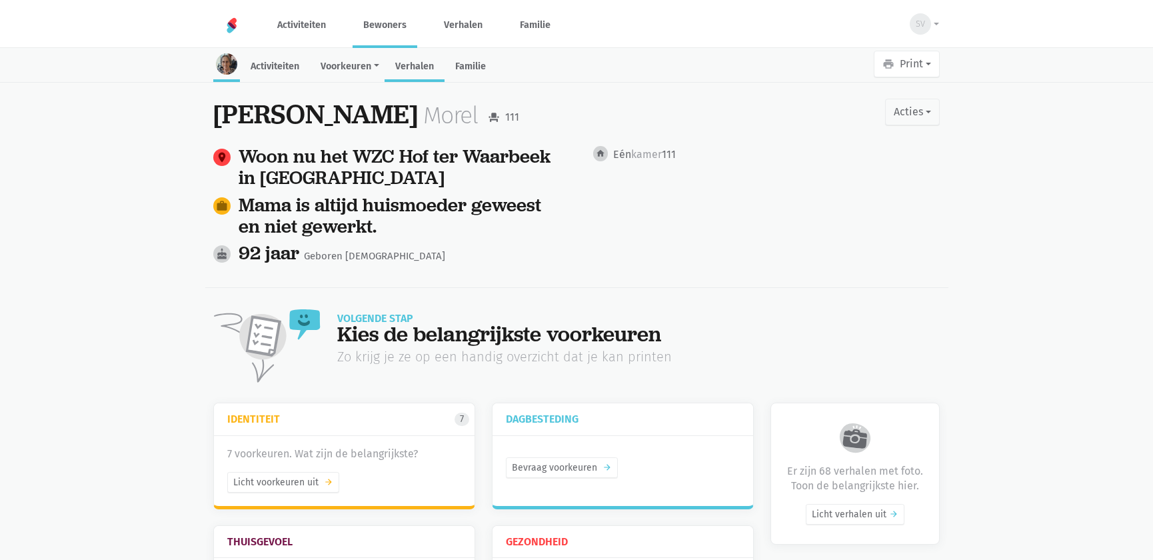
click at [427, 61] on link "Verhalen" at bounding box center [415, 67] width 60 height 29
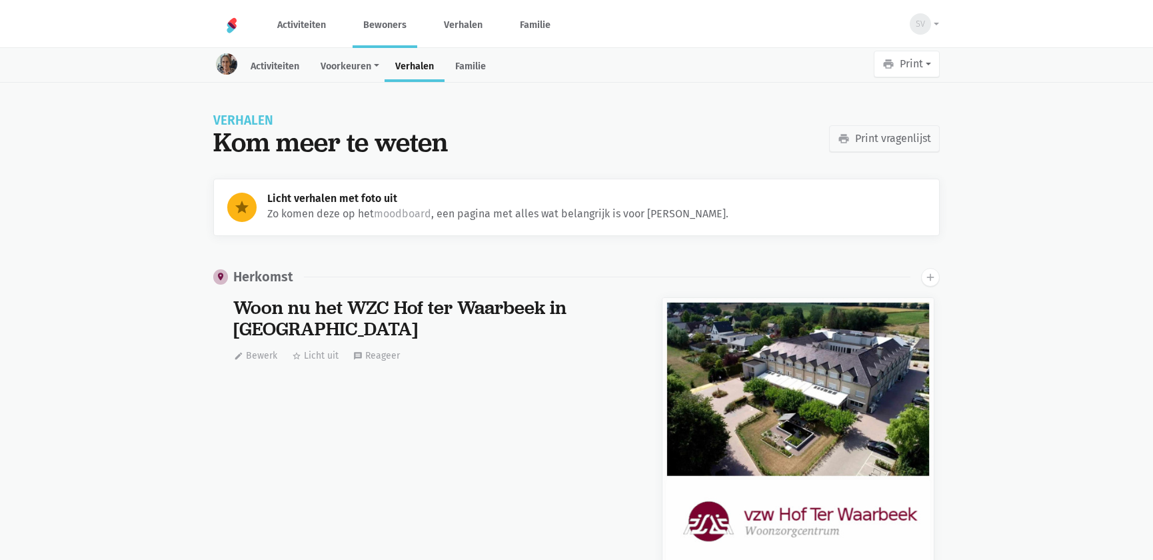
scroll to position [14008, 0]
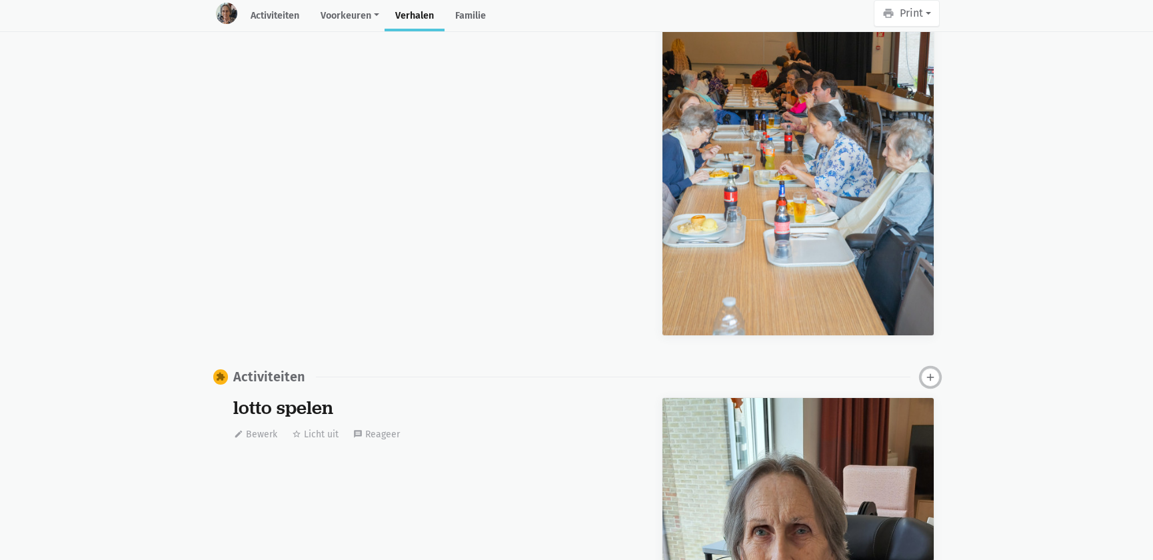
click at [926, 371] on icon "add" at bounding box center [931, 377] width 12 height 12
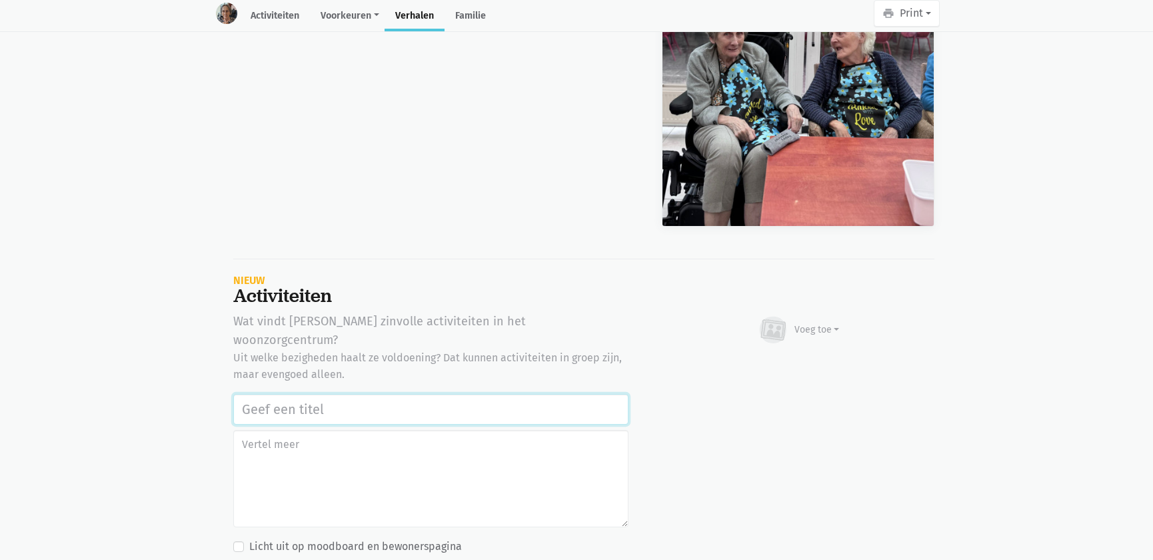
click at [395, 394] on input "text" at bounding box center [430, 409] width 395 height 31
paste input "Werelddierendag 2025"
type input "Werelddierendag 2025"
click at [813, 323] on div "Voeg toe" at bounding box center [817, 330] width 45 height 14
click at [789, 357] on link "Afbeelding" at bounding box center [791, 368] width 97 height 23
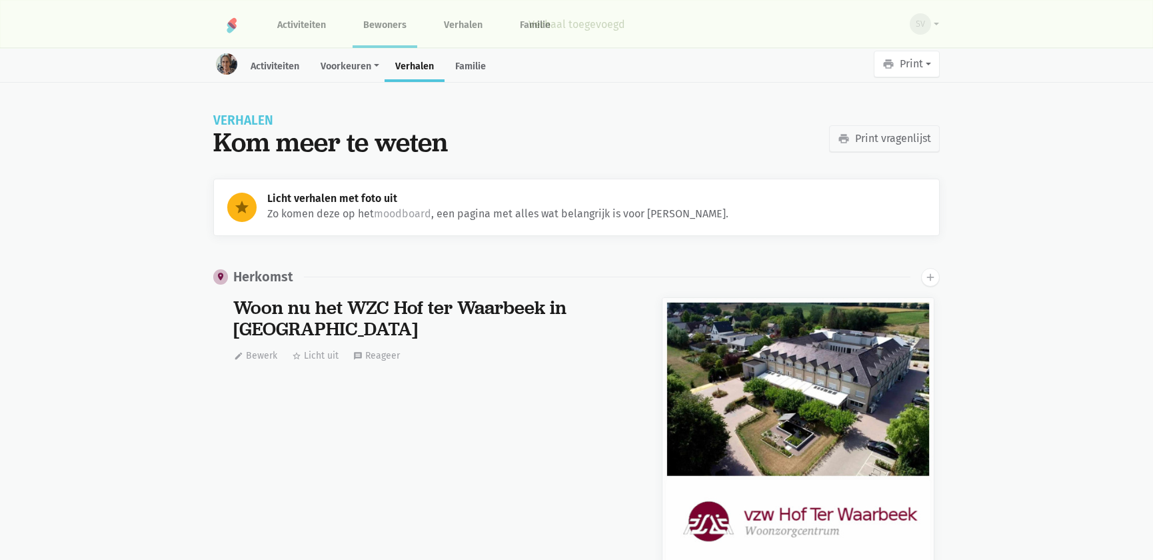
scroll to position [14008, 0]
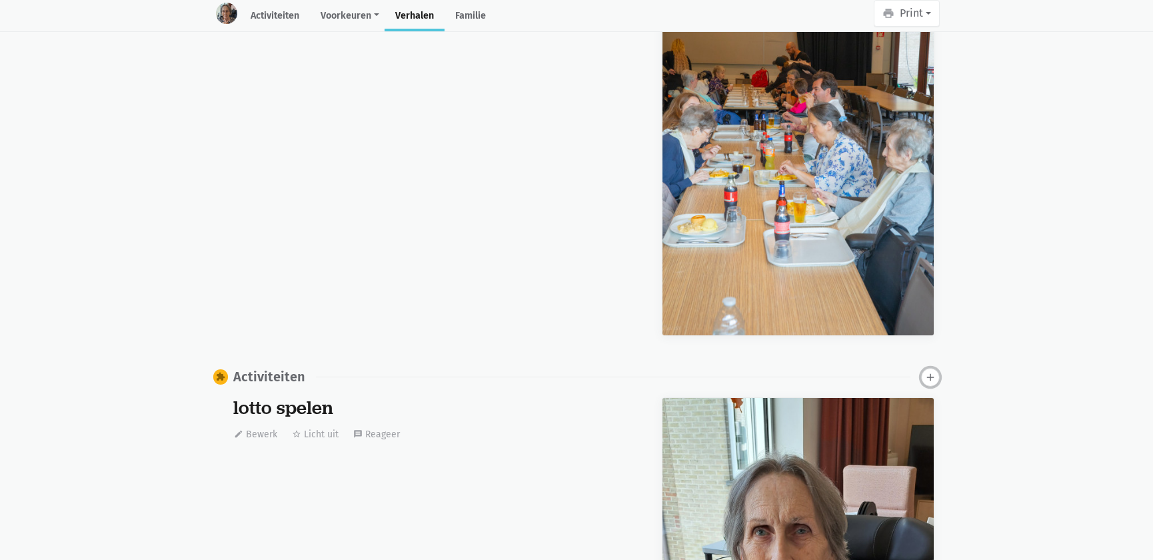
click at [923, 368] on button "add" at bounding box center [930, 377] width 19 height 19
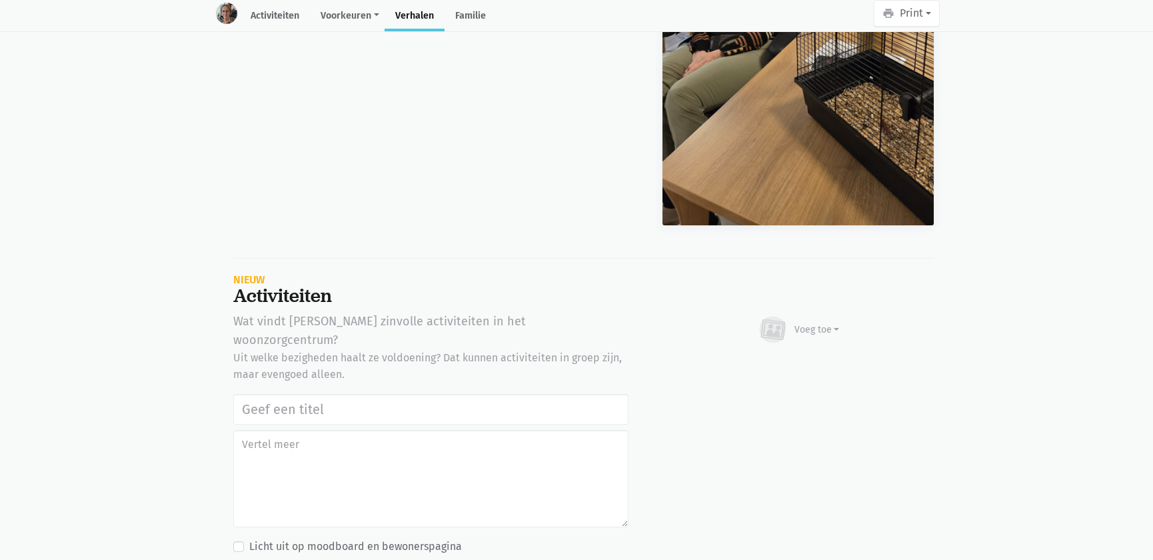
click at [267, 394] on input "text" at bounding box center [430, 409] width 395 height 31
type input "Werelddierendag 2025"
click at [824, 323] on div "Voeg toe" at bounding box center [817, 330] width 45 height 14
click at [815, 357] on link "Afbeelding" at bounding box center [791, 368] width 97 height 23
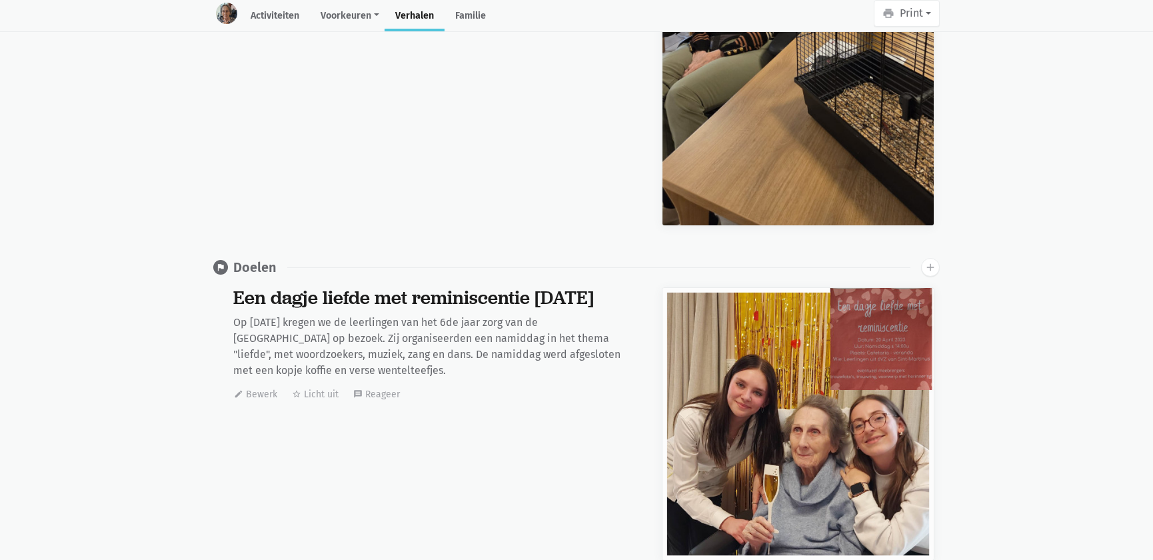
scroll to position [0, 0]
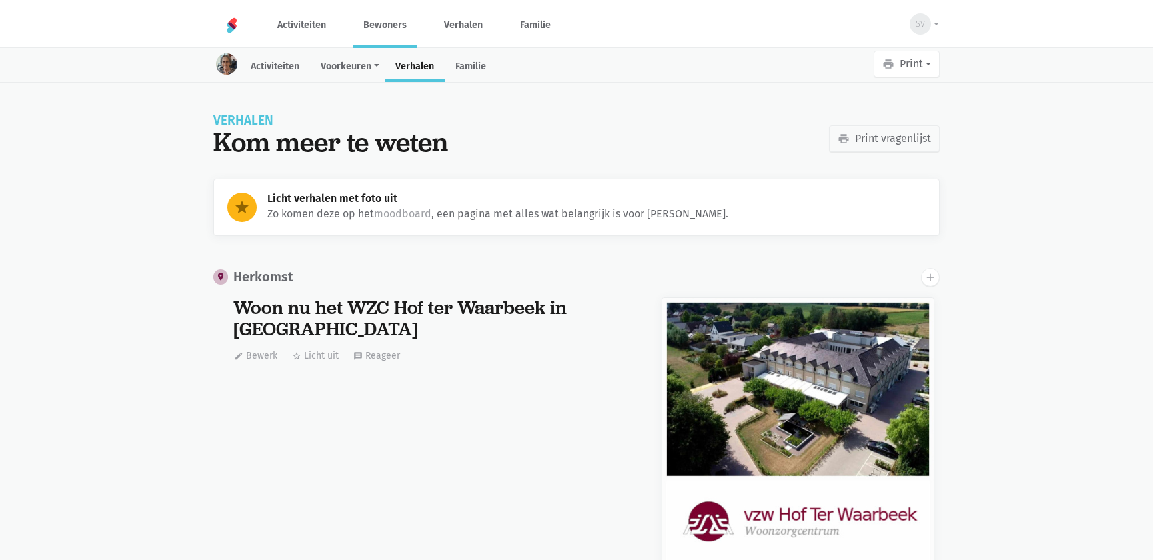
click at [379, 4] on link "Bewoners" at bounding box center [385, 25] width 65 height 45
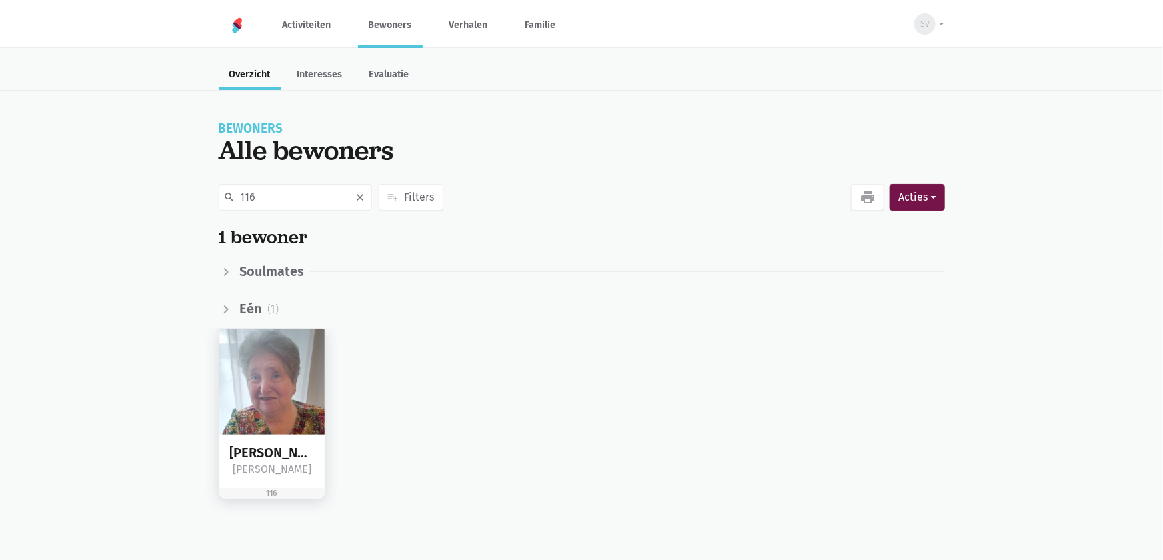
type input "116"
click at [315, 383] on img at bounding box center [272, 382] width 106 height 106
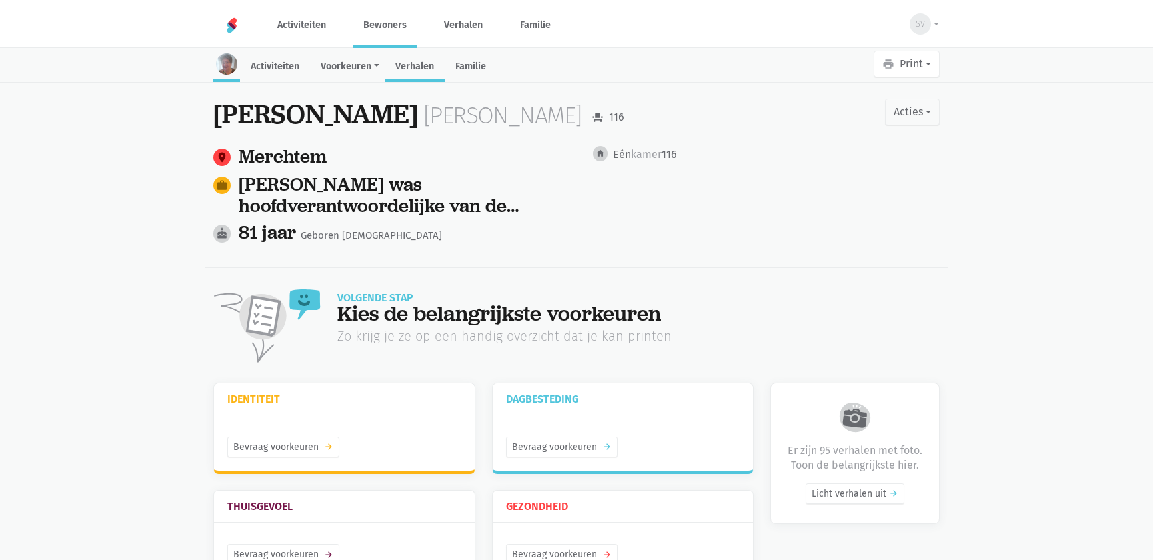
click at [427, 71] on link "Verhalen" at bounding box center [415, 67] width 60 height 29
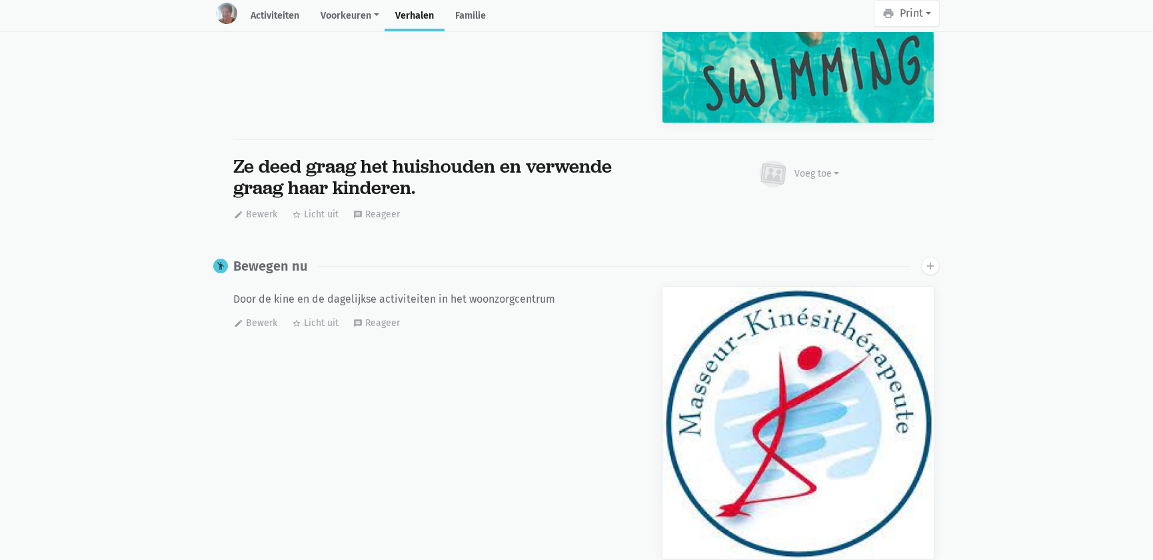
scroll to position [12156, 0]
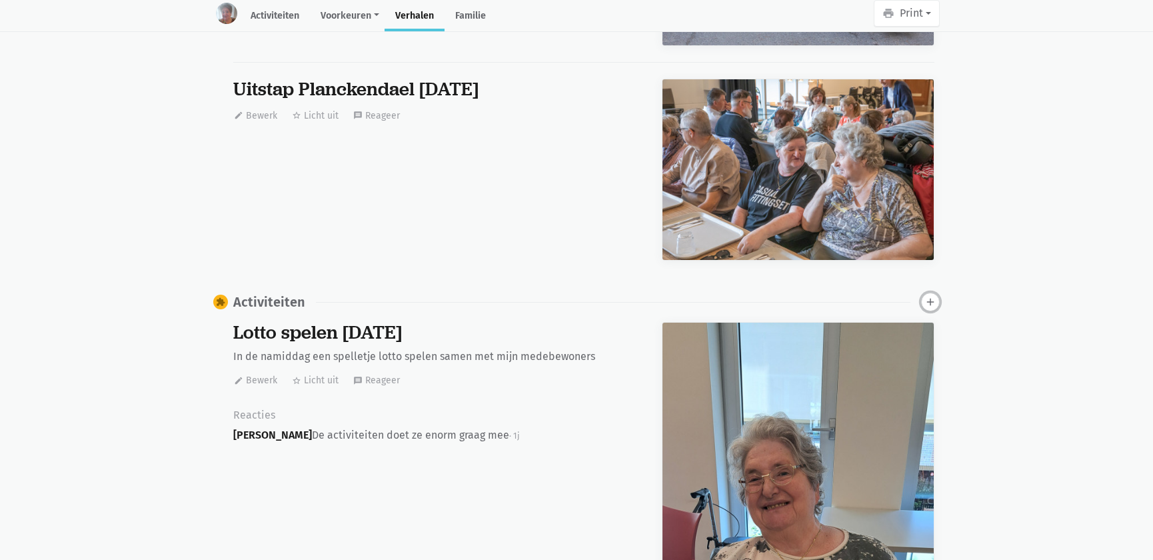
click at [930, 296] on icon "add" at bounding box center [931, 302] width 12 height 12
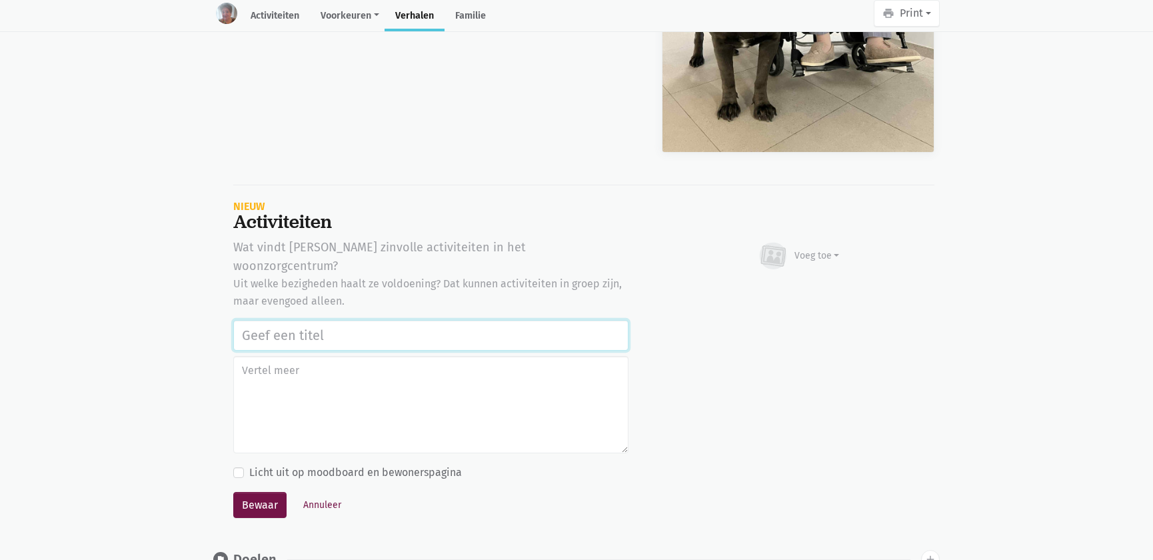
click at [290, 320] on input "text" at bounding box center [430, 335] width 395 height 31
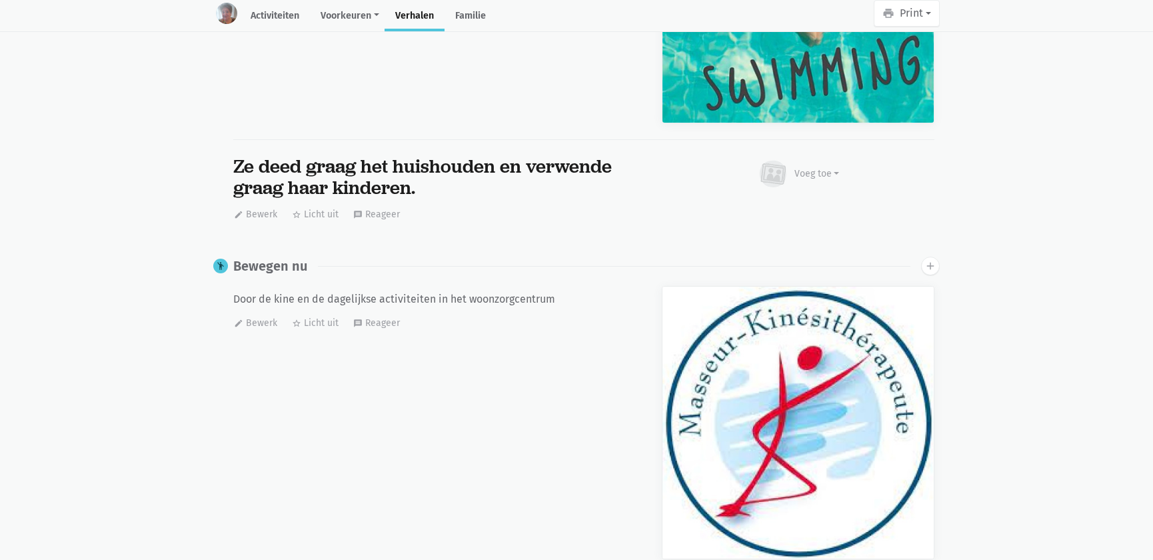
scroll to position [12156, 0]
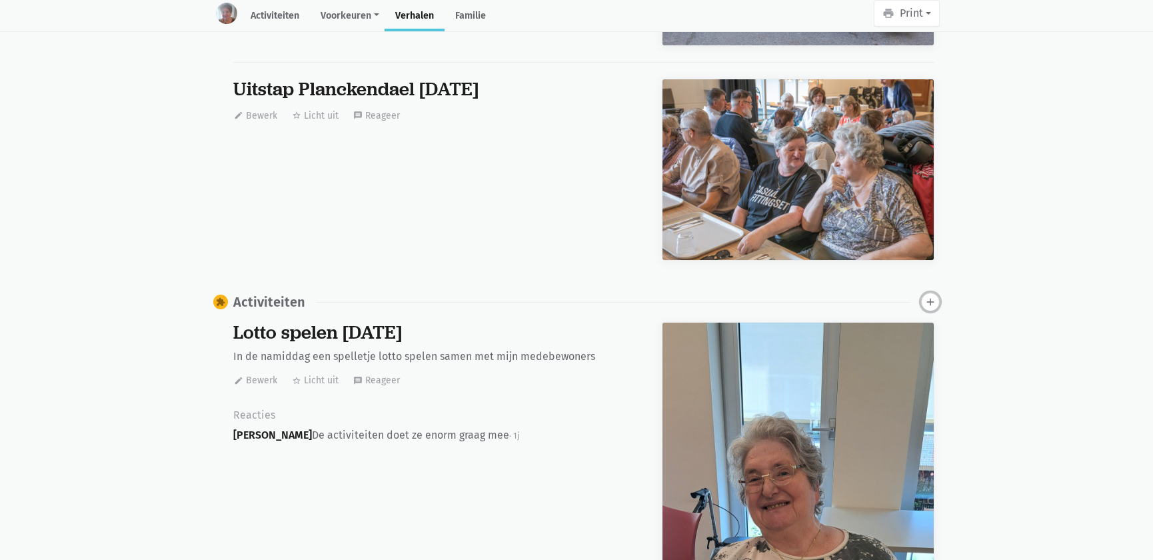
click at [930, 296] on icon "add" at bounding box center [931, 302] width 12 height 12
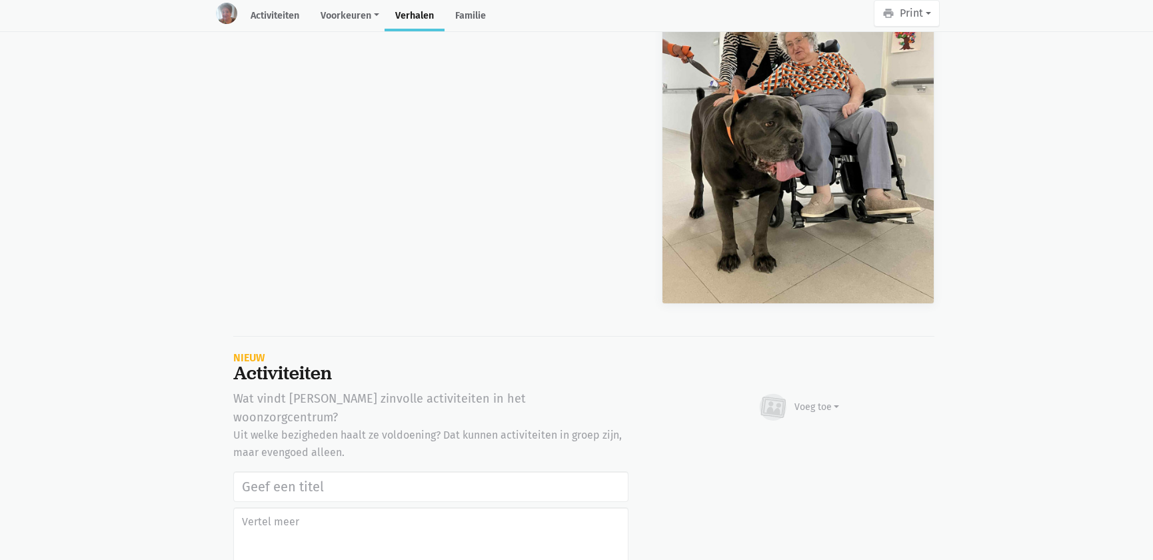
scroll to position [33675, 0]
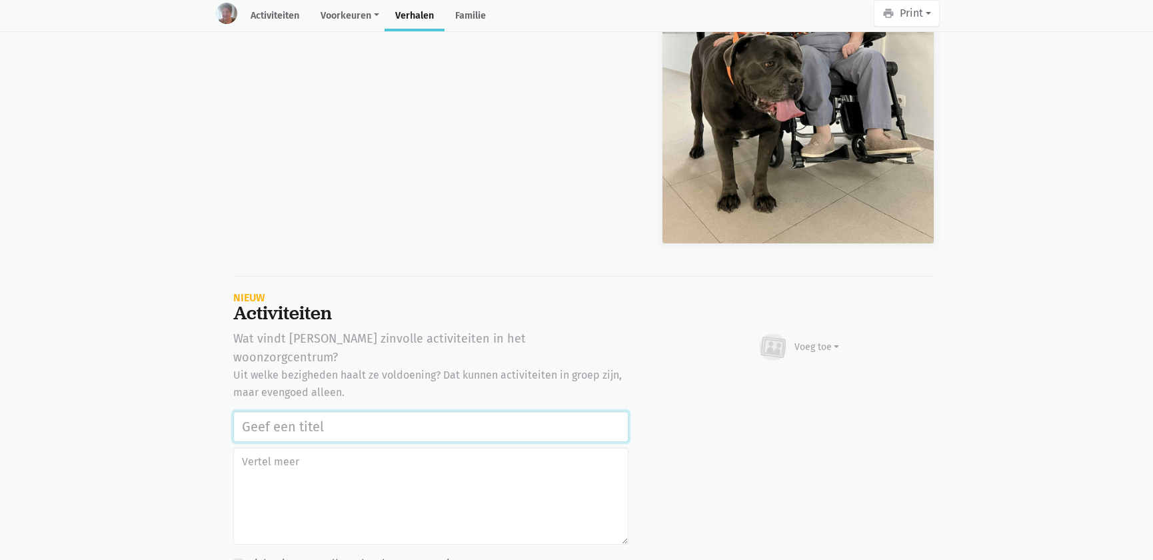
click at [251, 411] on input "text" at bounding box center [430, 426] width 395 height 31
paste input "Werelddierendag 2025"
type input "Werelddierendag 2025"
click at [813, 340] on div "Voeg toe" at bounding box center [817, 347] width 45 height 14
click at [796, 375] on link "Afbeelding" at bounding box center [791, 386] width 97 height 23
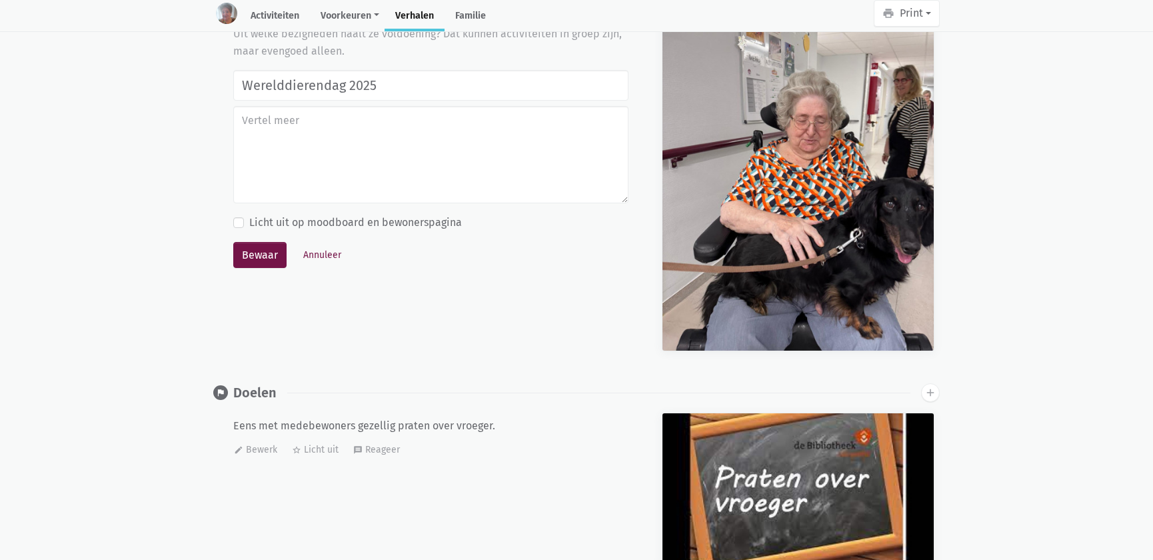
scroll to position [33897, 0]
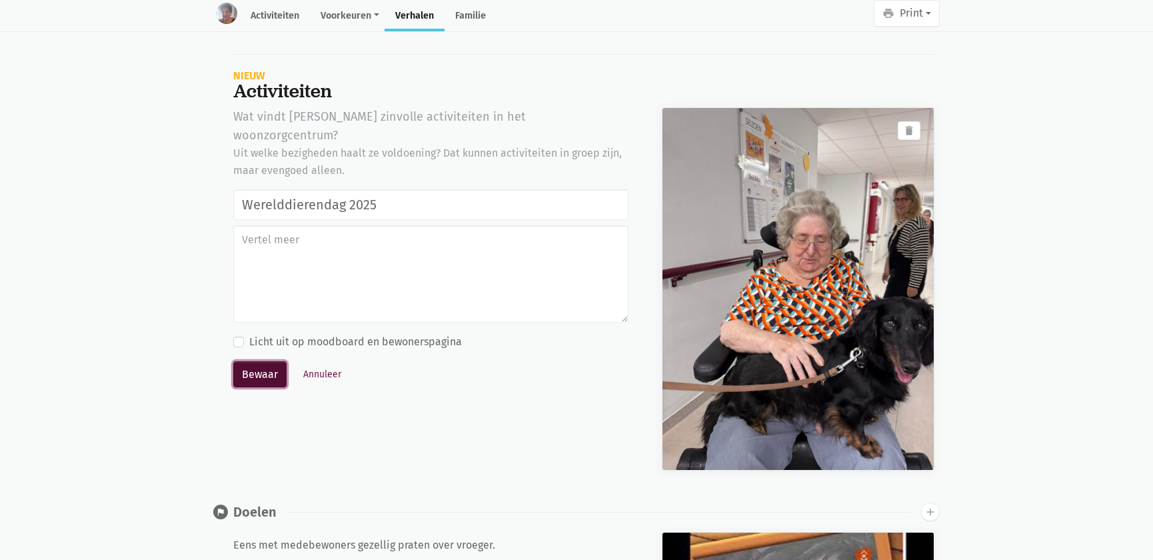
click at [259, 361] on button "Bewaar" at bounding box center [259, 374] width 53 height 27
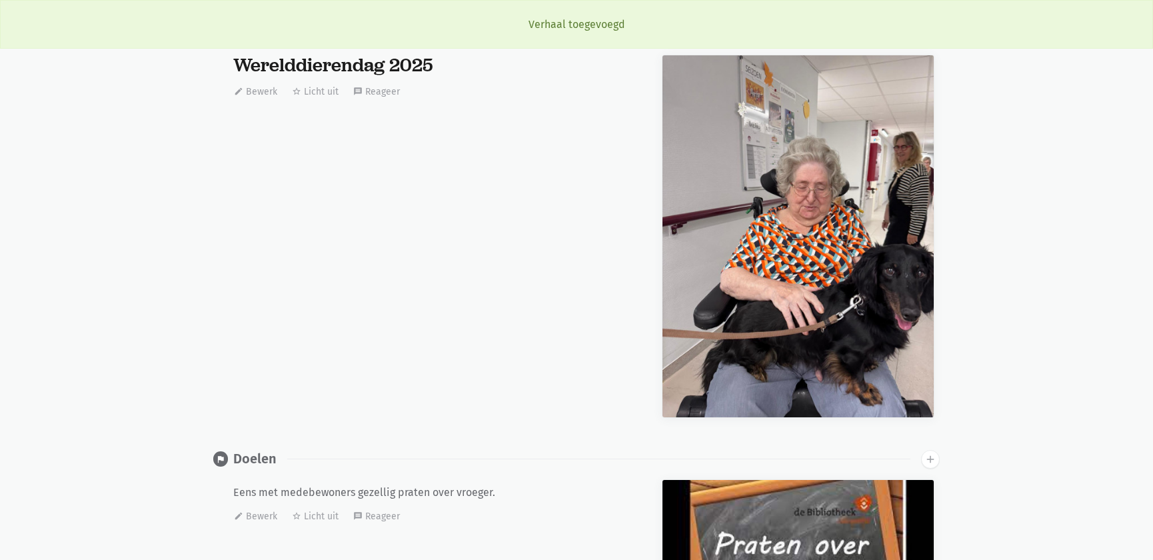
click at [264, 220] on div "Werelddierendag 2025 edit Bewerk star_border Licht uit message Reageer" at bounding box center [431, 244] width 429 height 379
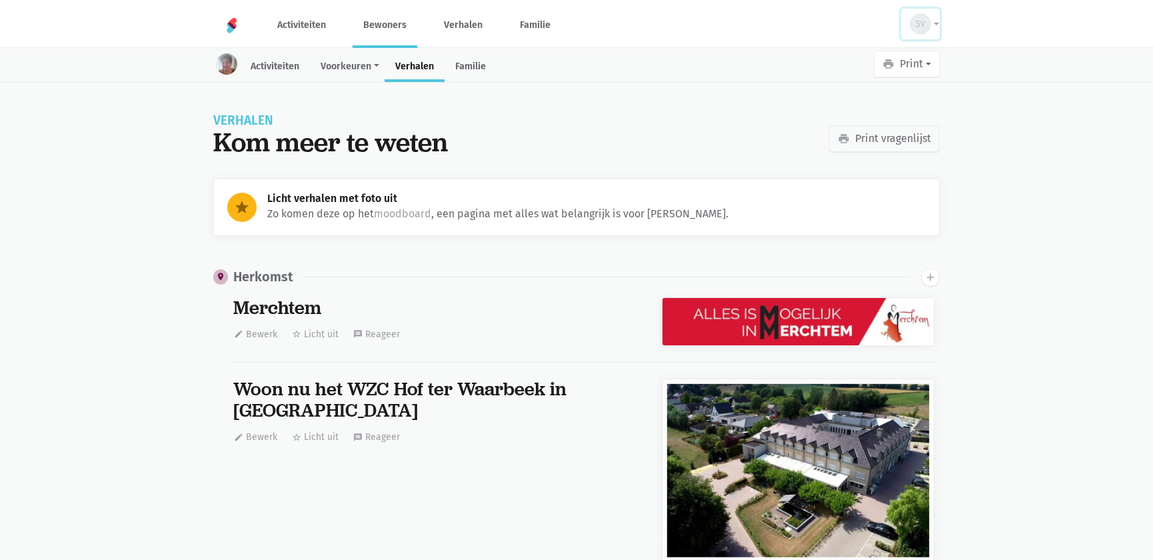
click at [914, 27] on div "SV" at bounding box center [920, 23] width 21 height 21
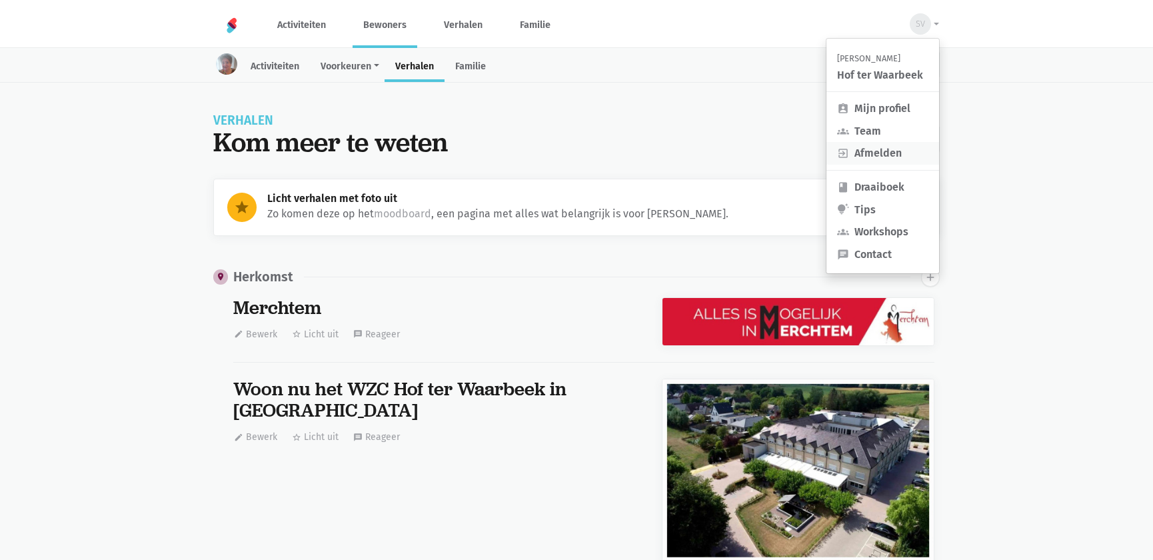
click at [869, 149] on link "exit_to_app Afmelden" at bounding box center [883, 153] width 113 height 23
